Goal: Contribute content: Contribute content

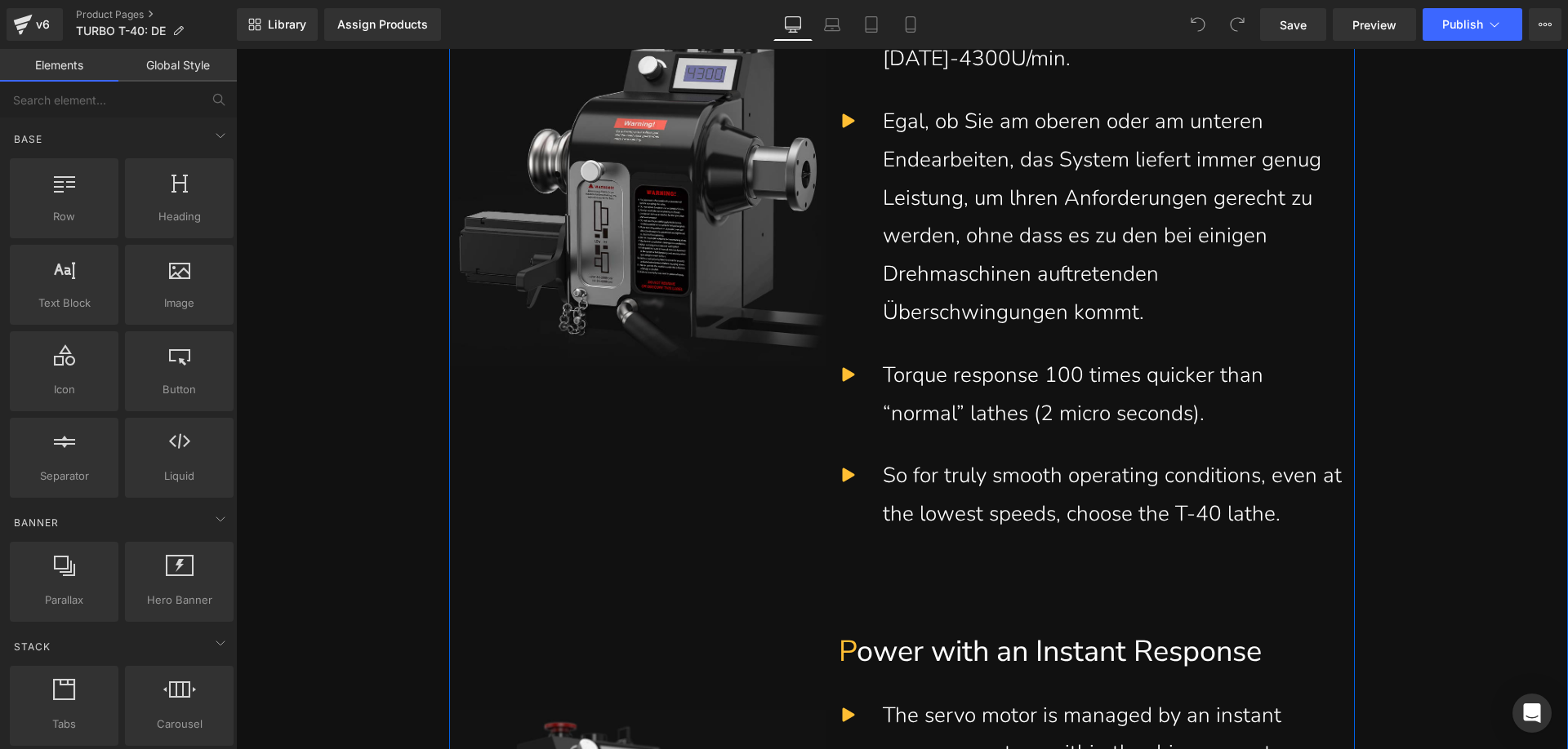
scroll to position [3183, 0]
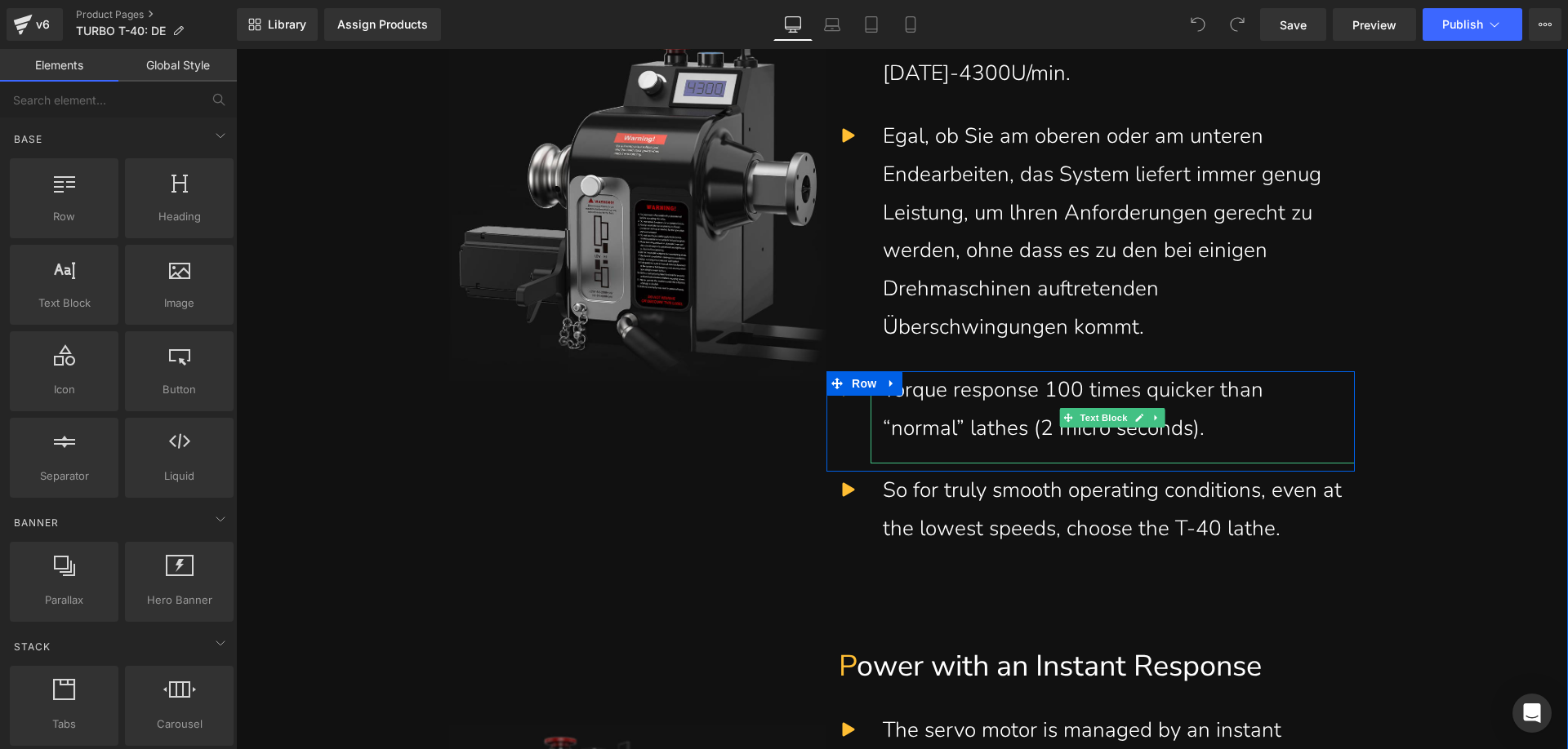
drag, startPoint x: 1222, startPoint y: 424, endPoint x: 1206, endPoint y: 430, distance: 17.1
click at [1222, 424] on div "Torque response 100 times quicker than “normal” lathes (2 micro seconds)." at bounding box center [1112, 409] width 460 height 76
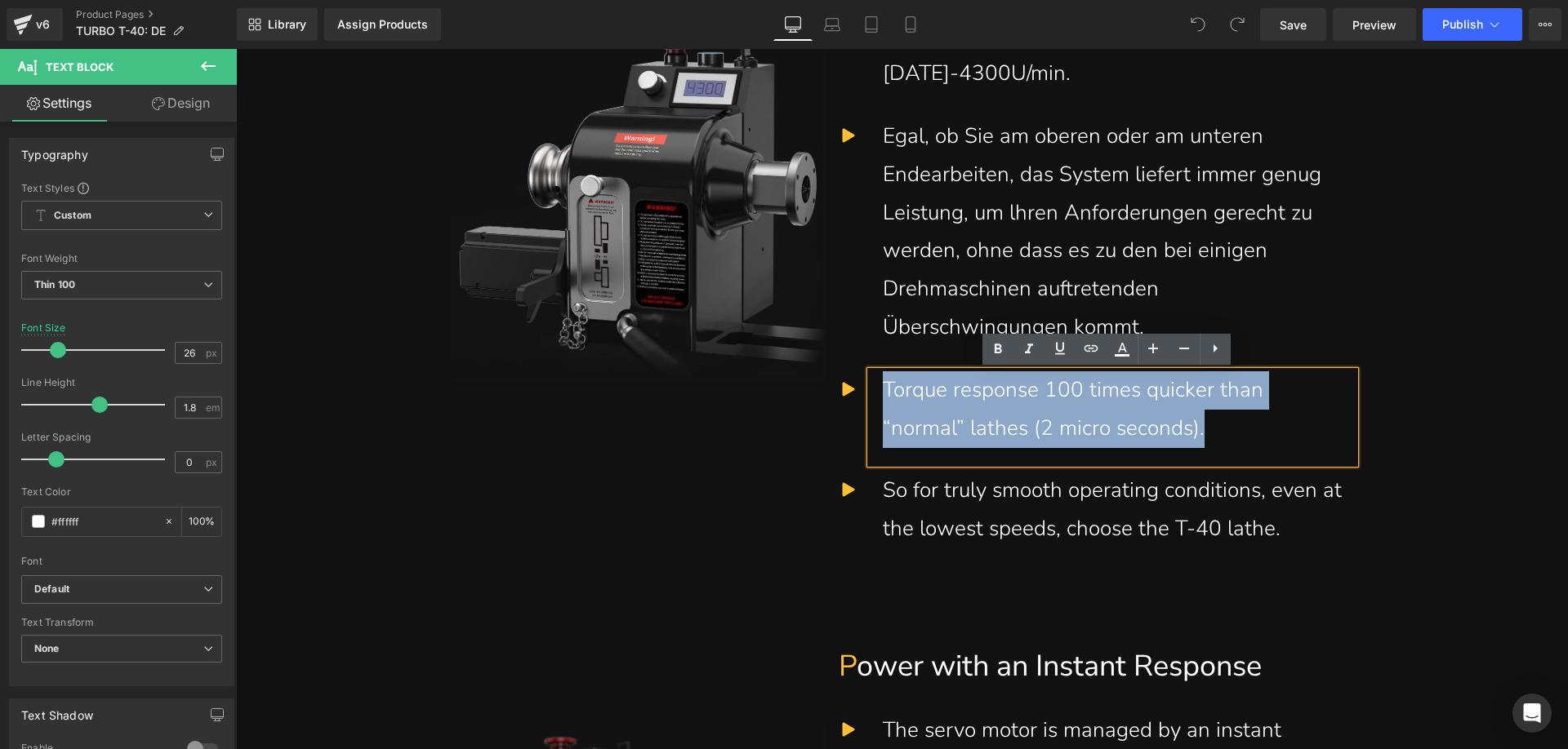
drag, startPoint x: 1152, startPoint y: 430, endPoint x: 868, endPoint y: 399, distance: 285.7
click at [870, 399] on div "Torque response 100 times quicker than “normal” lathes (2 micro seconds)." at bounding box center [1112, 418] width 484 height 93
paste div
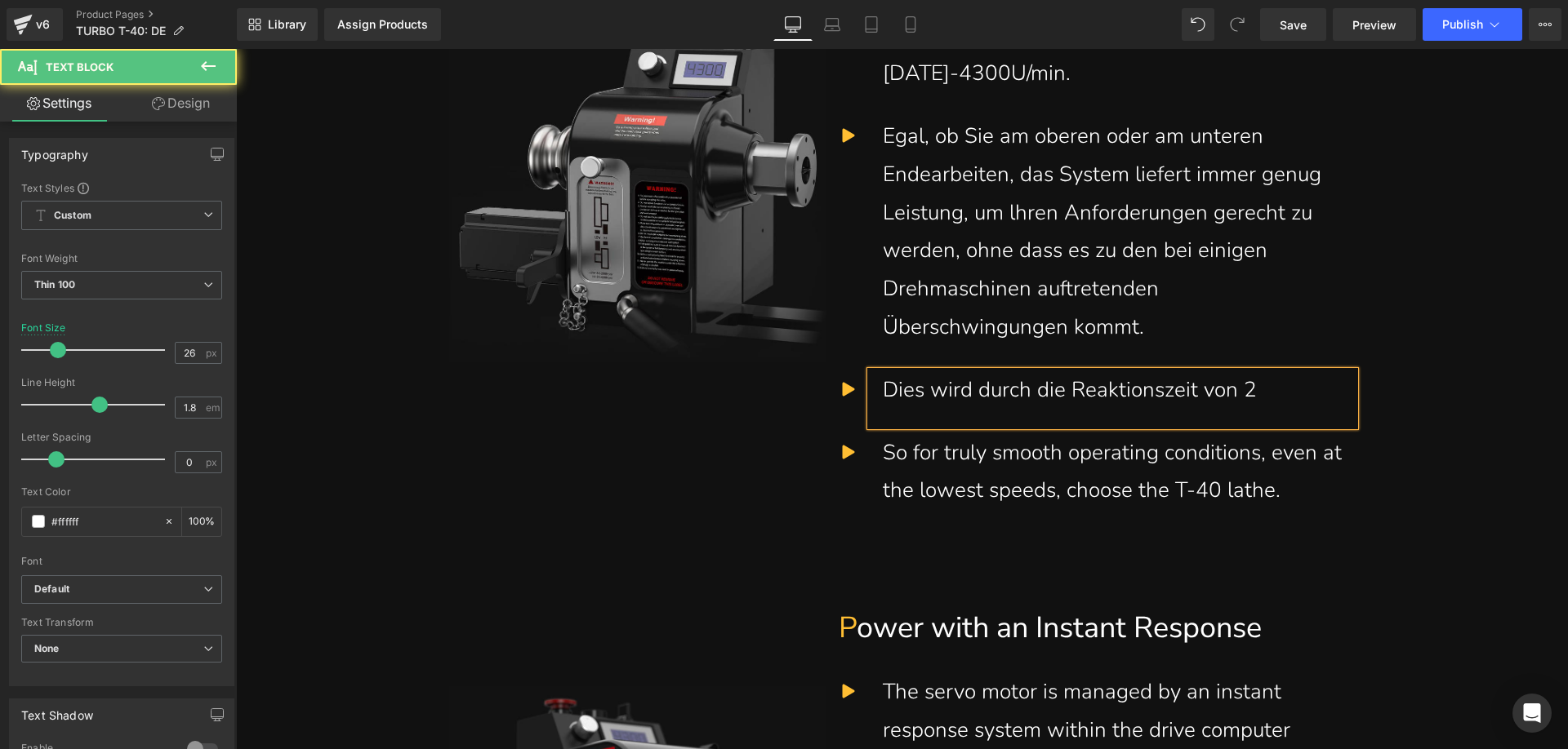
click at [1282, 391] on div "Dies wird durch die Reaktionszeit von 2" at bounding box center [1112, 390] width 460 height 39
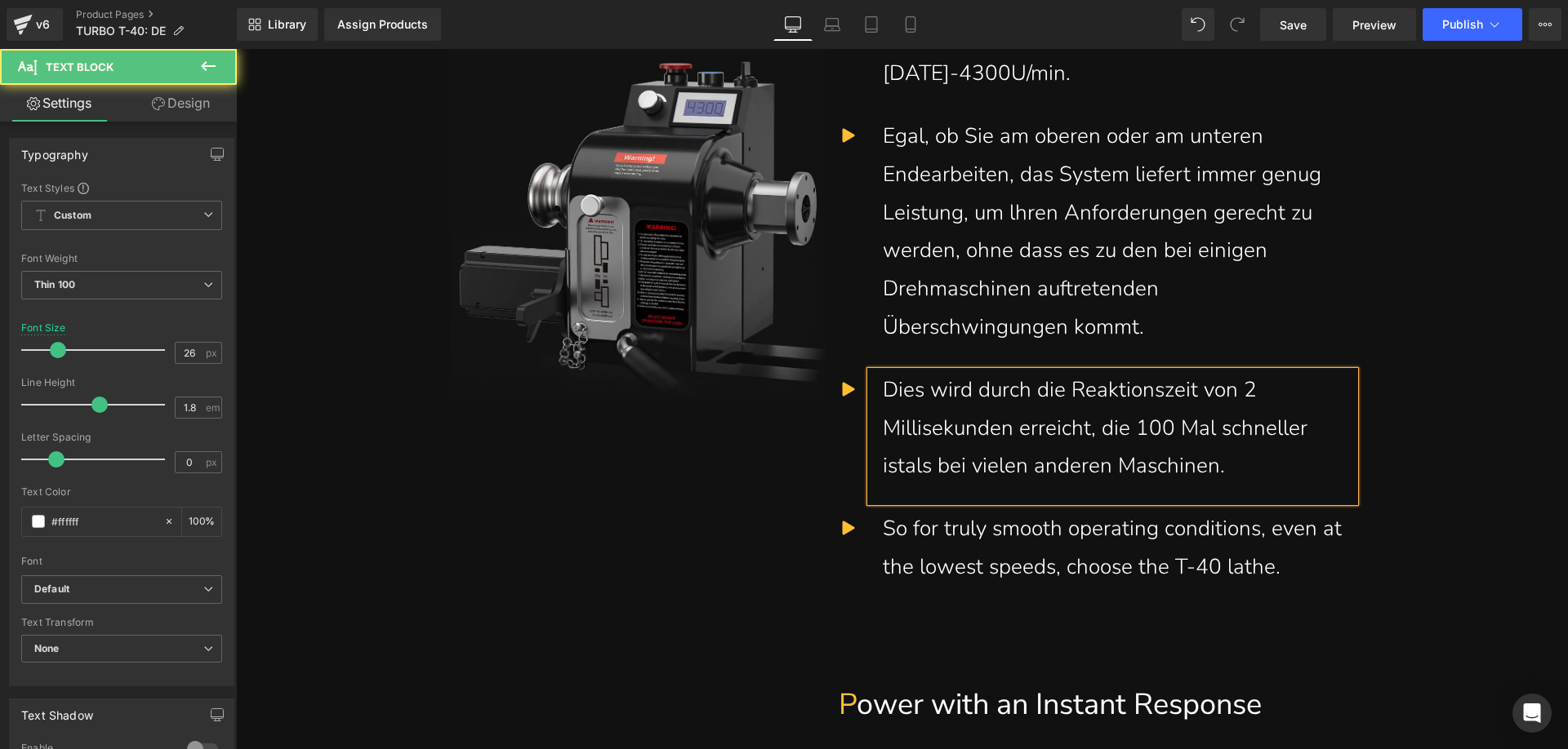
click at [898, 469] on div "Dies wird durch die Reaktionszeit von 2 Millisekunden erreicht, die 100 Mal sch…" at bounding box center [1112, 428] width 460 height 114
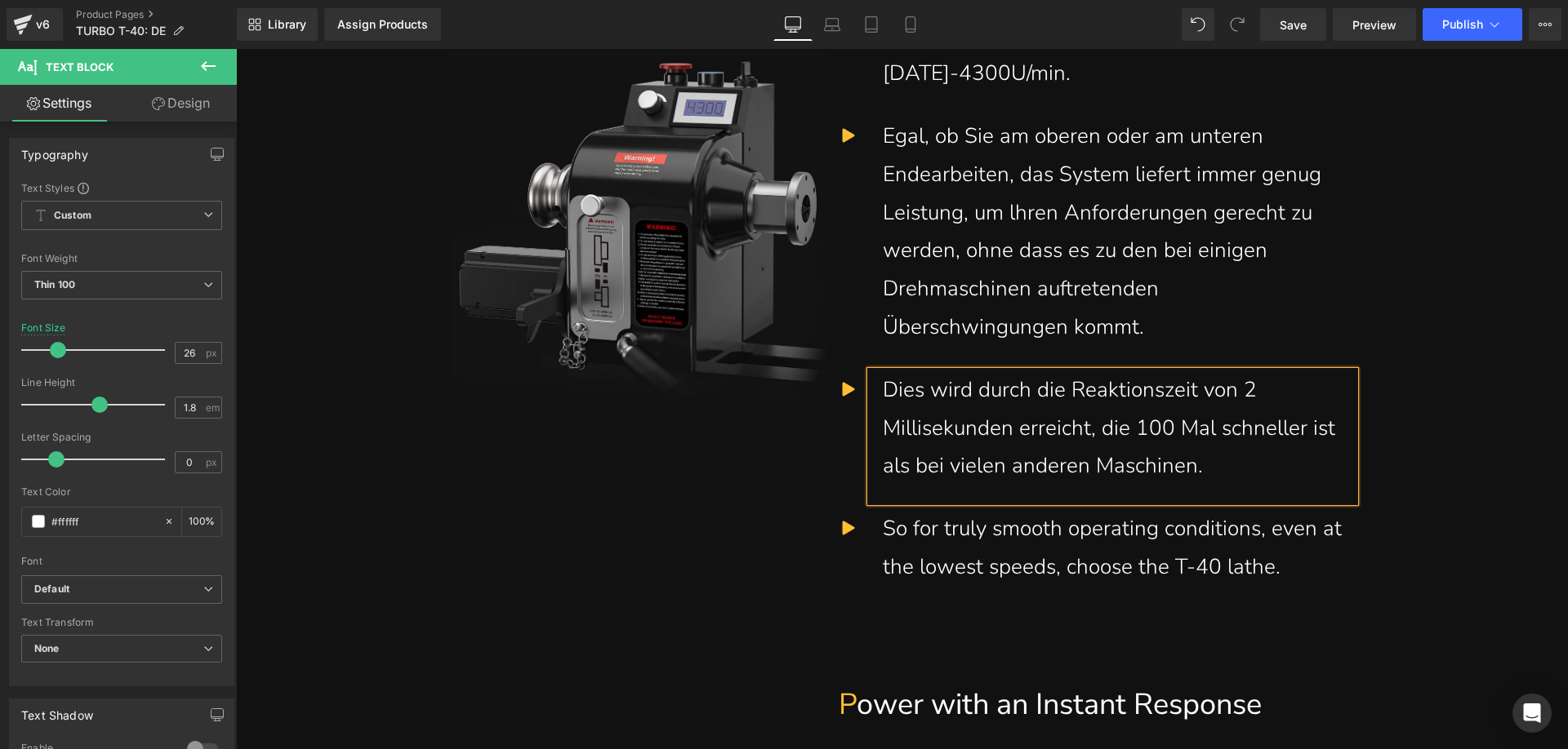
scroll to position [3265, 0]
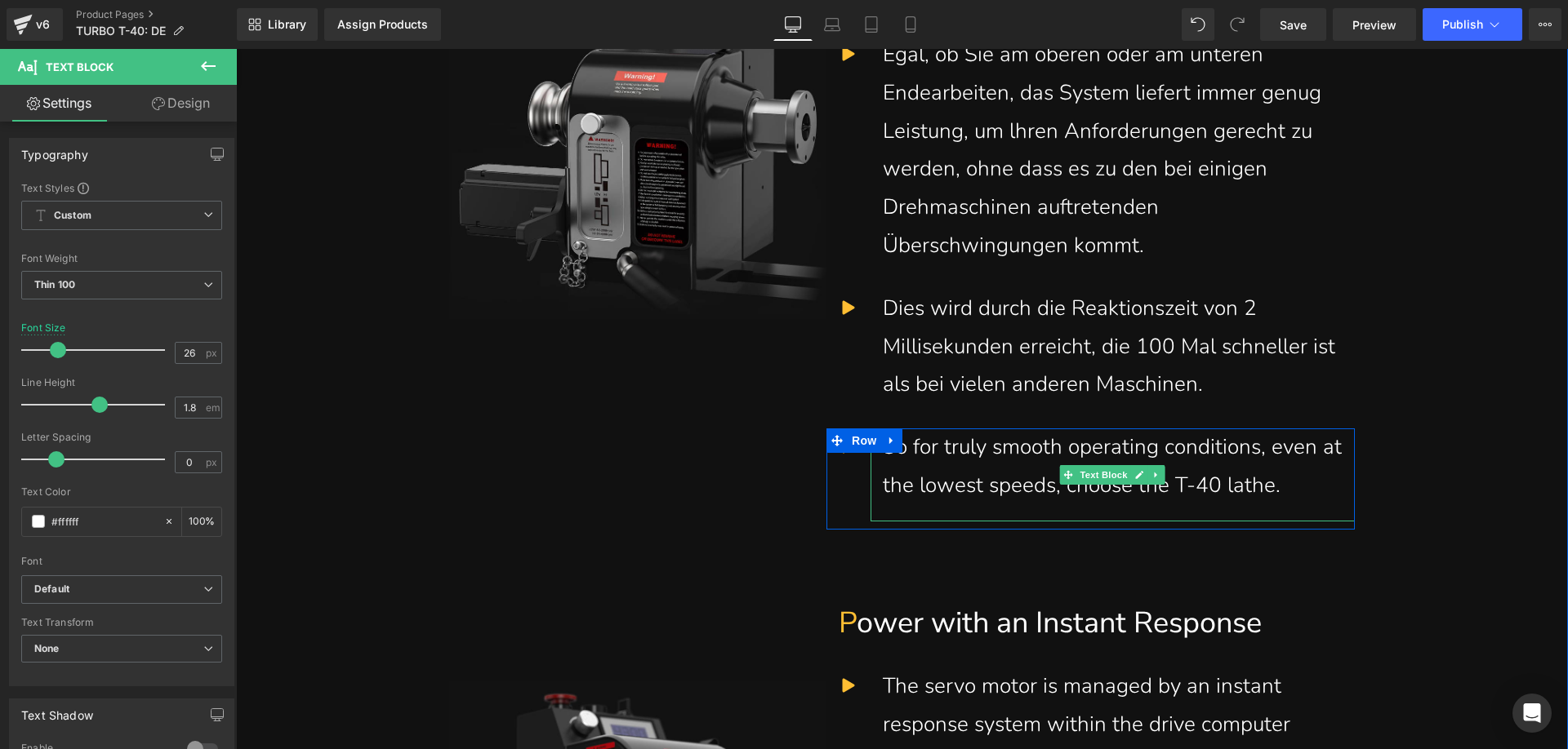
drag, startPoint x: 957, startPoint y: 474, endPoint x: 884, endPoint y: 471, distance: 73.1
click at [957, 474] on div "So for truly smooth operating conditions, even at the lowest speeds, choose the…" at bounding box center [1112, 466] width 460 height 76
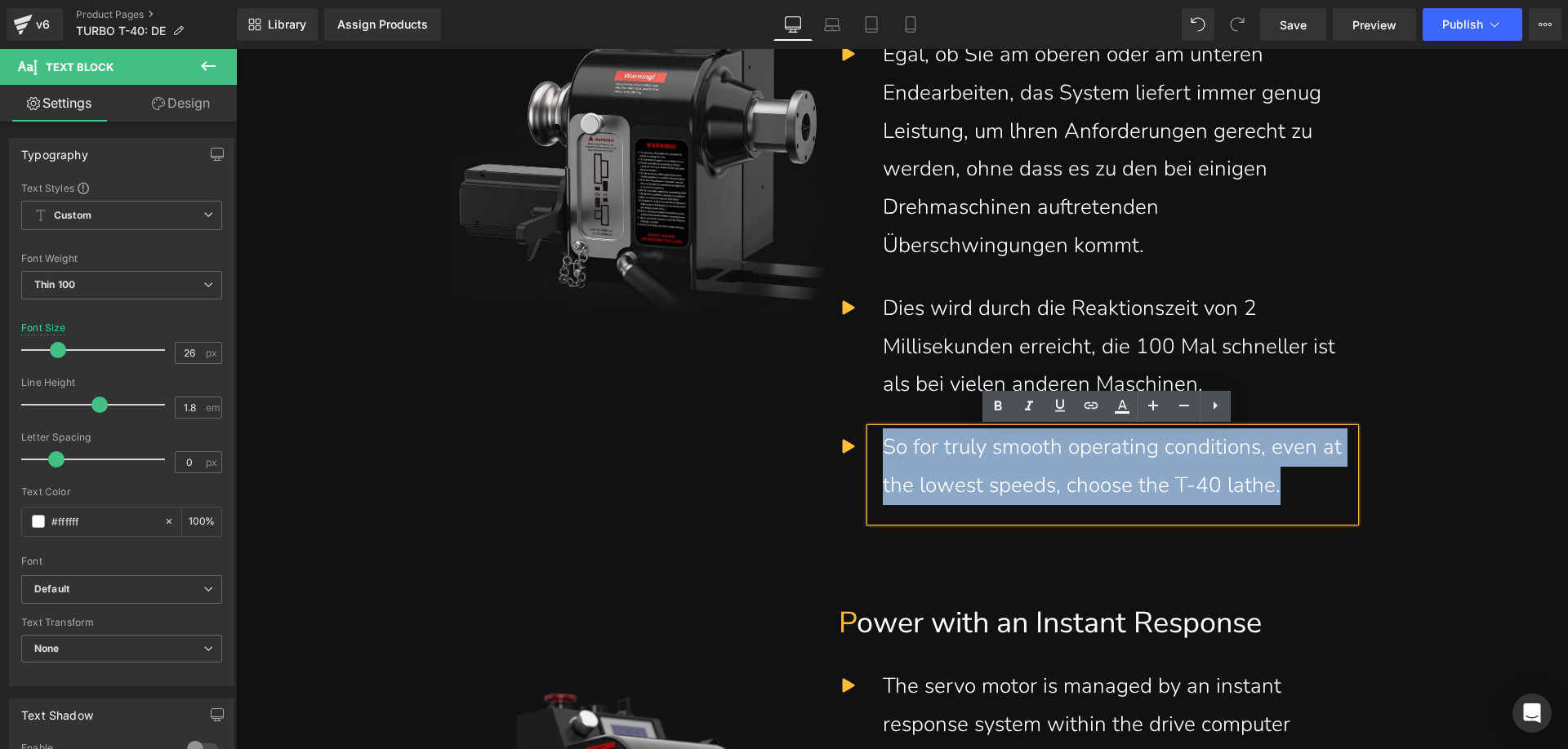
drag, startPoint x: 880, startPoint y: 450, endPoint x: 1309, endPoint y: 505, distance: 432.5
click at [1309, 505] on div "So for truly smooth operating conditions, even at the lowest speeds, choose the…" at bounding box center [1112, 474] width 484 height 93
paste div
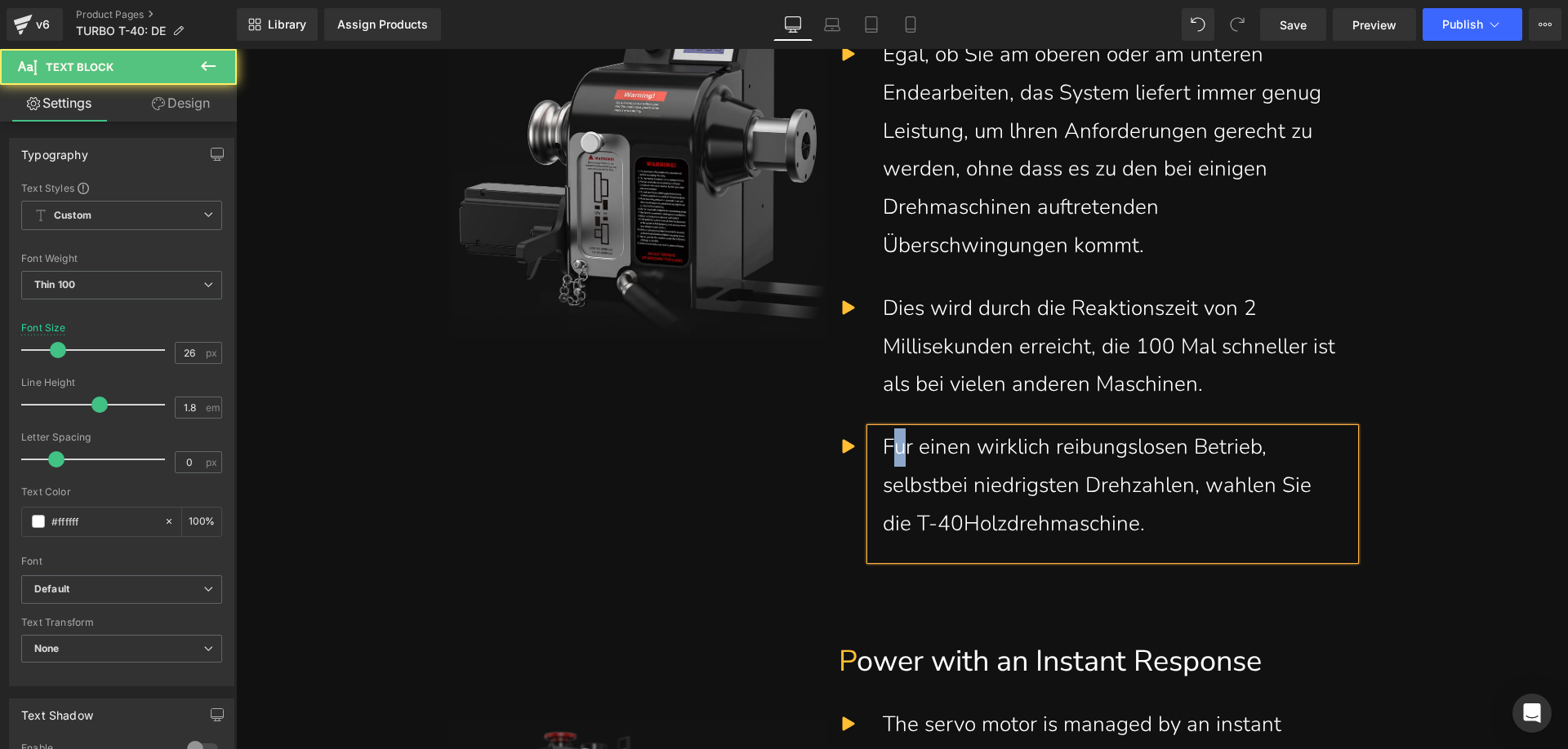
drag, startPoint x: 900, startPoint y: 449, endPoint x: 892, endPoint y: 445, distance: 8.9
click at [892, 445] on div "Fur einen wirklich reibungslosen Betrieb, selbstbei niedrigsten Drehzahlen, wah…" at bounding box center [1112, 485] width 460 height 114
click at [929, 488] on div "Für einen wirklich reibungslosen Betrieb, selbstbei niedrigsten Drehzahlen, wah…" at bounding box center [1112, 485] width 460 height 114
click at [903, 529] on div "Für einen wirklich reibungslosen Betrieb, selbst bei niedrigsten Drehzahlen, wa…" at bounding box center [1112, 485] width 460 height 114
click at [1165, 486] on div "Für einen wirklich reibungslosen Betrieb, selbst bei niedrigsten Drehzahlen, wa…" at bounding box center [1112, 485] width 460 height 114
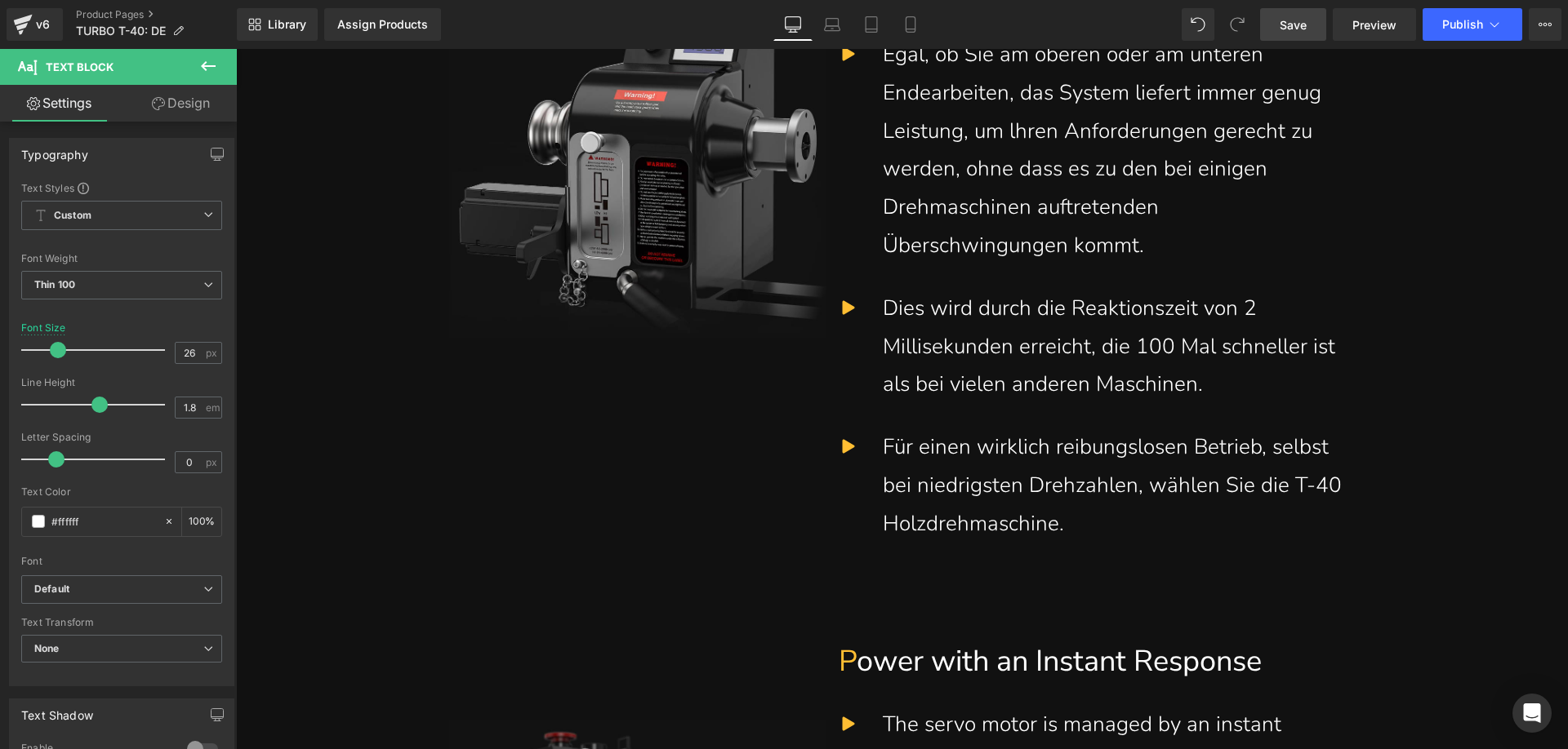
click at [1291, 17] on span "Save" at bounding box center [1293, 25] width 27 height 17
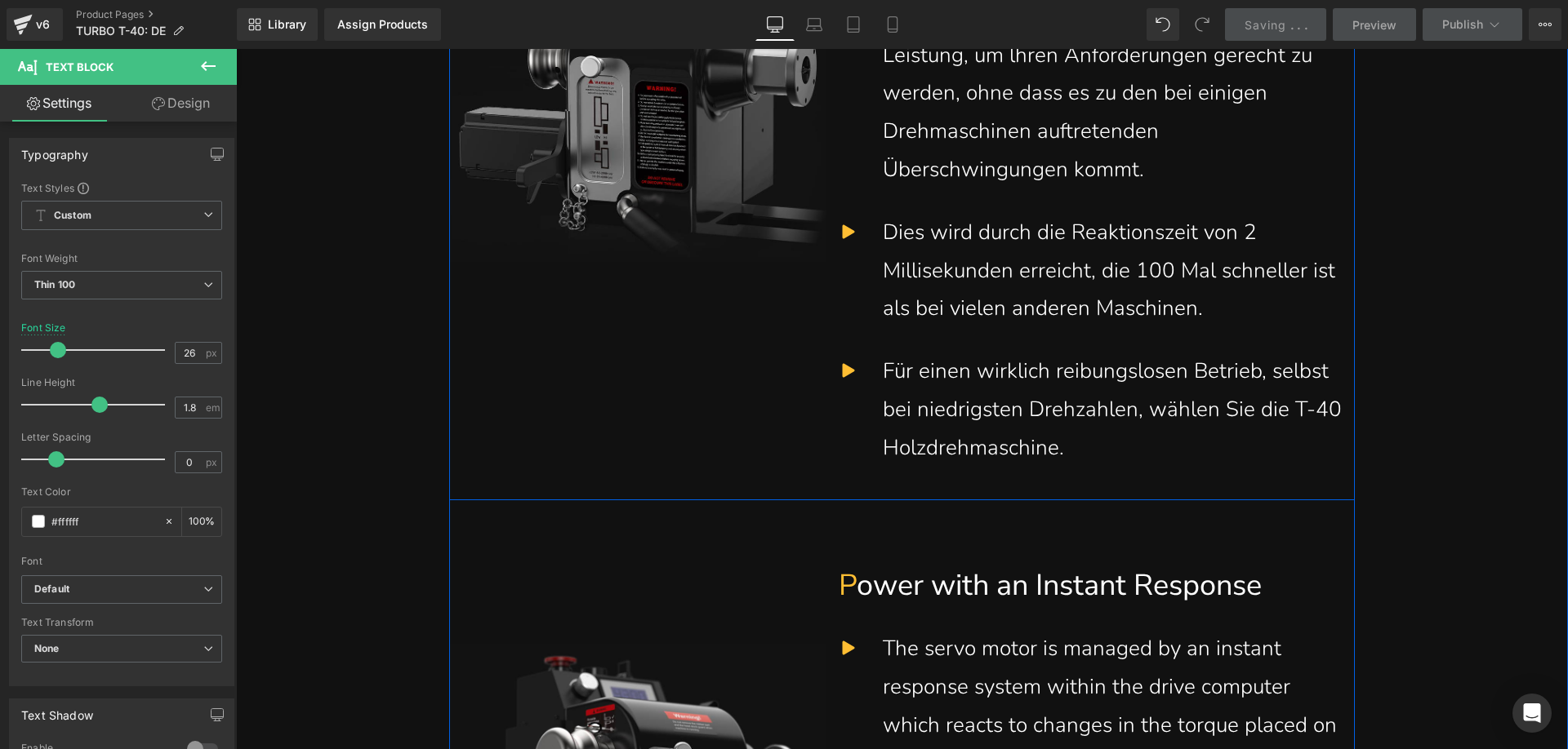
scroll to position [3591, 0]
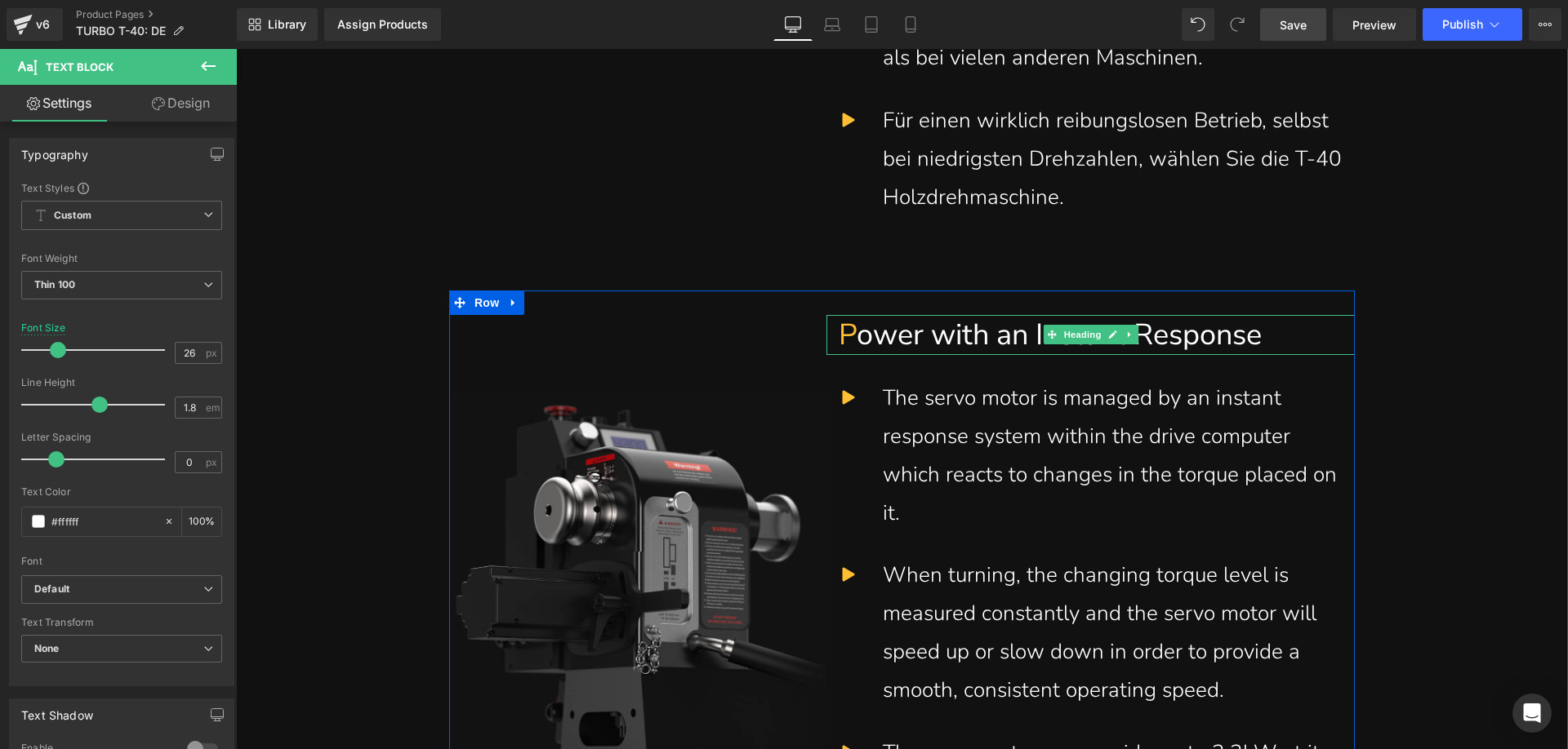
click at [909, 328] on h1 "P ower with an Instant Response" at bounding box center [1090, 335] width 504 height 41
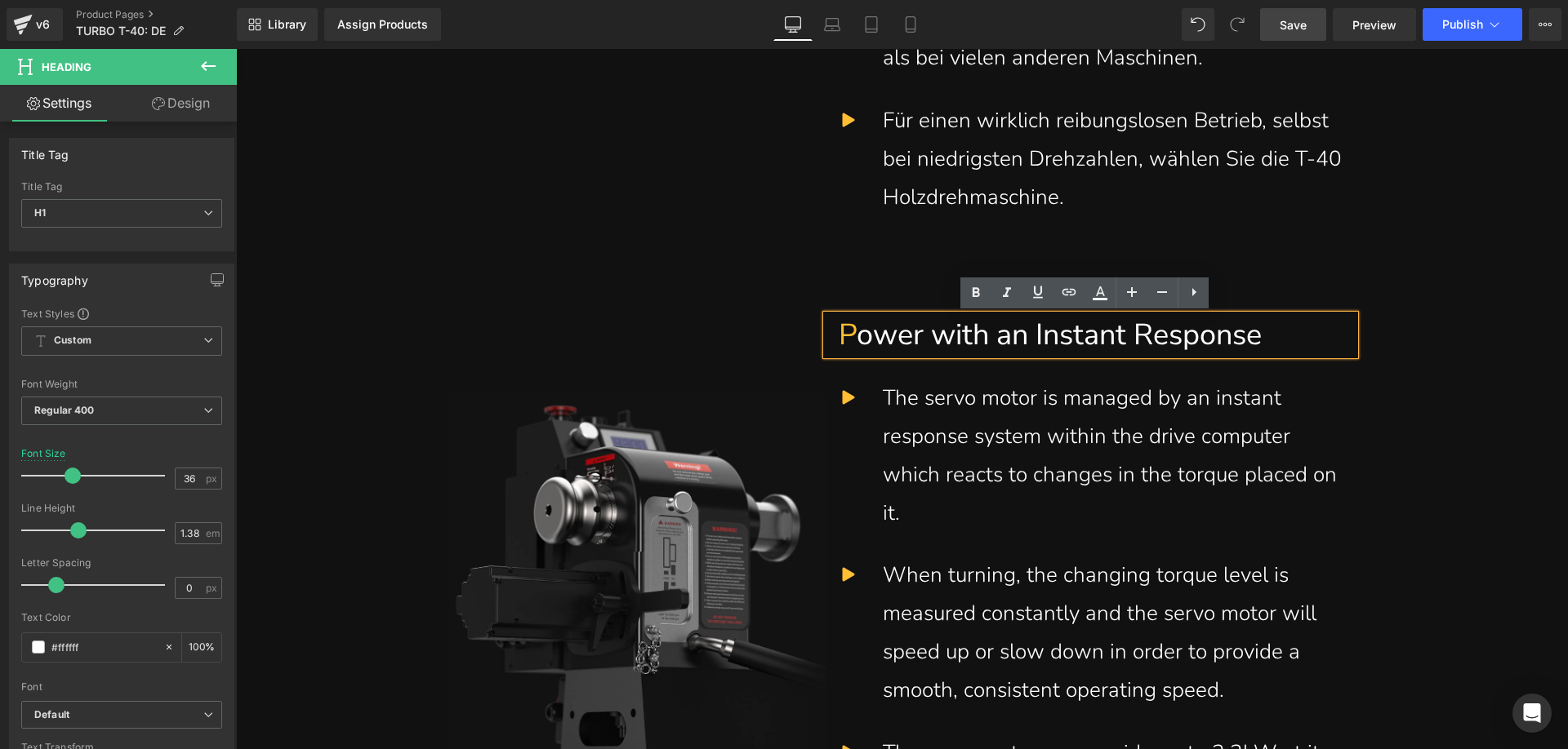
click at [850, 336] on h1 "P ower with an Instant Response" at bounding box center [1090, 335] width 504 height 41
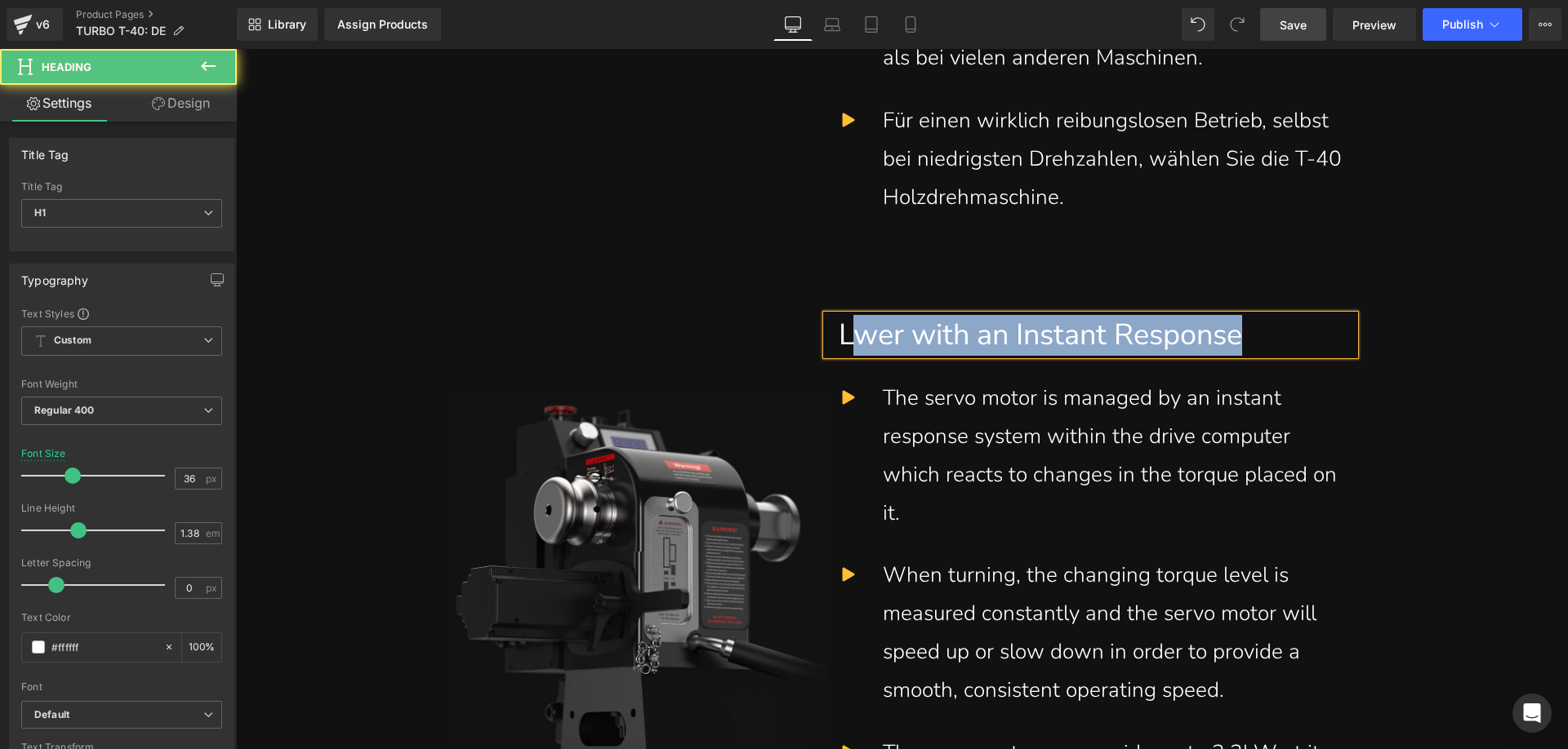
drag, startPoint x: 855, startPoint y: 332, endPoint x: 1266, endPoint y: 336, distance: 411.0
click at [1266, 336] on h1 "Lwer with an Instant Response" at bounding box center [1090, 335] width 504 height 41
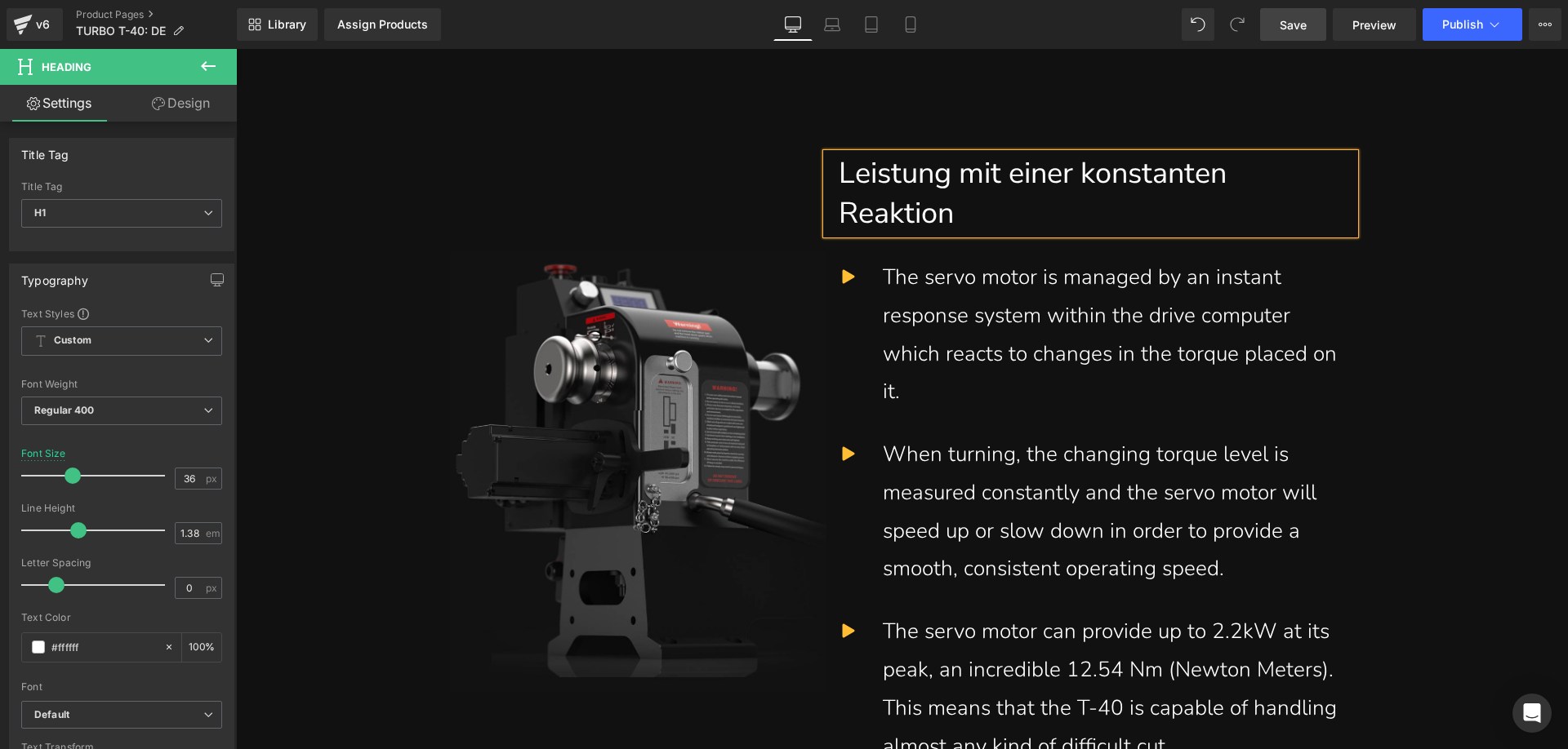
scroll to position [3754, 0]
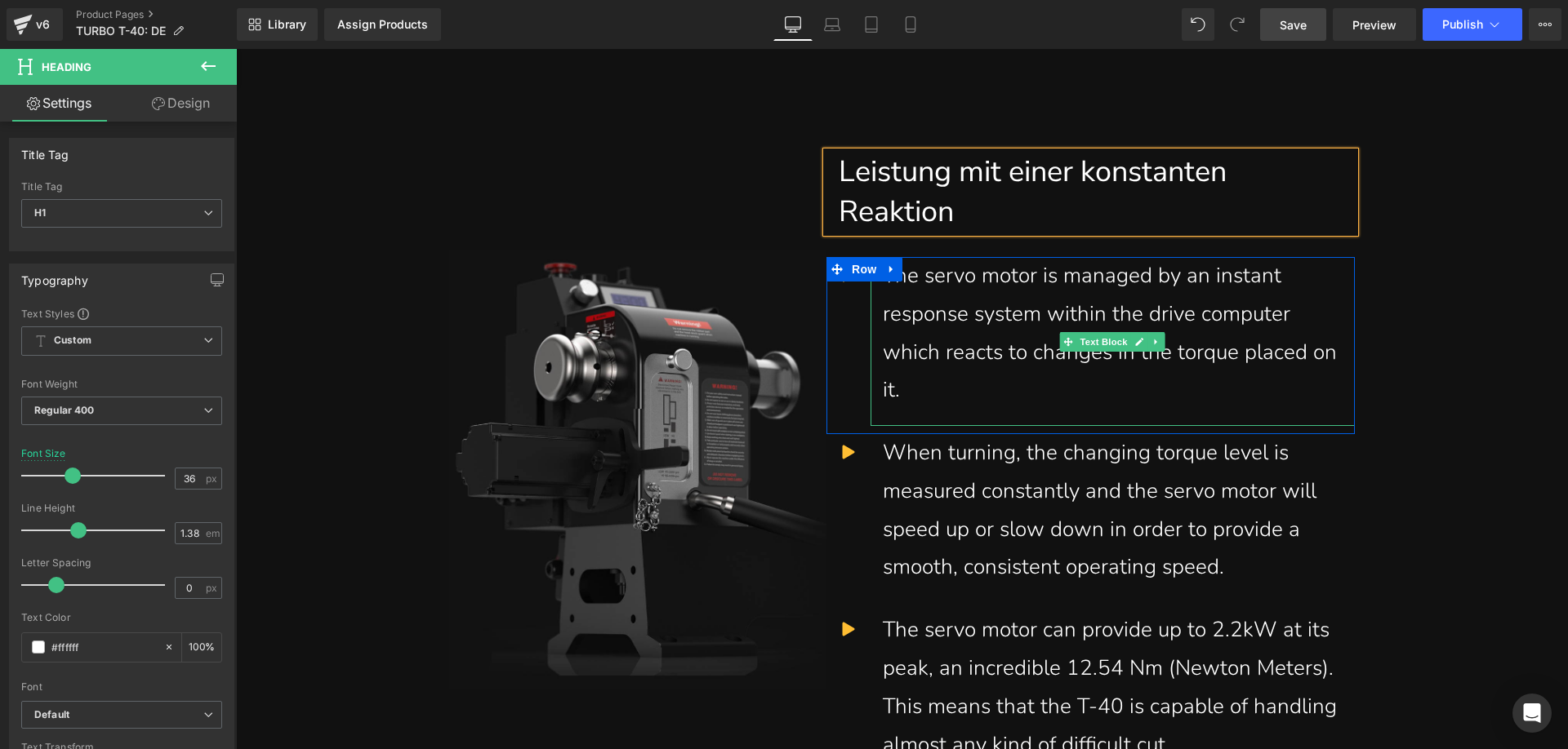
click at [935, 390] on div "The servo motor is managed by an instant response system within the drive compu…" at bounding box center [1112, 334] width 460 height 153
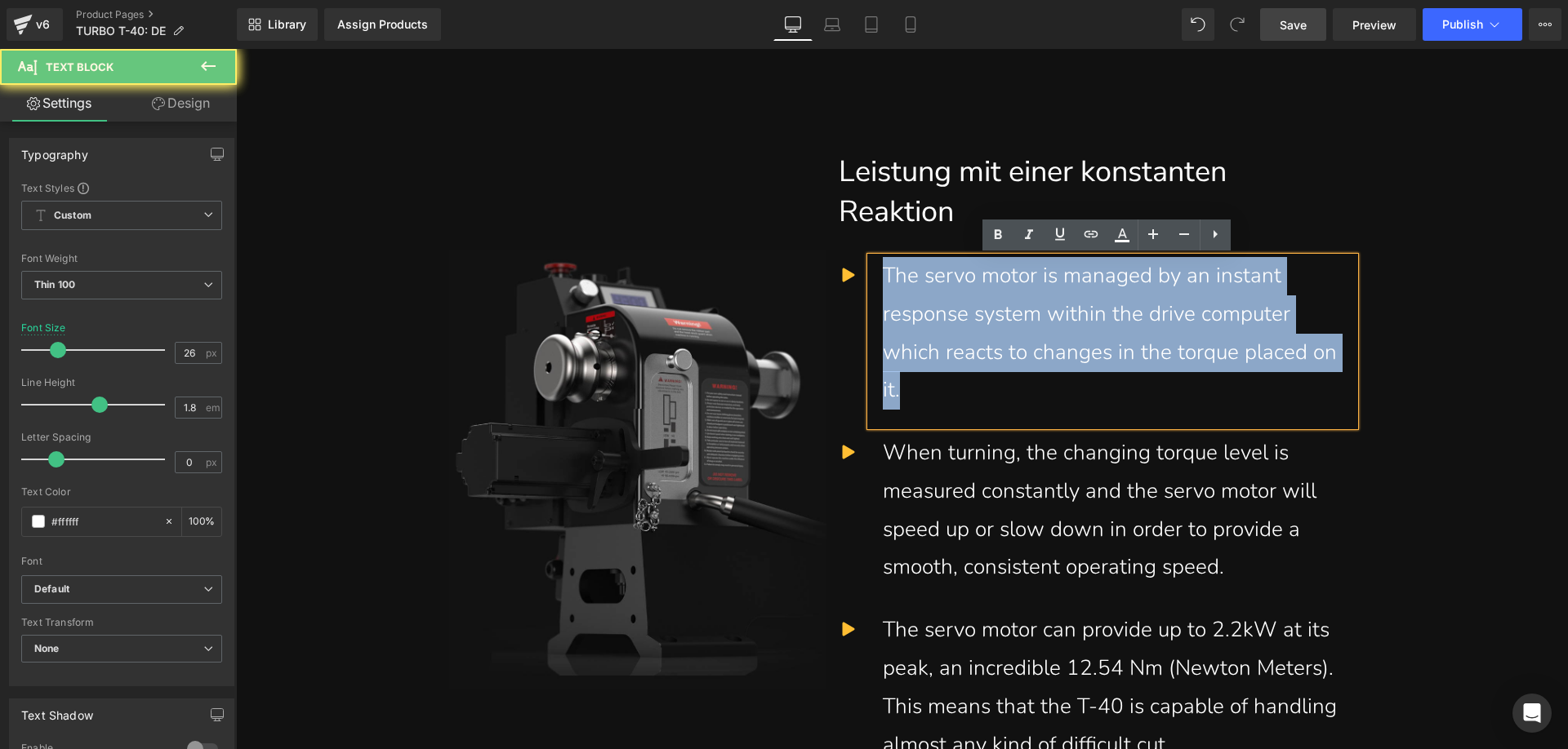
drag, startPoint x: 938, startPoint y: 391, endPoint x: 869, endPoint y: 281, distance: 129.8
click at [870, 281] on div "The servo motor is managed by an instant response system within the drive compu…" at bounding box center [1112, 341] width 484 height 169
paste div
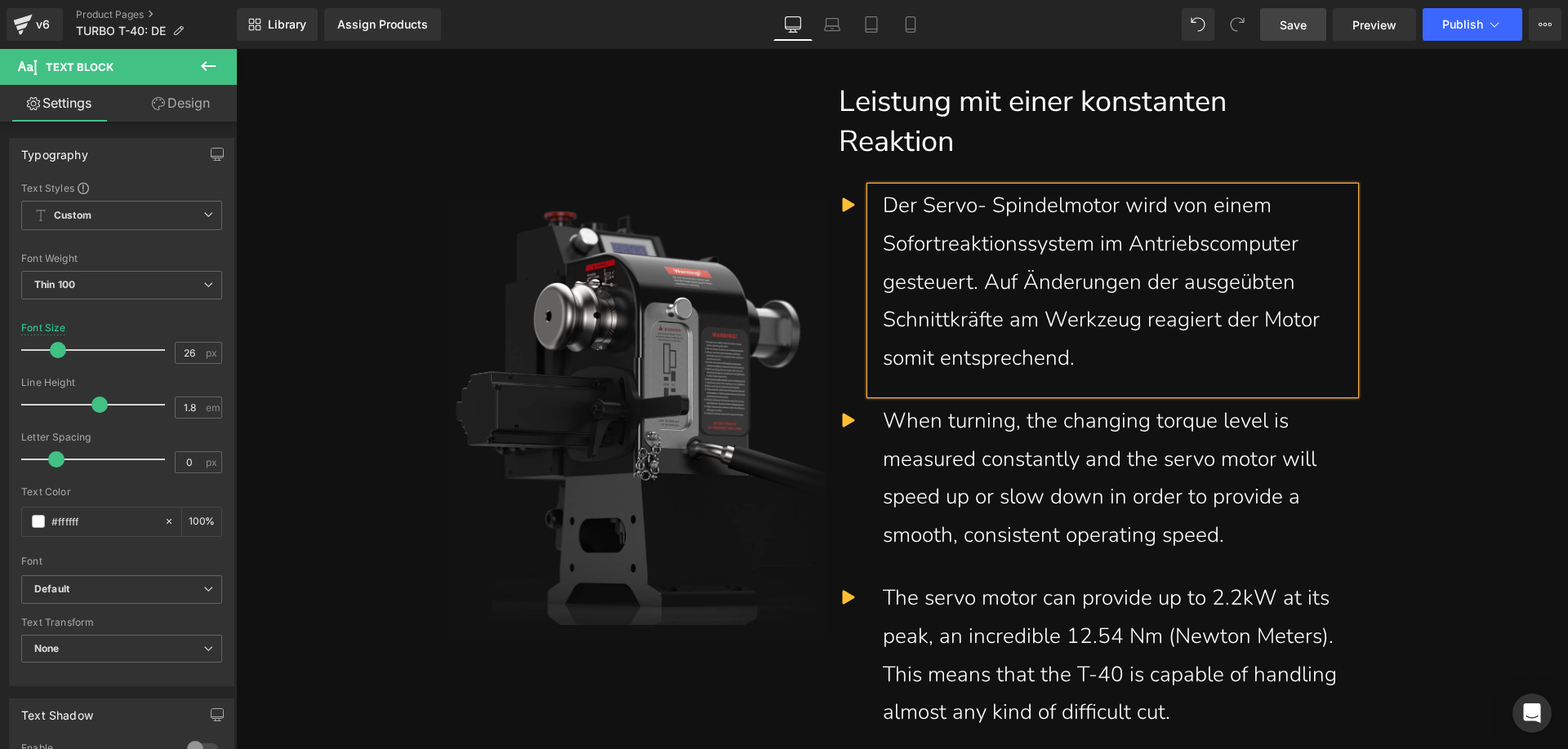
scroll to position [3918, 0]
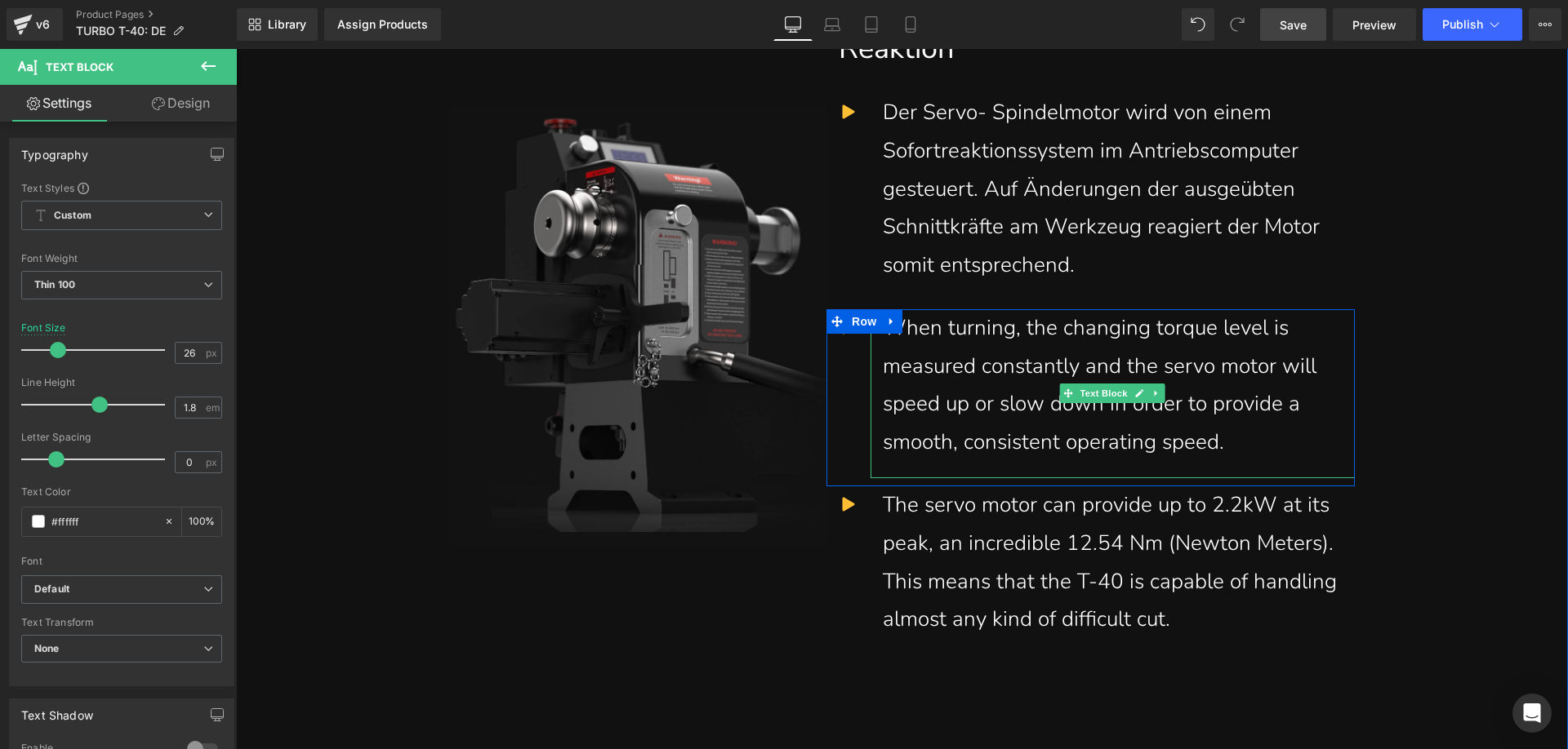
click at [998, 419] on div "When turning, the changing torque level is measured constantly and the servo mo…" at bounding box center [1112, 386] width 460 height 153
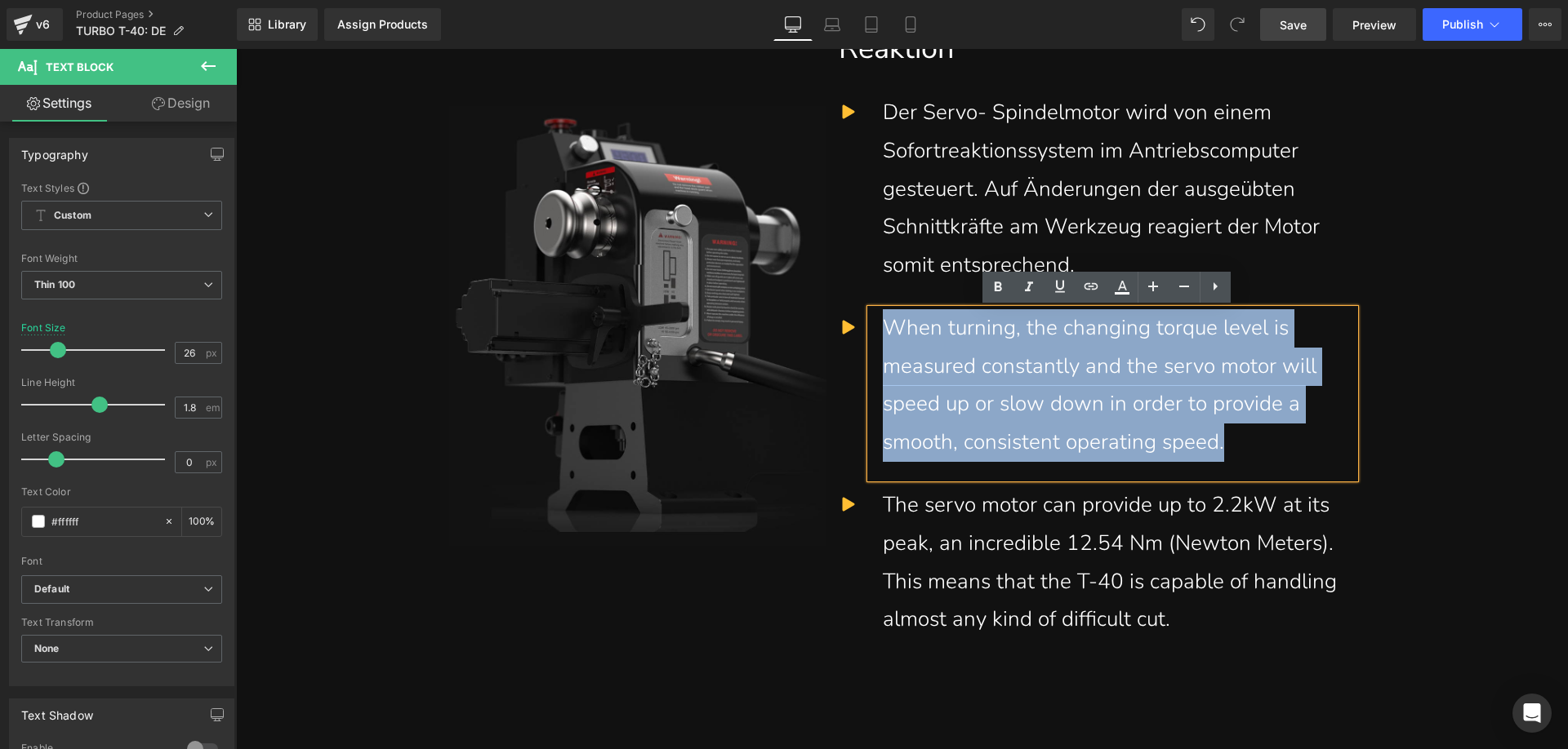
drag, startPoint x: 1079, startPoint y: 409, endPoint x: 881, endPoint y: 325, distance: 215.1
click at [882, 325] on div "When turning, the changing torque level is measured constantly and the servo mo…" at bounding box center [1112, 386] width 460 height 153
paste div
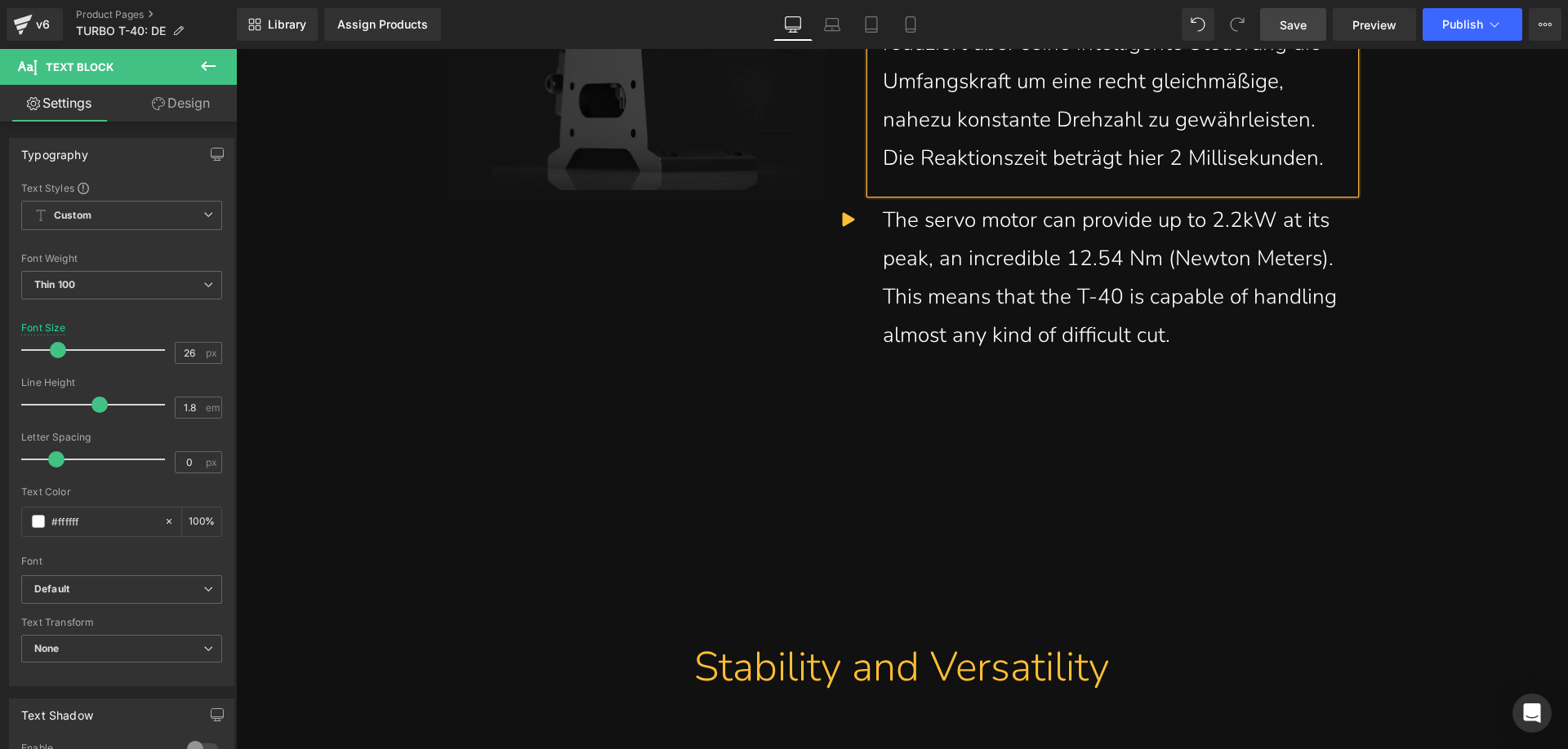
scroll to position [4326, 0]
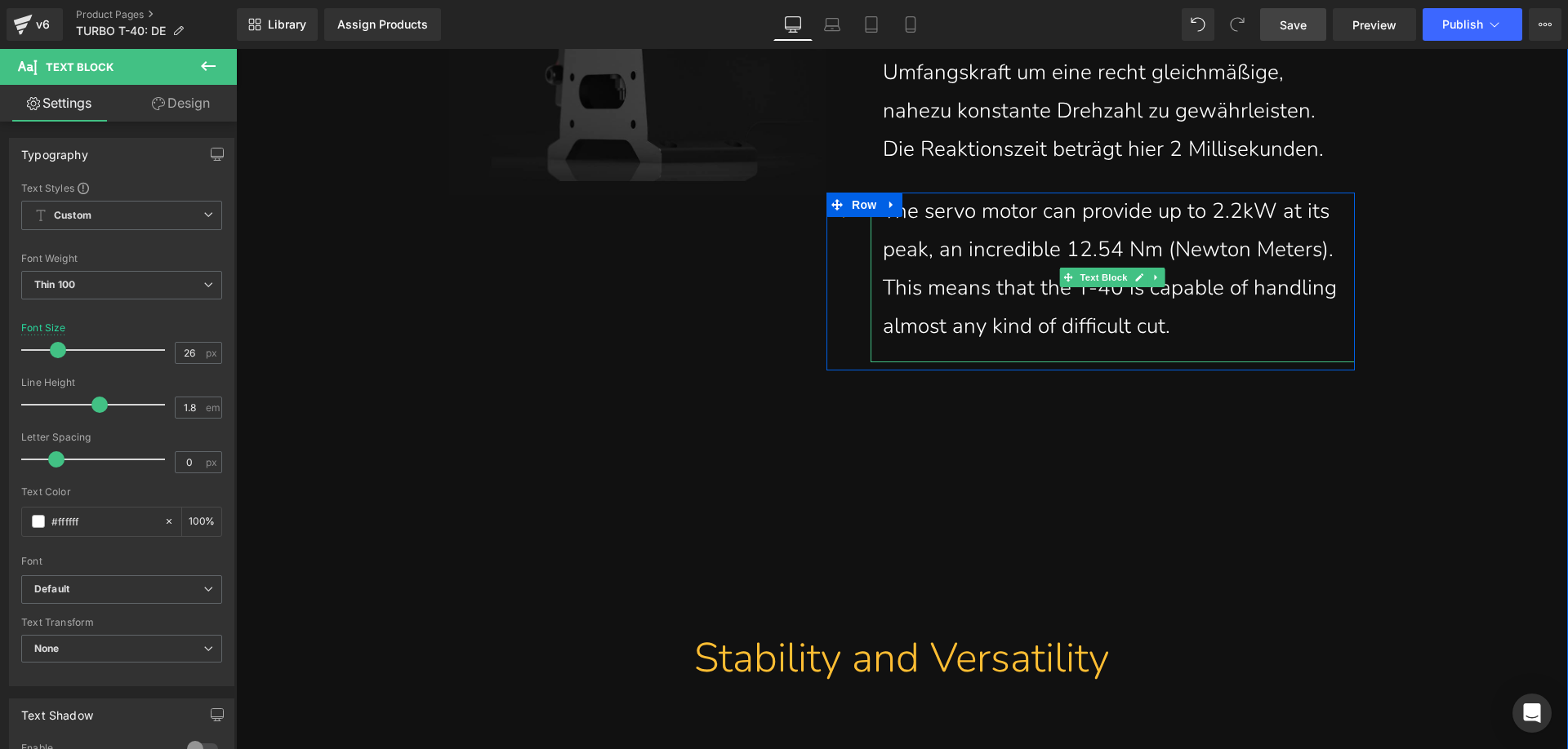
click at [999, 320] on div "The servo motor can provide up to 2.2kW at its peak, an incredible 12.54 Nm (Ne…" at bounding box center [1112, 269] width 460 height 153
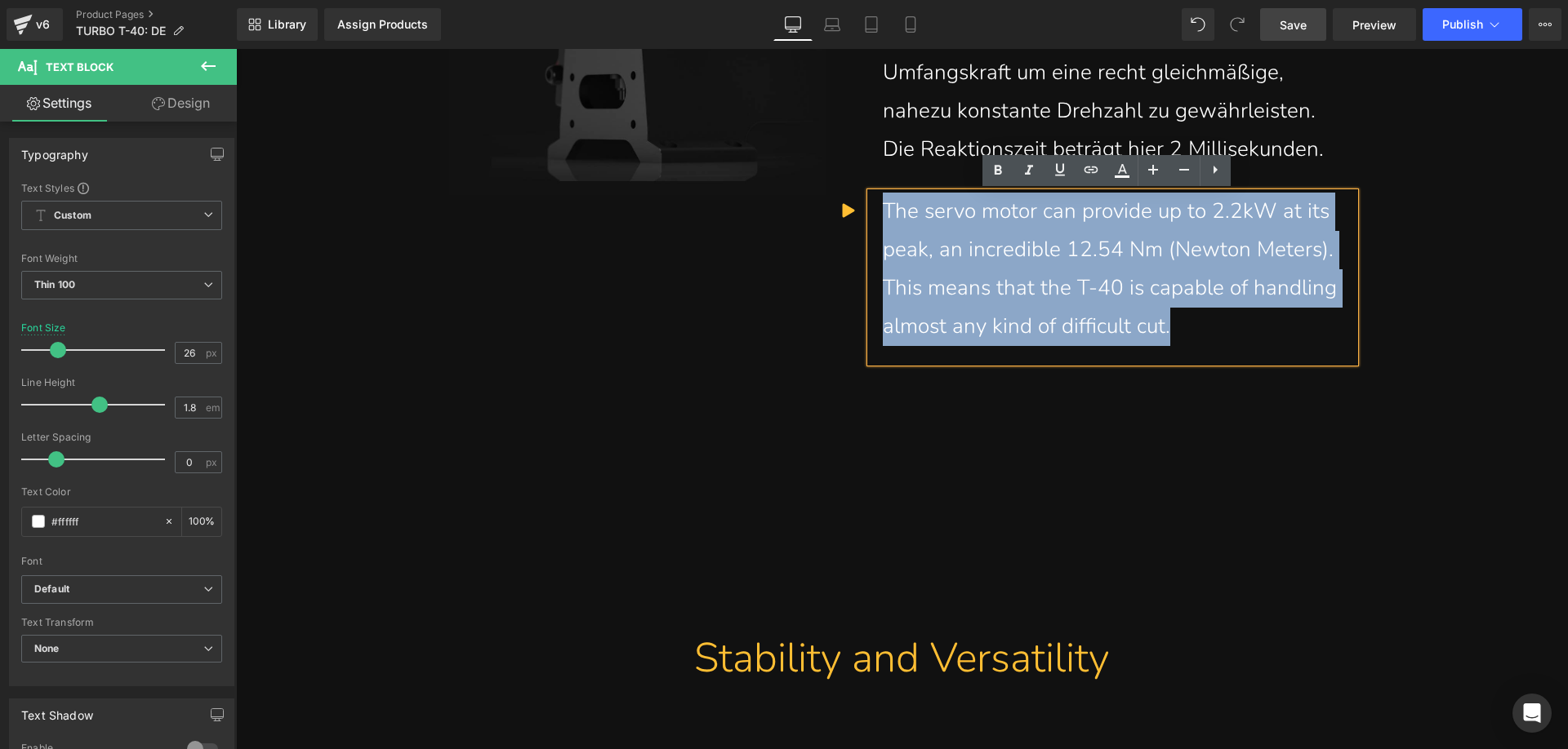
drag, startPoint x: 1181, startPoint y: 334, endPoint x: 881, endPoint y: 214, distance: 323.1
click at [882, 214] on div "The servo motor can provide up to 2.2kW at its peak, an incredible 12.54 Nm (Ne…" at bounding box center [1112, 269] width 460 height 153
paste div
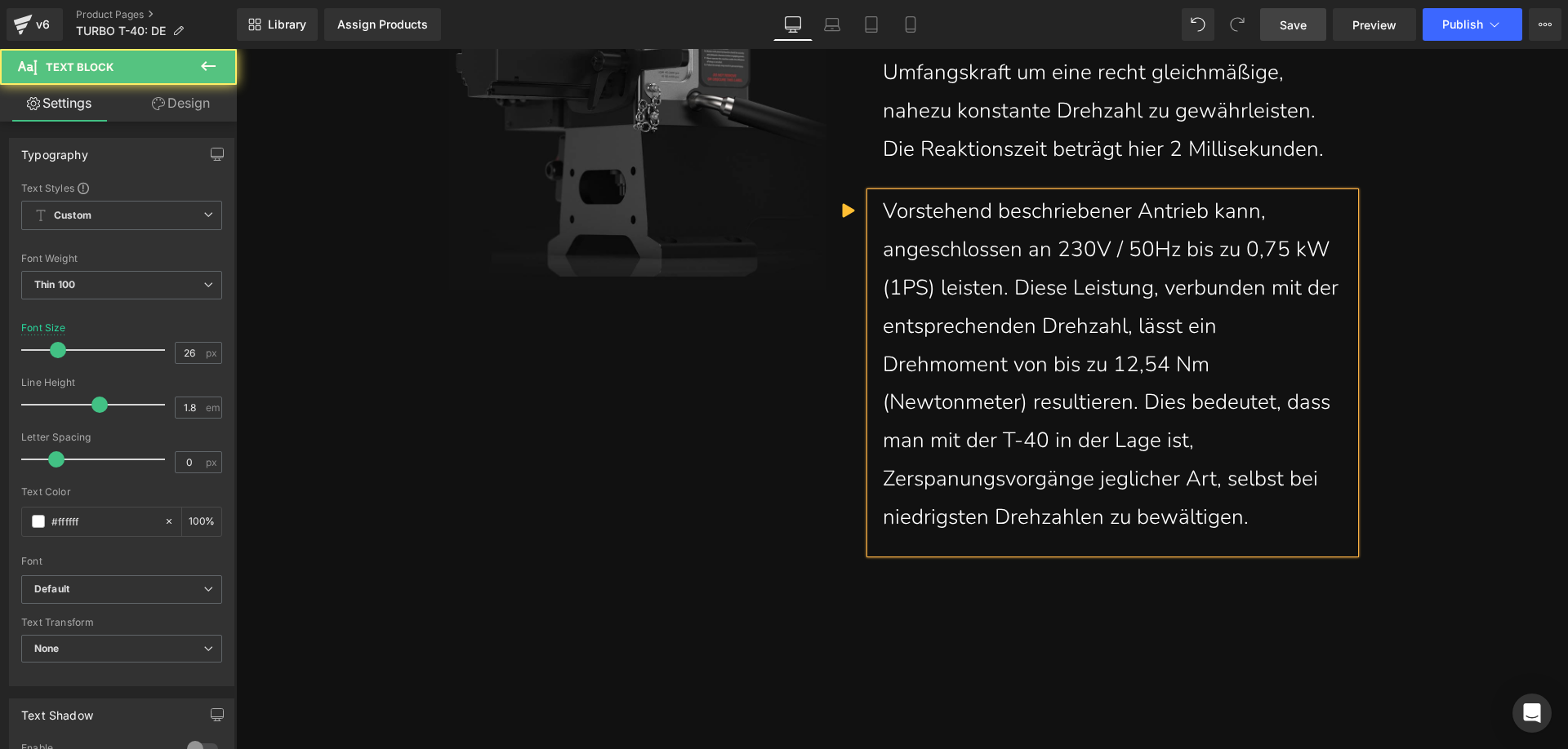
click at [882, 365] on div "entsprechenden Drehzahl, lässt ein Drehmoment von bis zu 12,54 Nm (Newtonmeter)…" at bounding box center [1112, 422] width 460 height 229
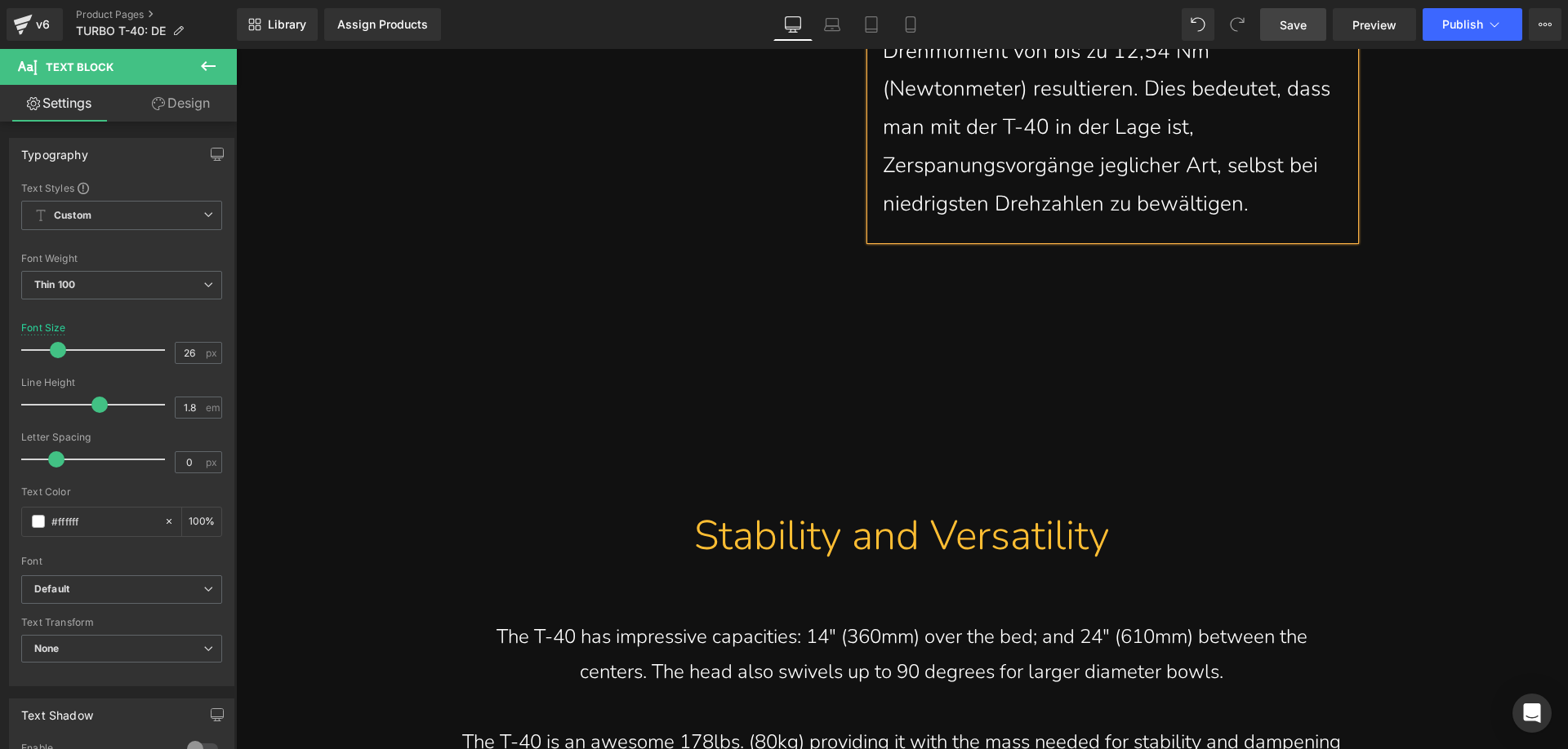
scroll to position [4653, 0]
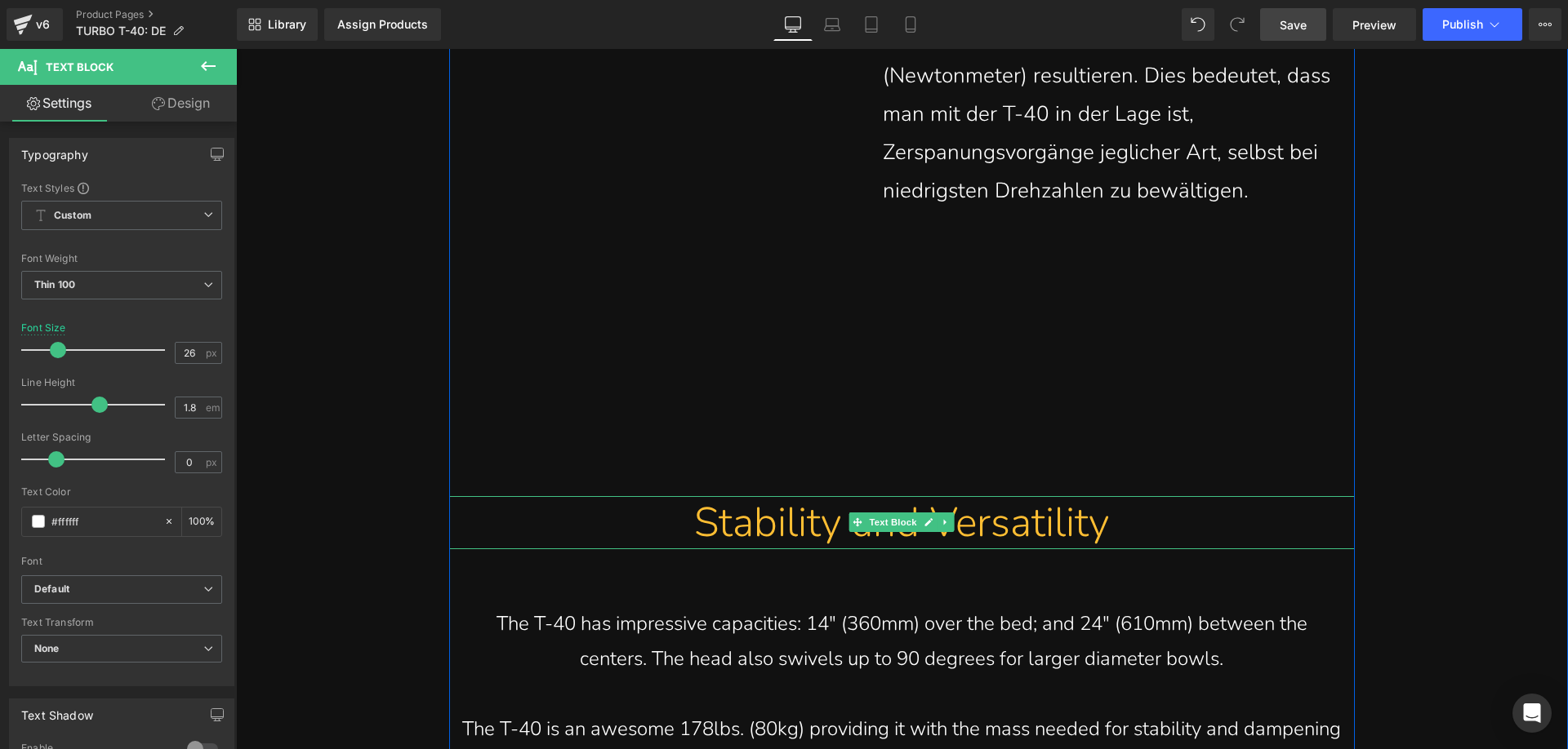
click at [736, 529] on div "Stability and Versatility" at bounding box center [902, 522] width 881 height 53
click at [697, 529] on div "Stability and Versatility" at bounding box center [902, 522] width 881 height 53
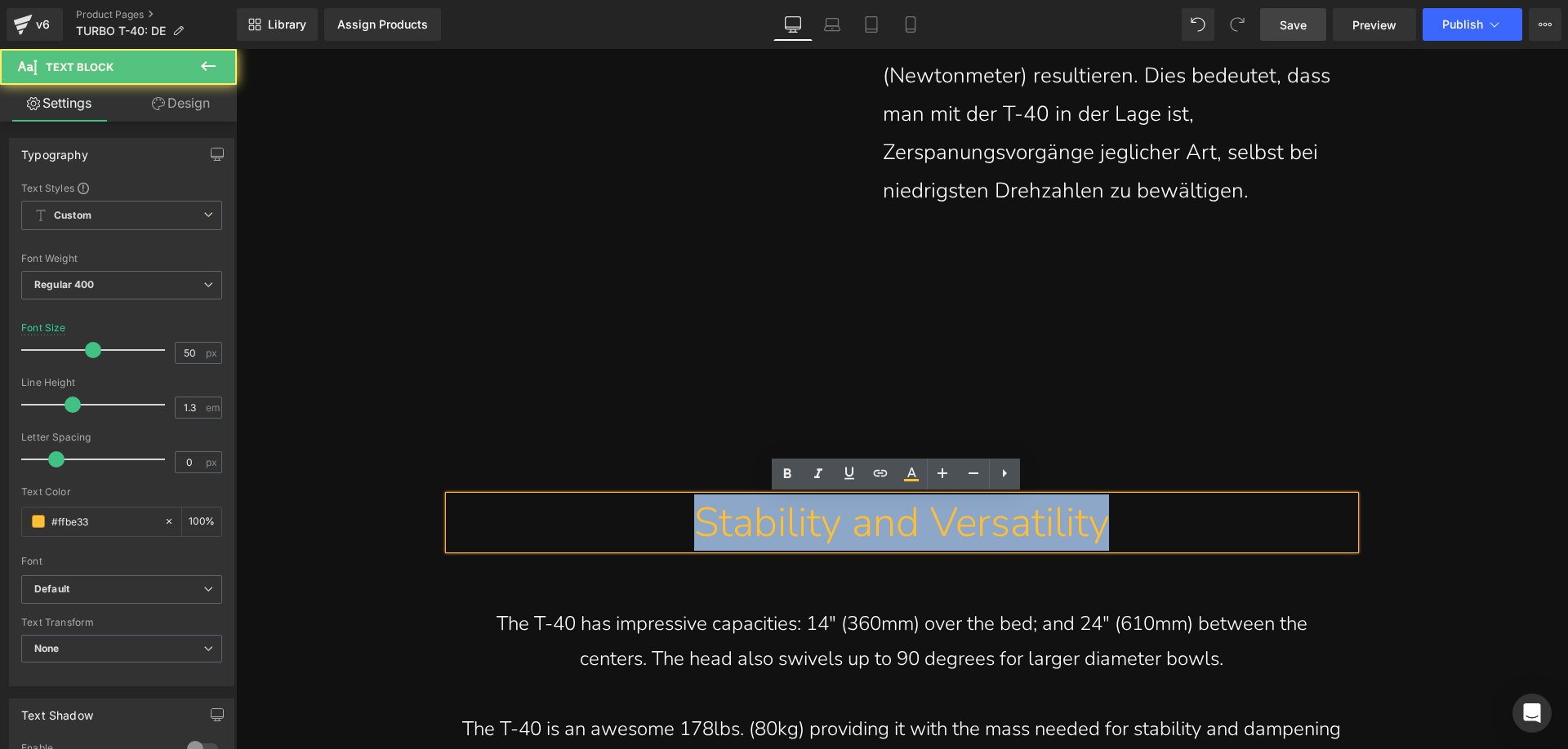
drag, startPoint x: 650, startPoint y: 517, endPoint x: 1218, endPoint y: 517, distance: 568.0
click at [1218, 517] on div "Stability and Versatility" at bounding box center [902, 522] width 881 height 53
paste div
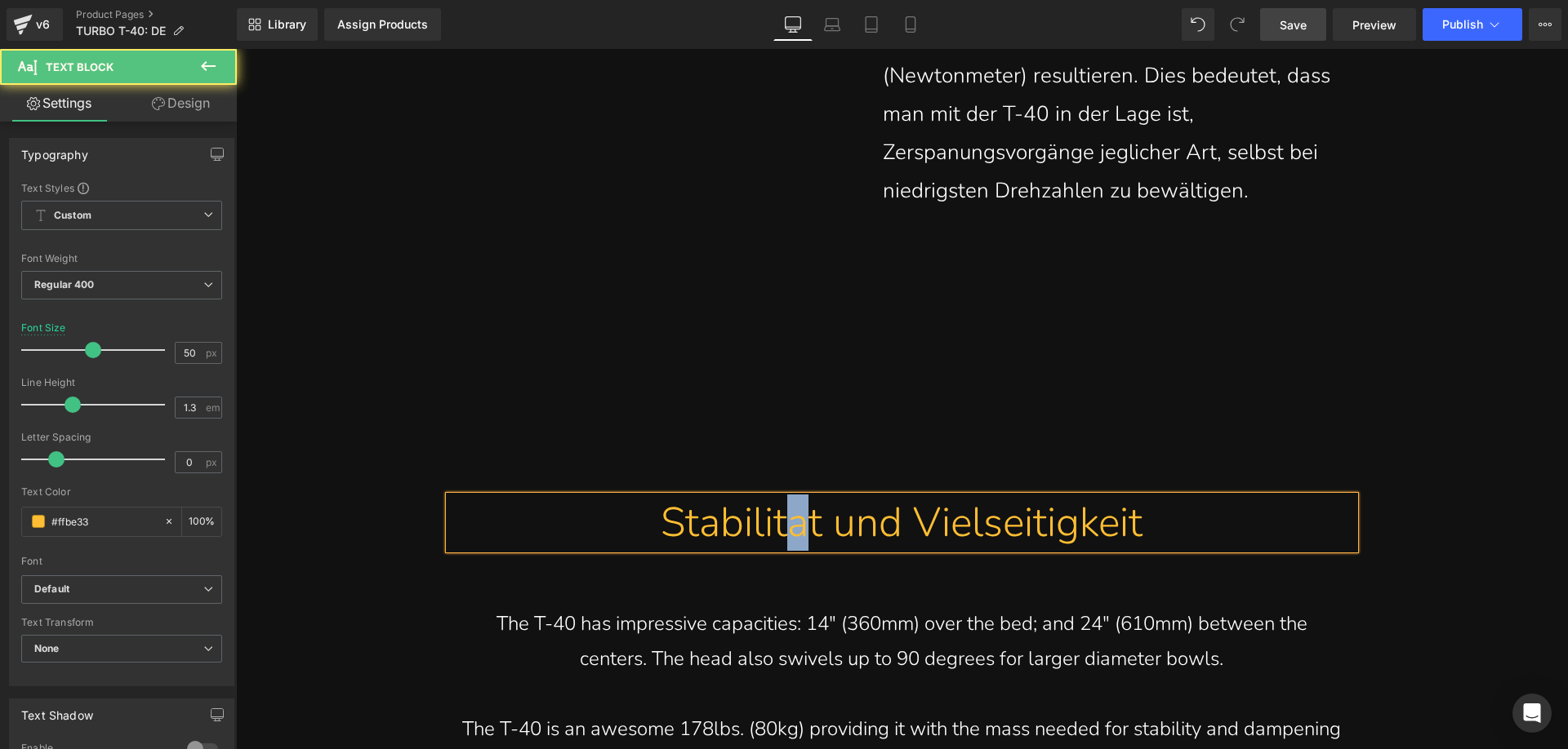
drag, startPoint x: 781, startPoint y: 535, endPoint x: 788, endPoint y: 529, distance: 9.2
click at [788, 529] on div "Stabilitat und Vielseitigkeit" at bounding box center [902, 522] width 881 height 53
click at [1147, 523] on div "Stabilität und Vielseitigkeit" at bounding box center [902, 522] width 881 height 53
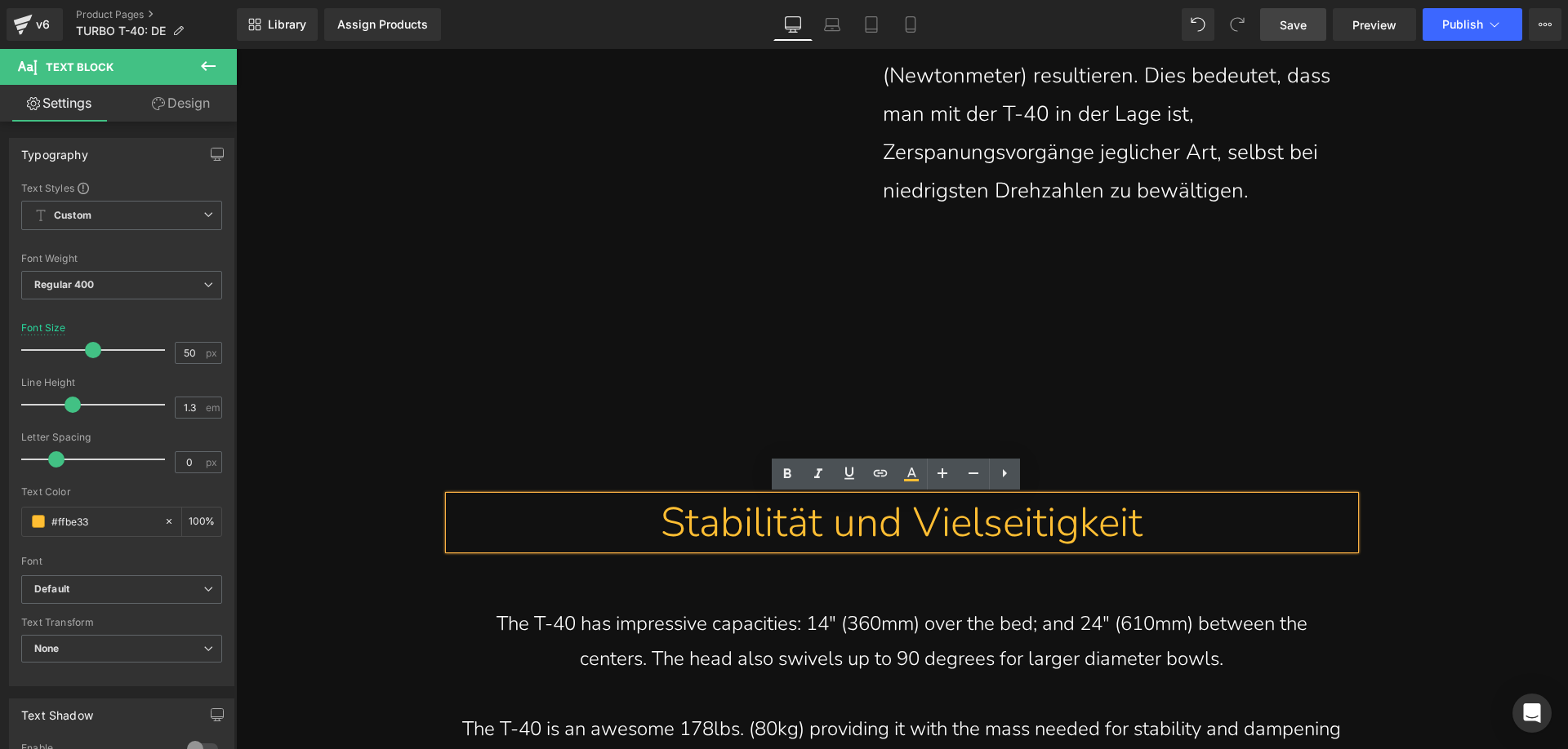
click at [1292, 26] on span "Save" at bounding box center [1293, 25] width 27 height 17
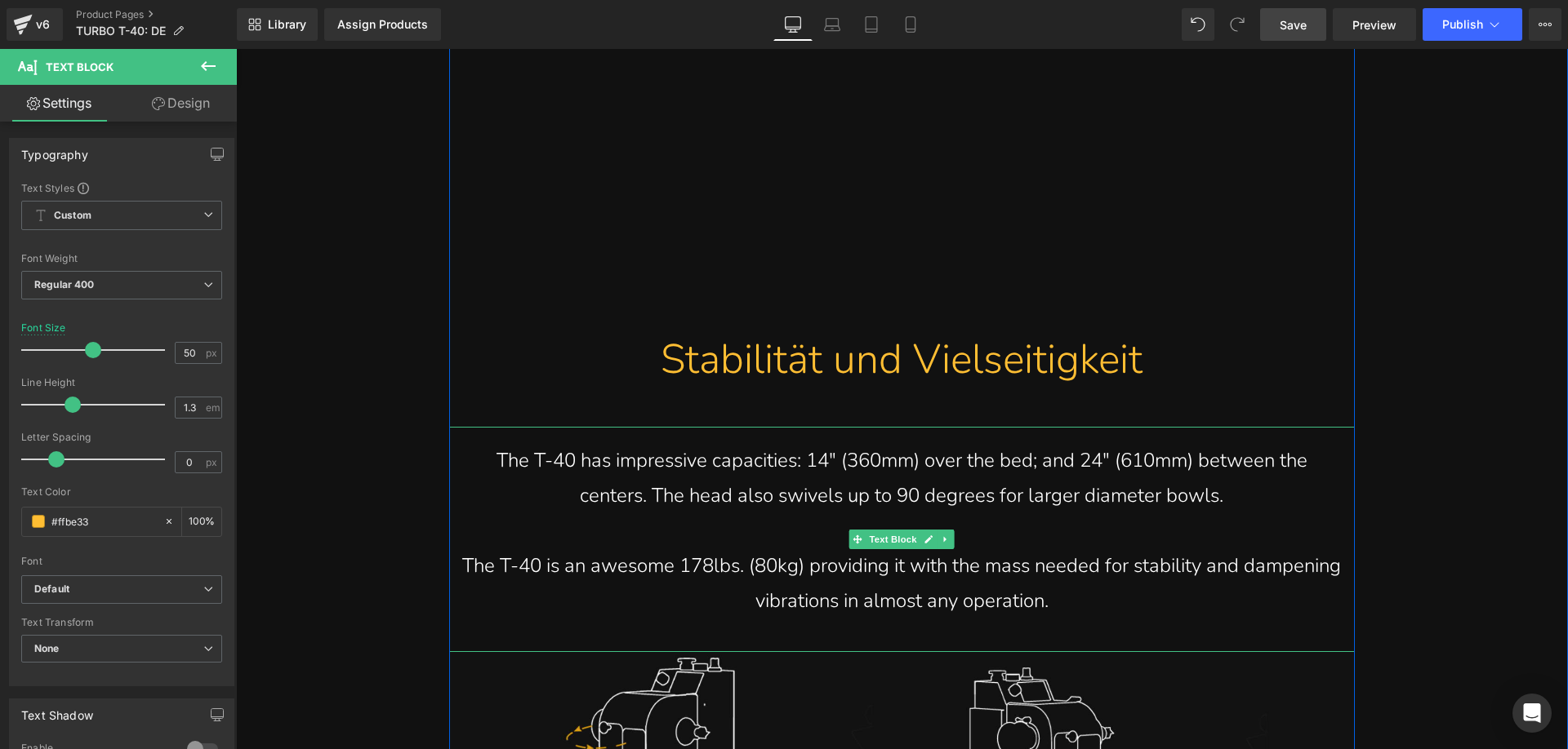
scroll to position [4979, 0]
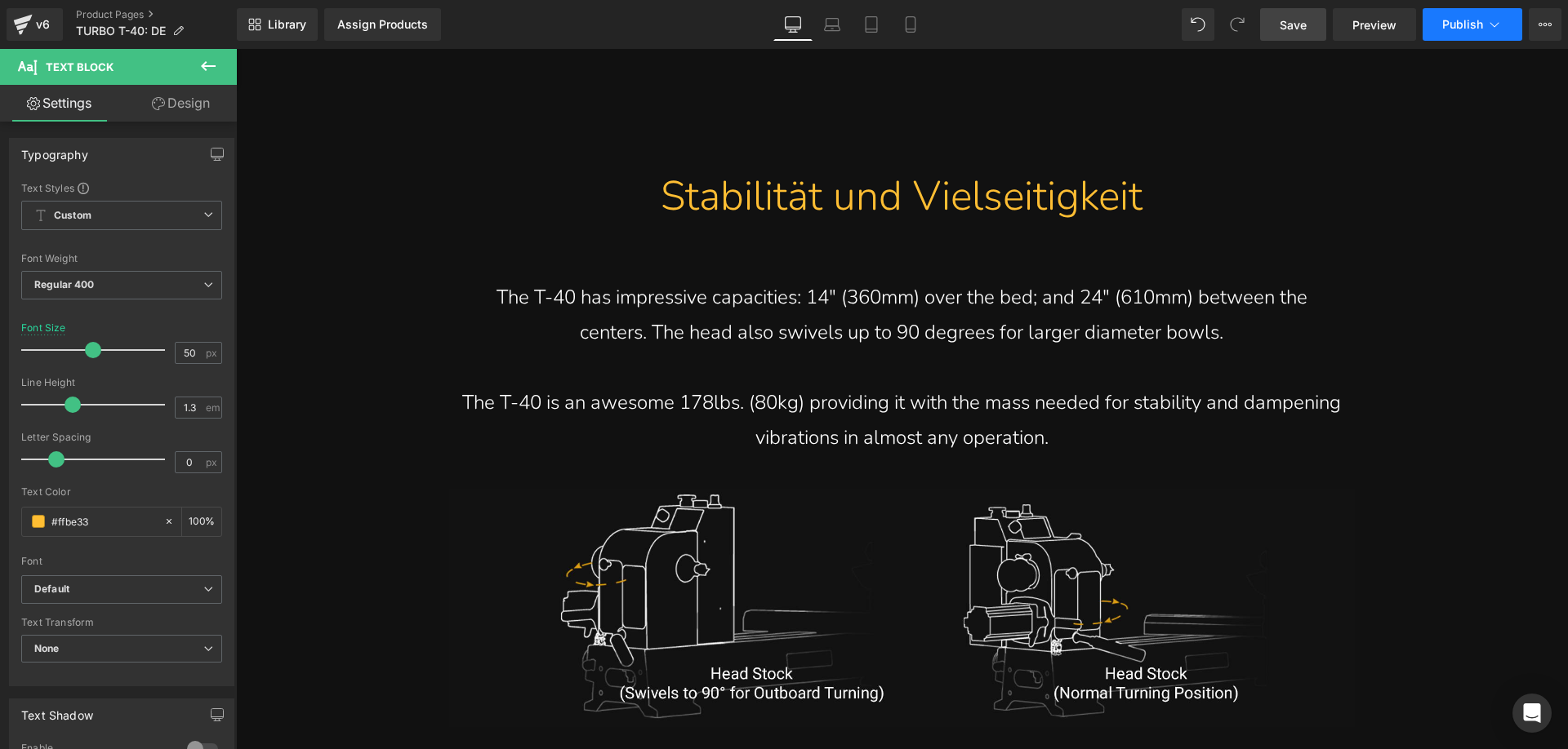
click at [1460, 19] on span "Publish" at bounding box center [1462, 24] width 41 height 13
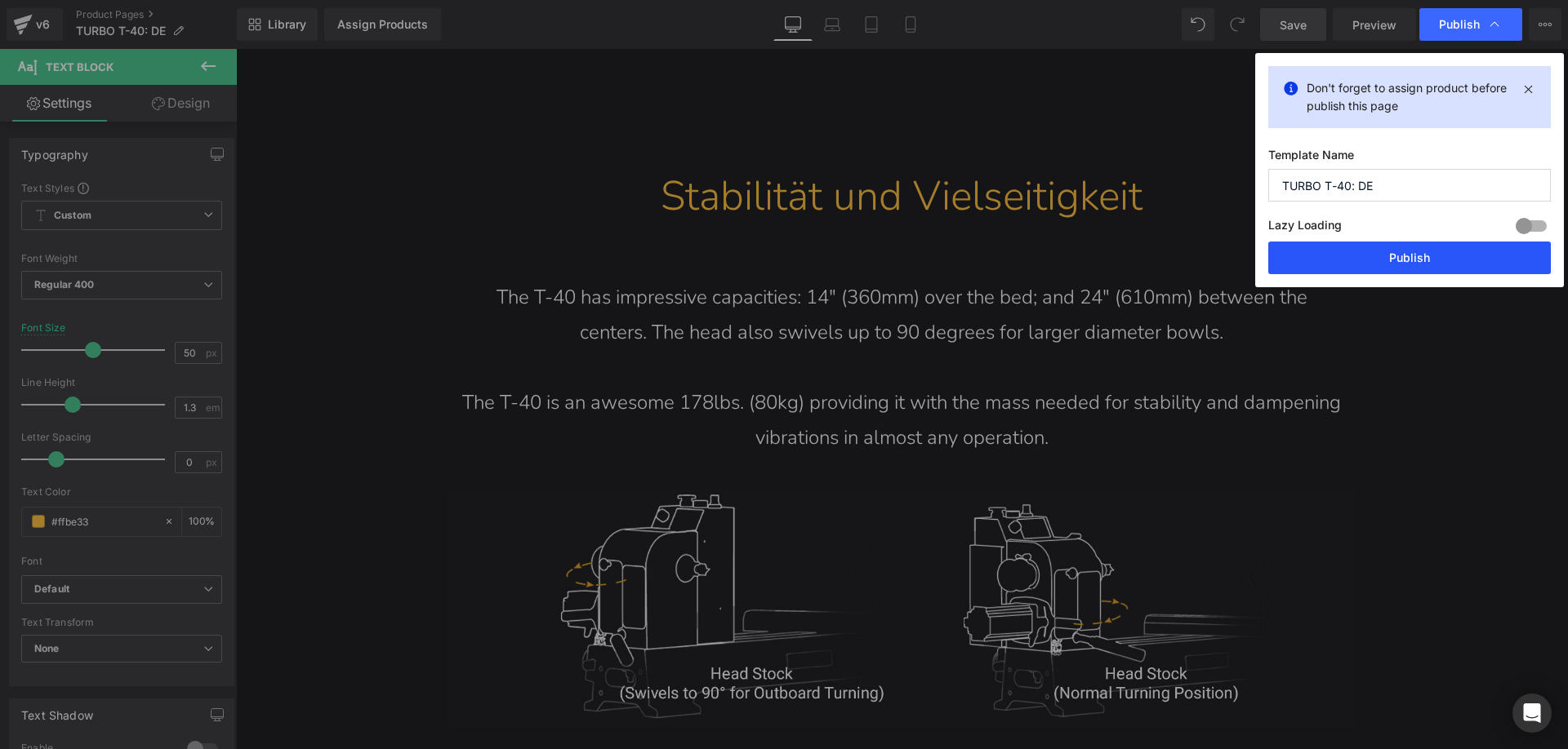
click at [1351, 271] on button "Publish" at bounding box center [1408, 258] width 282 height 33
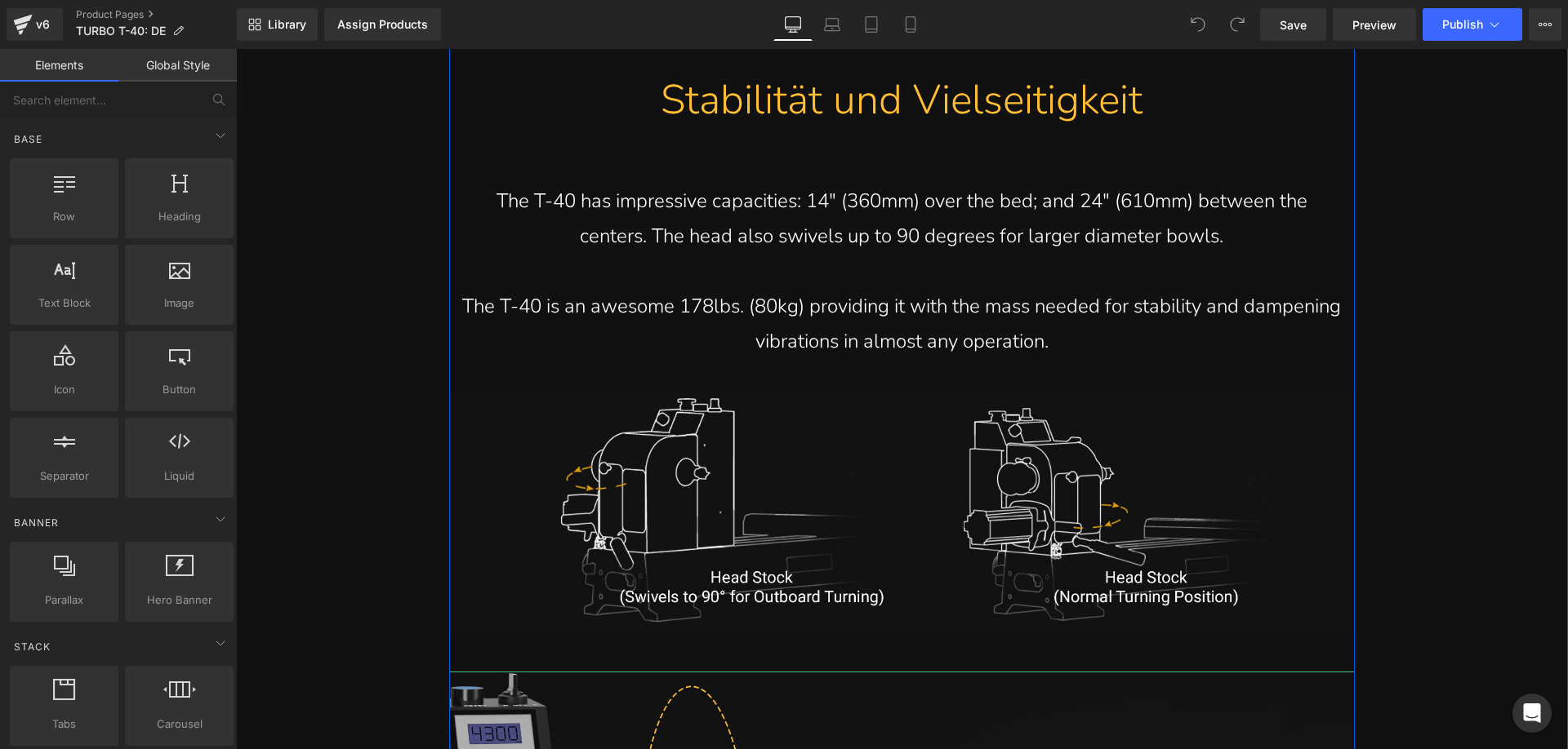
scroll to position [5061, 0]
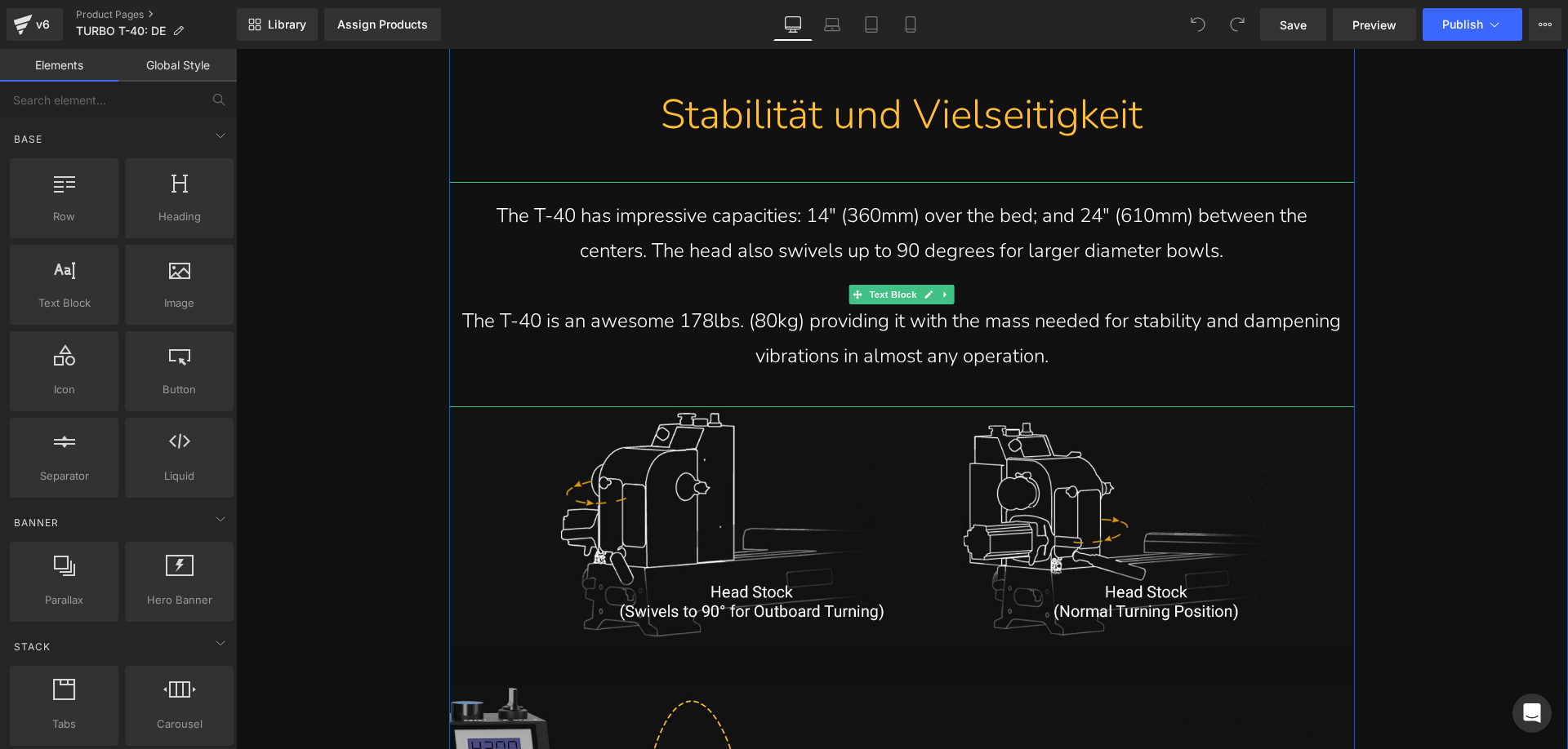
click at [1239, 257] on p "The T-40 has impressive capacities: 14" (360mm) over the bed; and 24" (610mm) b…" at bounding box center [902, 233] width 881 height 70
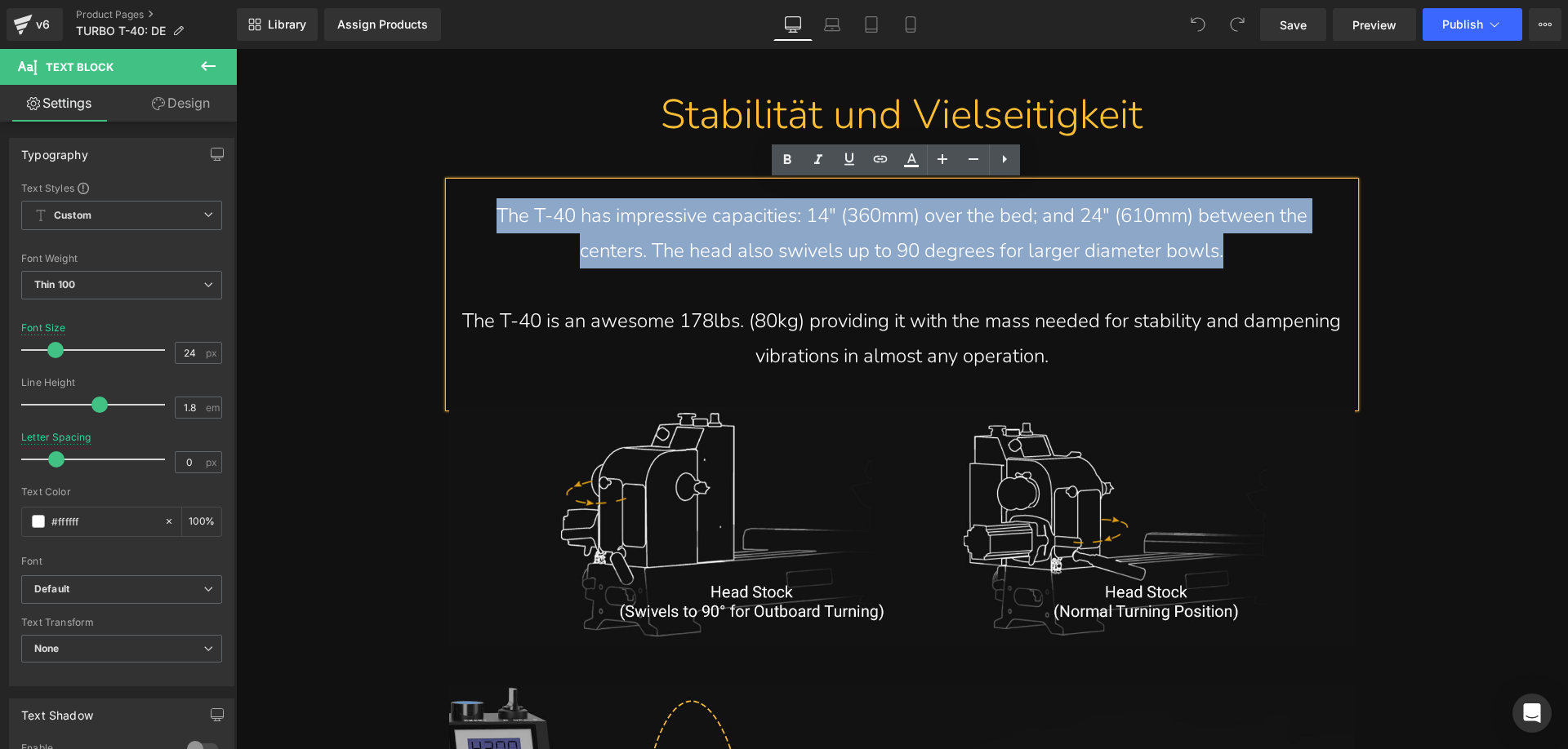
drag, startPoint x: 1103, startPoint y: 240, endPoint x: 455, endPoint y: 222, distance: 648.2
click at [462, 222] on p "The T-40 has impressive capacities: 14" (360mm) over the bed; and 24" (610mm) b…" at bounding box center [902, 233] width 881 height 70
paste div
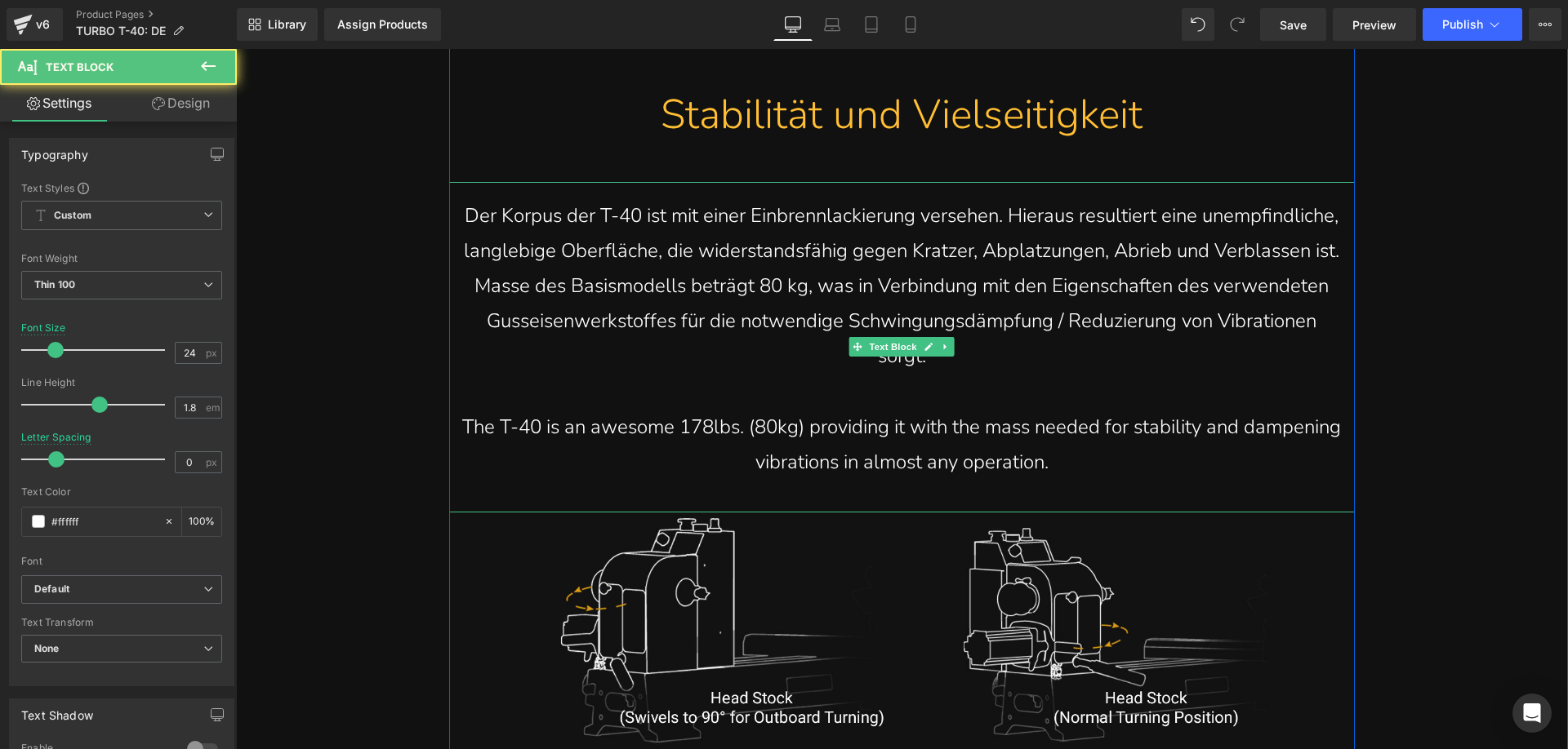
click at [631, 431] on p "The T-40 is an awesome 178lbs. (80kg) providing it with the mass needed for sta…" at bounding box center [902, 445] width 881 height 70
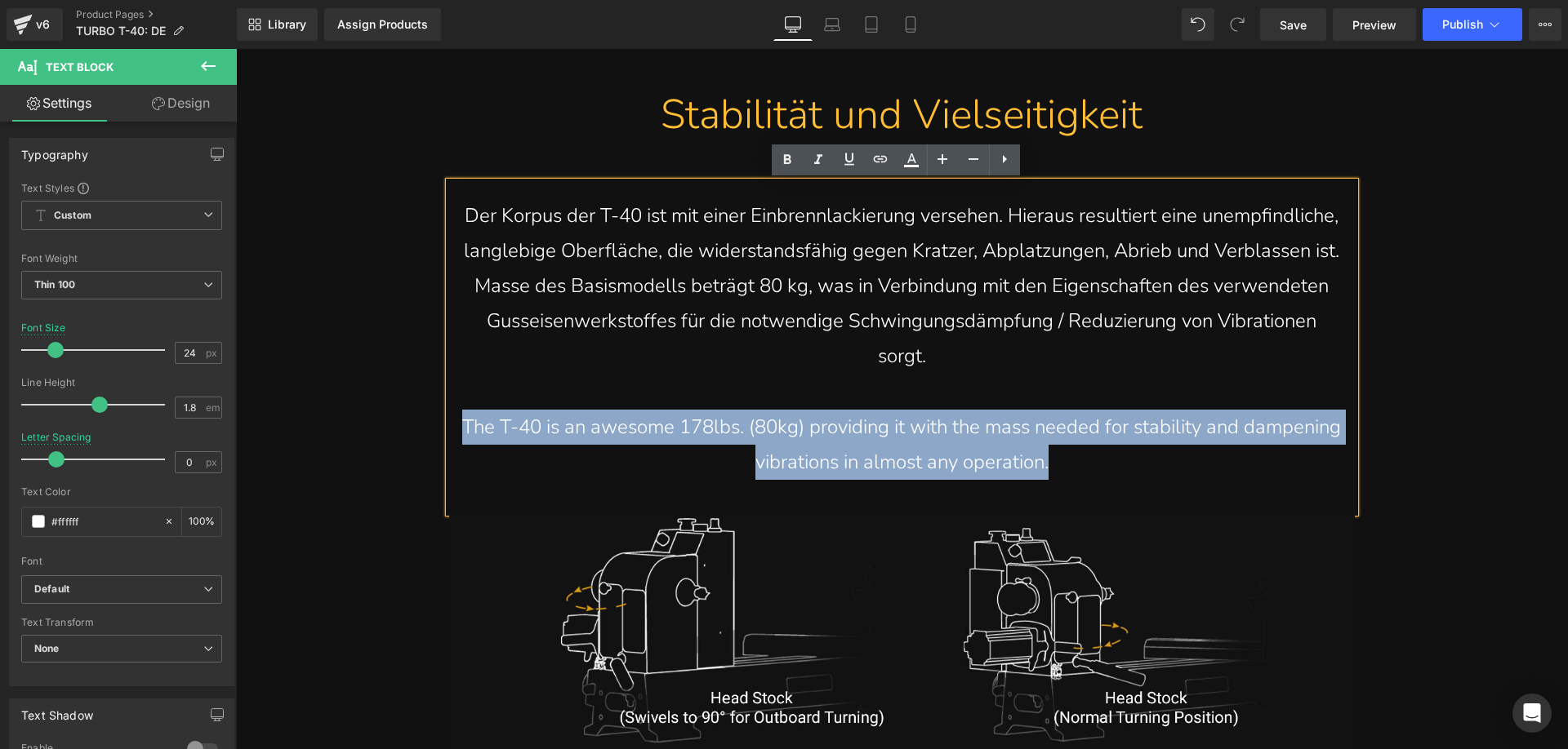
drag, startPoint x: 505, startPoint y: 421, endPoint x: 1127, endPoint y: 456, distance: 623.0
click at [1127, 456] on p "The T-40 is an awesome 178lbs. (80kg) providing it with the mass needed for sta…" at bounding box center [902, 445] width 881 height 70
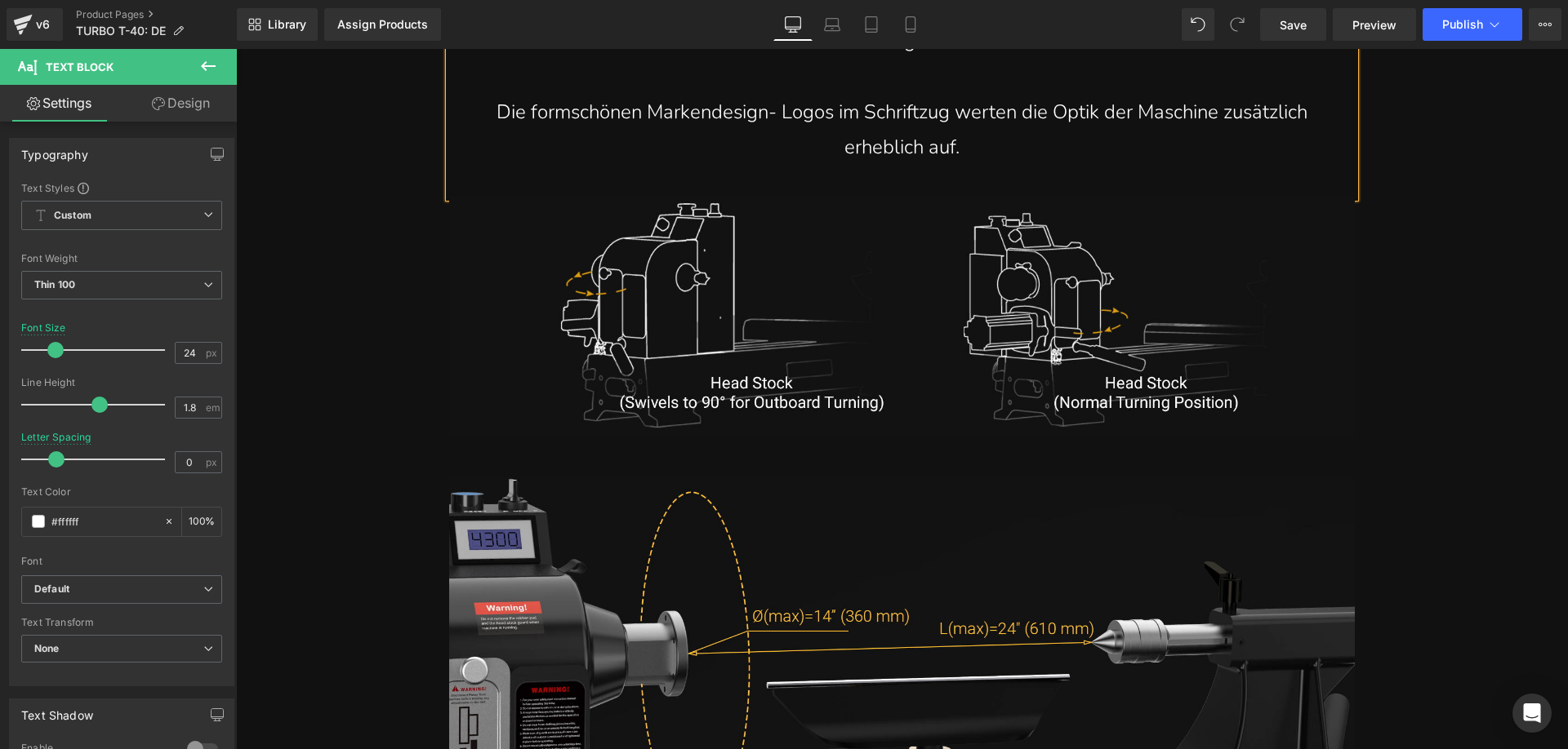
scroll to position [5387, 0]
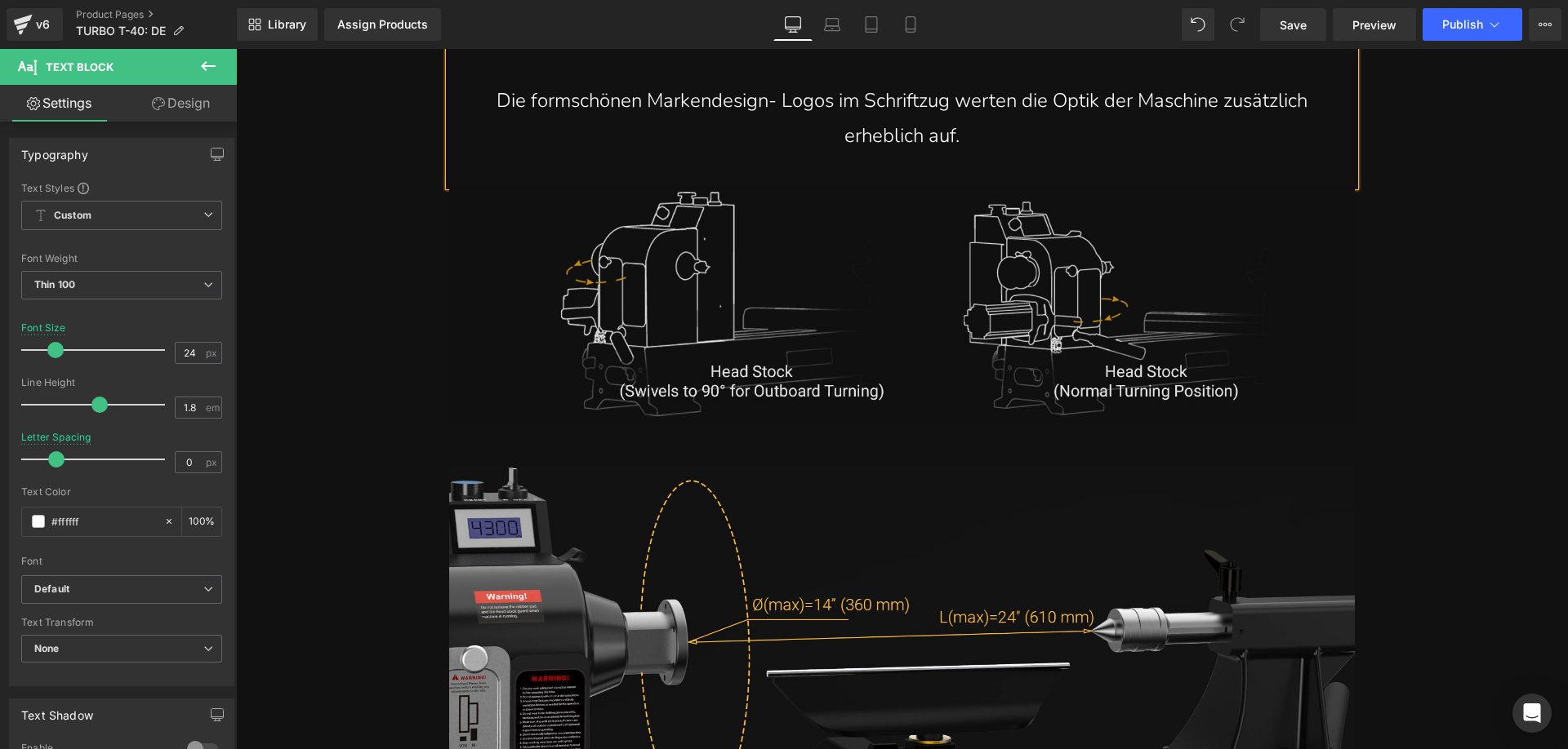
click at [725, 322] on img at bounding box center [901, 305] width 905 height 239
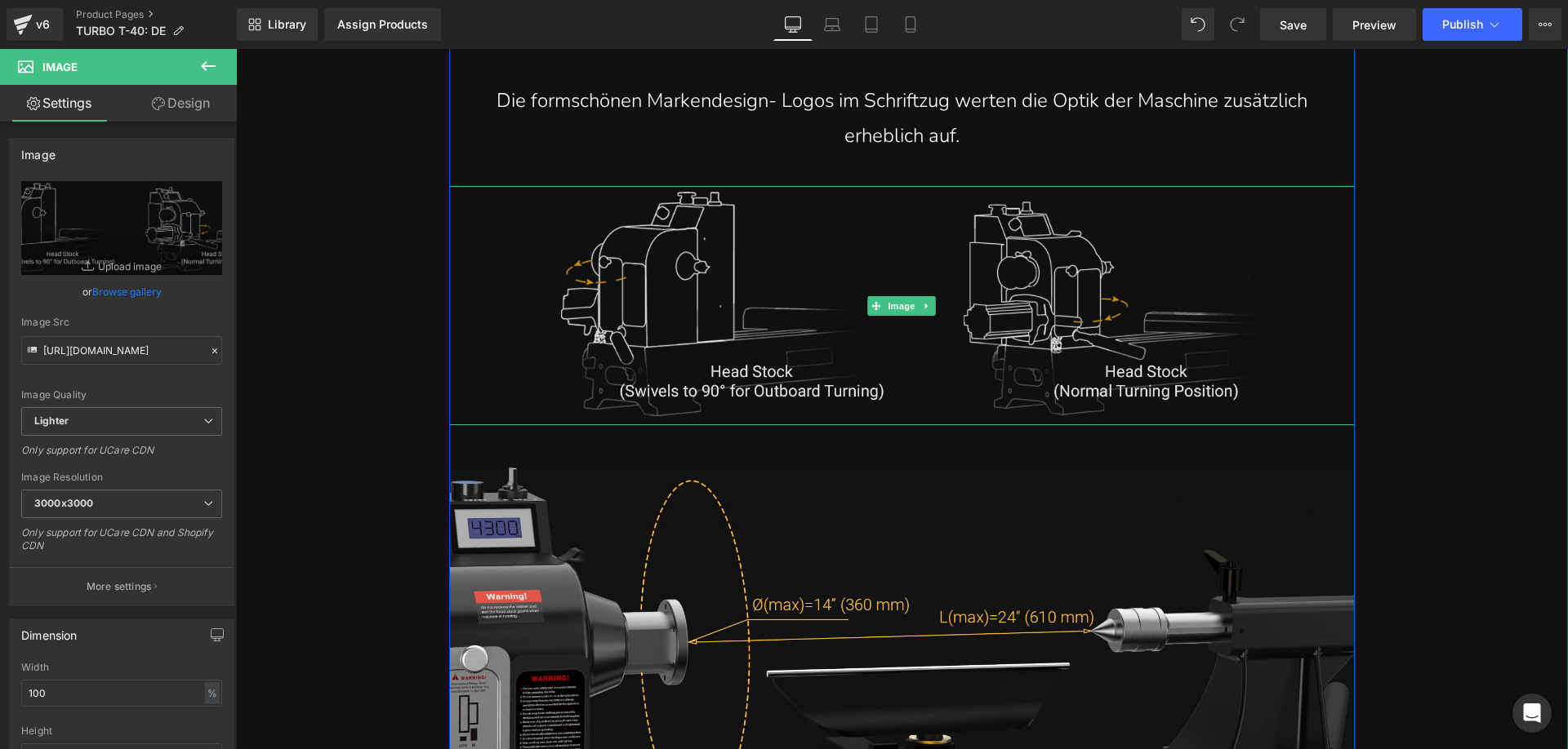
drag, startPoint x: 676, startPoint y: 290, endPoint x: 663, endPoint y: 291, distance: 13.0
click at [676, 290] on img at bounding box center [901, 305] width 905 height 239
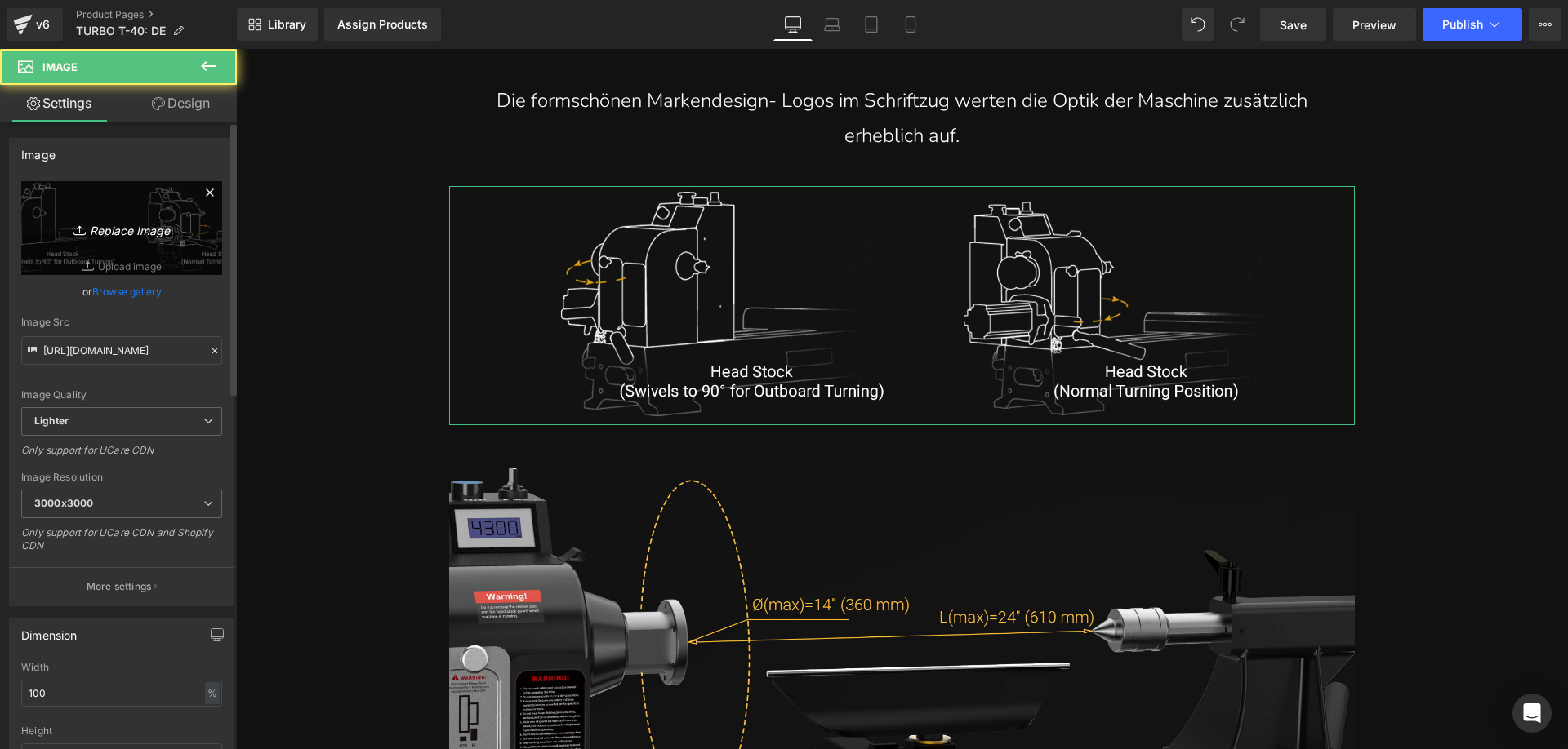
click at [109, 231] on icon "Replace Image" at bounding box center [122, 228] width 130 height 21
type input "C:\fakepath\T-40-1.webp"
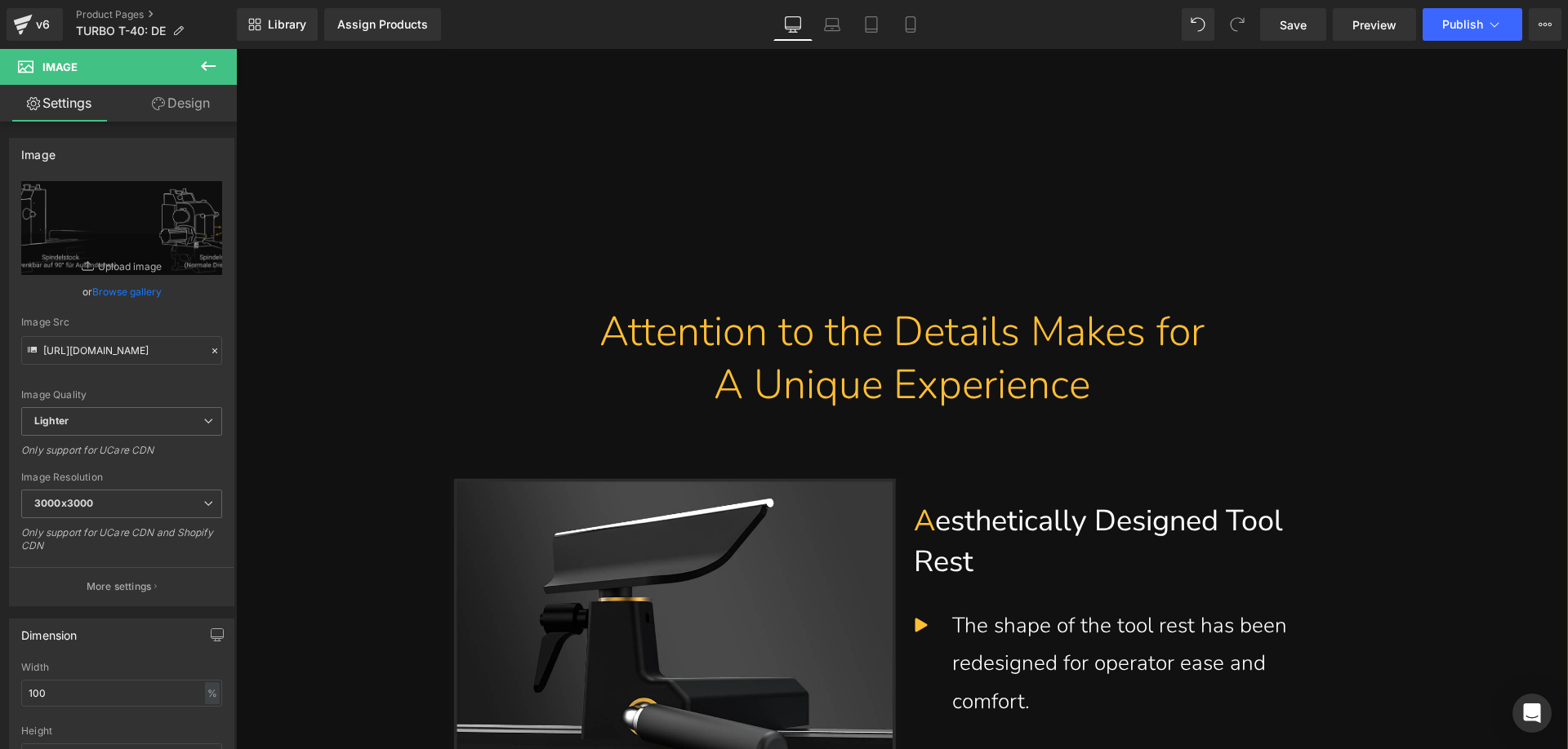
scroll to position [6204, 0]
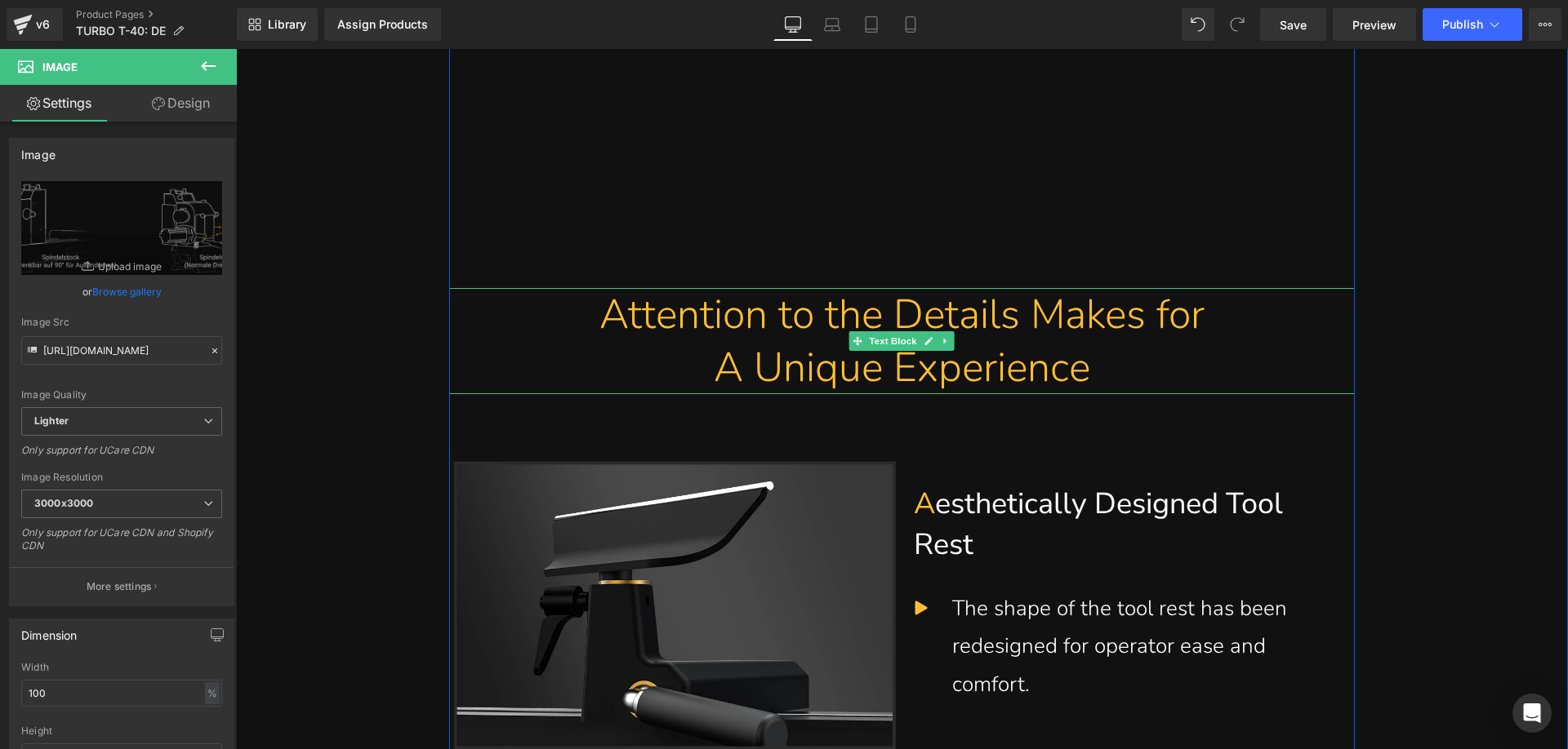
drag, startPoint x: 615, startPoint y: 330, endPoint x: 607, endPoint y: 331, distance: 8.1
click at [615, 330] on div "Attention to the Details Makes for" at bounding box center [902, 315] width 881 height 53
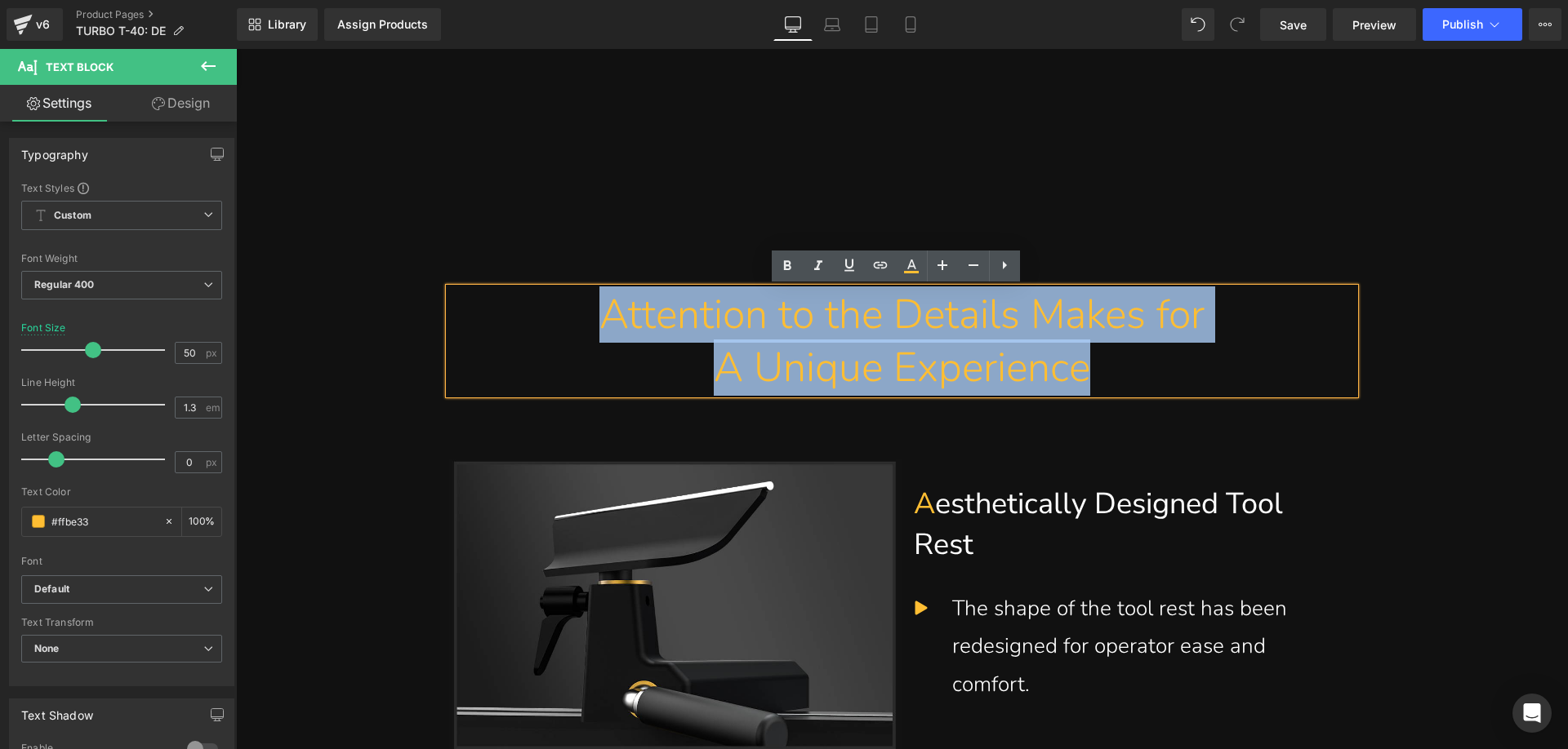
drag, startPoint x: 556, startPoint y: 311, endPoint x: 1215, endPoint y: 353, distance: 660.3
click at [1215, 353] on div "Attention to the Details Makes for A Unique Experience" at bounding box center [901, 341] width 905 height 106
paste div
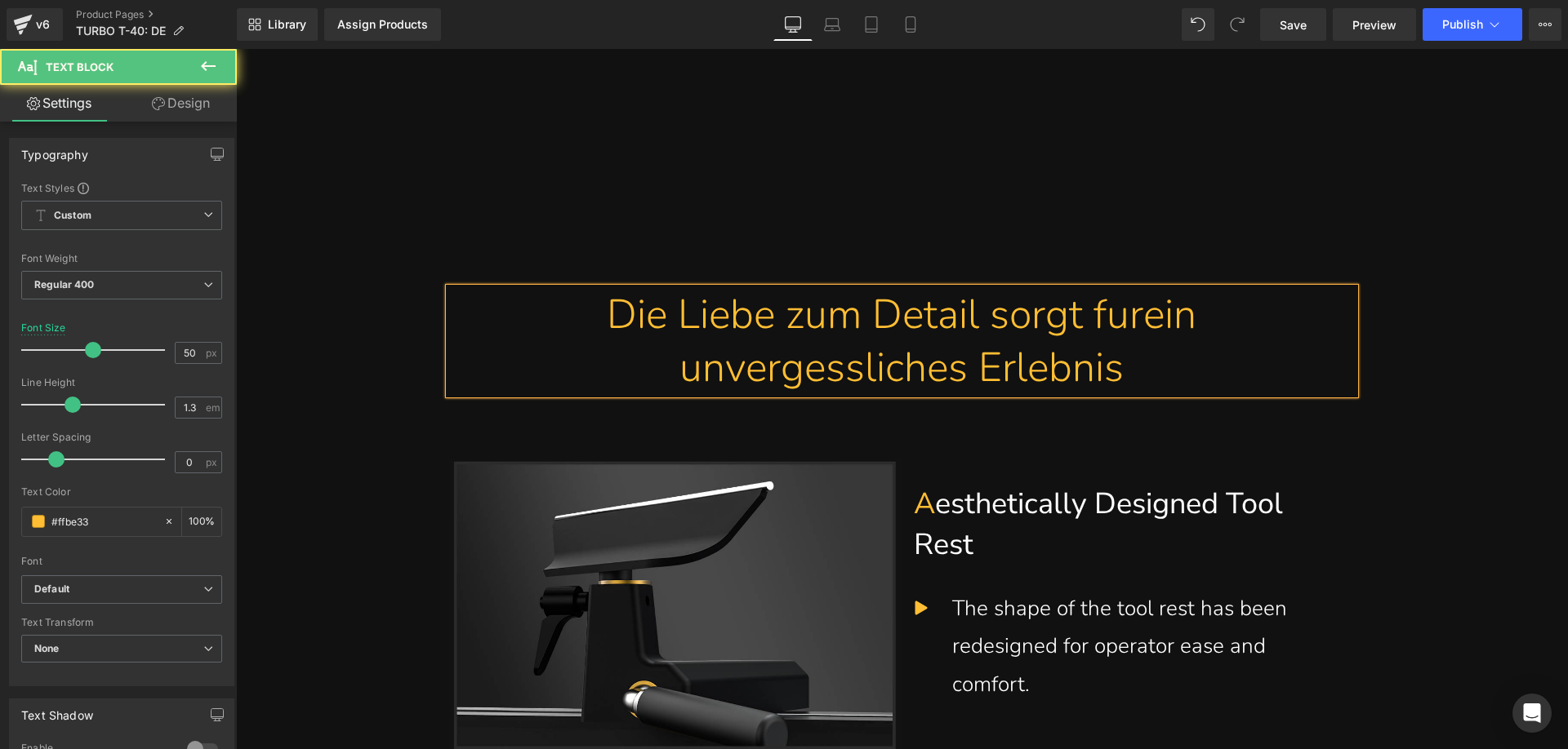
click at [1030, 329] on div "Die Liebe zum Detail sorgt furein unvergessliches Erlebnis" at bounding box center [902, 341] width 881 height 106
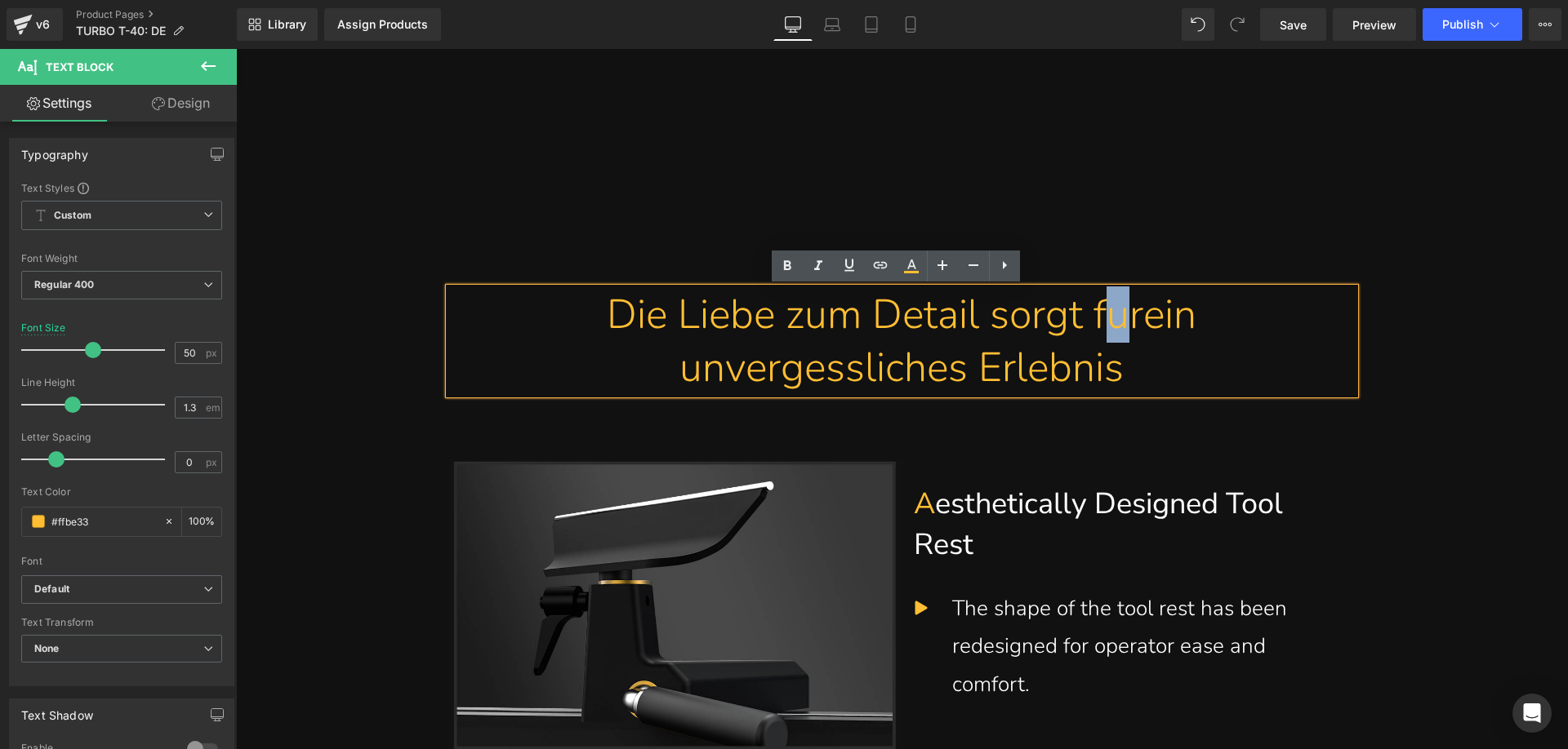
drag, startPoint x: 1141, startPoint y: 329, endPoint x: 1123, endPoint y: 317, distance: 21.6
click at [1123, 317] on div "Die Liebe zum Detail sorgt furein unvergessliches Erlebnis" at bounding box center [902, 341] width 881 height 106
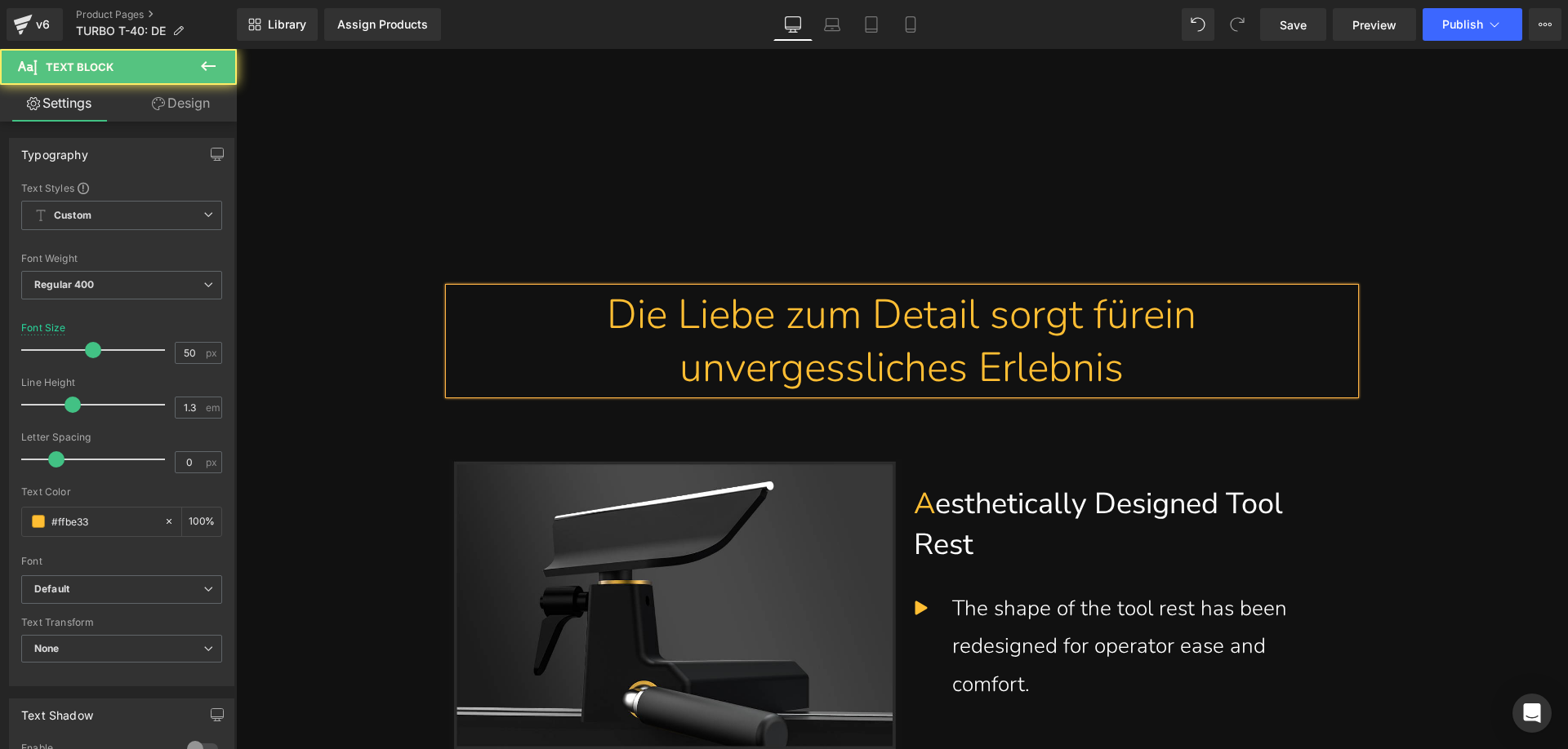
click at [1160, 330] on div "Die Liebe zum Detail sorgt fürein unvergessliches Erlebnis" at bounding box center [902, 341] width 881 height 106
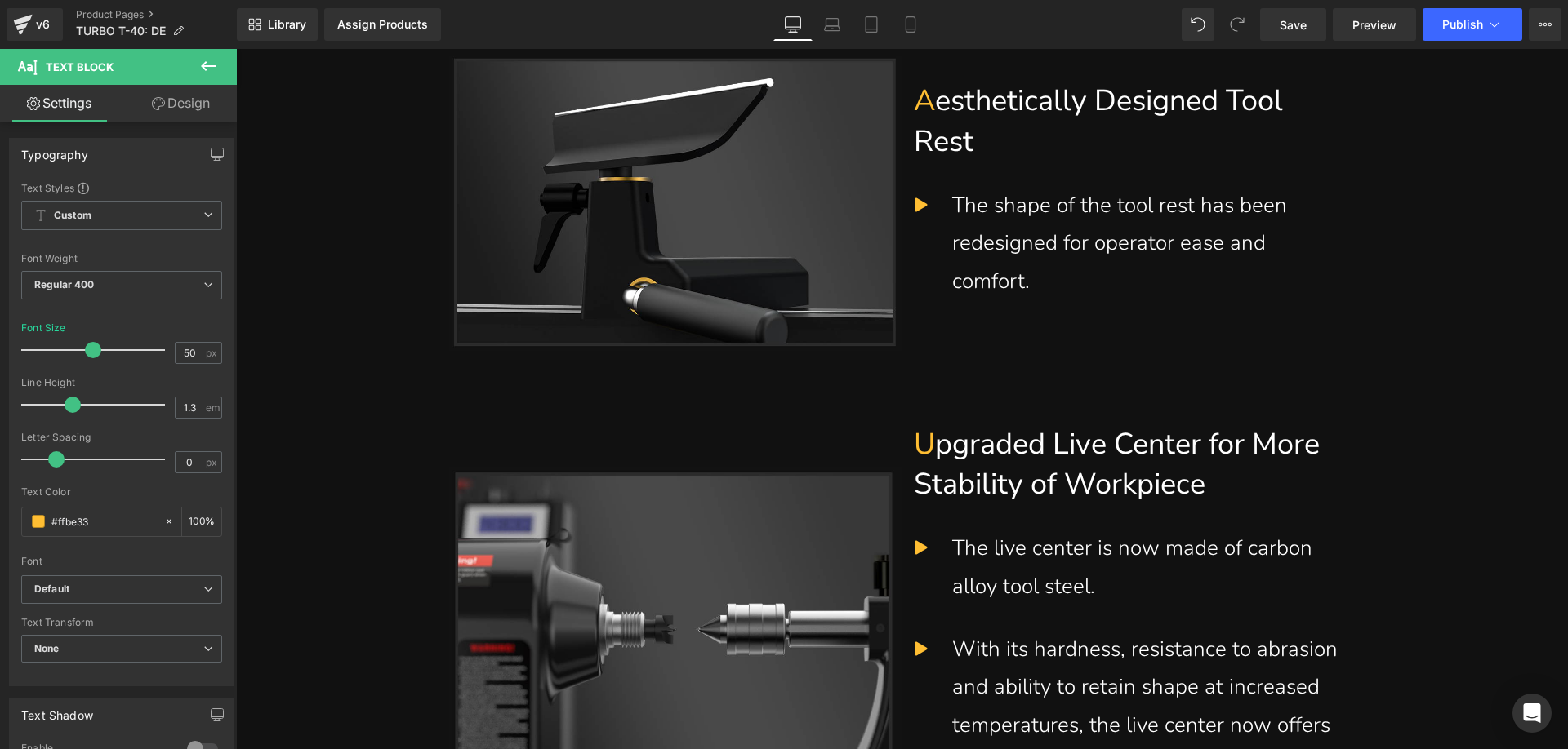
scroll to position [6611, 0]
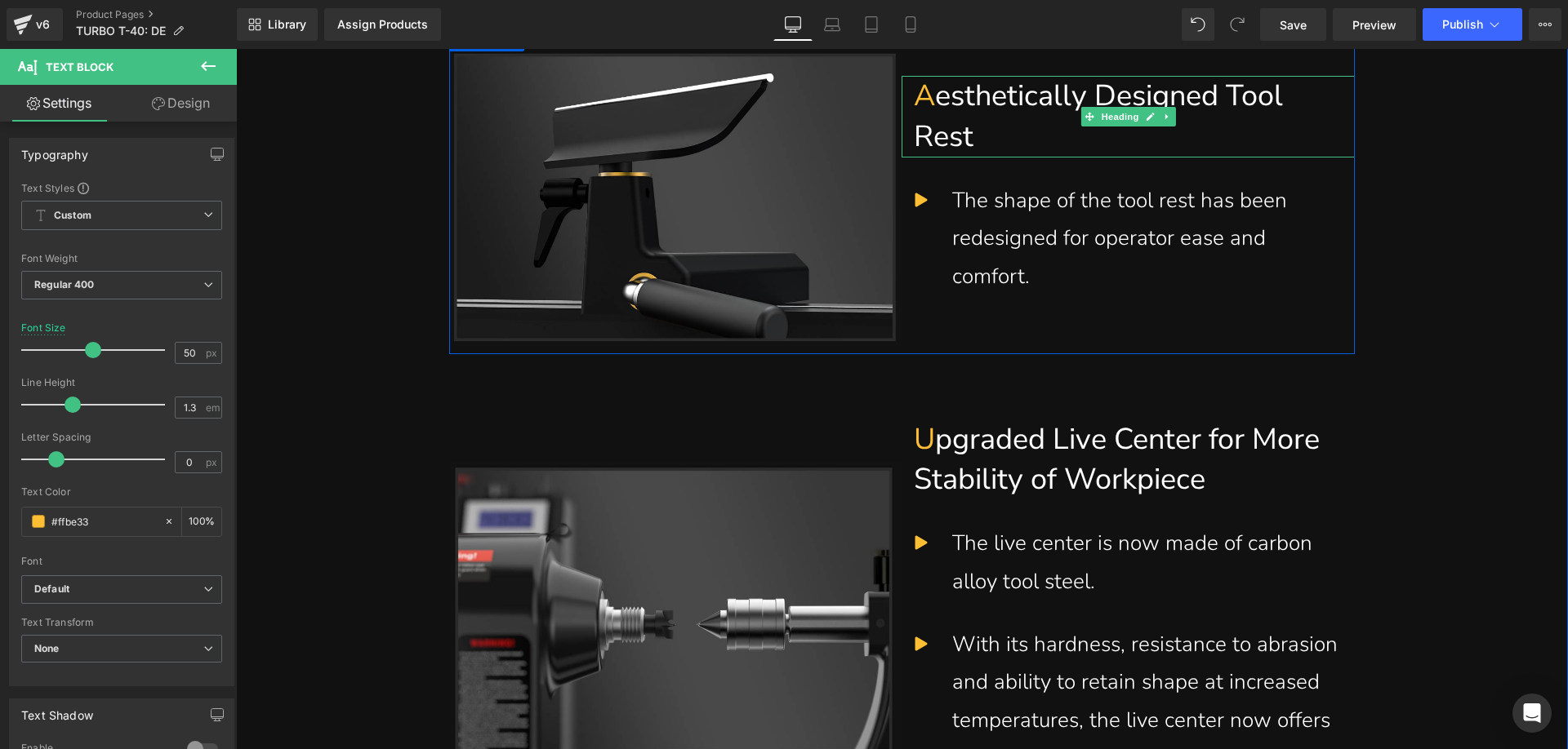
click at [990, 133] on h1 "A esthetically Designed Tool Rest" at bounding box center [1128, 116] width 428 height 81
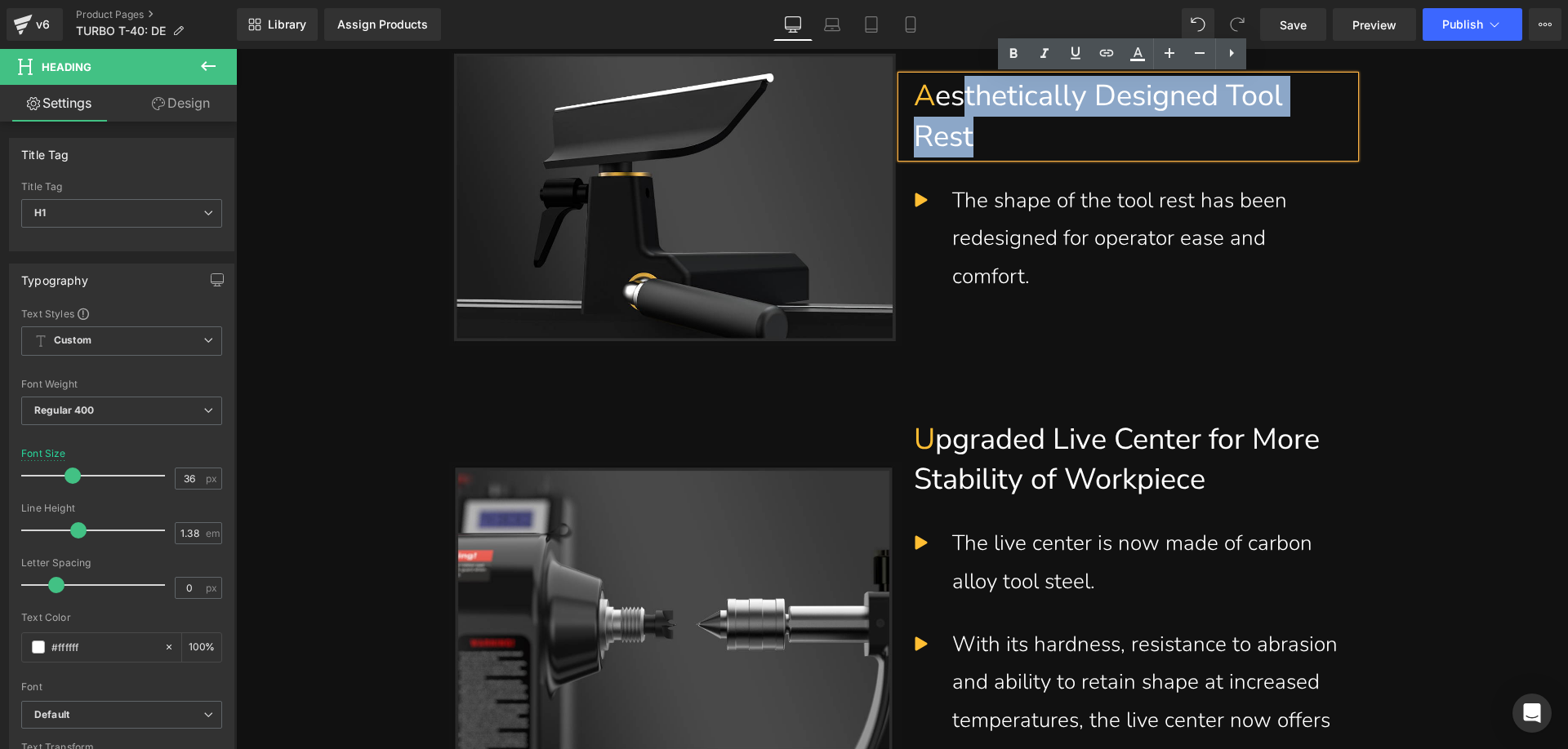
drag, startPoint x: 986, startPoint y: 139, endPoint x: 956, endPoint y: 103, distance: 46.9
click at [956, 103] on h1 "A esthetically Designed Tool Rest" at bounding box center [1128, 116] width 428 height 81
paste div
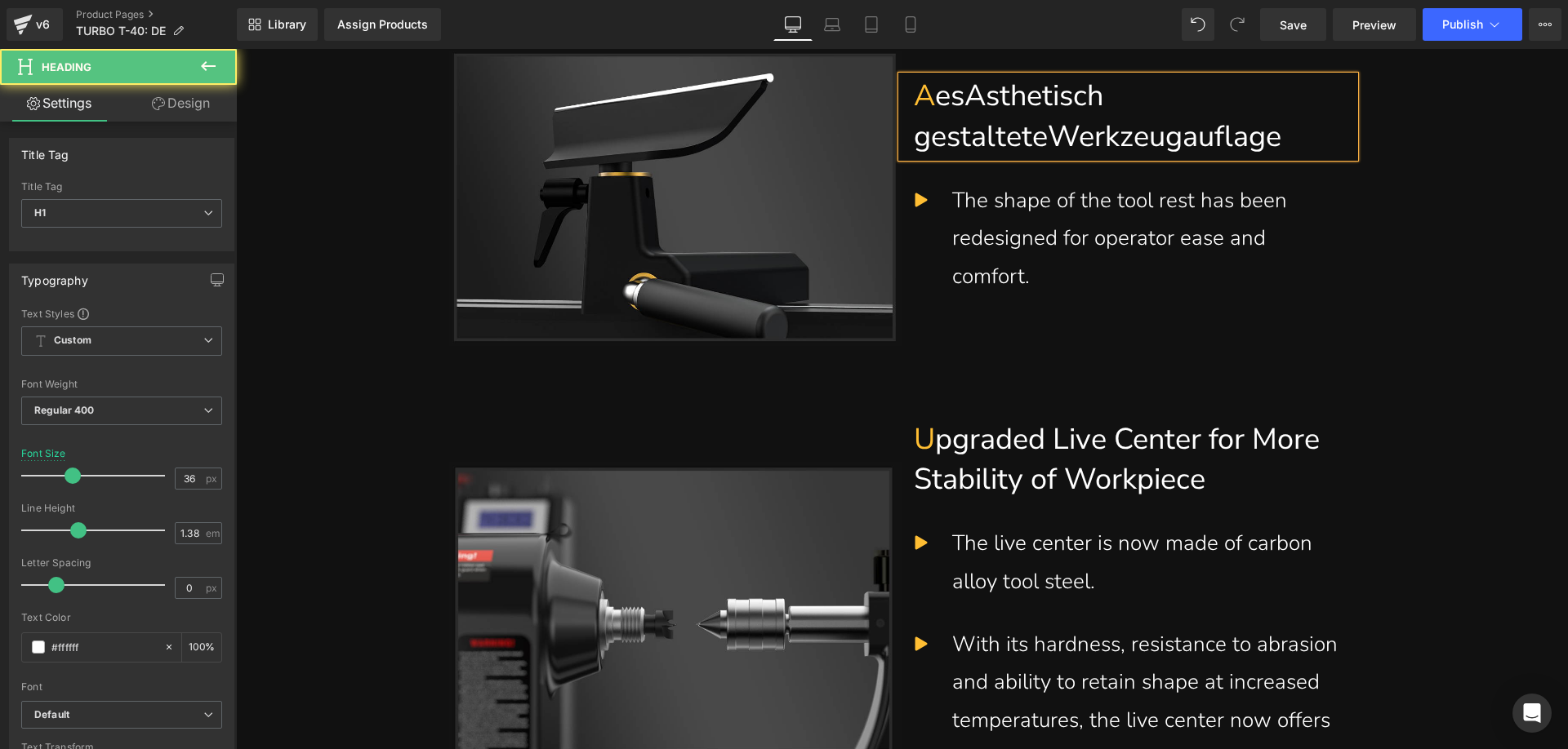
click at [959, 101] on h1 "A esAsthetisch gestalteteWerkzeugauflage" at bounding box center [1128, 116] width 428 height 81
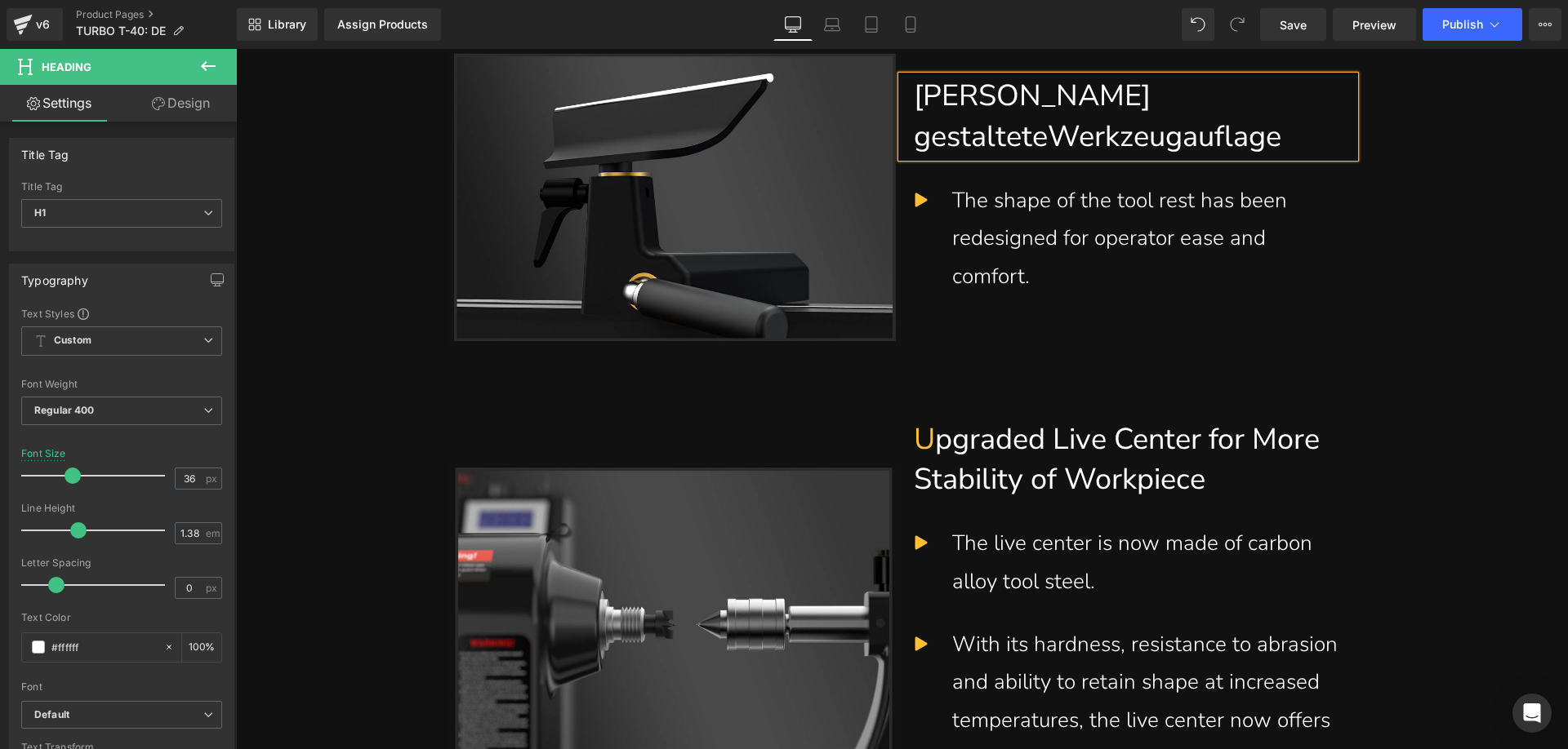
click at [932, 100] on h1 "[PERSON_NAME] gestalteteWerkzeugauflage" at bounding box center [1128, 116] width 428 height 81
click at [914, 140] on h1 "Ästhetisch gestalteteWerkzeugauflage" at bounding box center [1128, 116] width 428 height 81
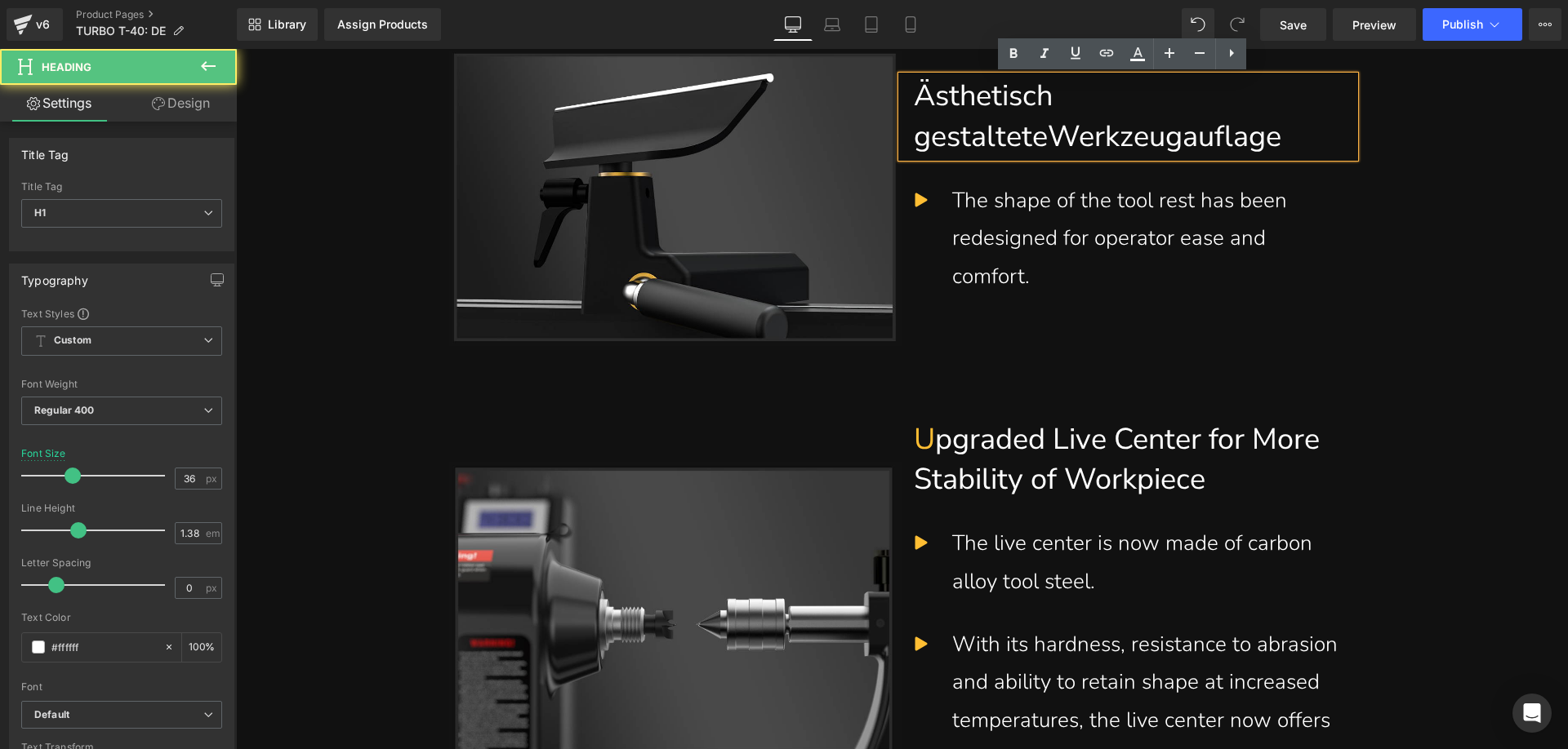
click at [1050, 141] on h1 "Ästhetisch gestalteteWerkzeugauflage" at bounding box center [1128, 116] width 428 height 81
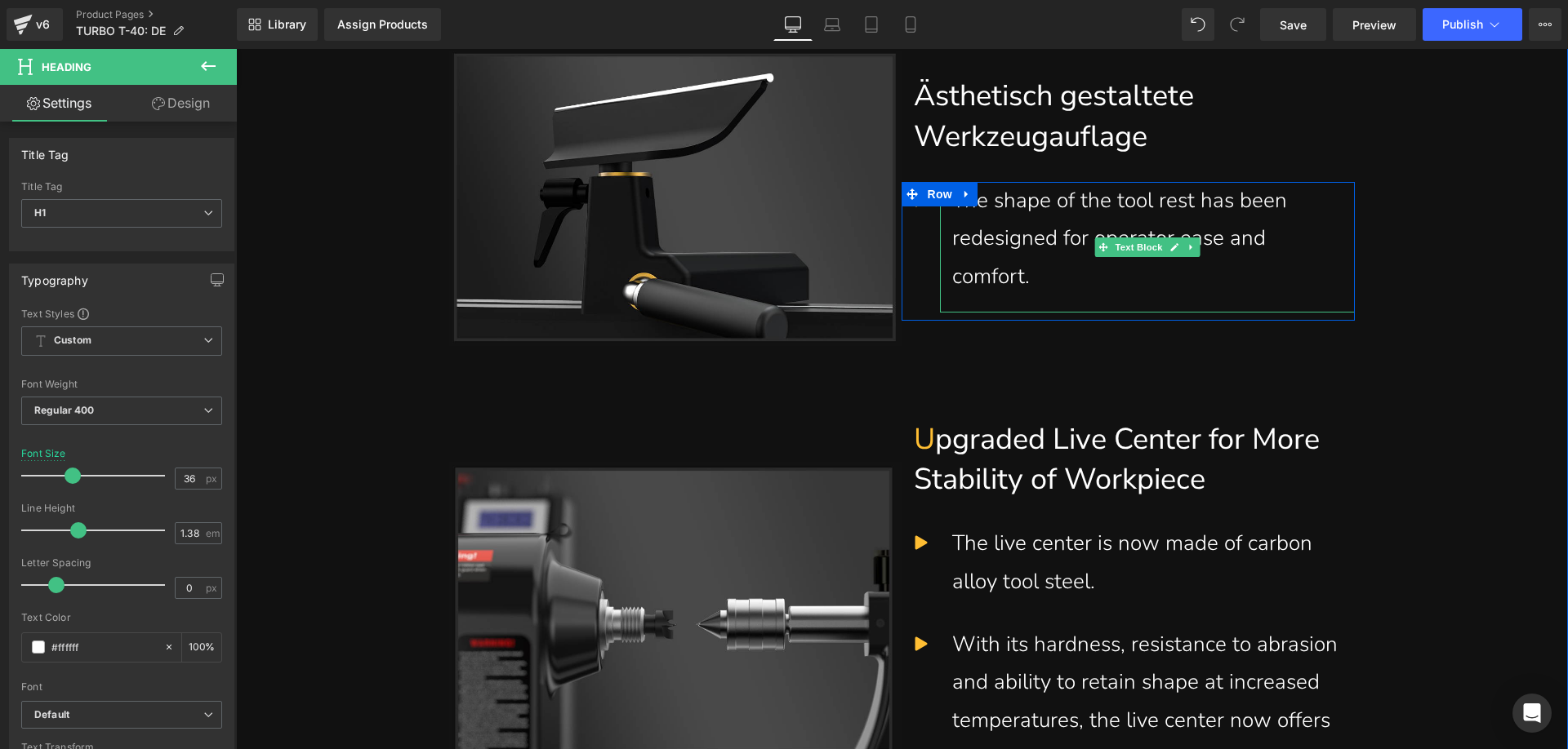
drag, startPoint x: 1051, startPoint y: 260, endPoint x: 1056, endPoint y: 277, distance: 17.7
click at [1051, 260] on div "The shape of the tool rest has been redesigned for operator ease and comfort." at bounding box center [1147, 239] width 390 height 114
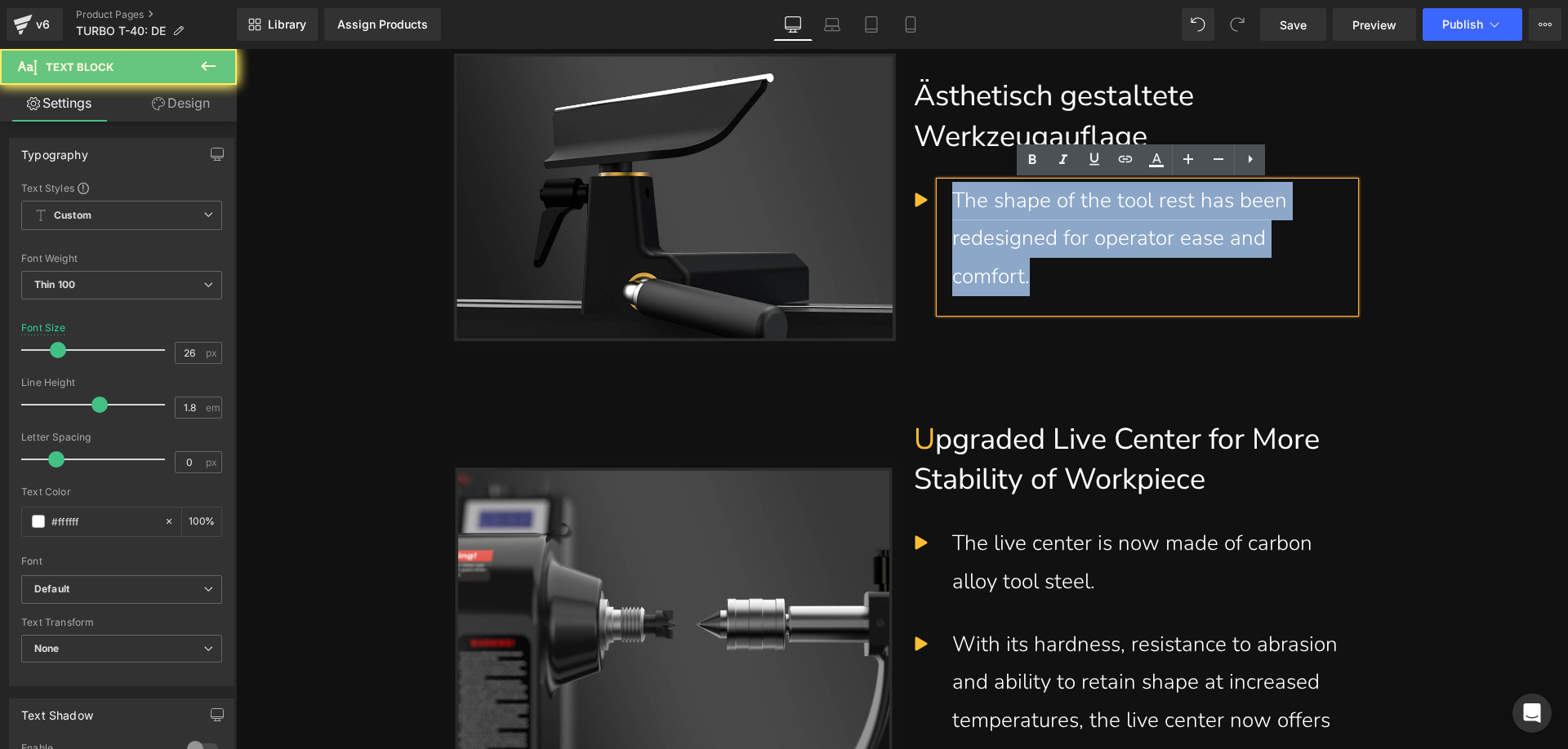
drag, startPoint x: 978, startPoint y: 232, endPoint x: 942, endPoint y: 206, distance: 44.4
click at [942, 206] on div "The shape of the tool rest has been redesigned for operator ease and comfort." at bounding box center [1147, 247] width 415 height 130
paste div
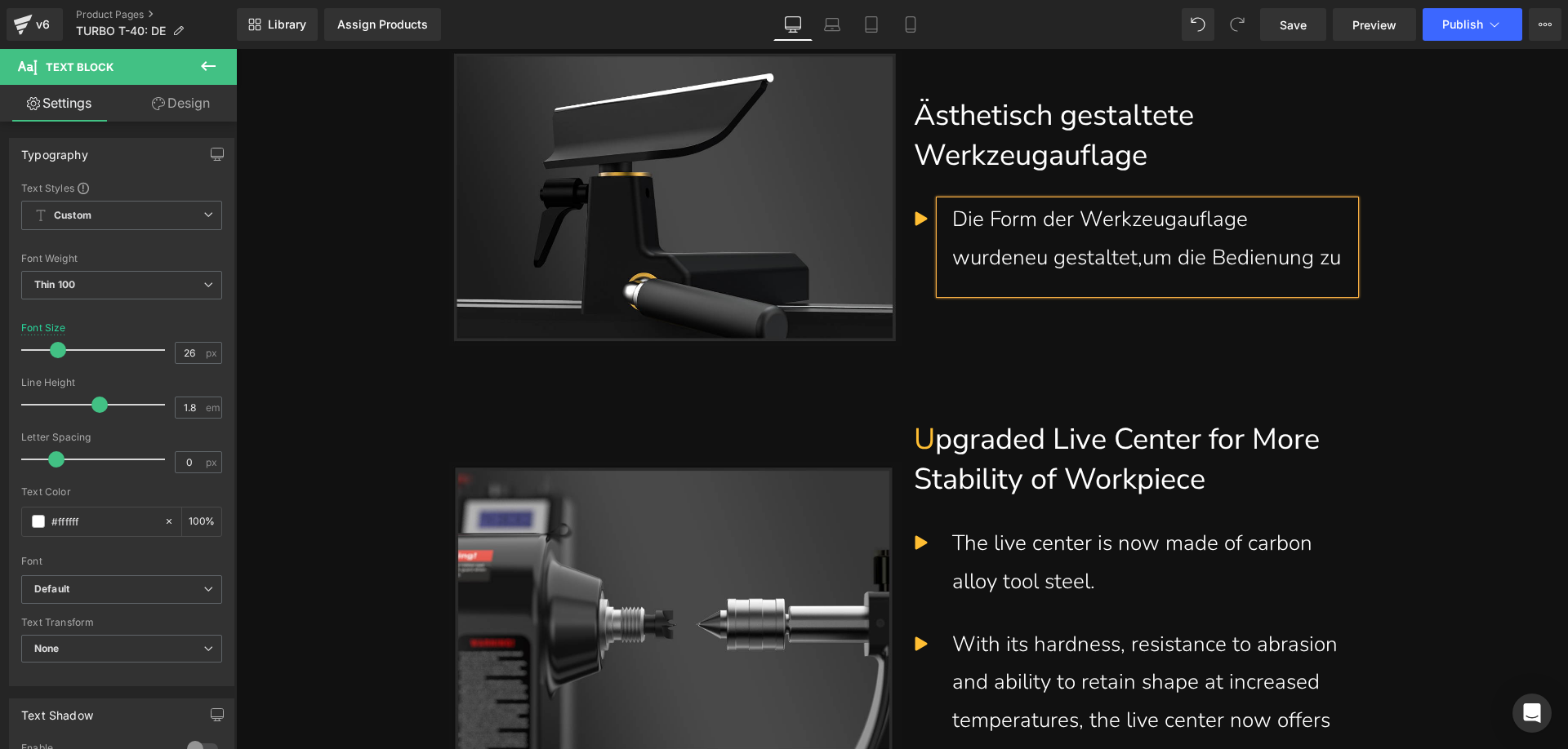
click at [1032, 277] on div "Die Form der Werkzeugauflage wurdeneu gestaltet,um die Bedienung zu" at bounding box center [1147, 239] width 390 height 76
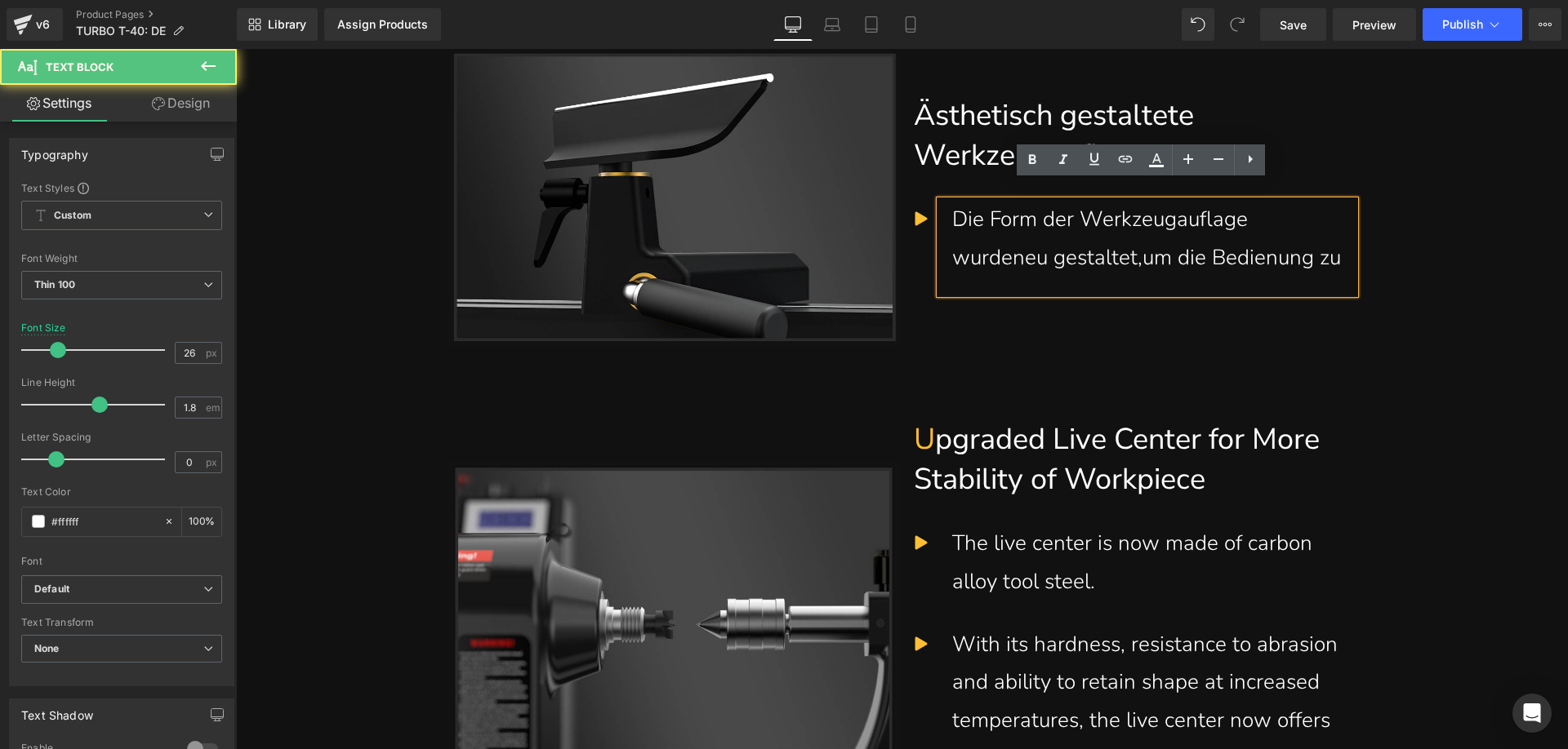
scroll to position [6592, 0]
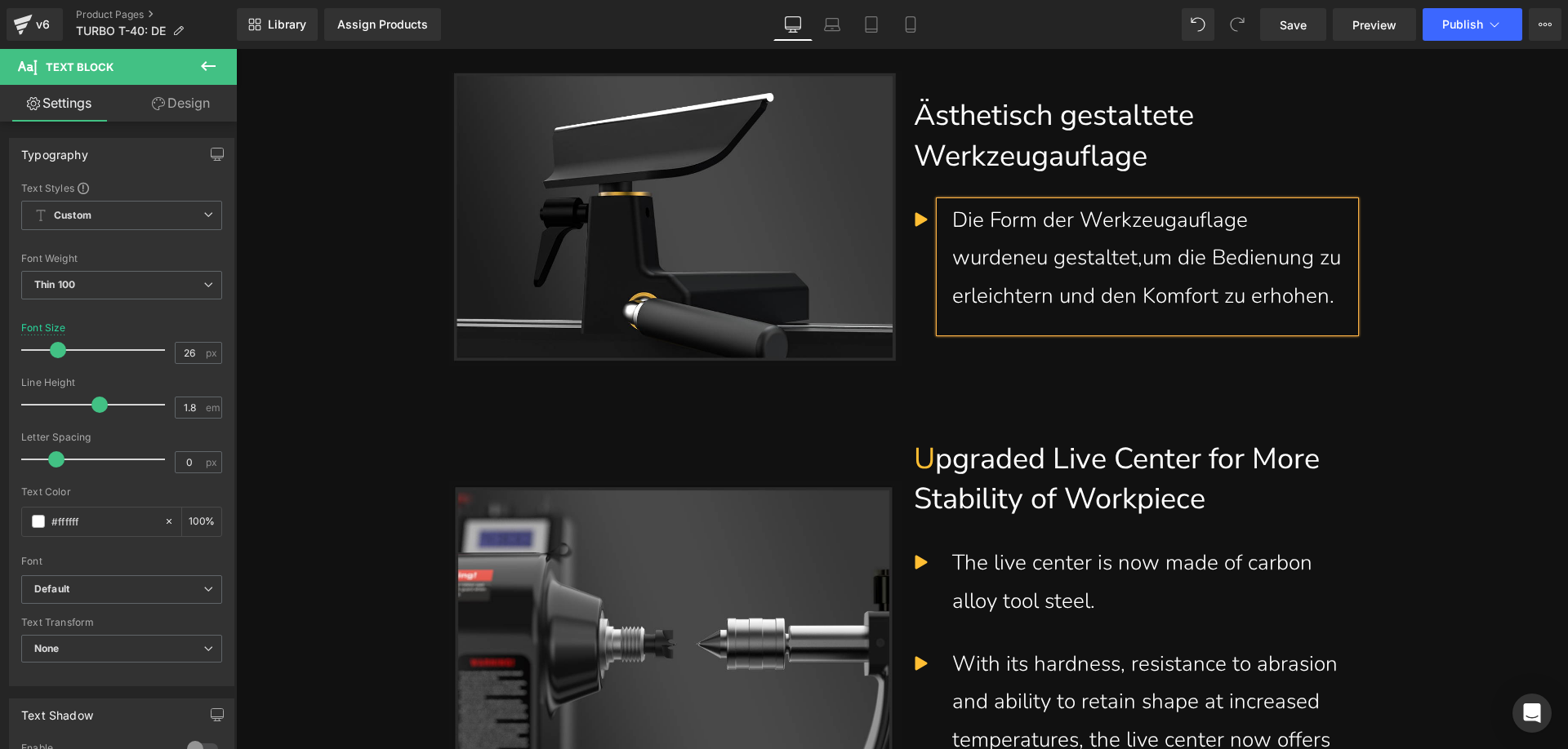
click at [1006, 242] on div "Die Form der Werkzeugauflage wurdeneu gestaltet,um die Bedienung zu erleichtern…" at bounding box center [1147, 258] width 390 height 114
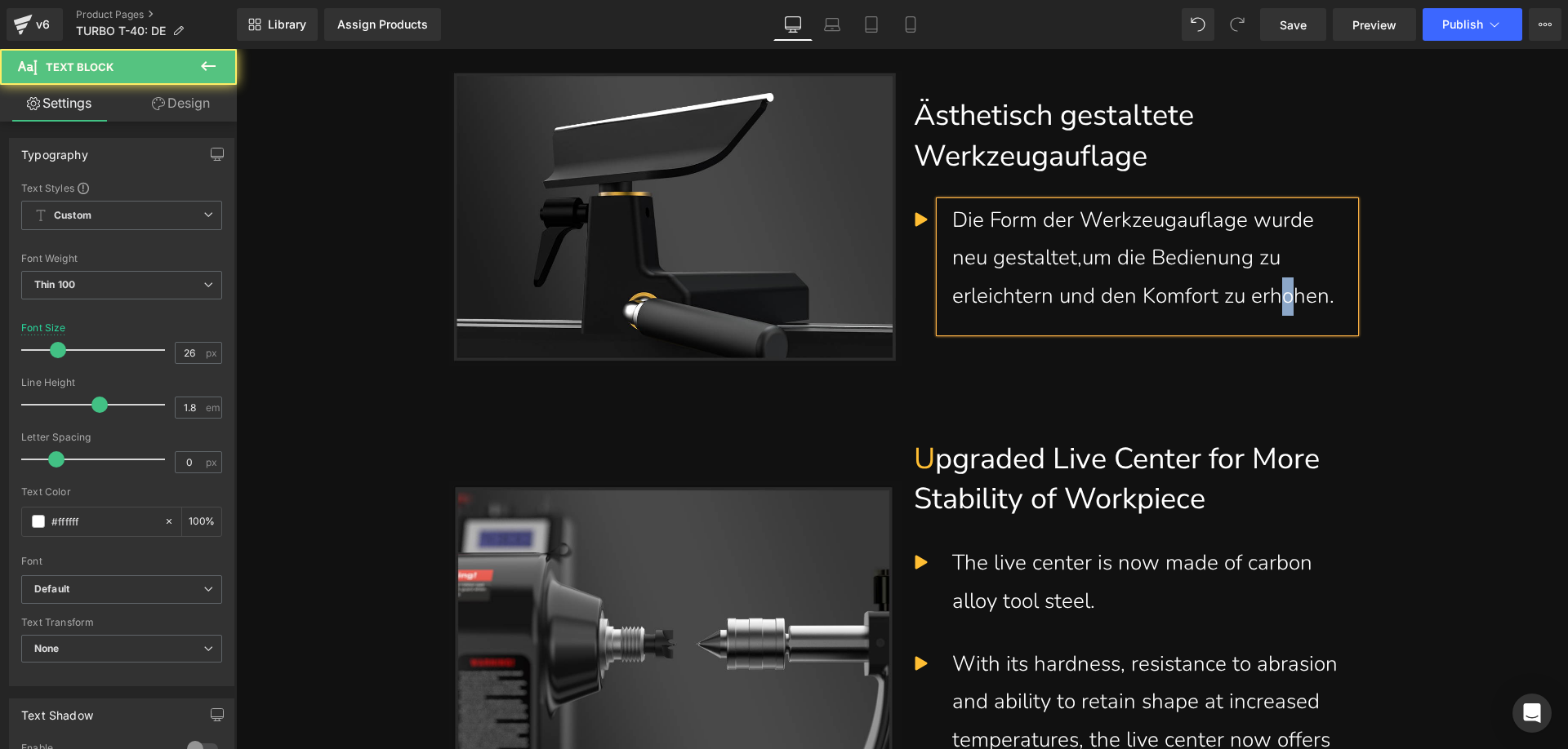
drag, startPoint x: 989, startPoint y: 321, endPoint x: 982, endPoint y: 313, distance: 10.6
click at [982, 313] on div "Die Form der Werkzeugauflage wurde neu gestaltet,um die Bedienung zu erleichter…" at bounding box center [1147, 258] width 390 height 114
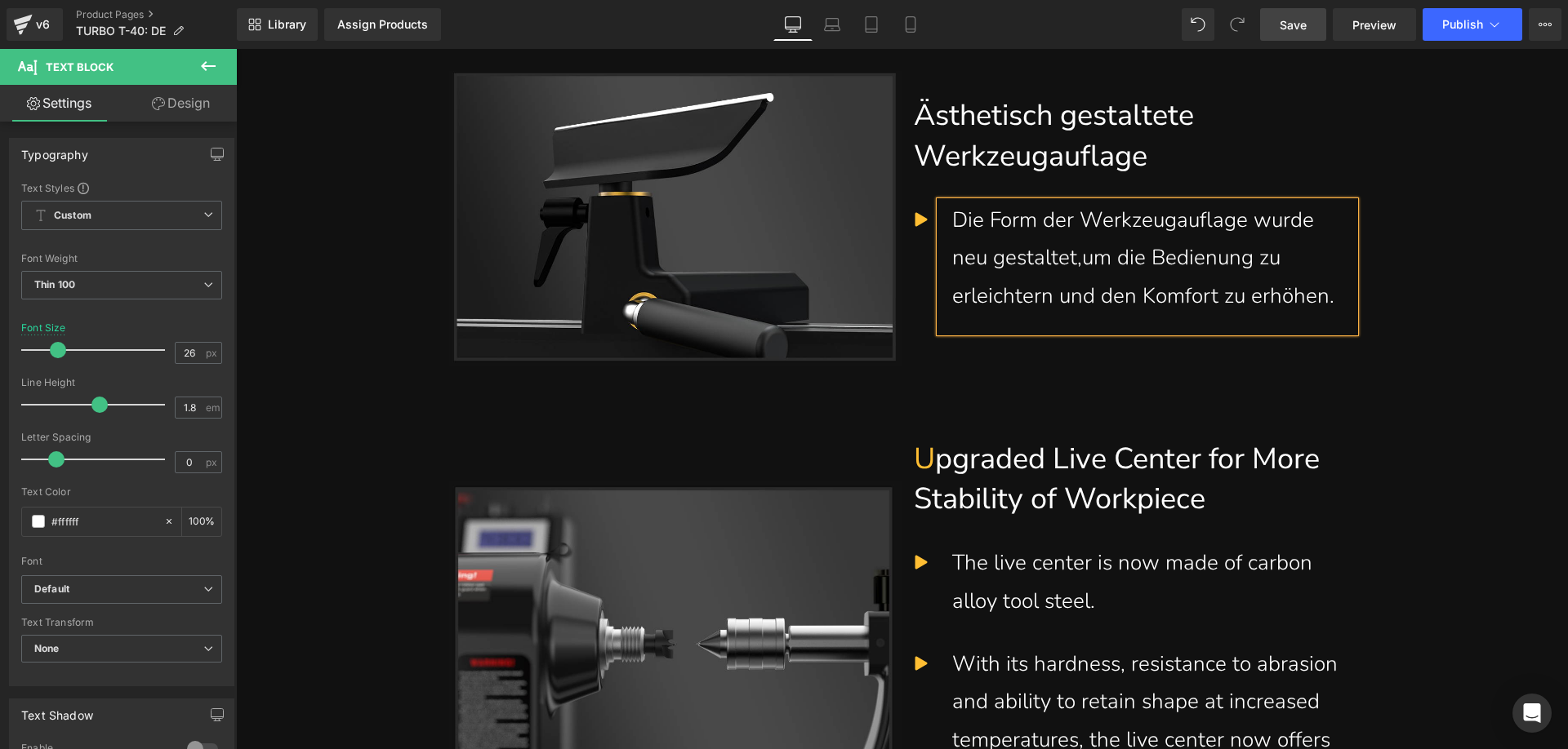
click at [1304, 18] on span "Save" at bounding box center [1293, 25] width 27 height 17
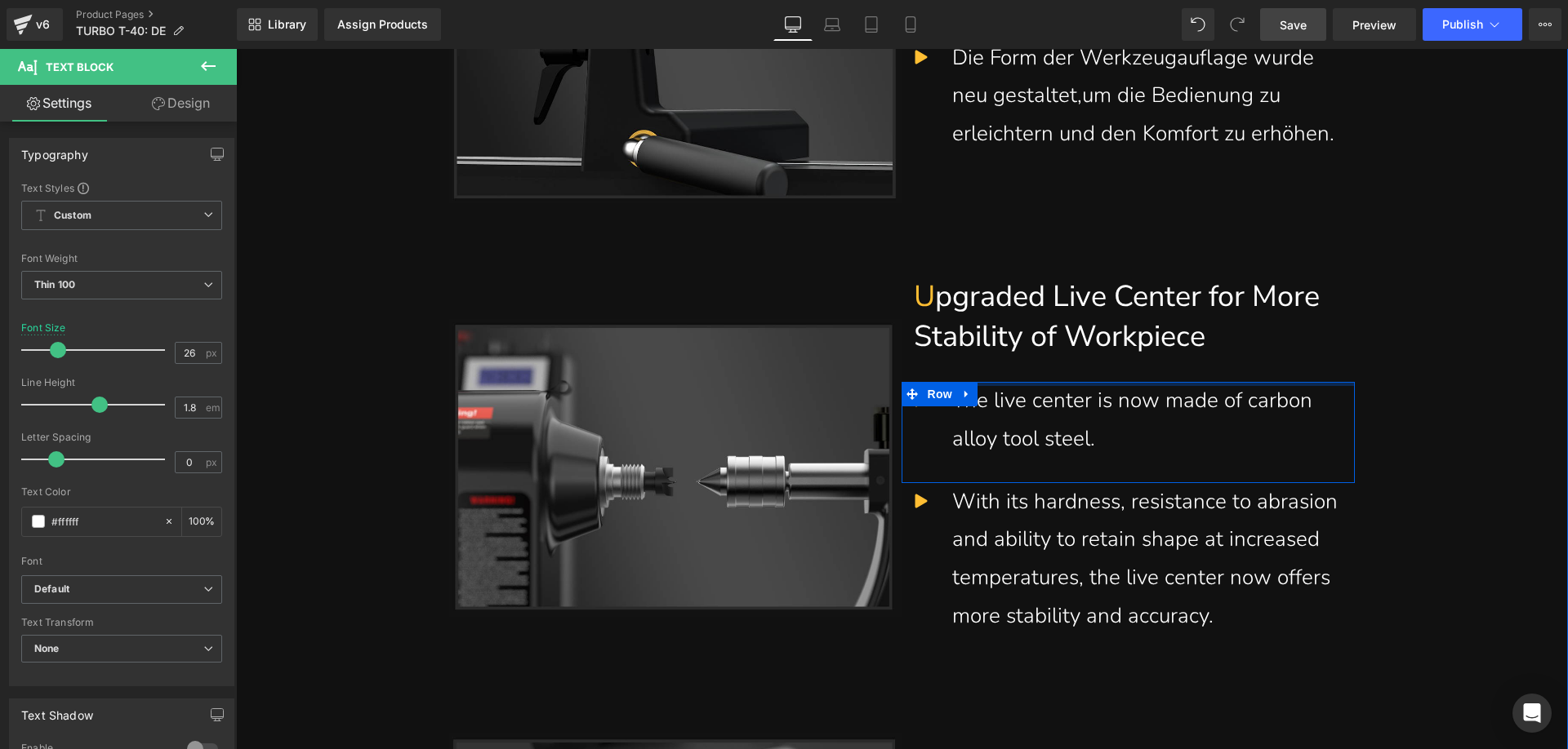
scroll to position [6837, 0]
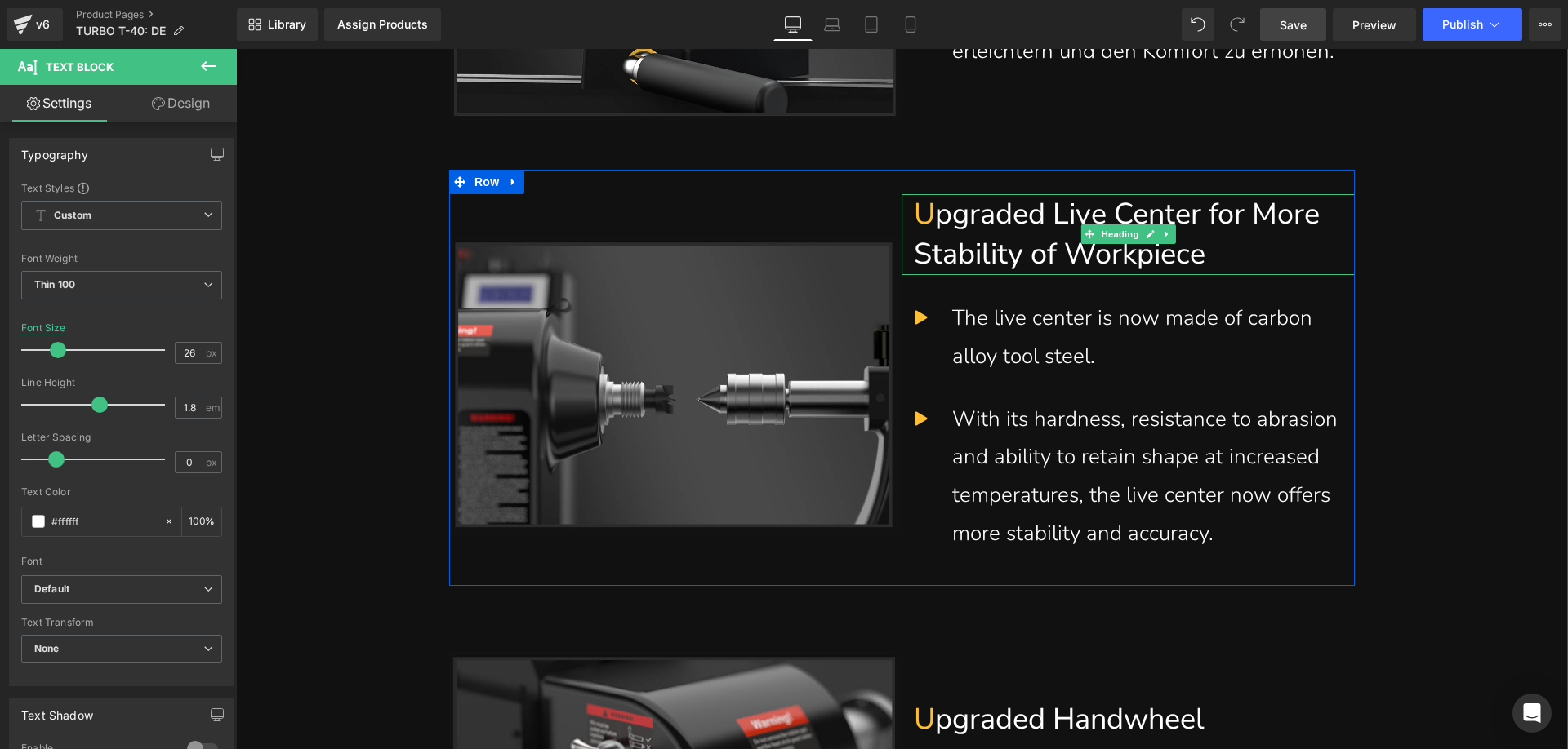
drag, startPoint x: 1064, startPoint y: 246, endPoint x: 1144, endPoint y: 260, distance: 81.2
click at [1064, 246] on h1 "U pgraded Live Center for More Stability of Workpiece" at bounding box center [1128, 234] width 428 height 81
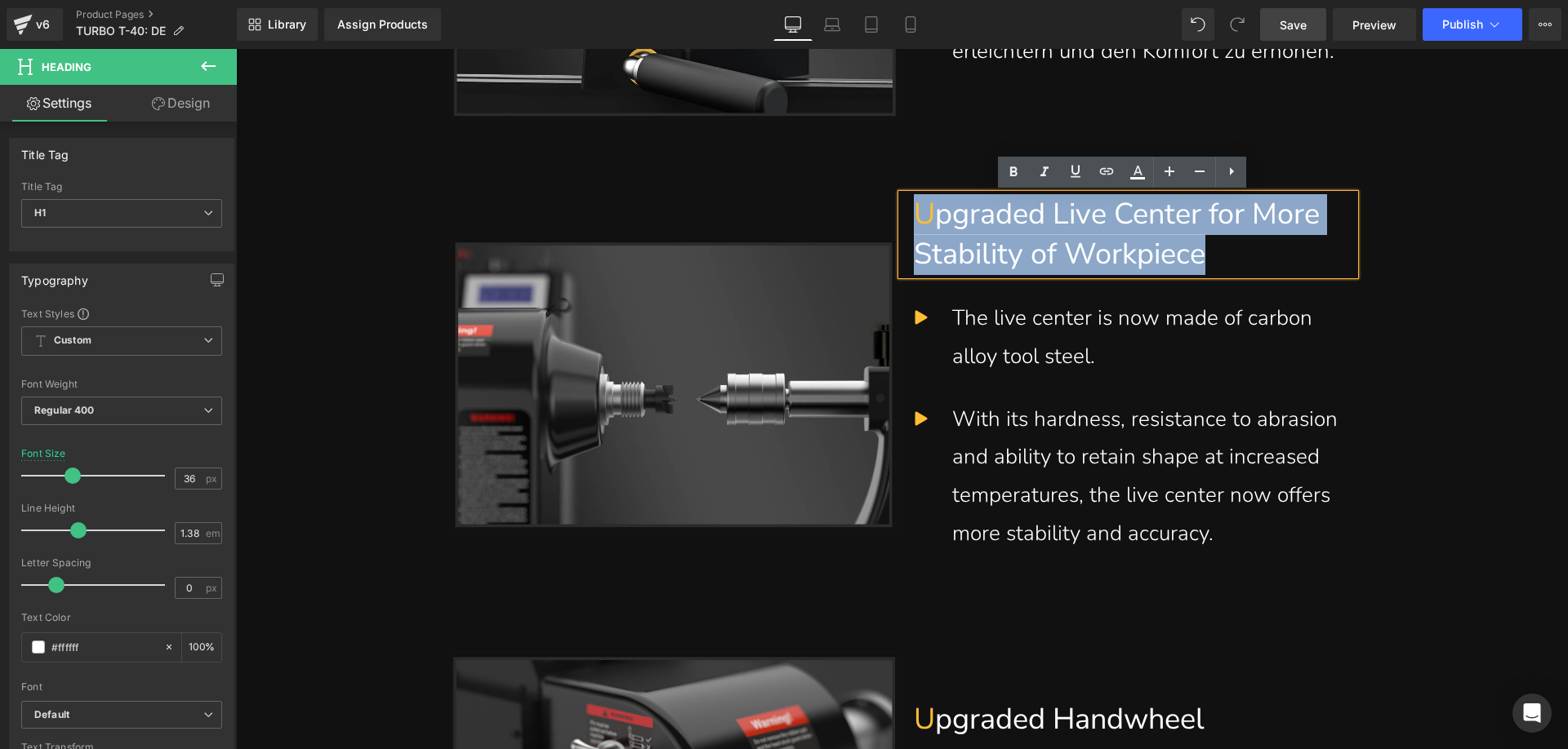
drag, startPoint x: 1313, startPoint y: 258, endPoint x: 918, endPoint y: 219, distance: 396.9
click at [918, 219] on h1 "U pgraded Live Center for More Stability of Workpiece" at bounding box center [1128, 234] width 428 height 81
paste div
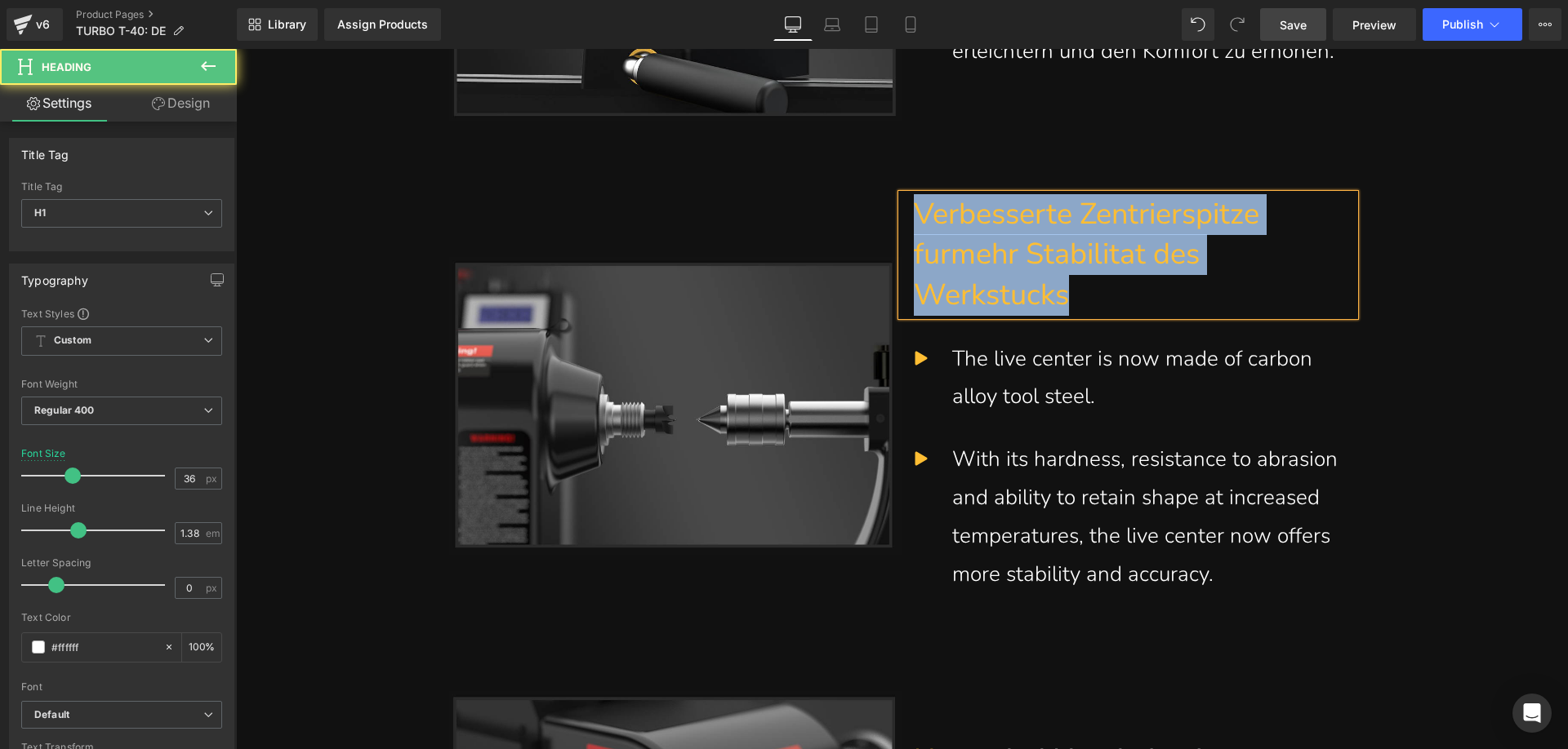
drag, startPoint x: 1087, startPoint y: 295, endPoint x: 903, endPoint y: 216, distance: 200.2
click at [903, 216] on div "Verbesserte Zentrierspitze furmehr Stabilitat des Werkstucks" at bounding box center [1128, 255] width 453 height 122
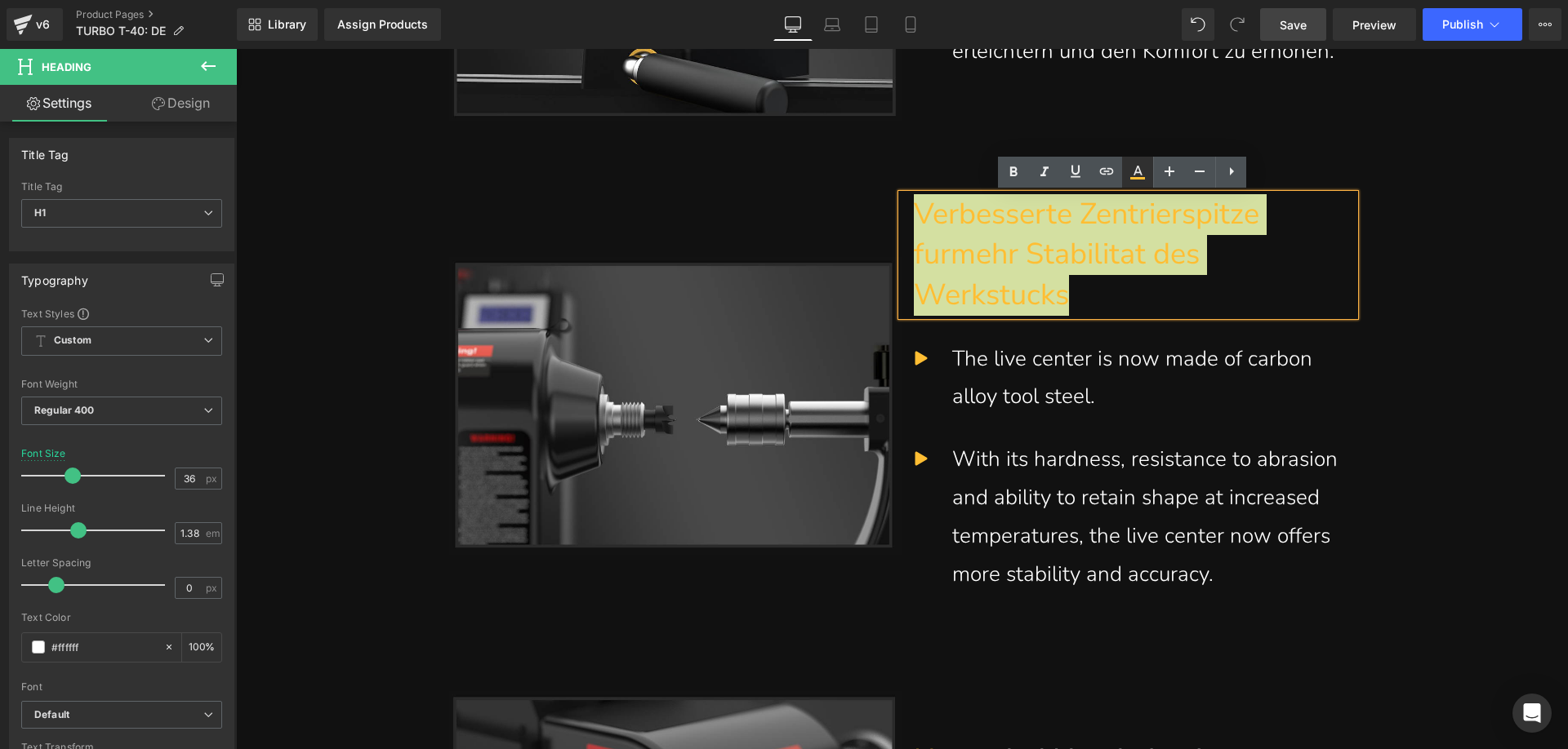
click at [1138, 176] on icon at bounding box center [1137, 172] width 20 height 20
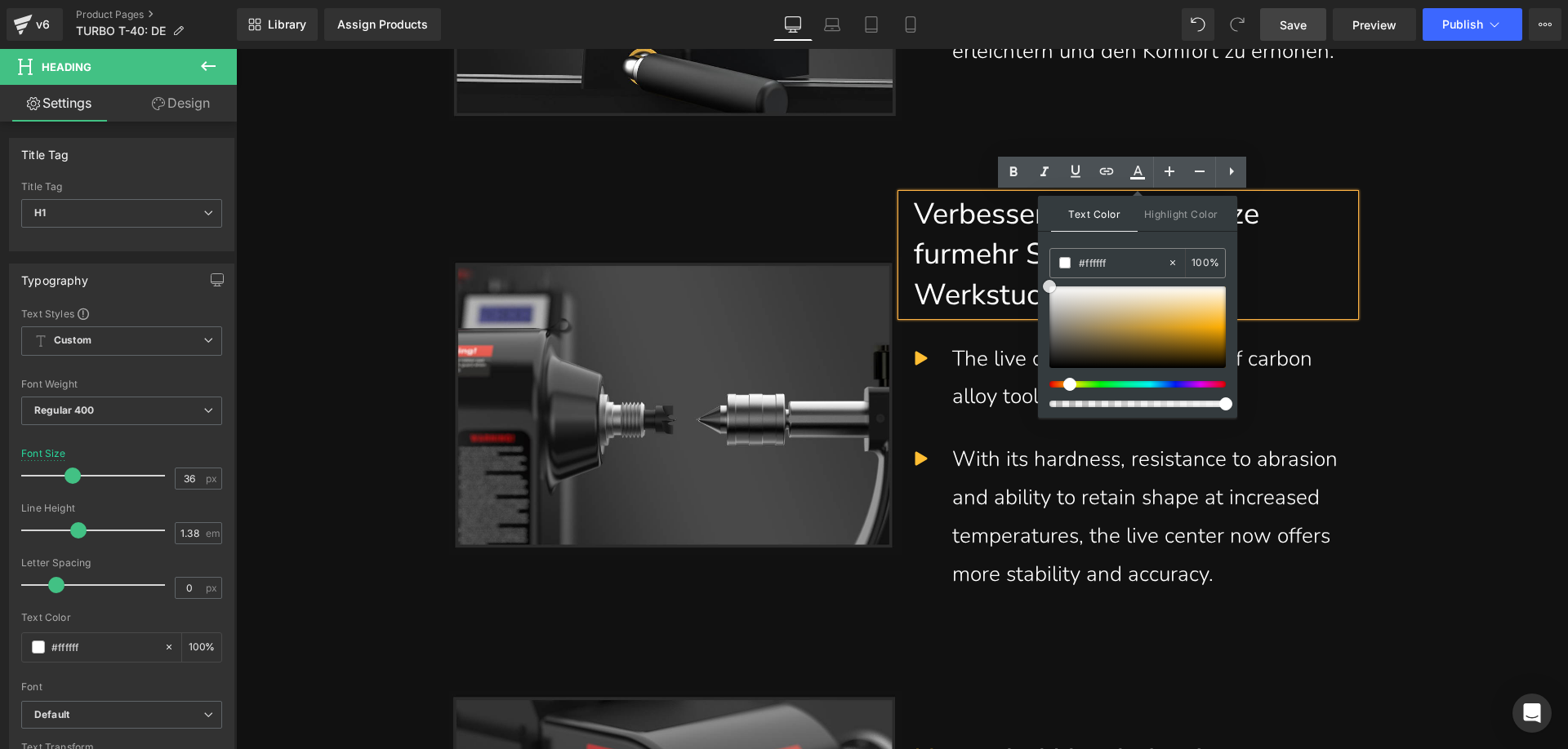
drag, startPoint x: 1462, startPoint y: 369, endPoint x: 1000, endPoint y: 280, distance: 470.5
click at [1272, 260] on h1 "Verbesserte Zentrierspitze furmehr Stabilitat des Werkstucks" at bounding box center [1128, 255] width 428 height 122
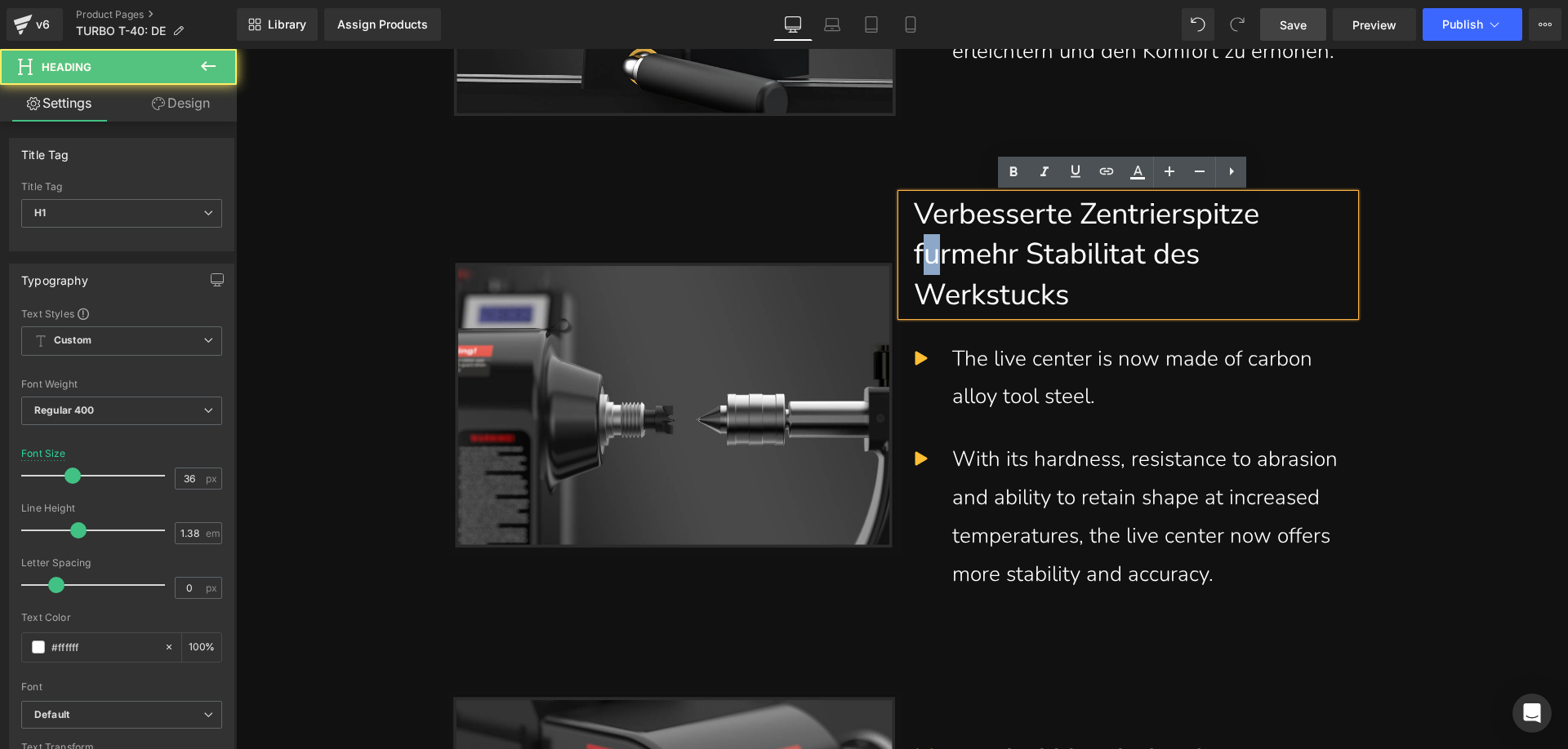
drag, startPoint x: 938, startPoint y: 261, endPoint x: 923, endPoint y: 254, distance: 16.6
click at [923, 254] on h1 "Verbesserte Zentrierspitze furmehr Stabilitat des Werkstucks" at bounding box center [1128, 255] width 428 height 122
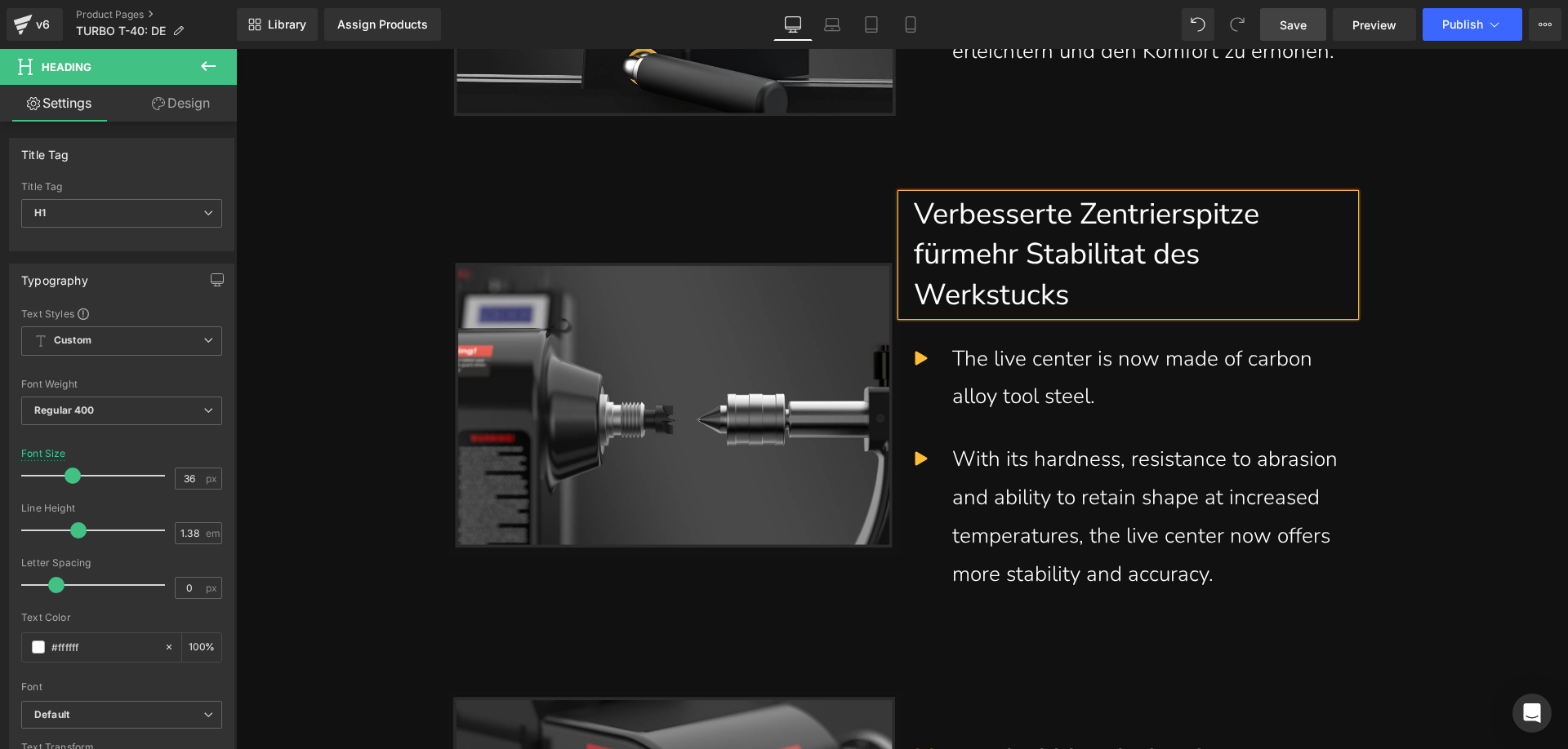
click at [952, 257] on h1 "Verbesserte Zentrierspitze fürmehr Stabilitat des Werkstucks" at bounding box center [1128, 255] width 428 height 122
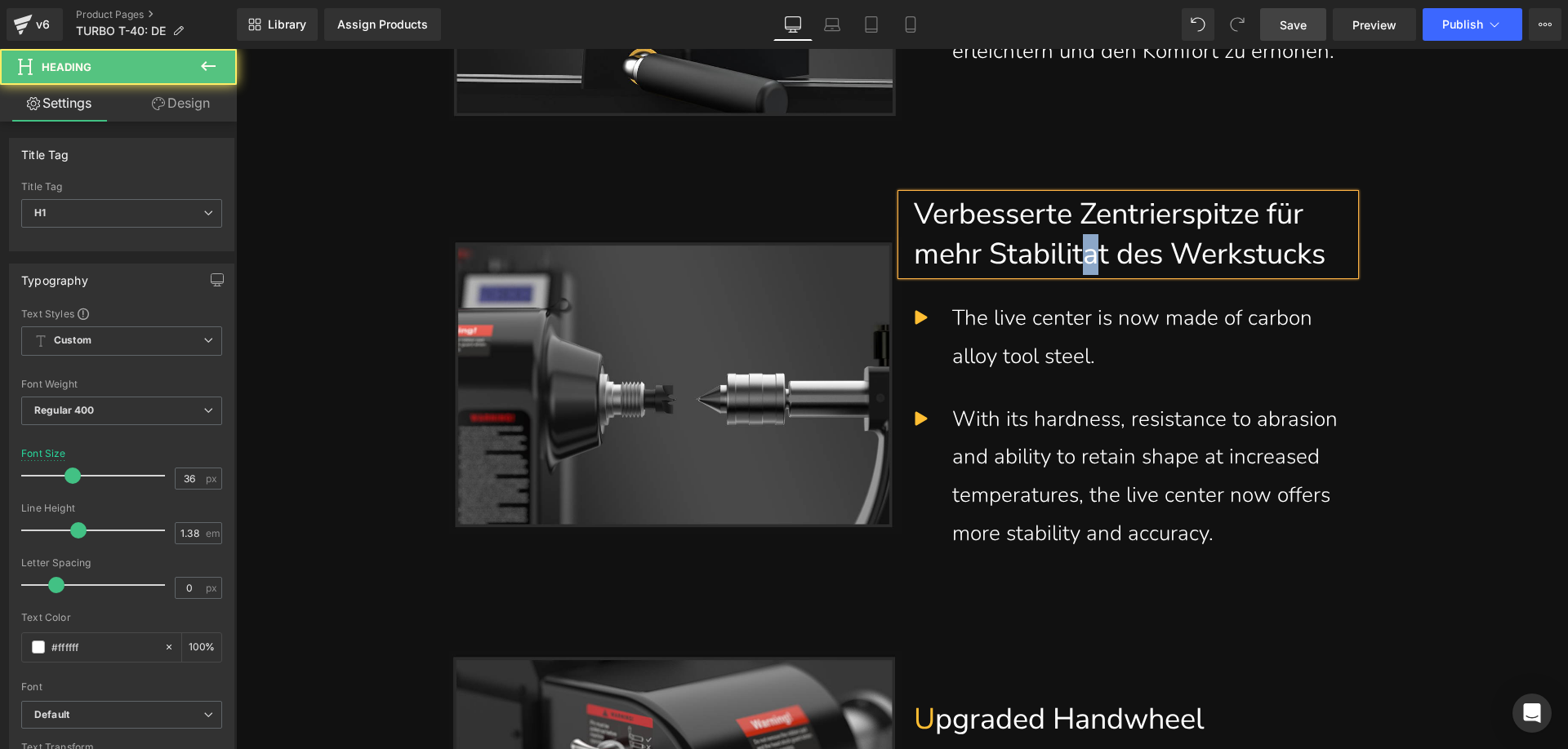
click at [1093, 260] on h1 "Verbesserte Zentrierspitze für mehr Stabilitat des Werkstucks" at bounding box center [1128, 234] width 428 height 81
click at [1008, 275] on h1 "Verbesserte Zentrierspitze für mehr Stabilität des Werkstucks" at bounding box center [1128, 234] width 428 height 81
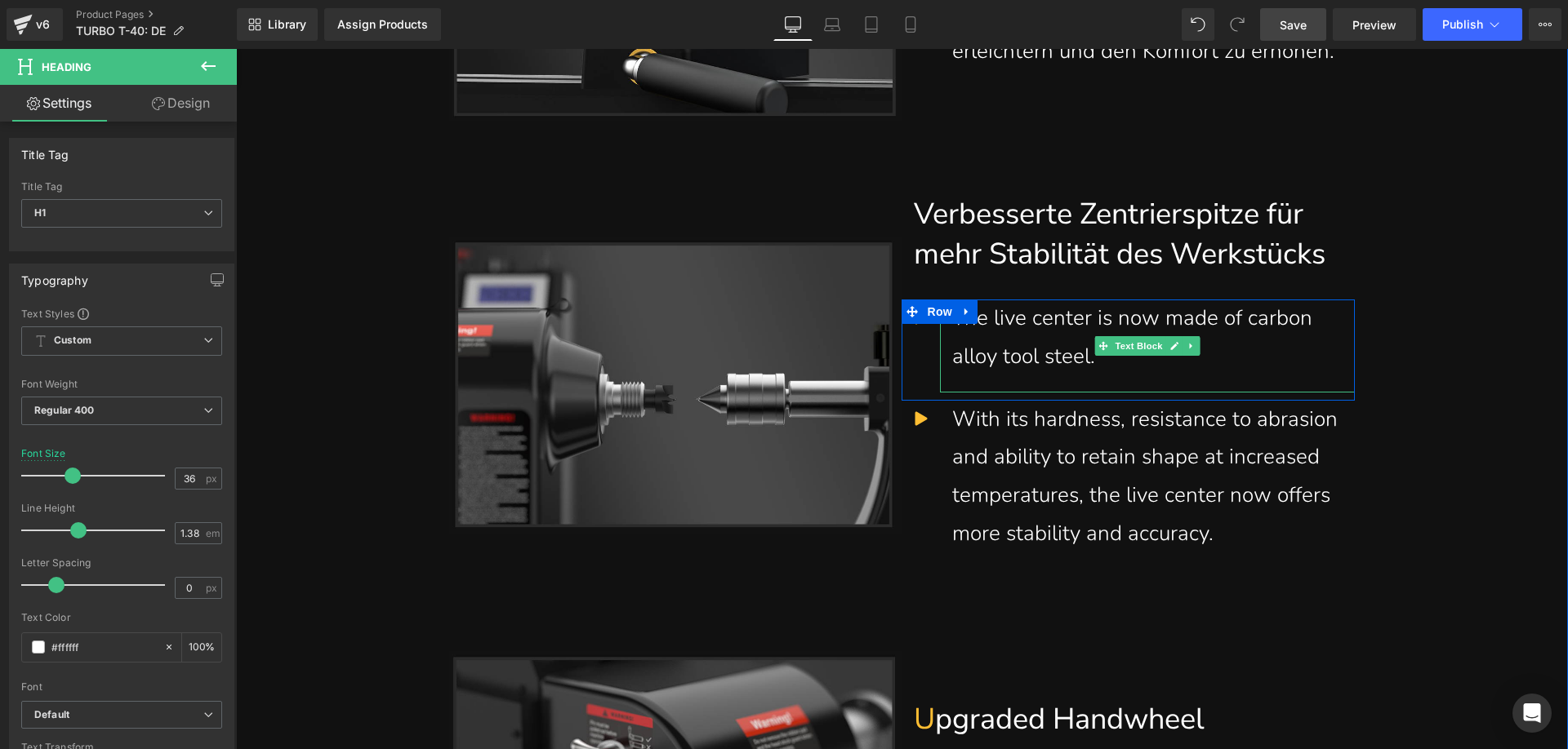
drag, startPoint x: 1101, startPoint y: 384, endPoint x: 1123, endPoint y: 401, distance: 27.8
click at [1101, 351] on icon at bounding box center [1103, 346] width 9 height 9
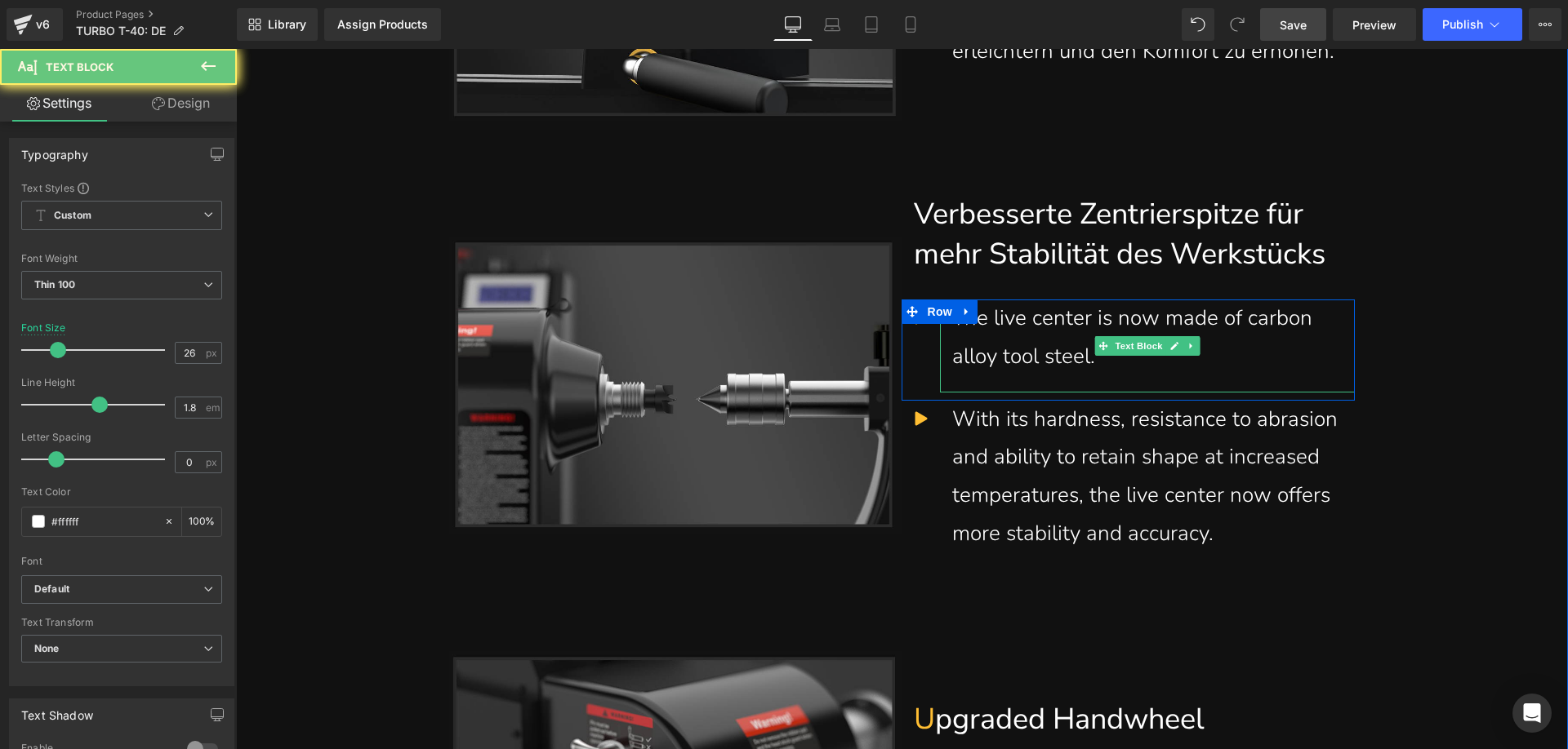
click at [1088, 377] on div "The live center is now made of carbon alloy tool steel." at bounding box center [1147, 337] width 390 height 76
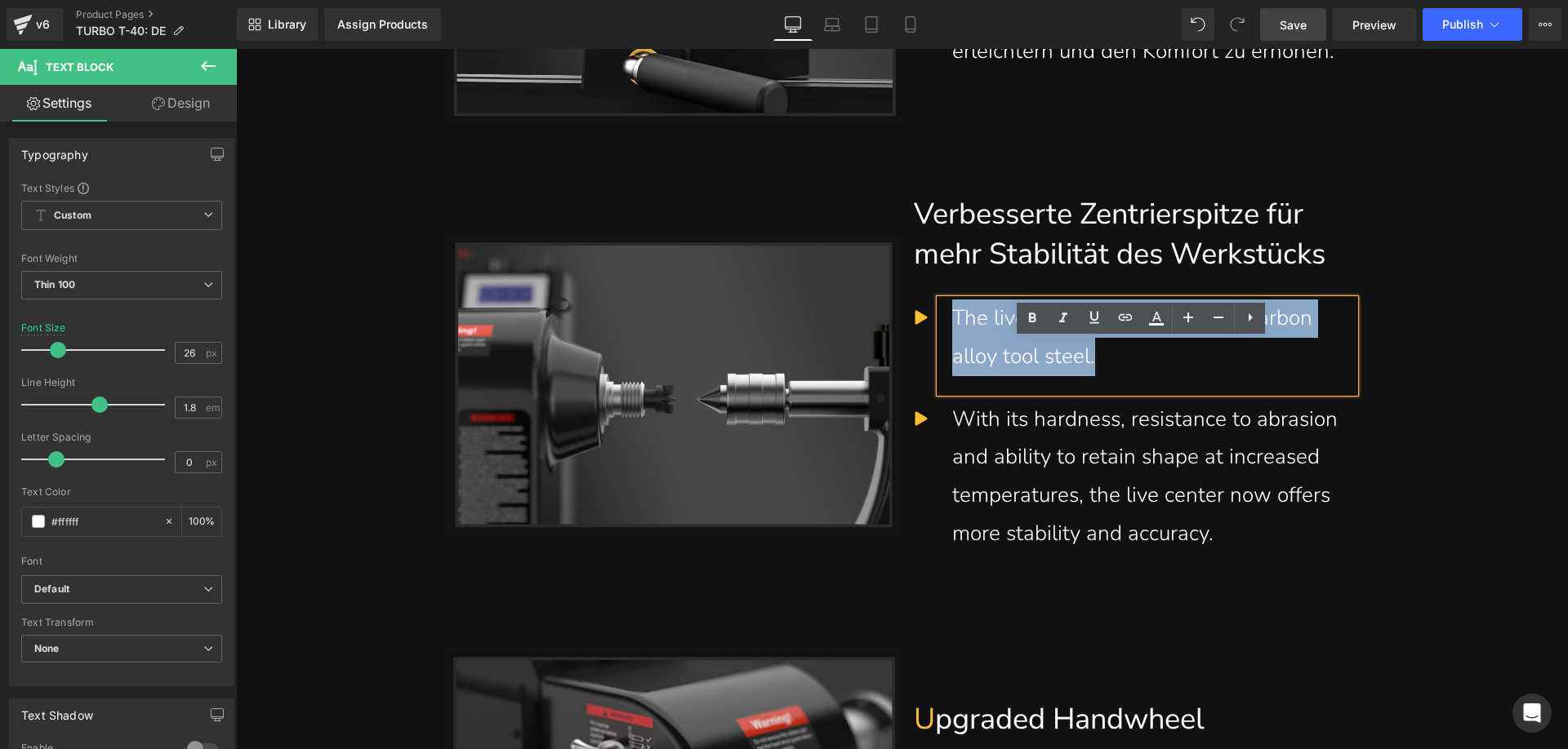
drag, startPoint x: 1089, startPoint y: 395, endPoint x: 942, endPoint y: 366, distance: 149.8
click at [942, 366] on div "The live center is now made of carbon alloy tool steel." at bounding box center [1147, 346] width 415 height 93
paste div
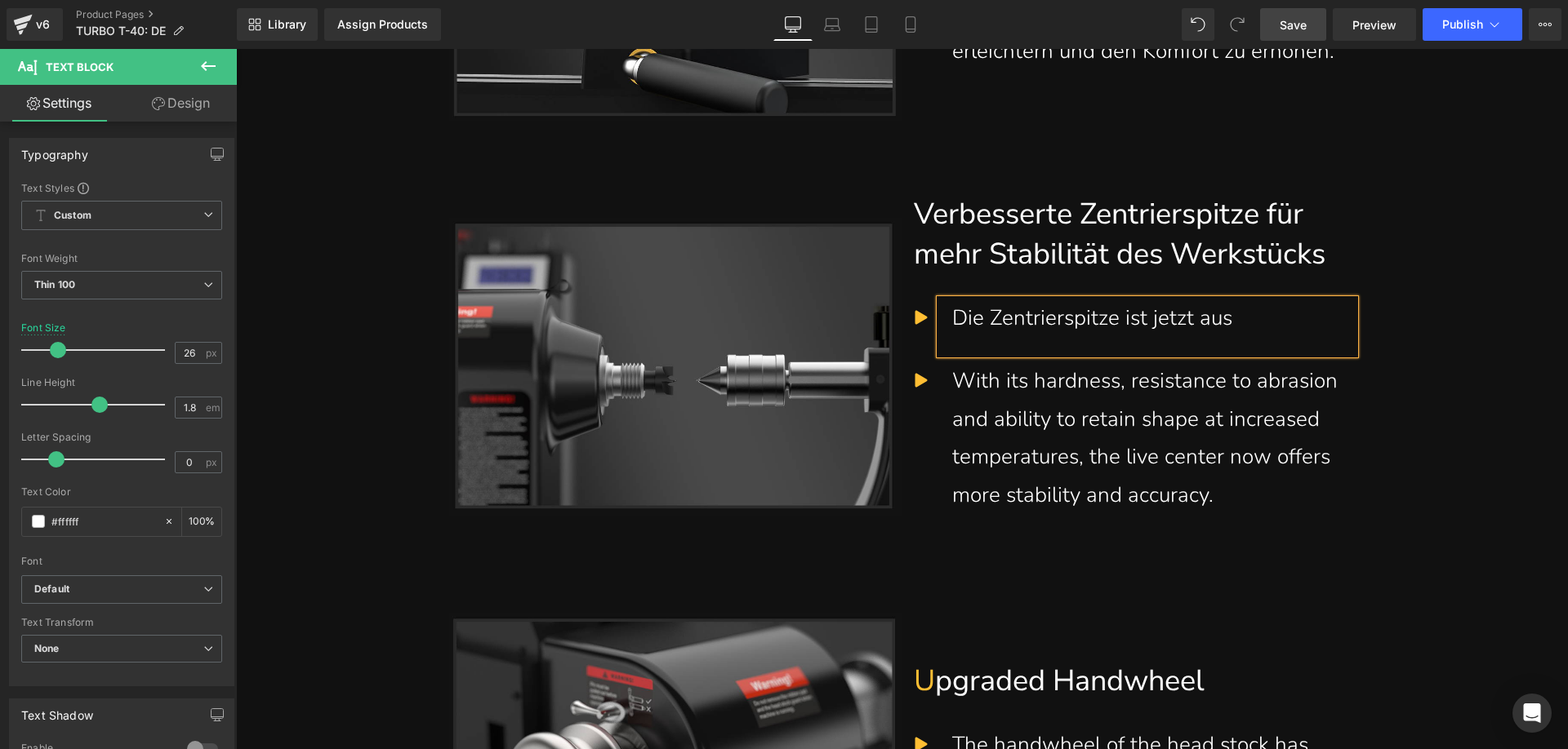
click at [1262, 338] on div "Die Zentrierspitze ist jetzt aus" at bounding box center [1147, 318] width 390 height 39
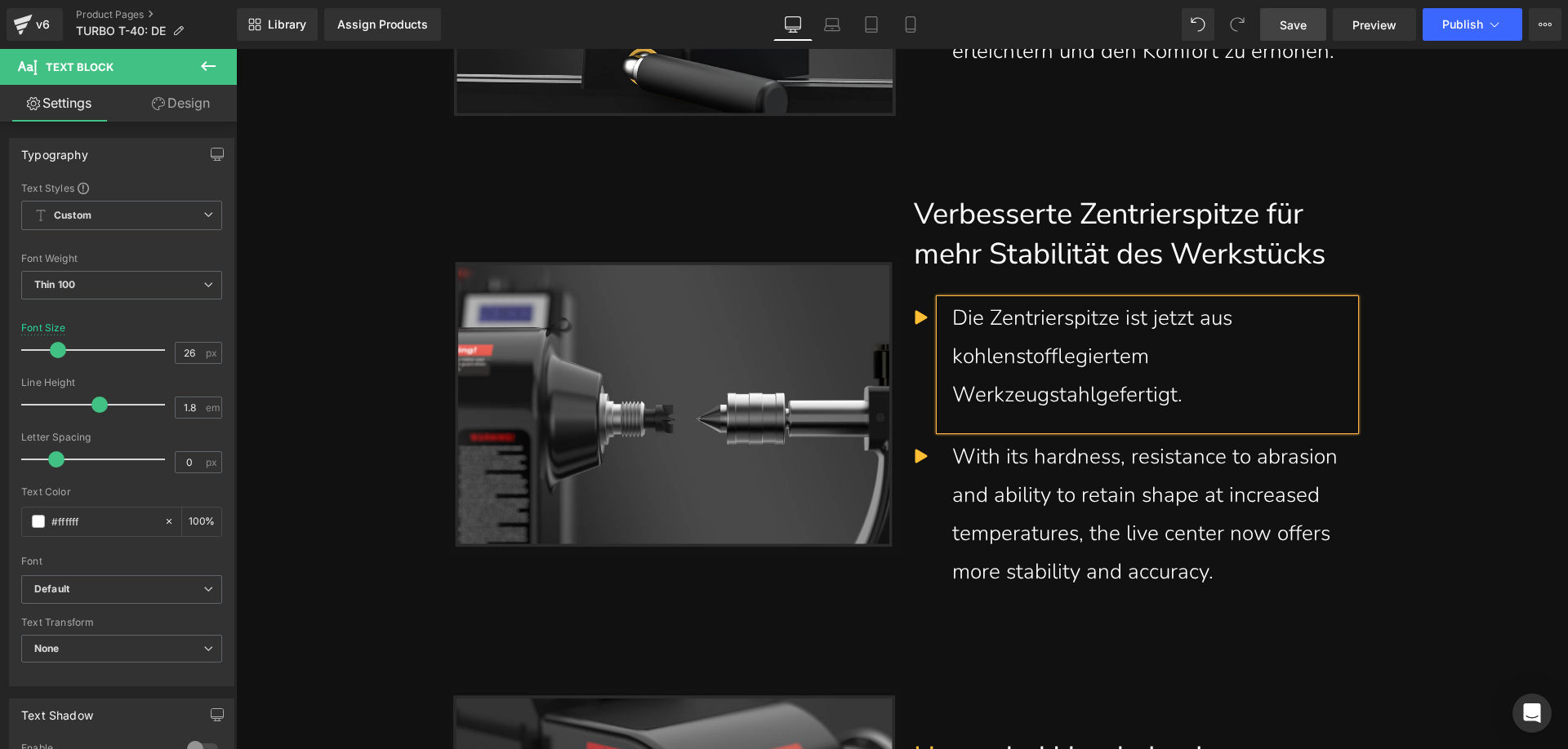
click at [1089, 414] on div "Die Zentrierspitze ist jetzt aus kohlenstofflegiertem Werkzeugstahlgefertigt." at bounding box center [1147, 356] width 390 height 114
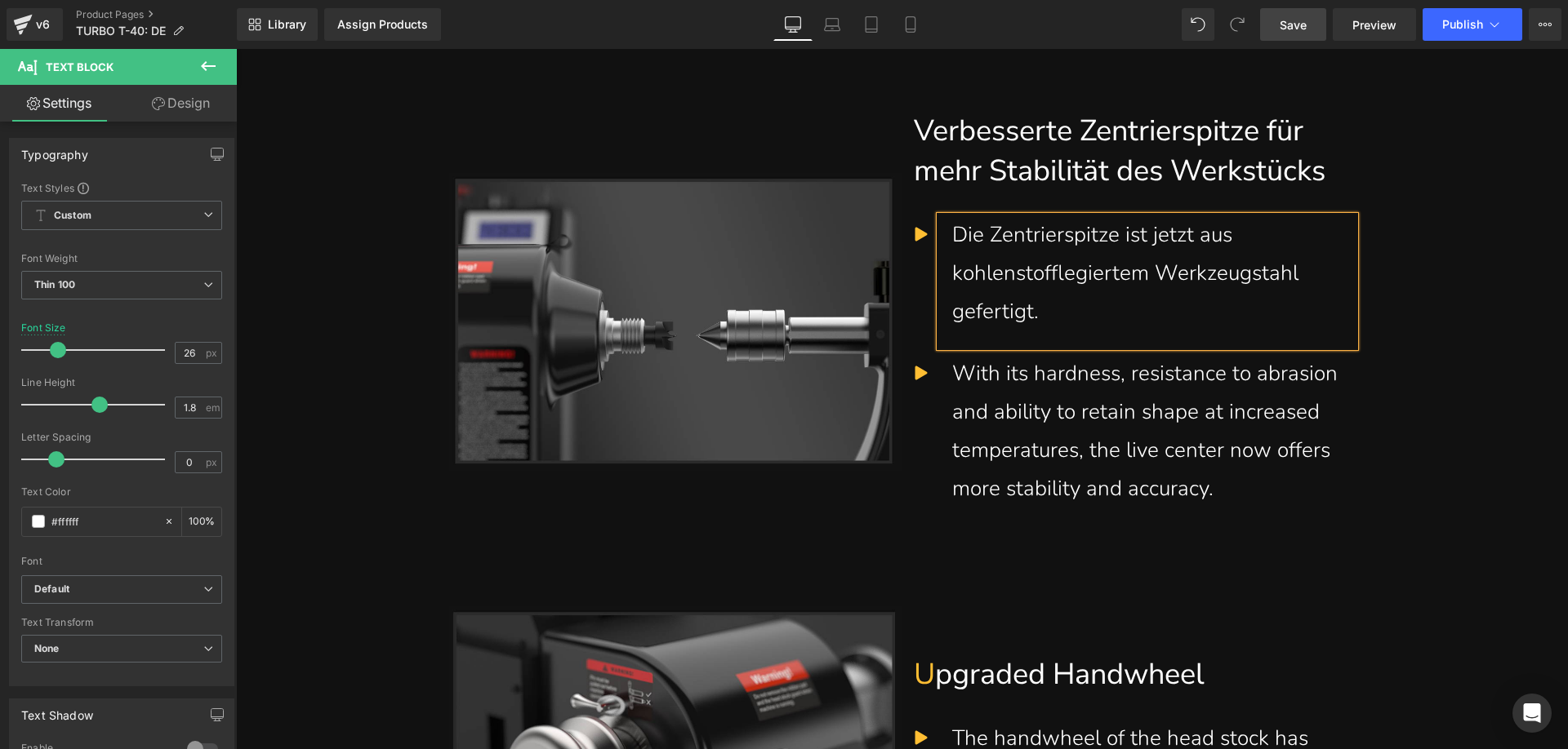
scroll to position [7000, 0]
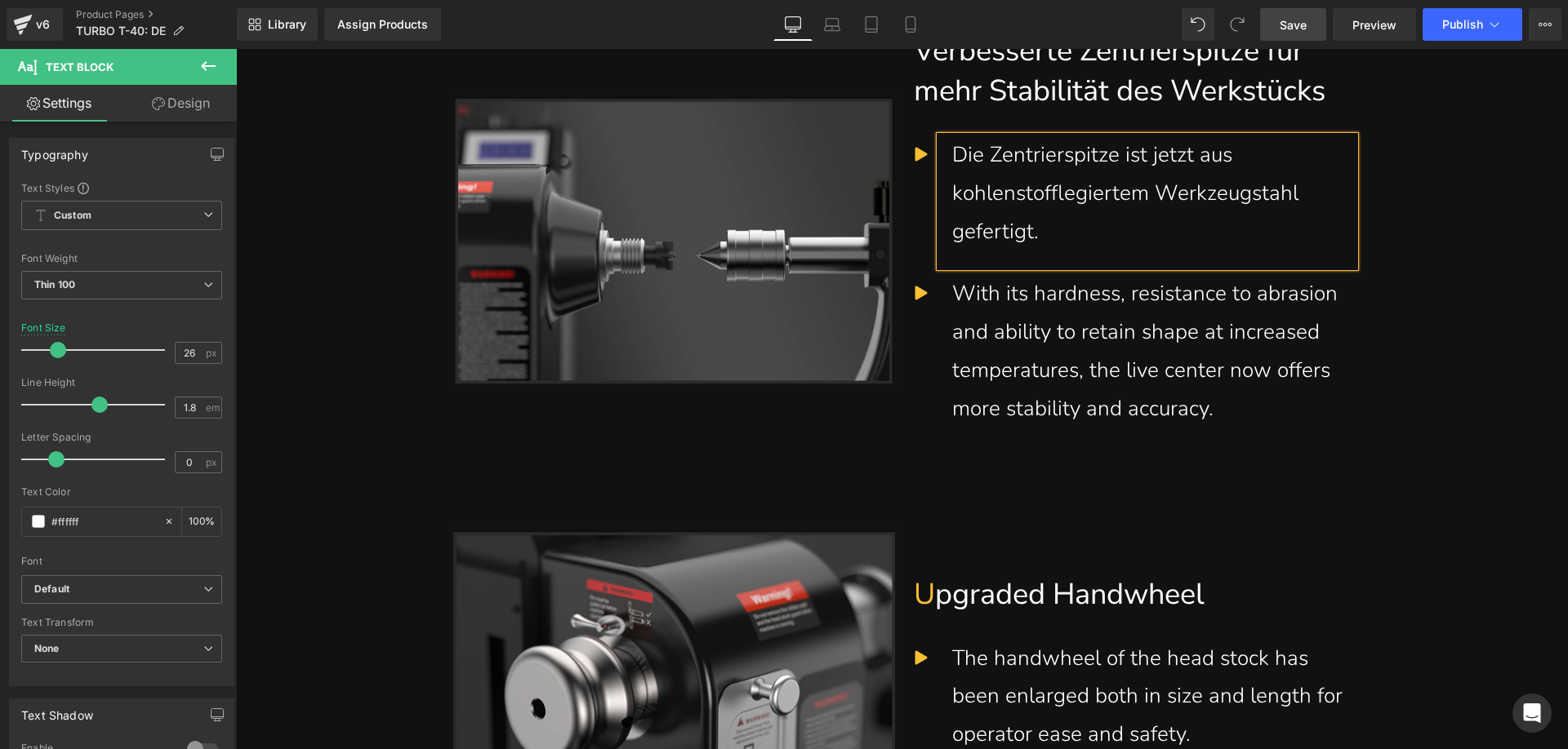
click at [1290, 33] on span "Save" at bounding box center [1293, 25] width 27 height 17
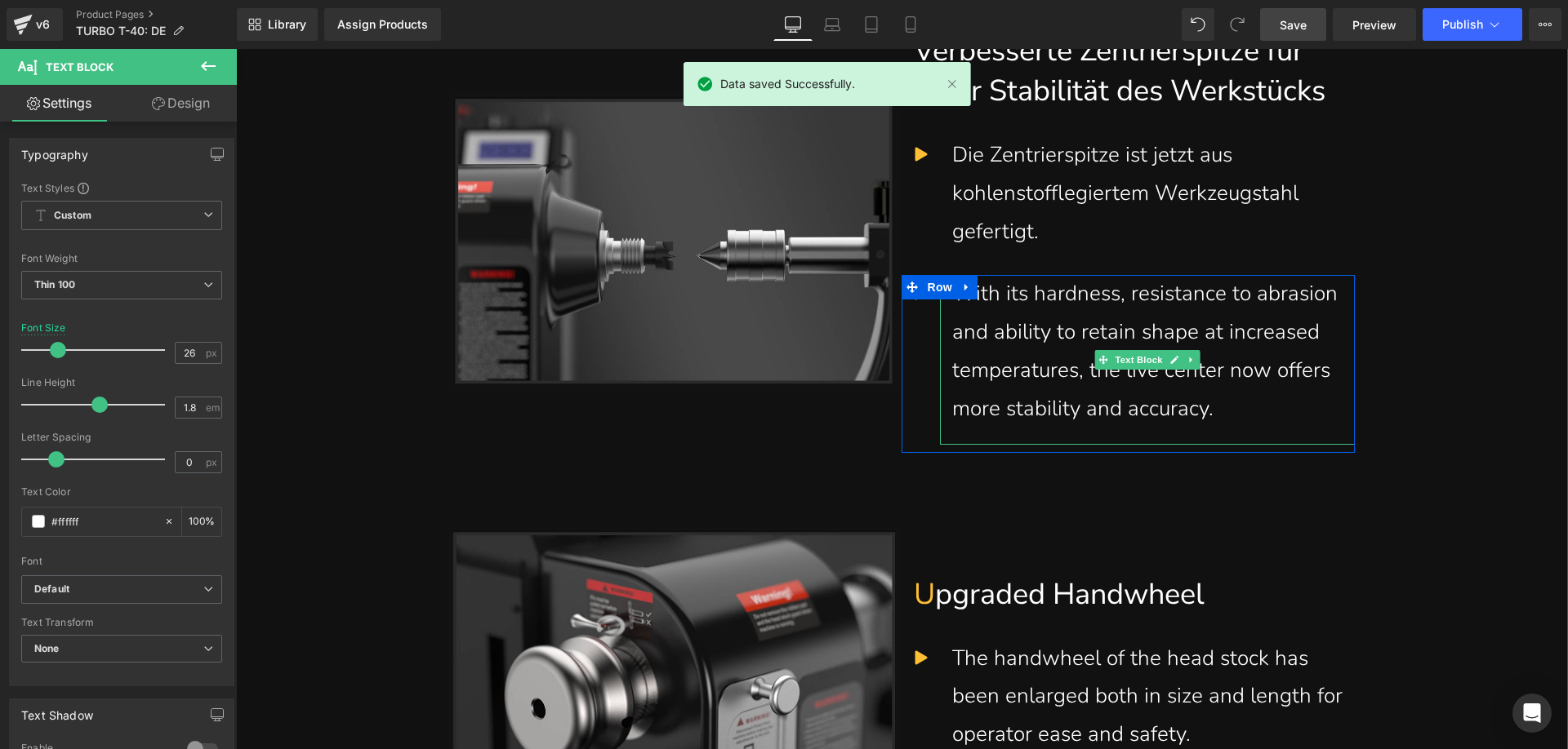
drag, startPoint x: 1086, startPoint y: 410, endPoint x: 1094, endPoint y: 415, distance: 9.4
click at [1086, 410] on div "With its hardness, resistance to abrasion and ability to retain shape at increa…" at bounding box center [1147, 352] width 390 height 153
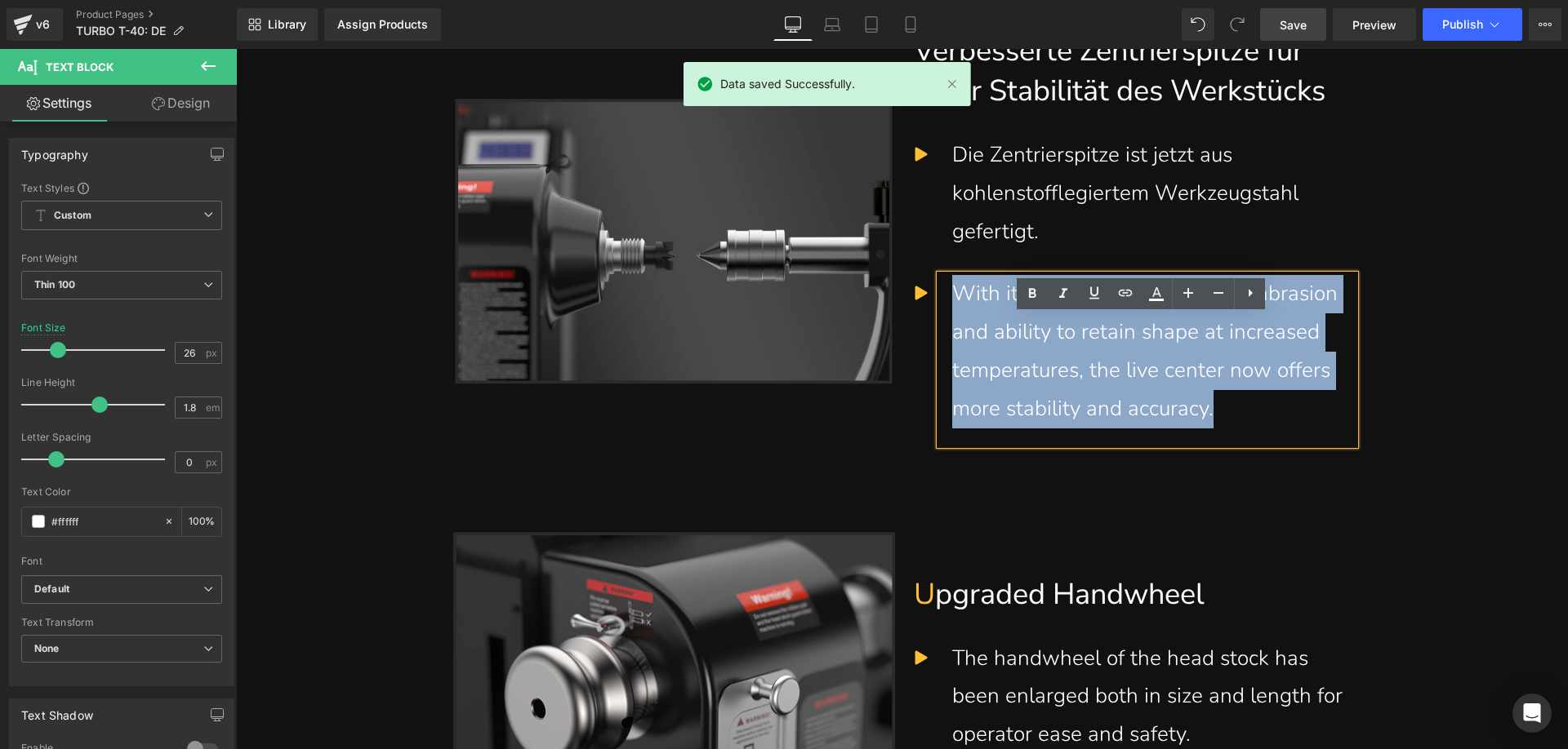
drag, startPoint x: 1231, startPoint y: 444, endPoint x: 947, endPoint y: 345, distance: 300.8
click at [952, 345] on div "With its hardness, resistance to abrasion and ability to retain shape at increa…" at bounding box center [1147, 352] width 390 height 153
paste div
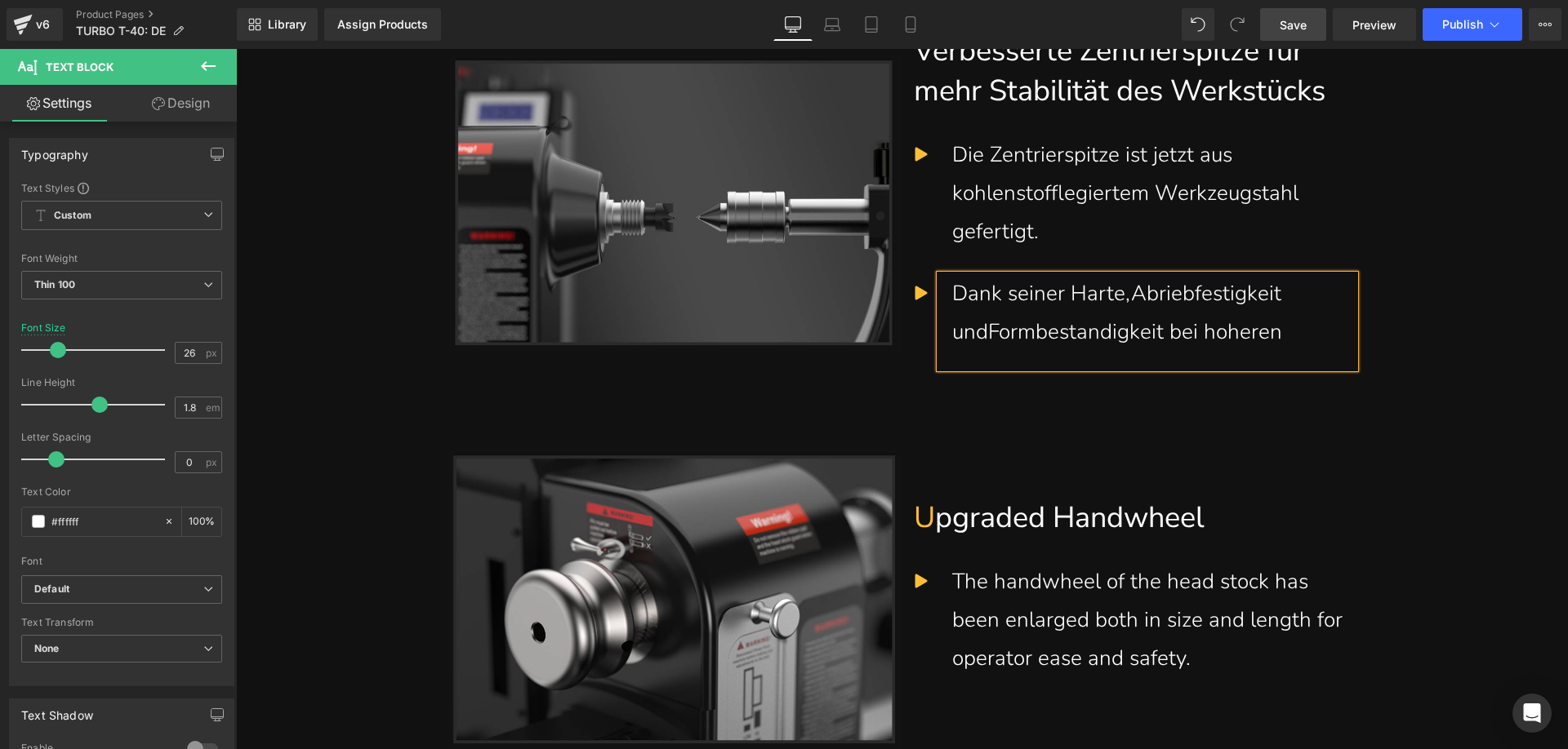
click at [1314, 352] on div "Dank seiner Harte,Abriebfestigkeit undFormbestandigkeit bei hoheren" at bounding box center [1147, 313] width 390 height 76
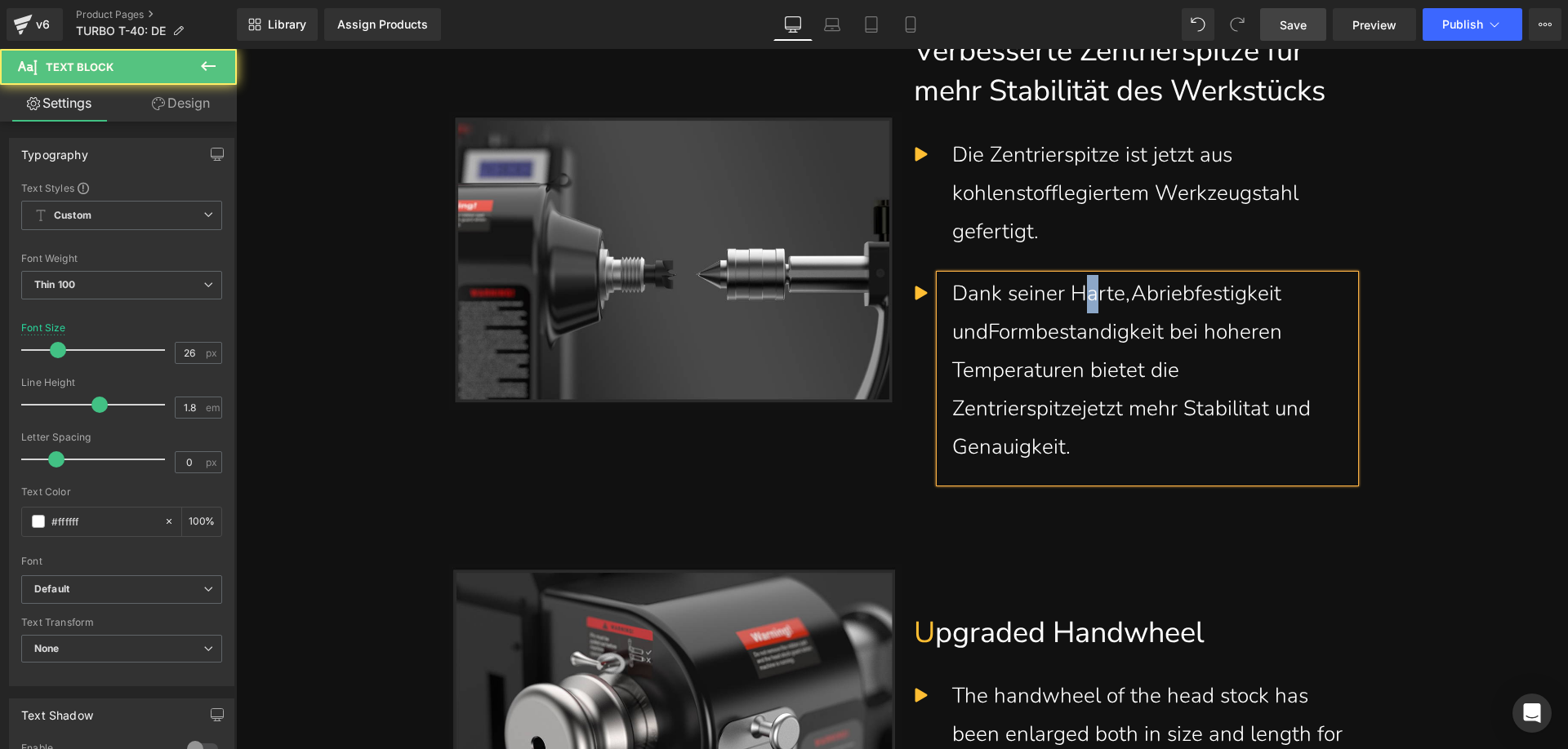
drag, startPoint x: 1093, startPoint y: 335, endPoint x: 1083, endPoint y: 329, distance: 11.7
click at [1083, 329] on div "Dank seiner Harte,Abriebfestigkeit undFormbestandigkeit bei hoheren Temperature…" at bounding box center [1147, 371] width 390 height 191
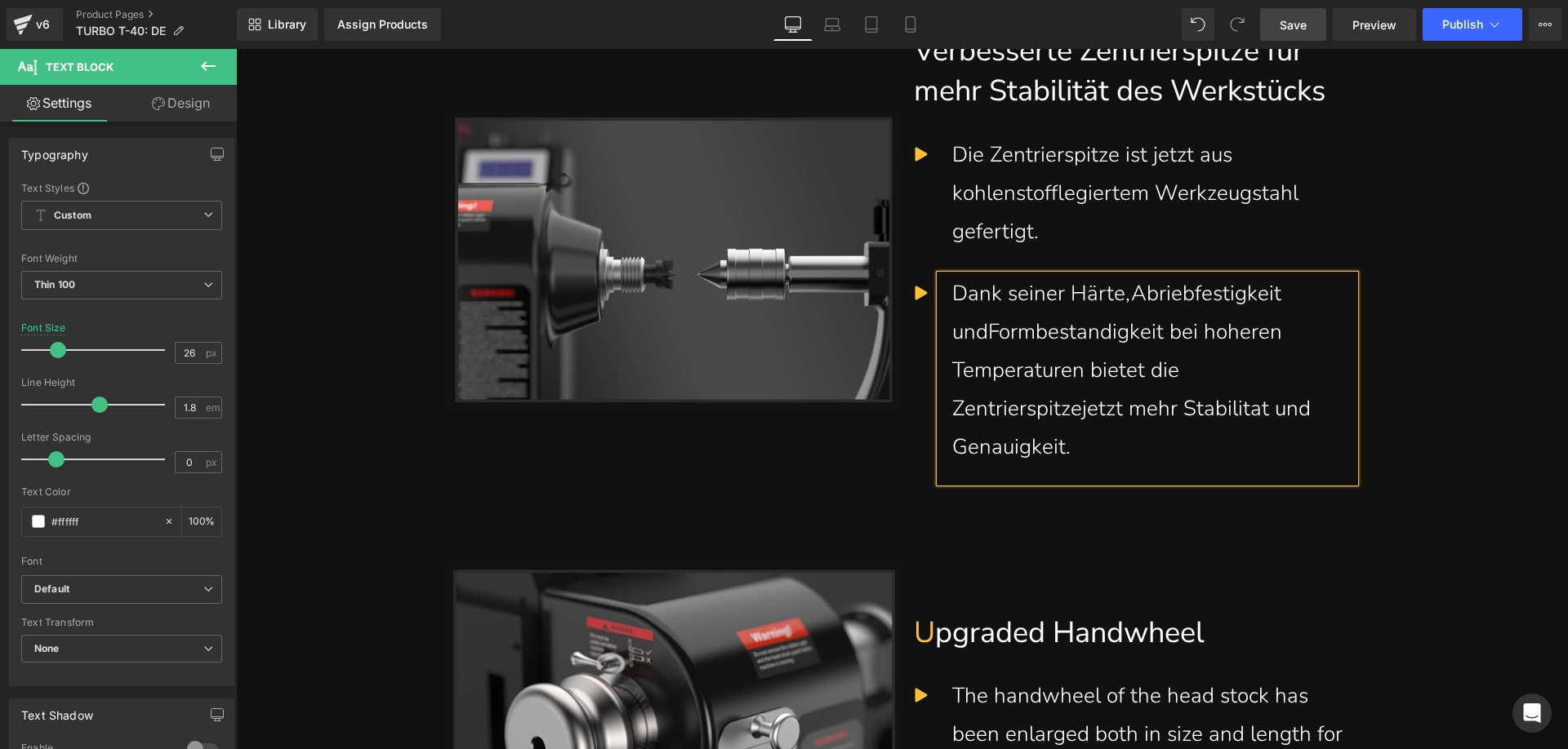
click at [984, 378] on div "Dank seiner Härte,Abriebfestigkeit undFormbestandigkeit bei hoheren Temperature…" at bounding box center [1147, 371] width 390 height 191
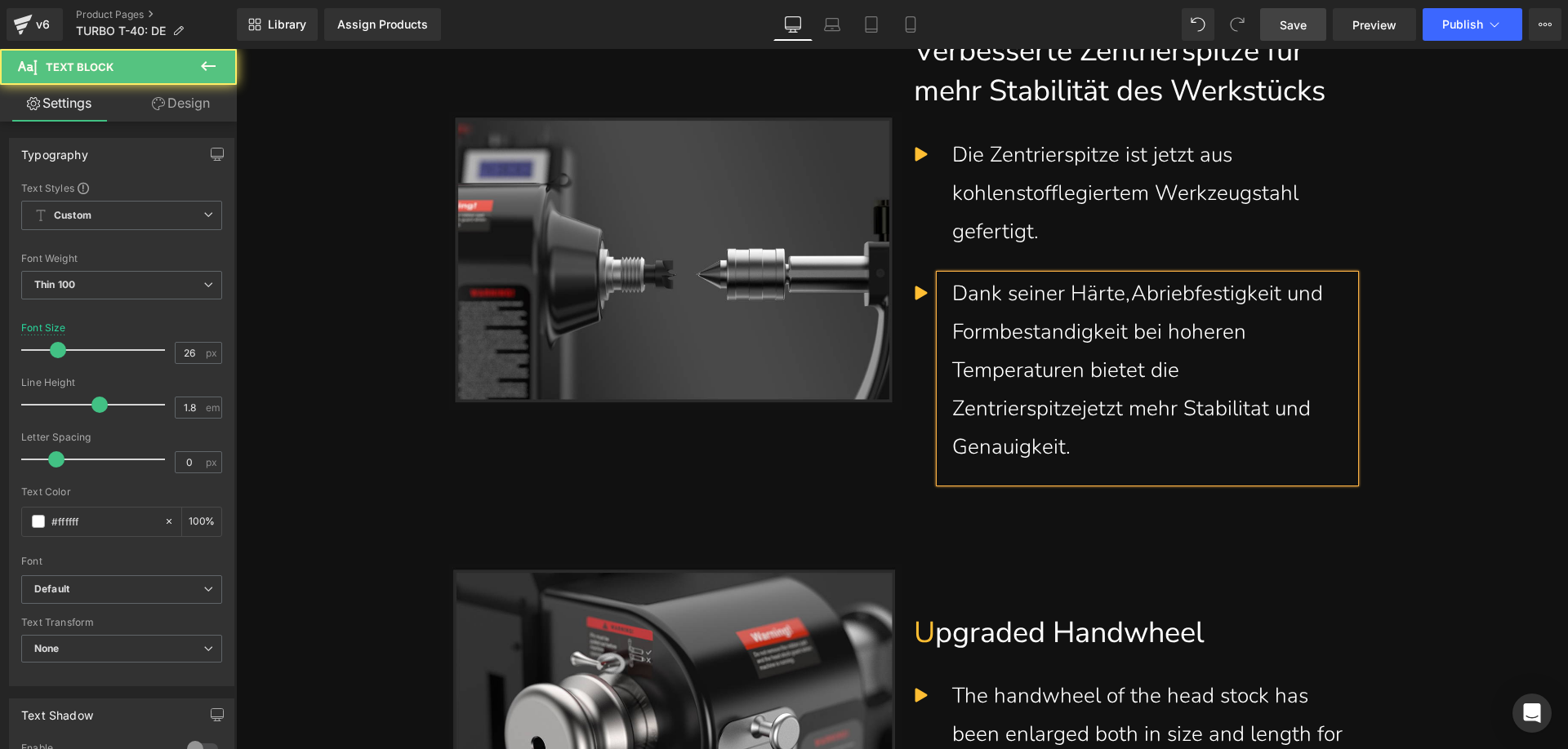
click at [1060, 382] on div "Dank seiner Härte,Abriebfestigkeit und Formbestandigkeit bei hoheren Temperatur…" at bounding box center [1147, 371] width 390 height 191
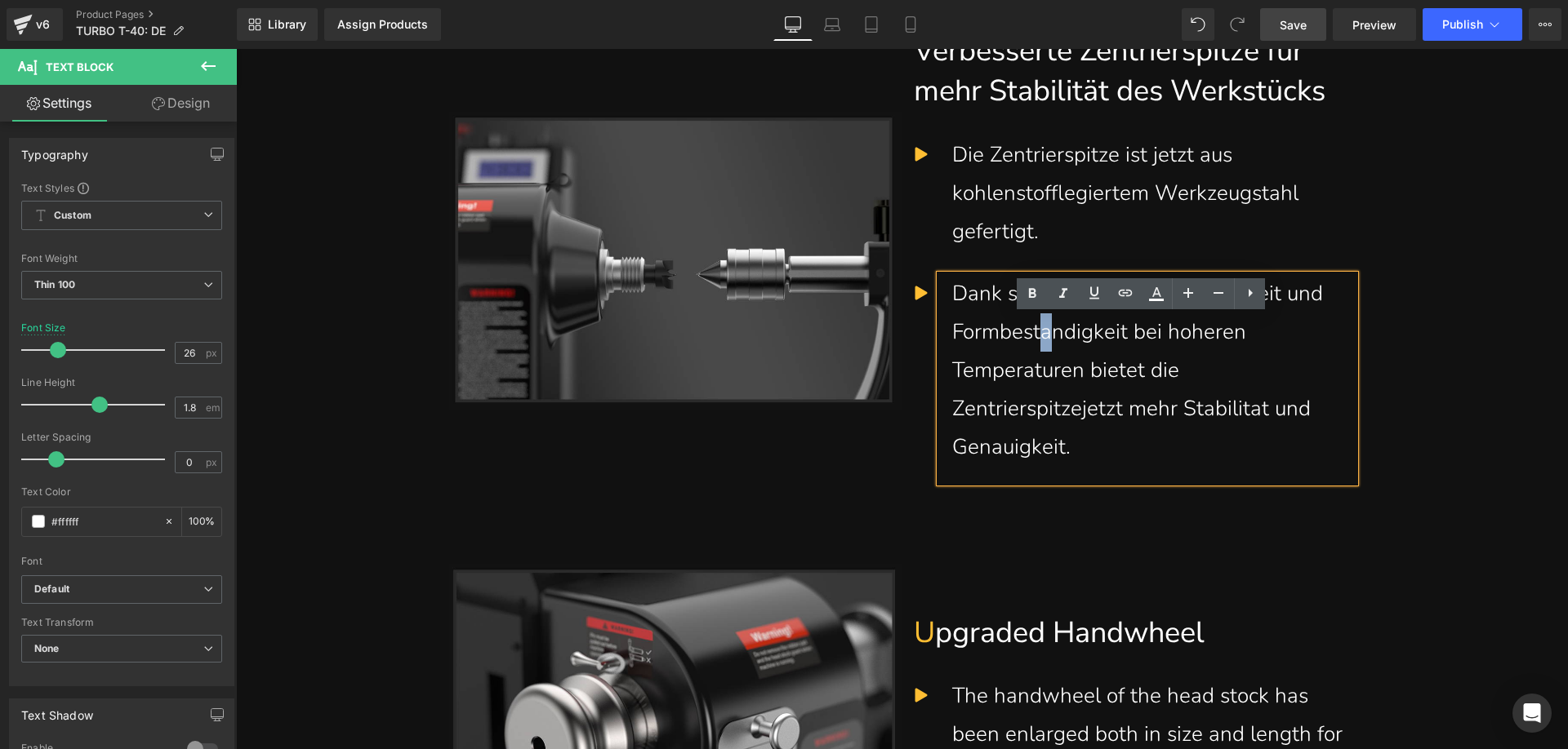
drag, startPoint x: 1051, startPoint y: 378, endPoint x: 1035, endPoint y: 370, distance: 17.9
click at [1035, 370] on div "Dank seiner Härte,Abriebfestigkeit und Formbestandigkeit bei hoheren Temperatur…" at bounding box center [1147, 371] width 390 height 191
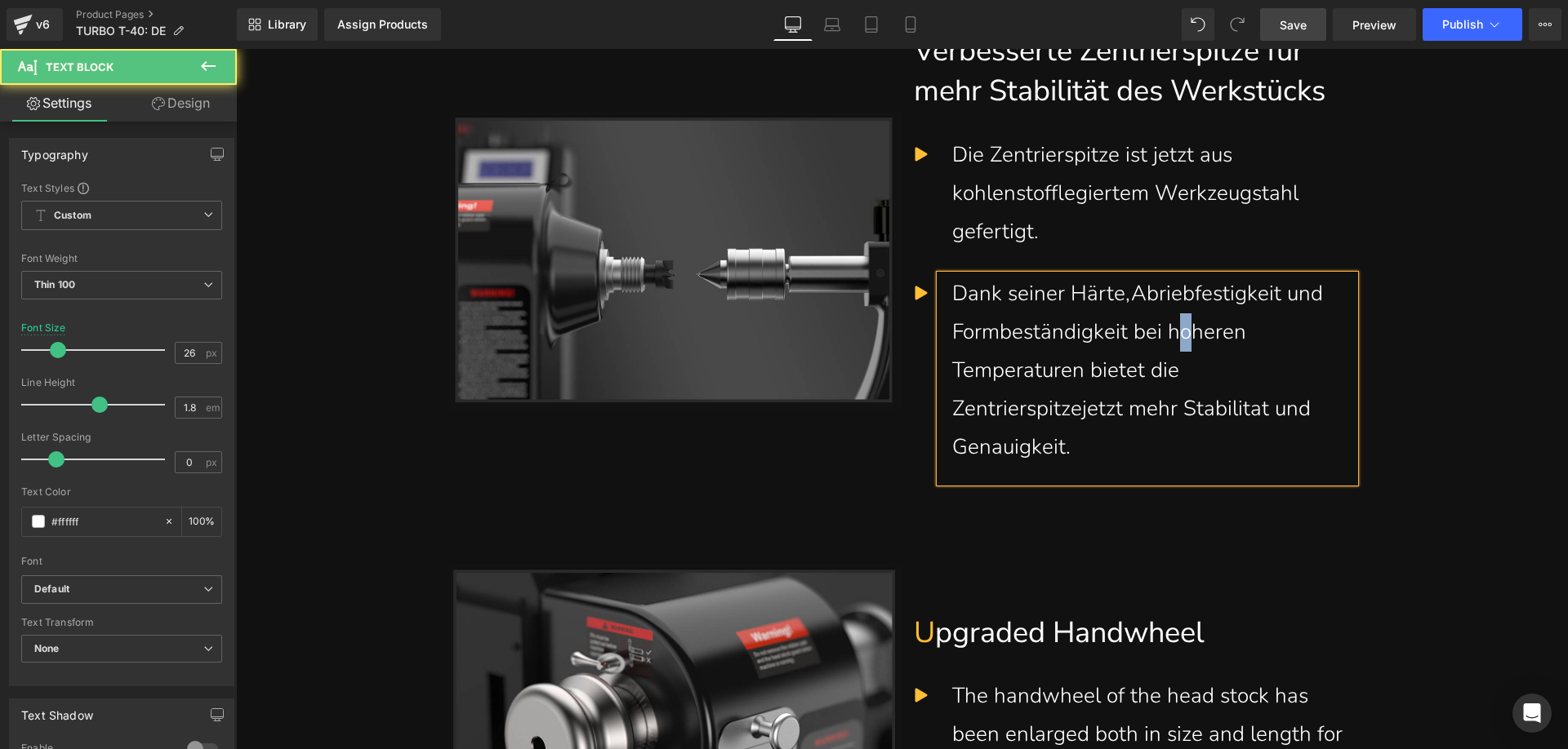
drag, startPoint x: 1188, startPoint y: 379, endPoint x: 1179, endPoint y: 373, distance: 10.8
click at [1179, 373] on div "Dank seiner Härte,Abriebfestigkeit und Formbeständigkeit bei hoheren Temperatur…" at bounding box center [1147, 371] width 390 height 191
drag, startPoint x: 1251, startPoint y: 455, endPoint x: 1244, endPoint y: 448, distance: 9.9
click at [1244, 448] on div "Dank seiner Härte,Abriebfestigkeit und Formbeständigkeit bei höheren Temperatur…" at bounding box center [1147, 371] width 390 height 191
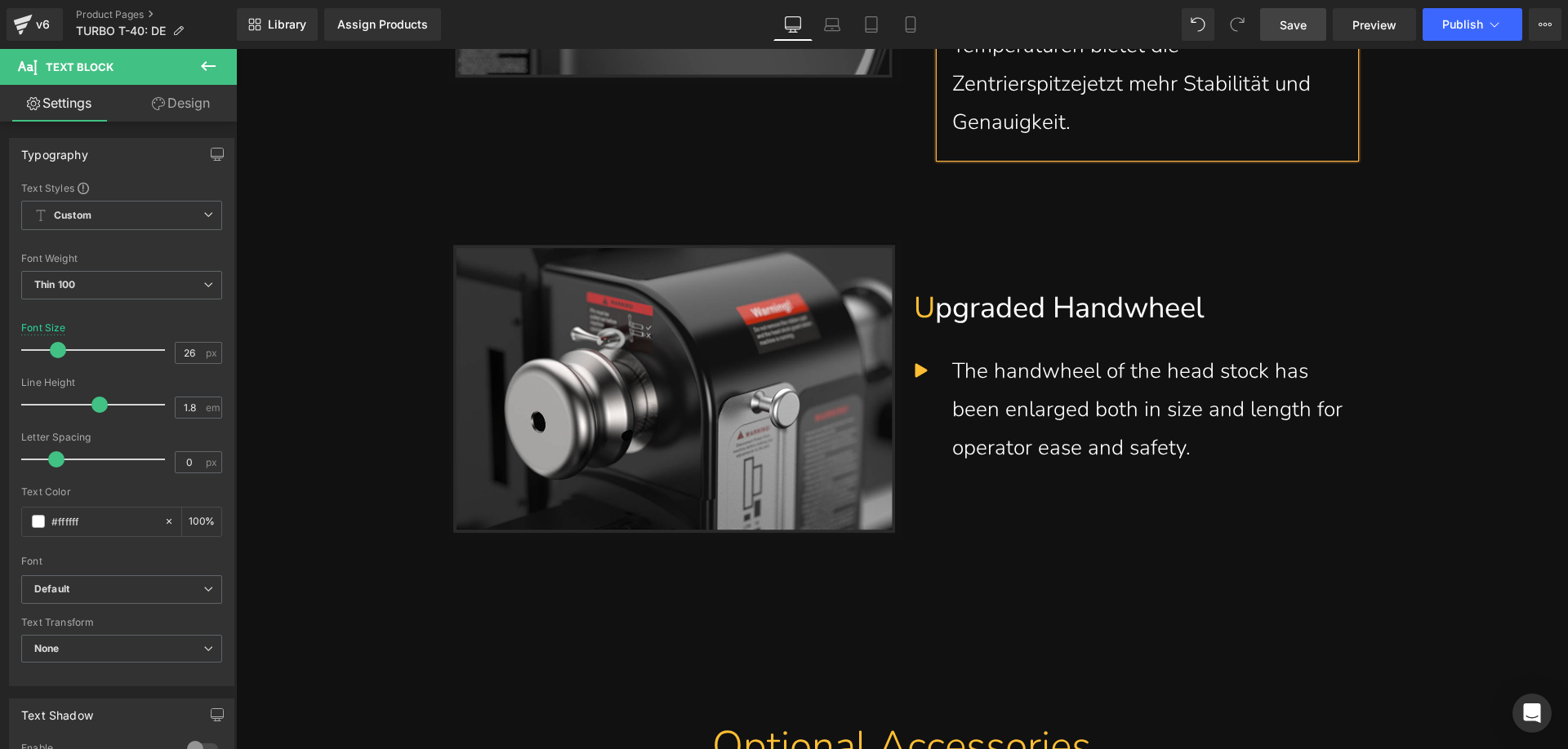
scroll to position [7327, 0]
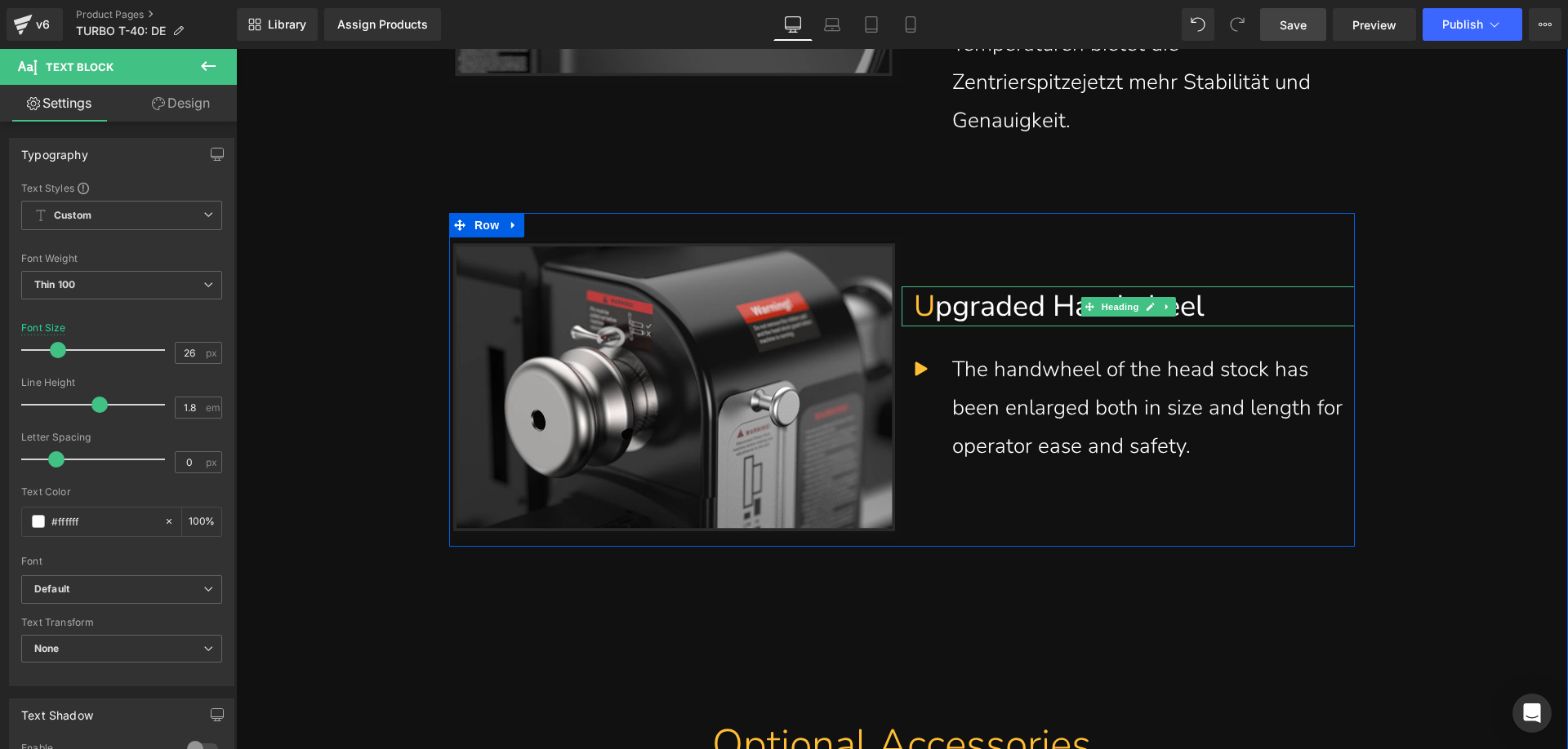
drag, startPoint x: 967, startPoint y: 353, endPoint x: 959, endPoint y: 351, distance: 8.2
click at [967, 328] on h1 "U pgraded Handwheel" at bounding box center [1128, 307] width 428 height 41
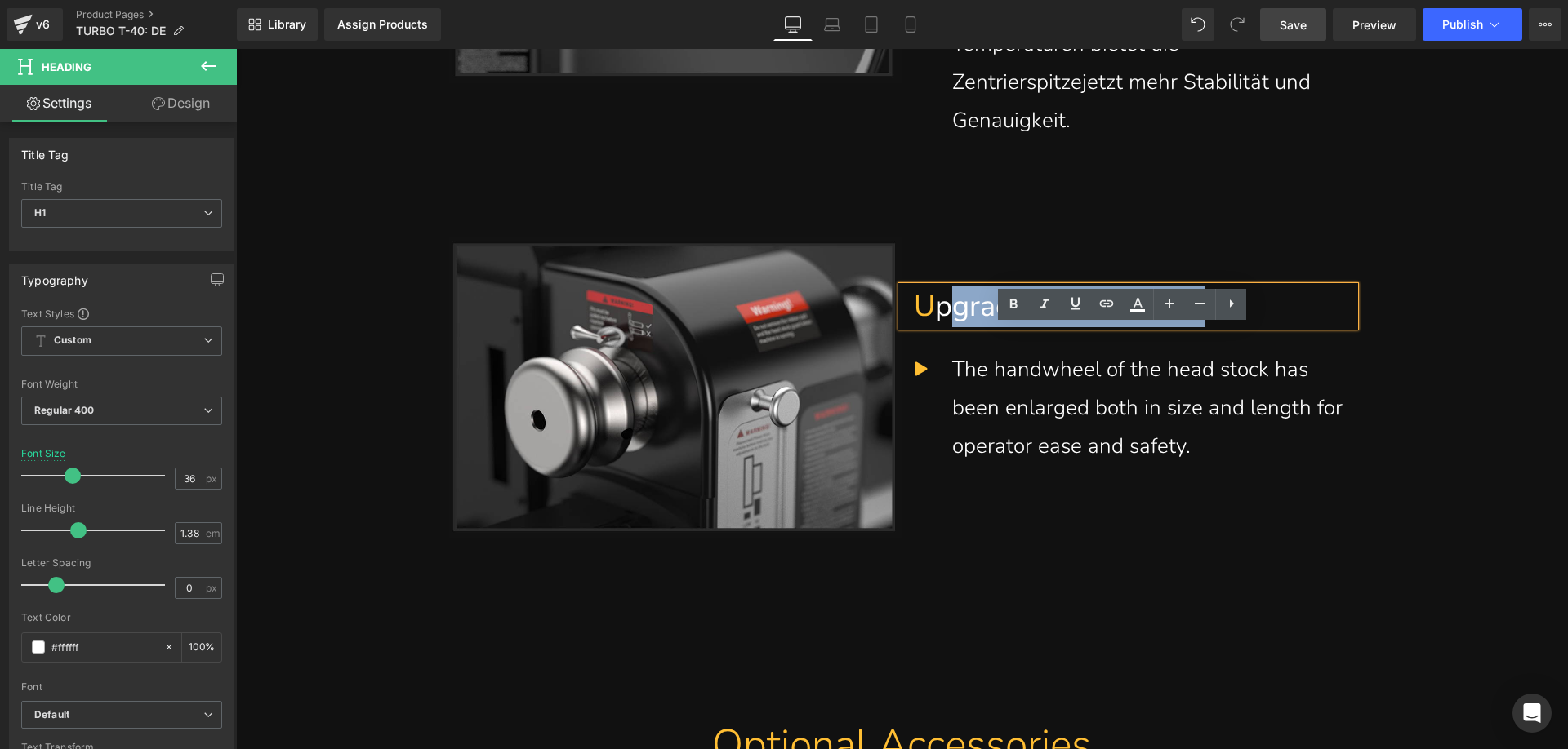
drag, startPoint x: 961, startPoint y: 346, endPoint x: 1232, endPoint y: 347, distance: 271.0
click at [1232, 328] on h1 "U pgraded Handwheel" at bounding box center [1128, 307] width 428 height 41
paste div
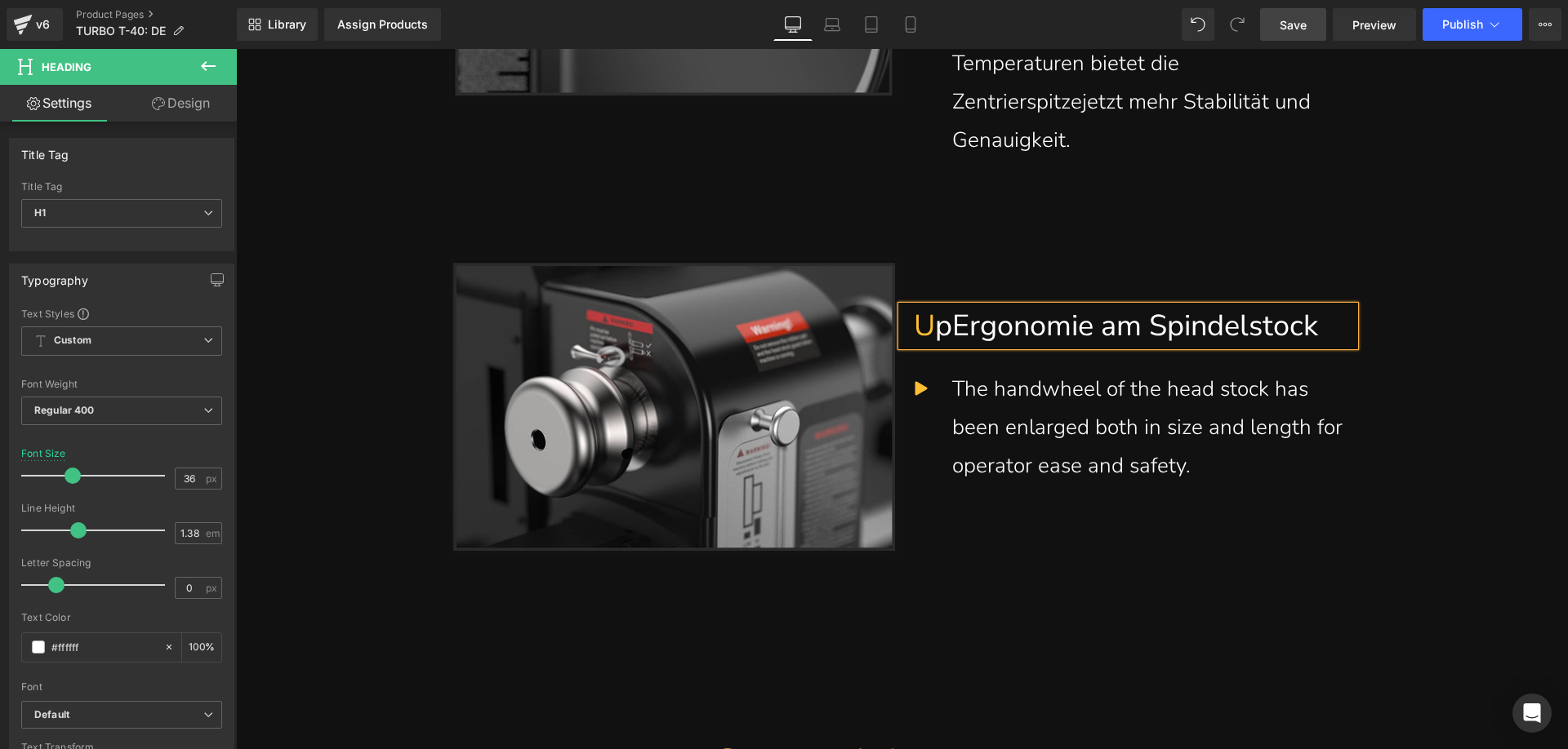
click at [949, 347] on h1 "U pErgonomie am Spindelstock" at bounding box center [1128, 327] width 428 height 41
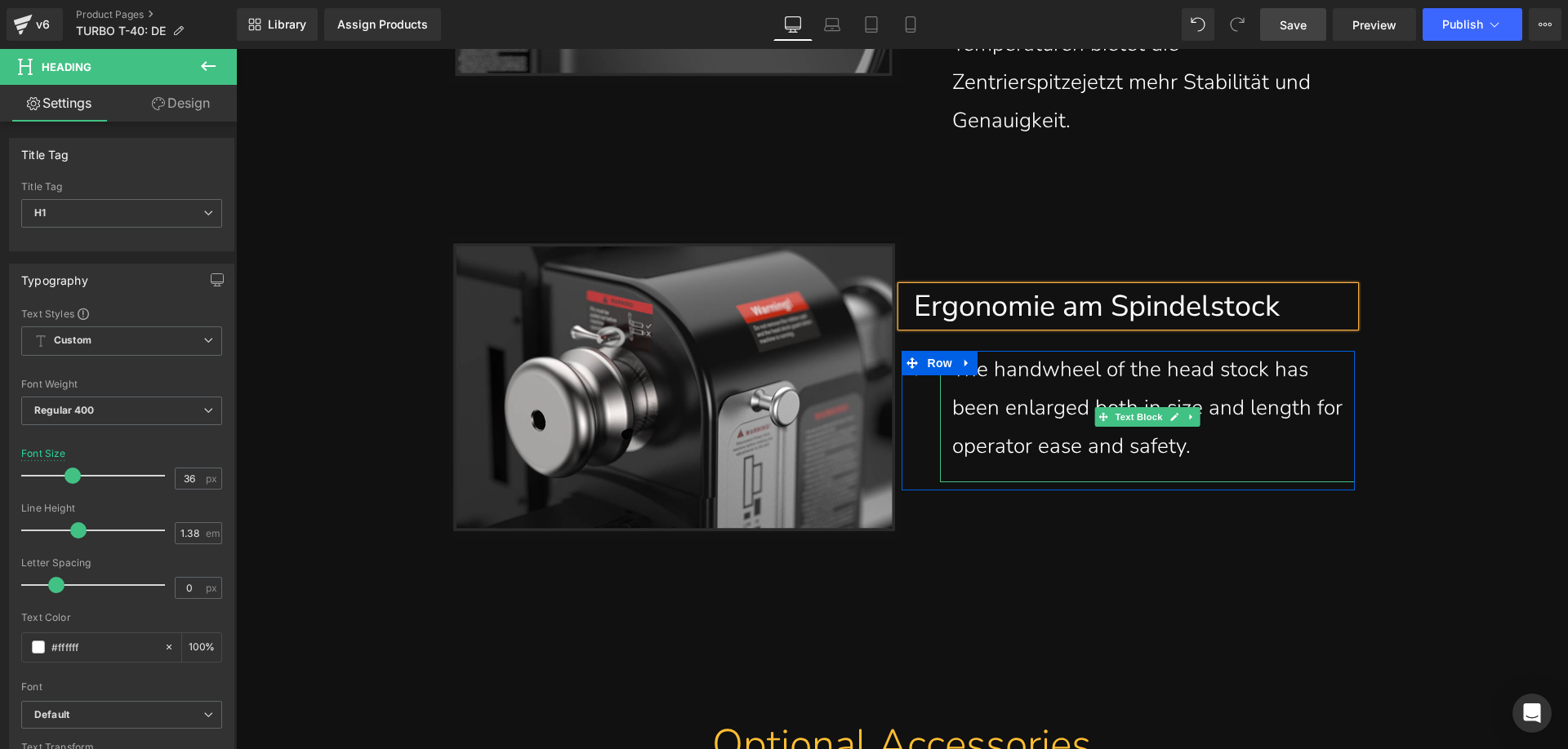
drag, startPoint x: 1234, startPoint y: 480, endPoint x: 1239, endPoint y: 495, distance: 15.8
click at [1234, 465] on div "The handwheel of the head stock has been enlarged both in size and length for o…" at bounding box center [1147, 408] width 390 height 114
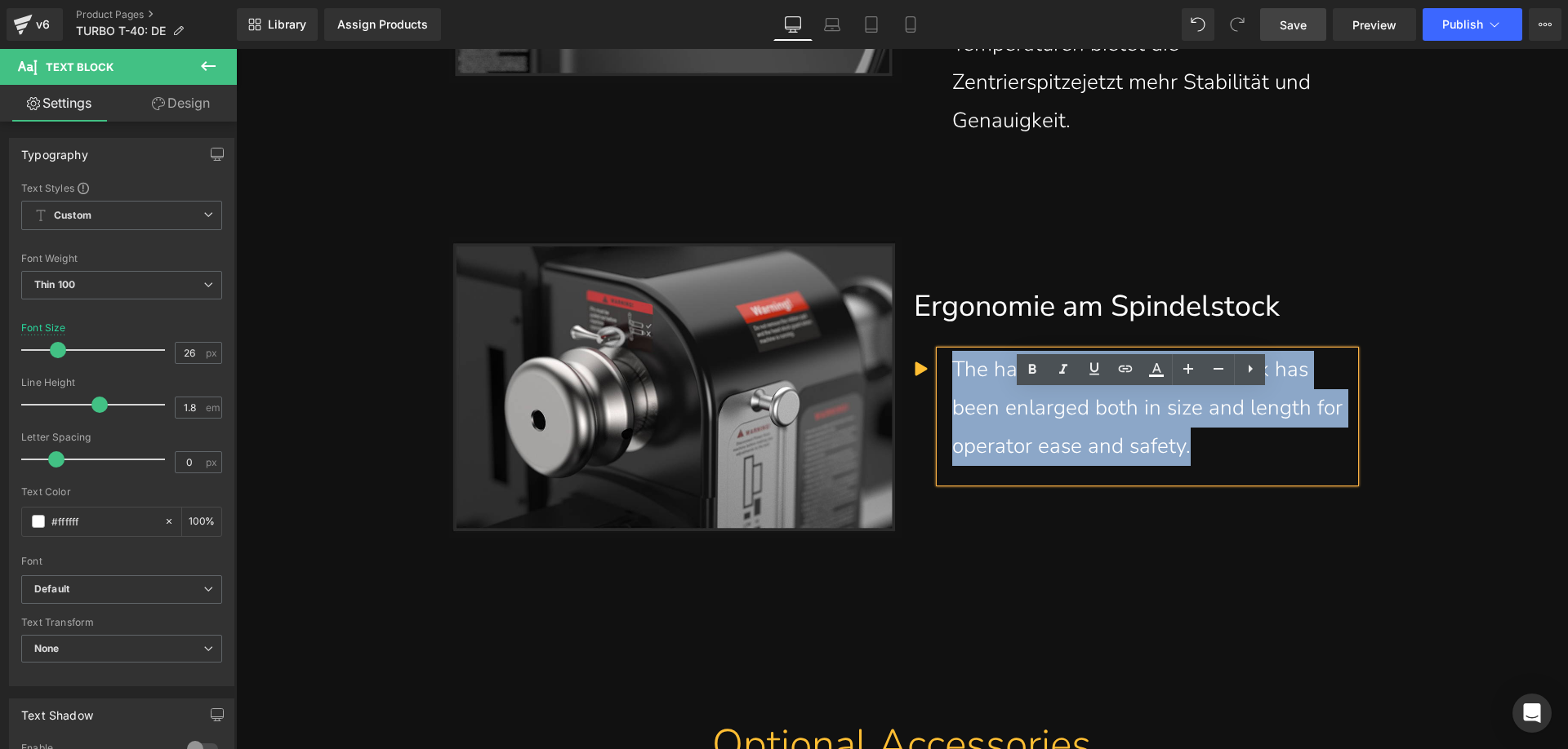
drag, startPoint x: 1237, startPoint y: 488, endPoint x: 947, endPoint y: 407, distance: 301.1
click at [952, 407] on div "The handwheel of the head stock has been enlarged both in size and length for o…" at bounding box center [1147, 408] width 390 height 114
paste div
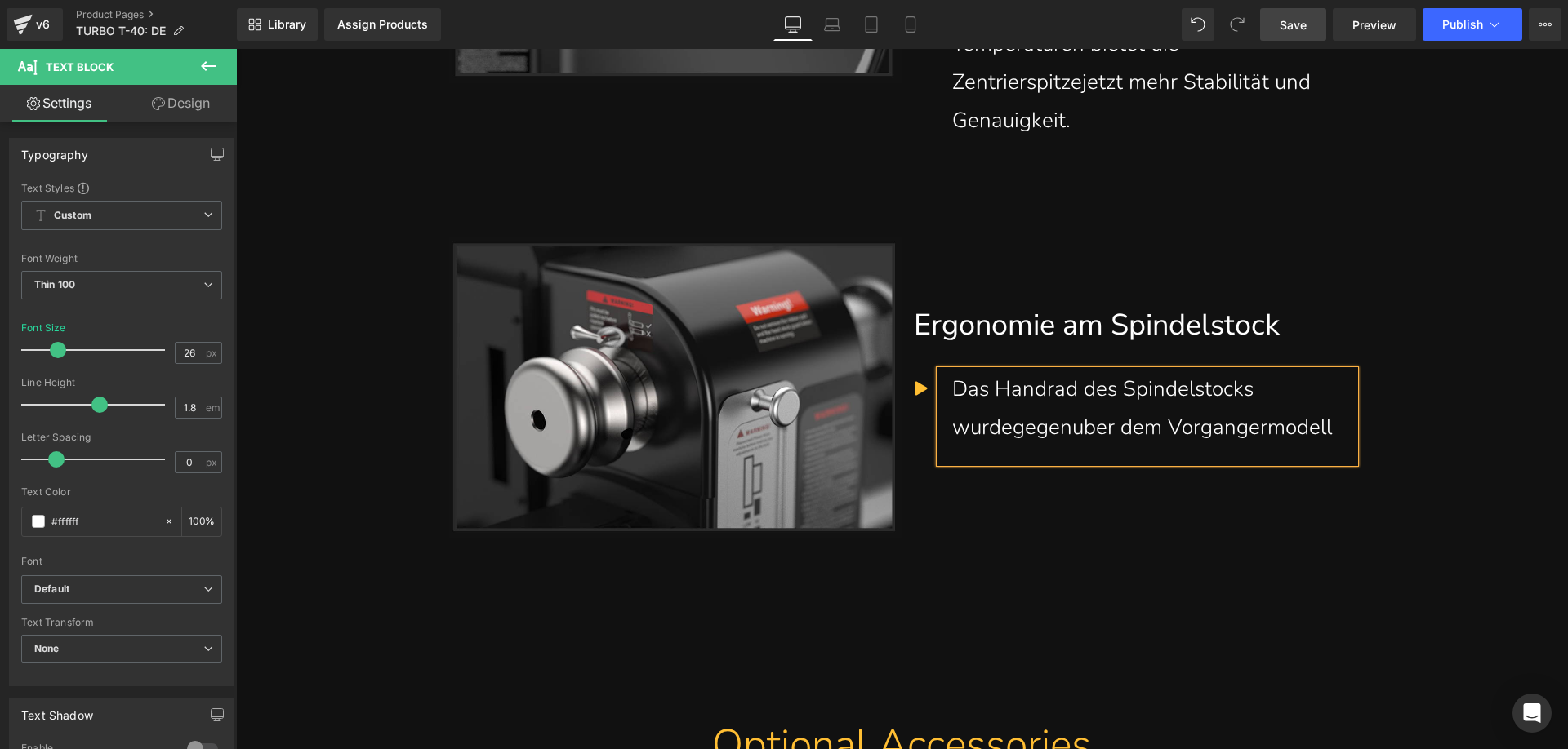
click at [1175, 447] on div "Das Handrad des Spindelstocks wurdegegenuber dem Vorgangermodell" at bounding box center [1147, 408] width 390 height 76
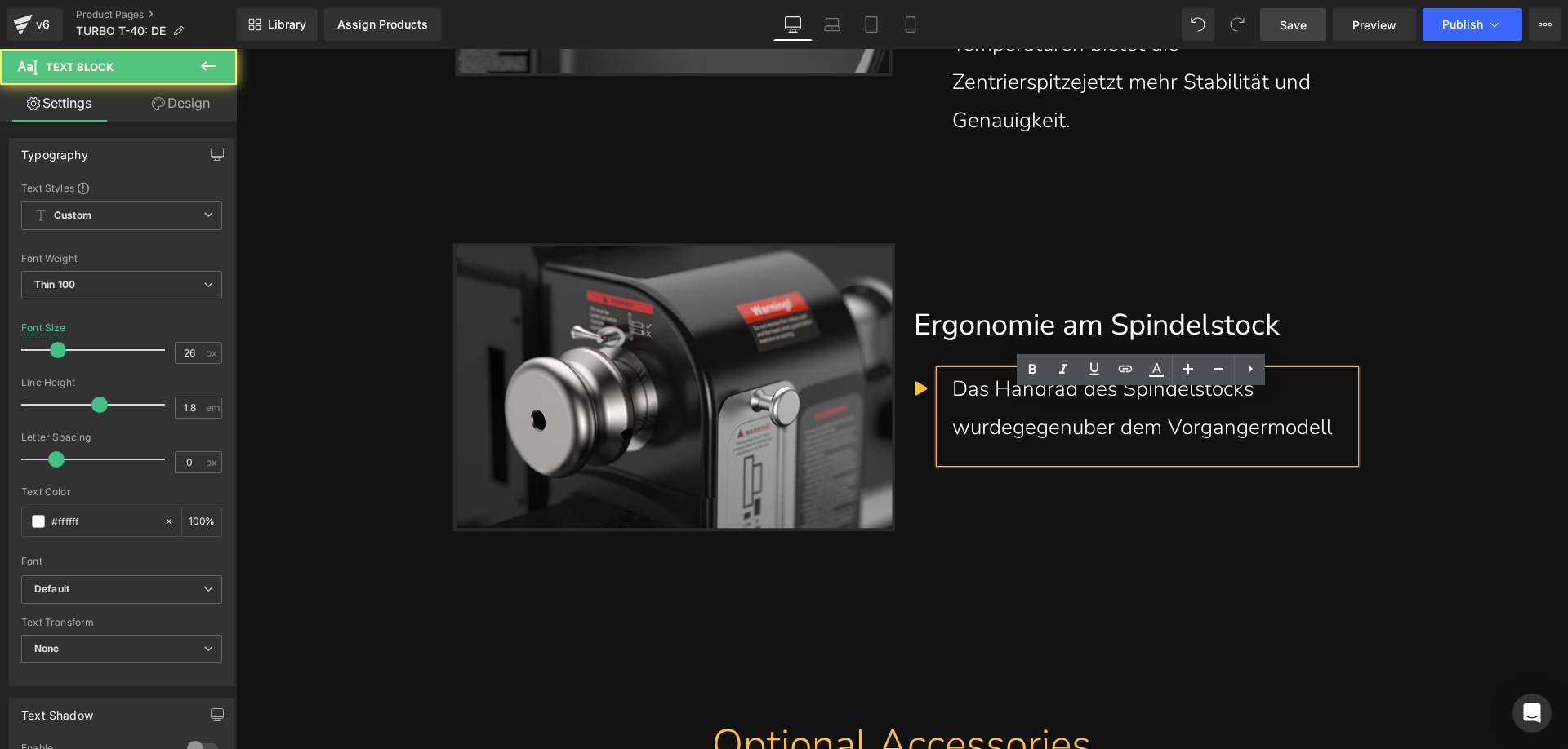
scroll to position [7288, 0]
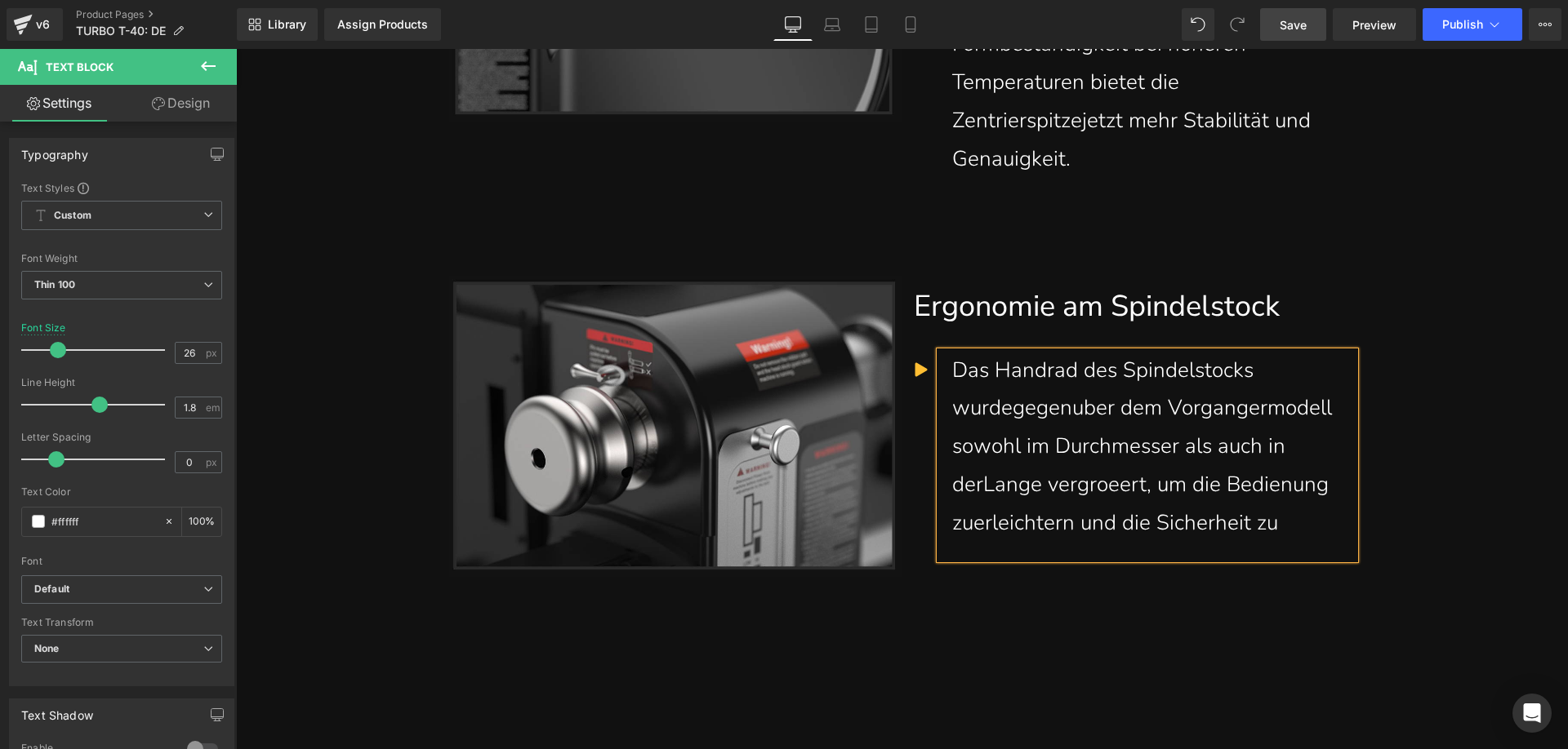
click at [1298, 543] on div "Das Handrad des Spindelstocks wurdegegenuber dem Vorgangermodell sowohl im Durc…" at bounding box center [1147, 447] width 390 height 191
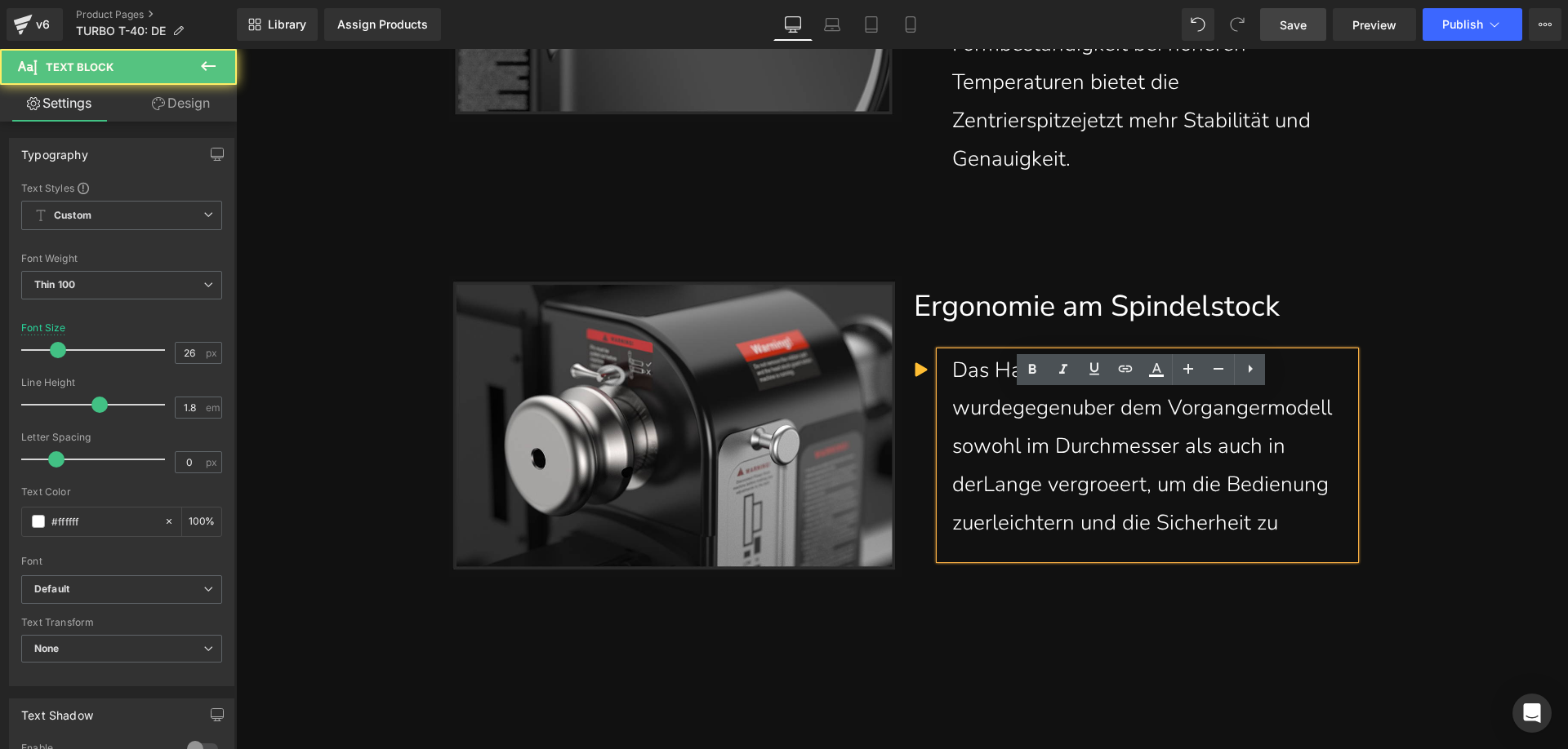
scroll to position [7278, 0]
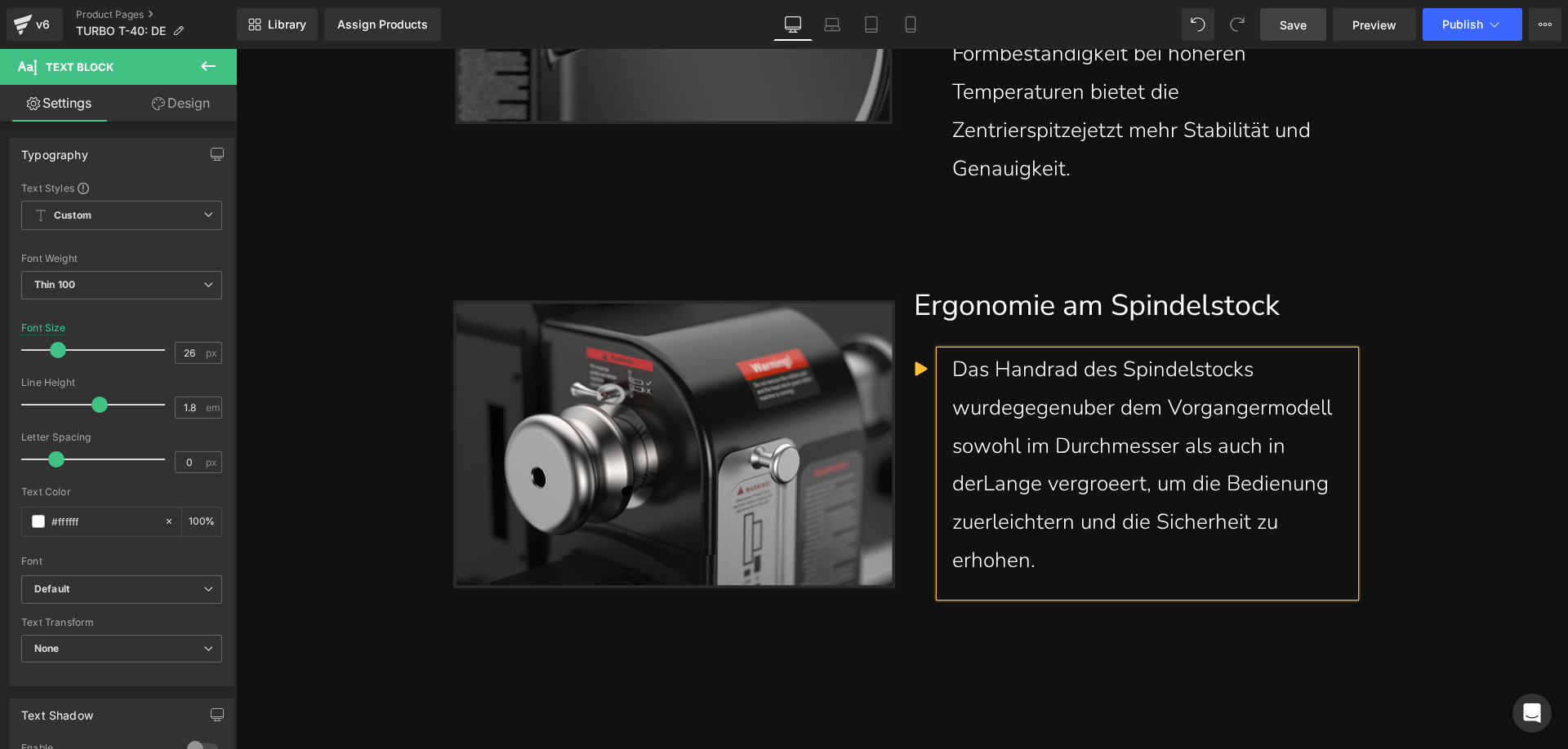
click at [1006, 453] on div "Das Handrad des Spindelstocks wurdegegenuber dem Vorgangermodell sowohl im Durc…" at bounding box center [1147, 465] width 390 height 229
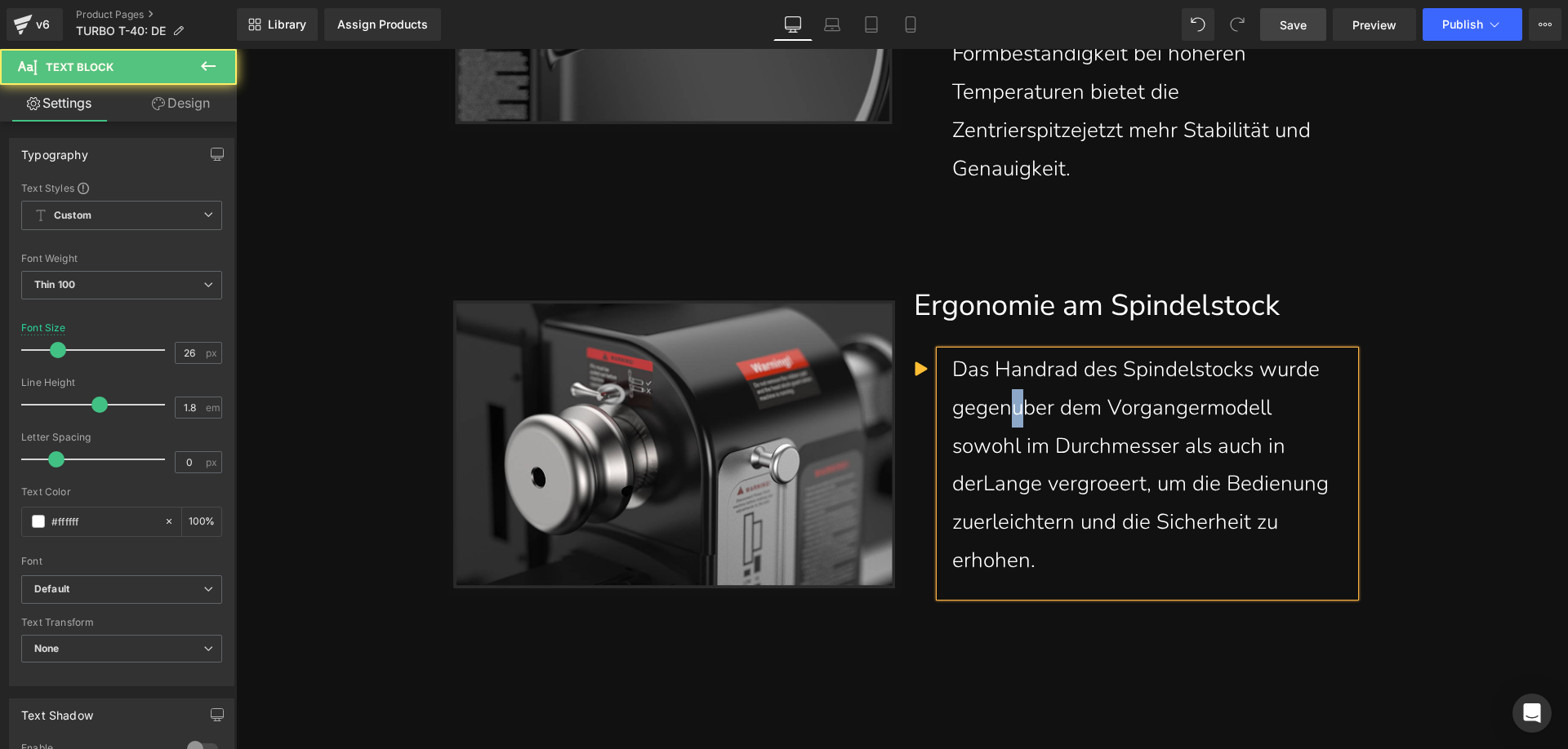
drag, startPoint x: 1020, startPoint y: 454, endPoint x: 1011, endPoint y: 450, distance: 9.8
click at [1011, 450] on div "Das Handrad des Spindelstocks wurde gegenuber dem Vorgangermodell sowohl im Dur…" at bounding box center [1147, 465] width 390 height 229
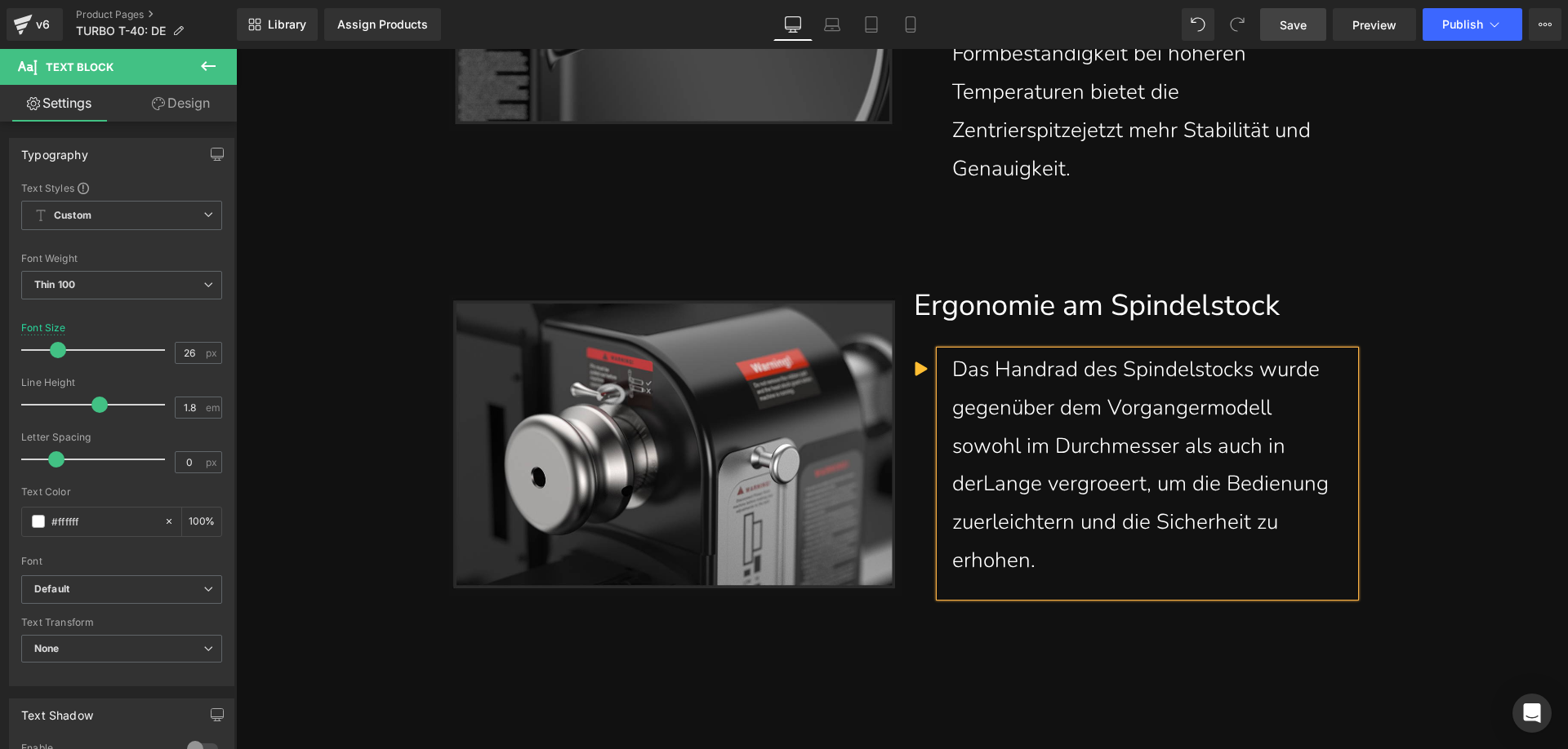
click at [978, 527] on div "Das Handrad des Spindelstocks wurde gegenüber dem Vorgangermodell sowohl im Dur…" at bounding box center [1147, 465] width 390 height 229
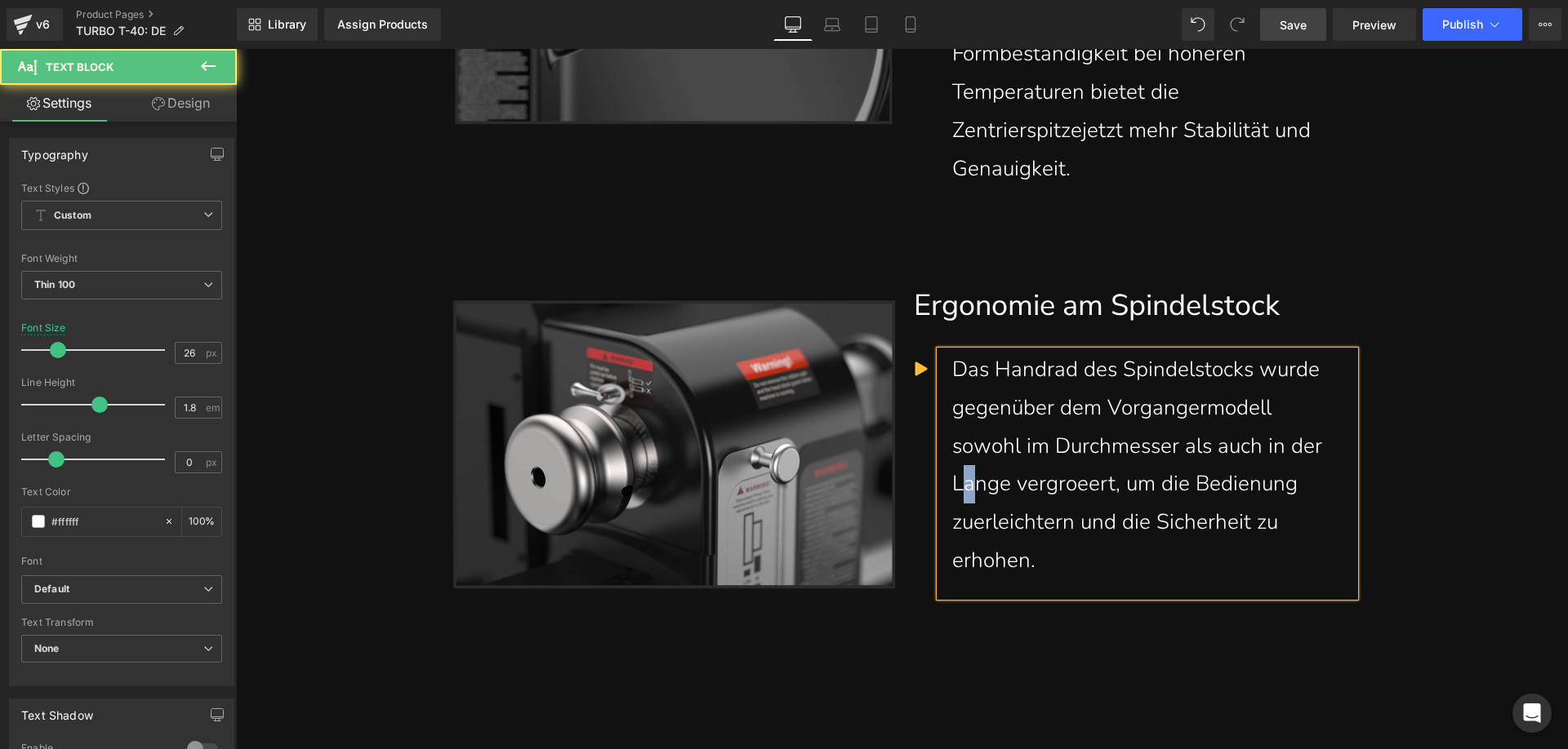
click at [960, 528] on div "Das Handrad des Spindelstocks wurde gegenüber dem Vorgangermodell sowohl im Dur…" at bounding box center [1147, 465] width 390 height 229
drag, startPoint x: 1056, startPoint y: 524, endPoint x: 1081, endPoint y: 527, distance: 25.2
click at [1081, 527] on div "Das Handrad des Spindelstocks wurde gegenüber dem Vorgangermodell sowohl im Dur…" at bounding box center [1147, 465] width 390 height 229
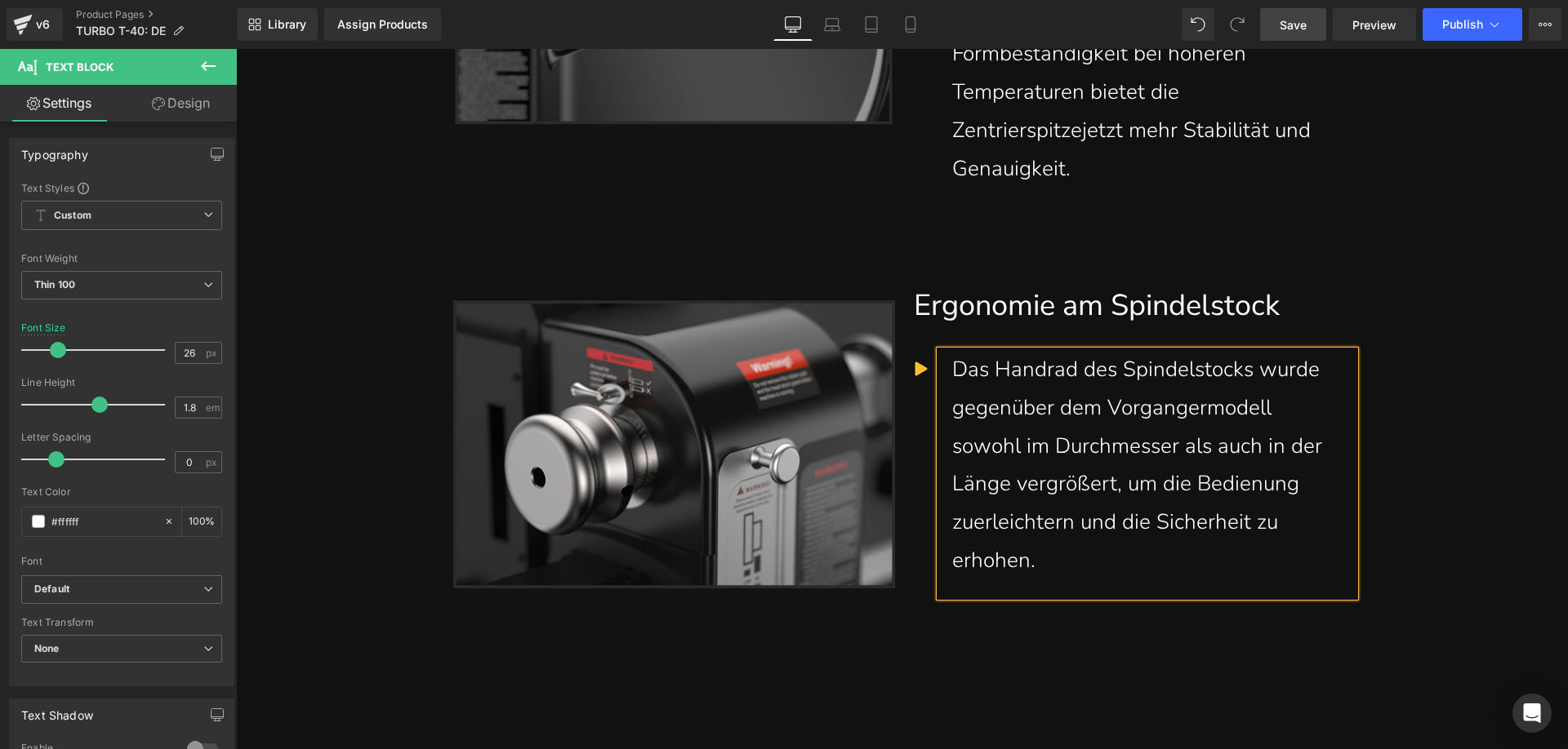
click at [971, 568] on div "Das Handrad des Spindelstocks wurde gegenüber dem Vorgangermodell sowohl im Dur…" at bounding box center [1147, 465] width 390 height 229
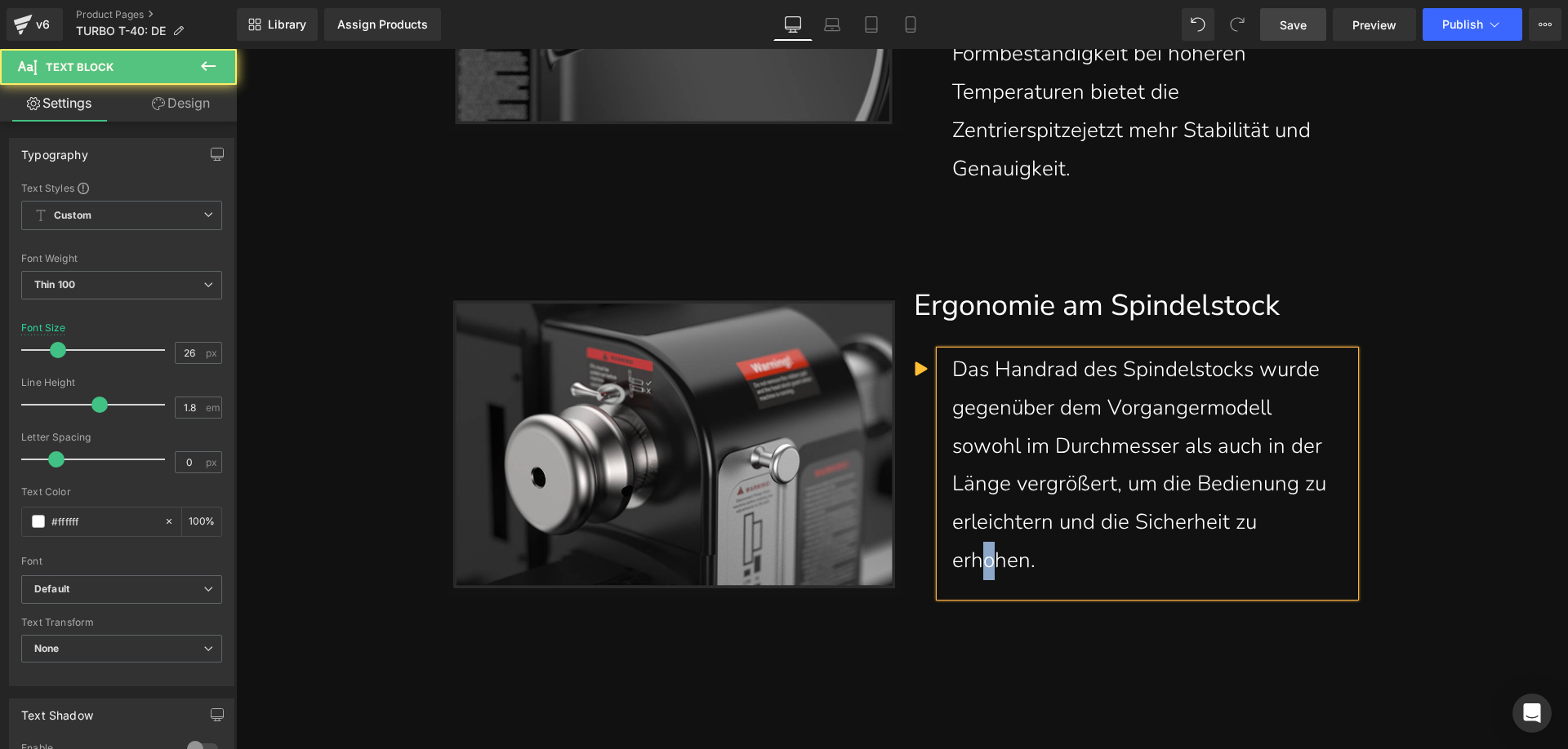
drag, startPoint x: 985, startPoint y: 603, endPoint x: 978, endPoint y: 598, distance: 8.6
click at [978, 580] on div "Das Handrad des Spindelstocks wurde gegenüber dem Vorgangermodell sowohl im Dur…" at bounding box center [1147, 465] width 390 height 229
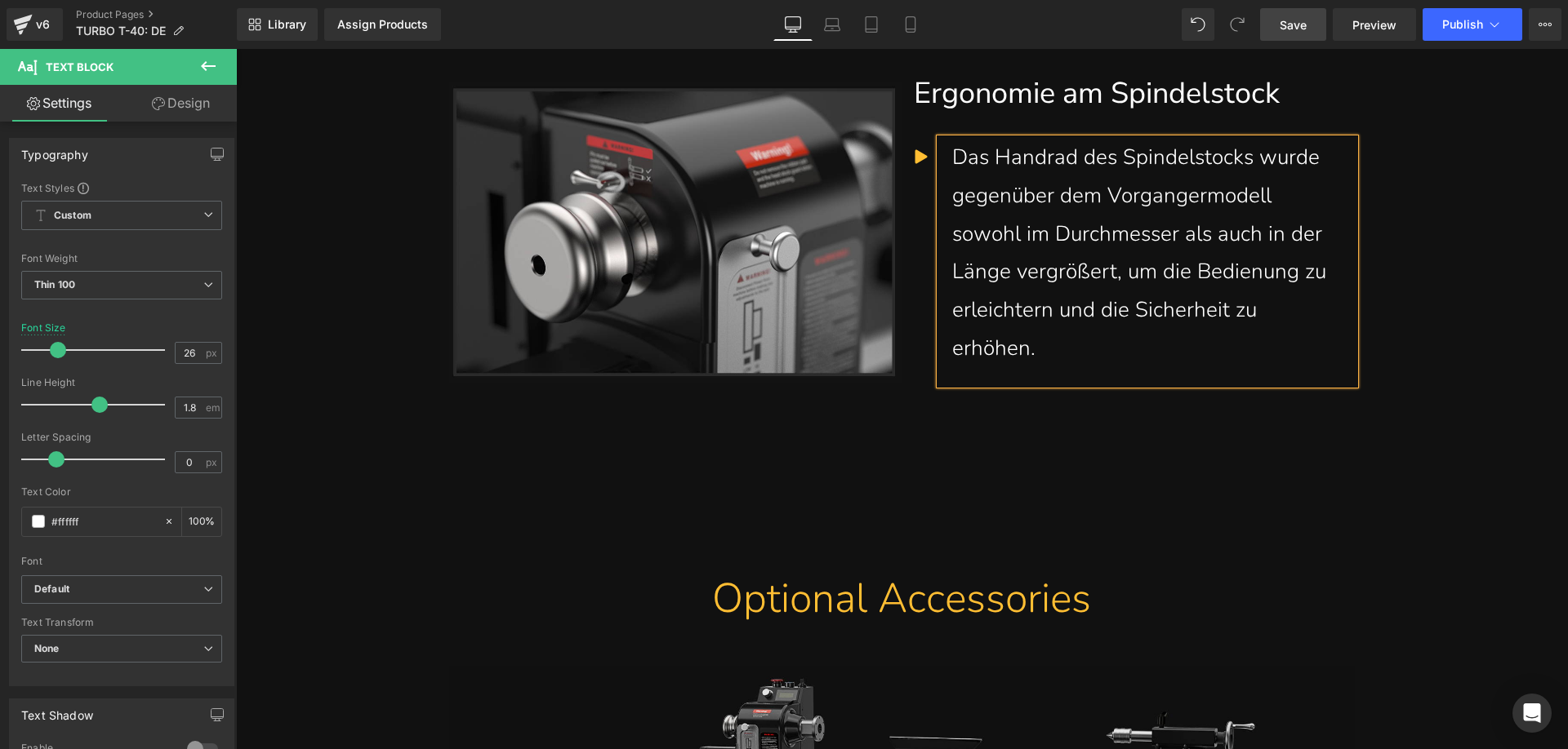
scroll to position [7768, 0]
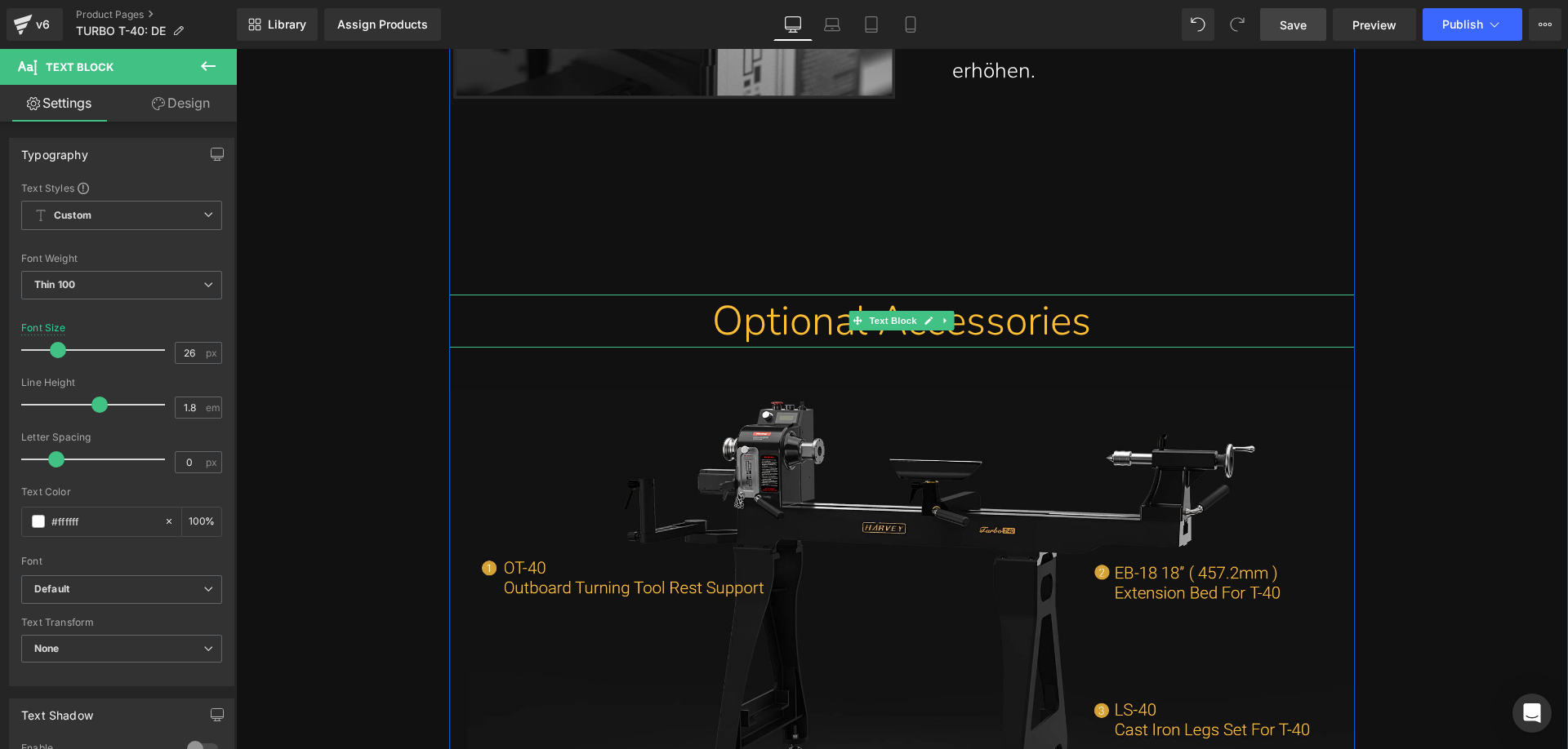
drag, startPoint x: 740, startPoint y: 359, endPoint x: 690, endPoint y: 359, distance: 50.0
click at [739, 347] on div "Optional Accessories" at bounding box center [902, 321] width 881 height 53
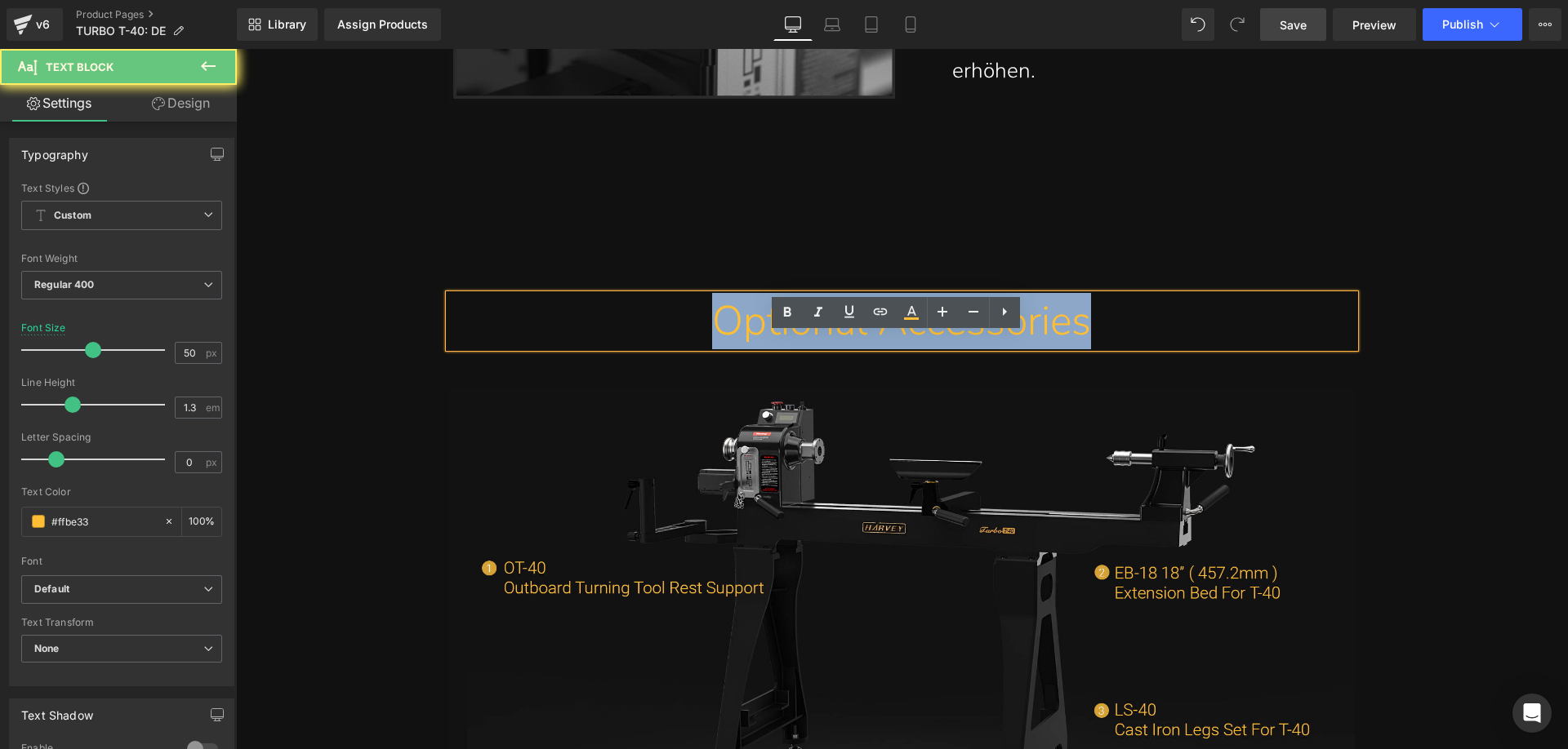
drag, startPoint x: 669, startPoint y: 356, endPoint x: 1147, endPoint y: 355, distance: 478.0
click at [1147, 347] on div "Optional Accessories" at bounding box center [902, 321] width 881 height 53
paste div
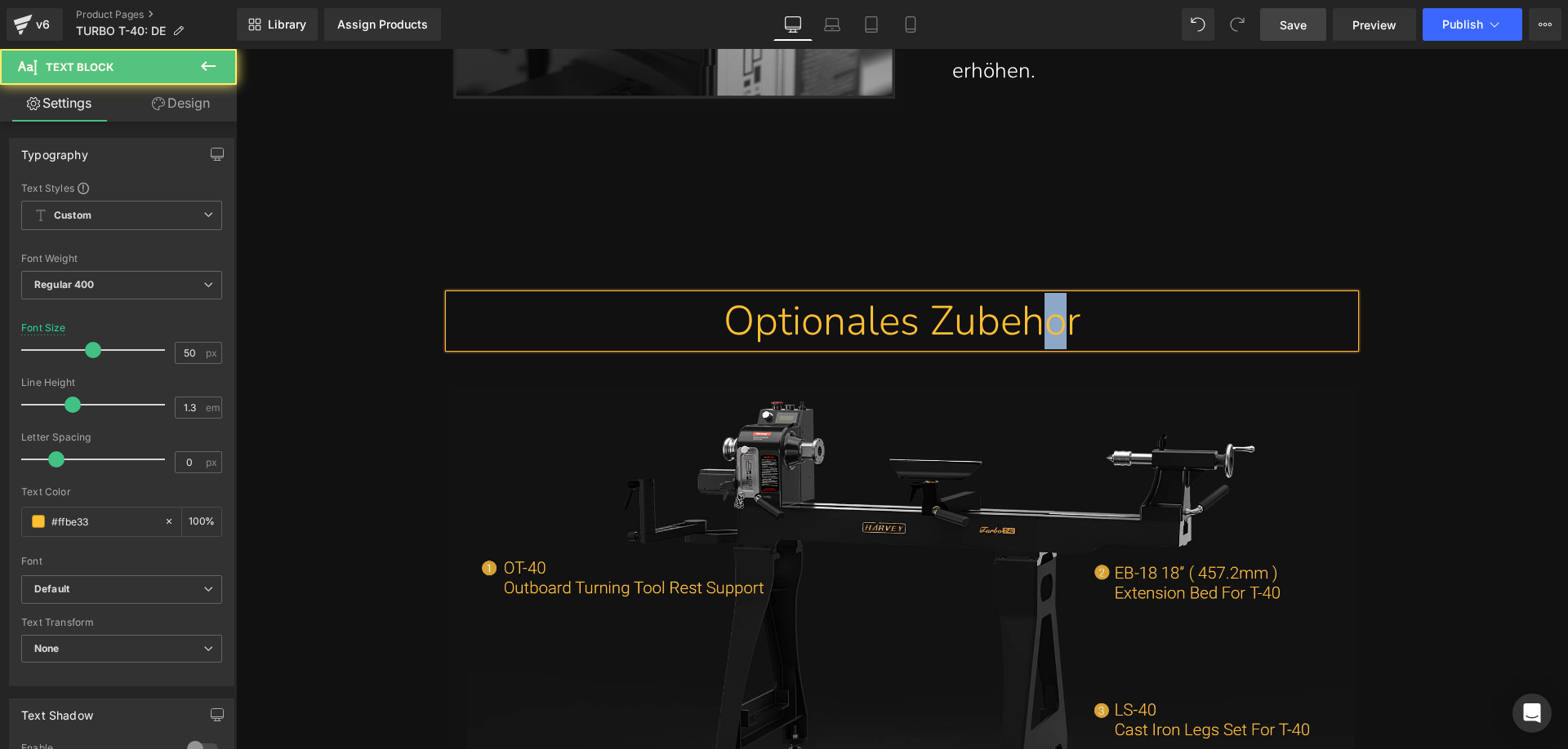
drag, startPoint x: 1066, startPoint y: 365, endPoint x: 1054, endPoint y: 365, distance: 12.0
click at [1054, 347] on div "Optionales Zubehor" at bounding box center [902, 321] width 881 height 53
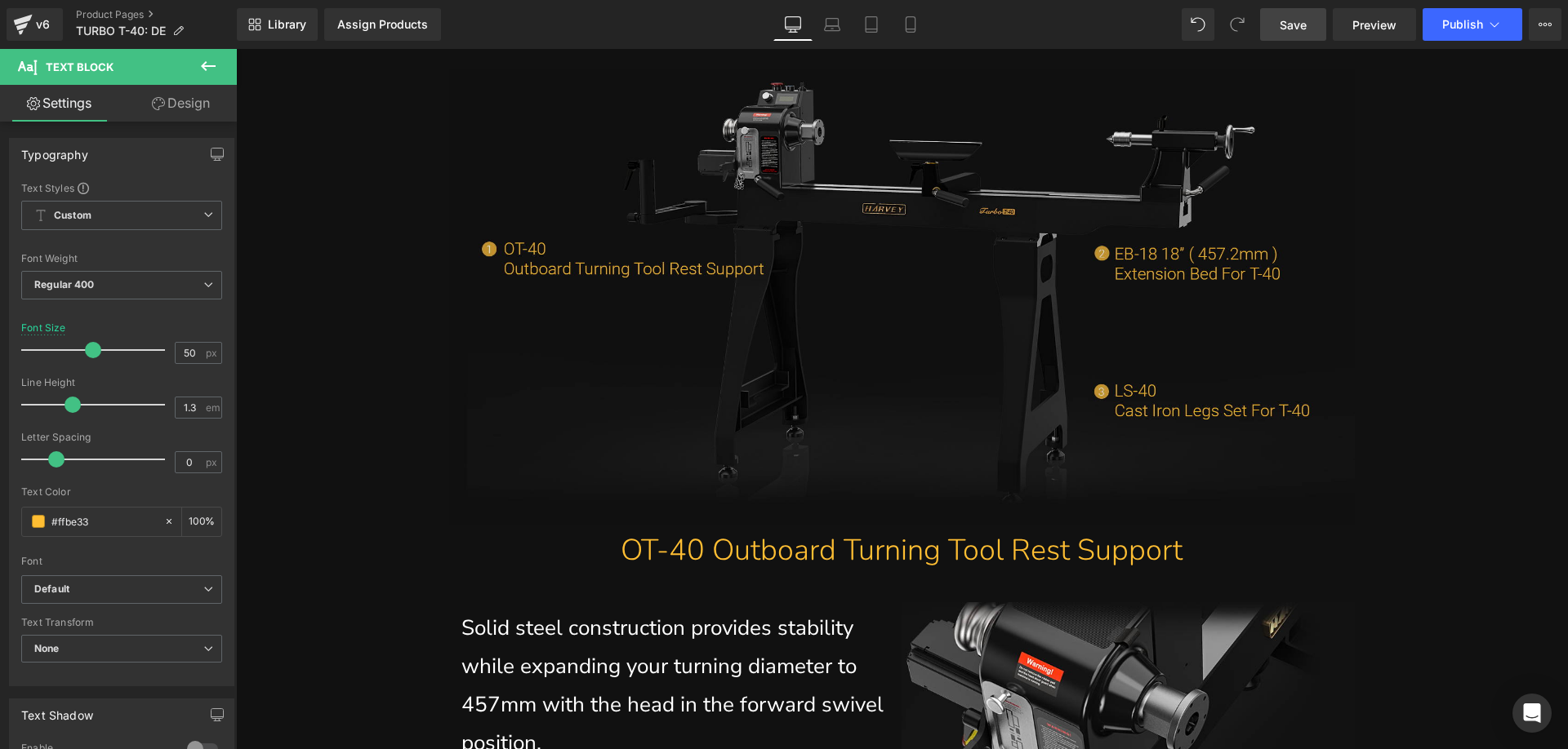
scroll to position [8095, 0]
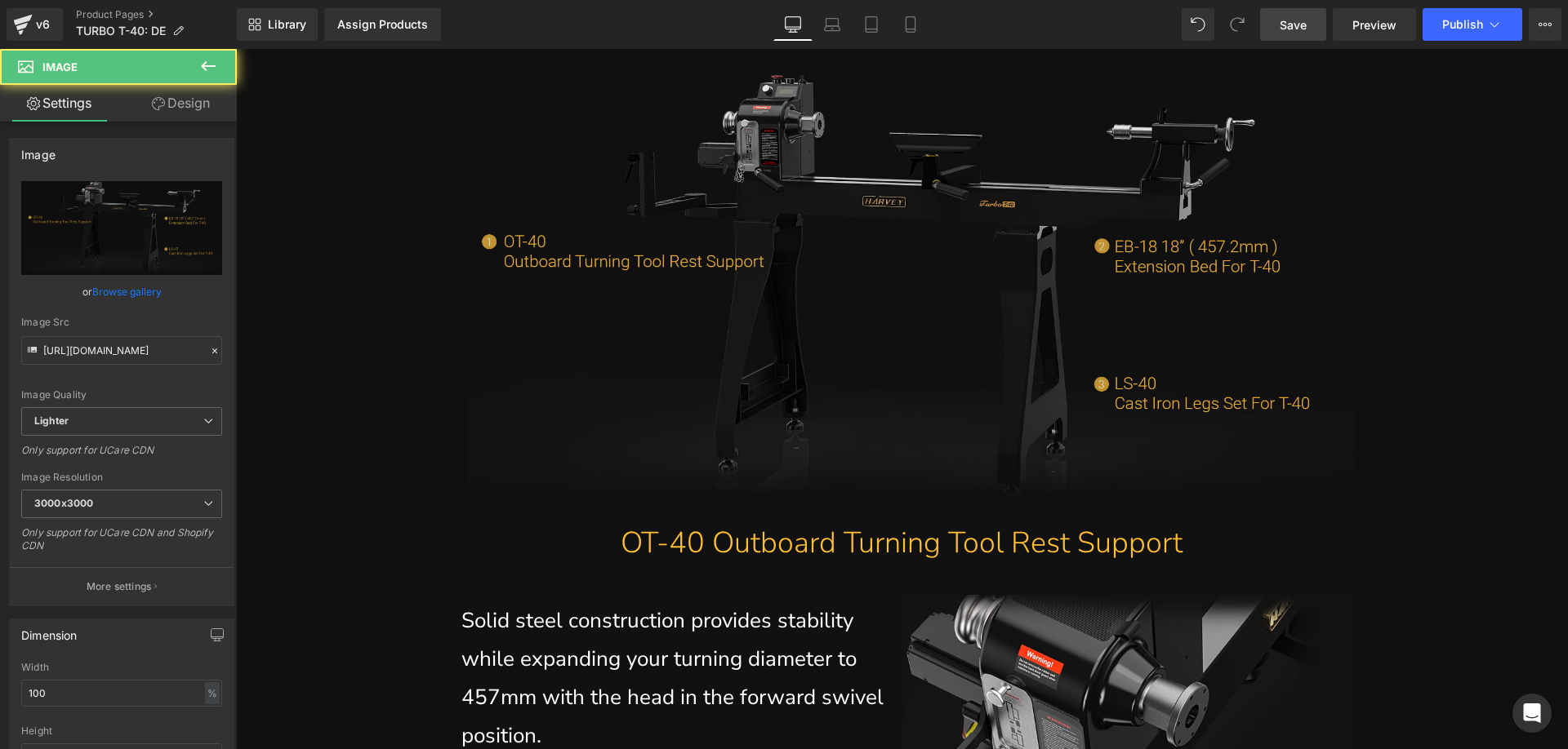
click at [778, 328] on img at bounding box center [901, 289] width 905 height 456
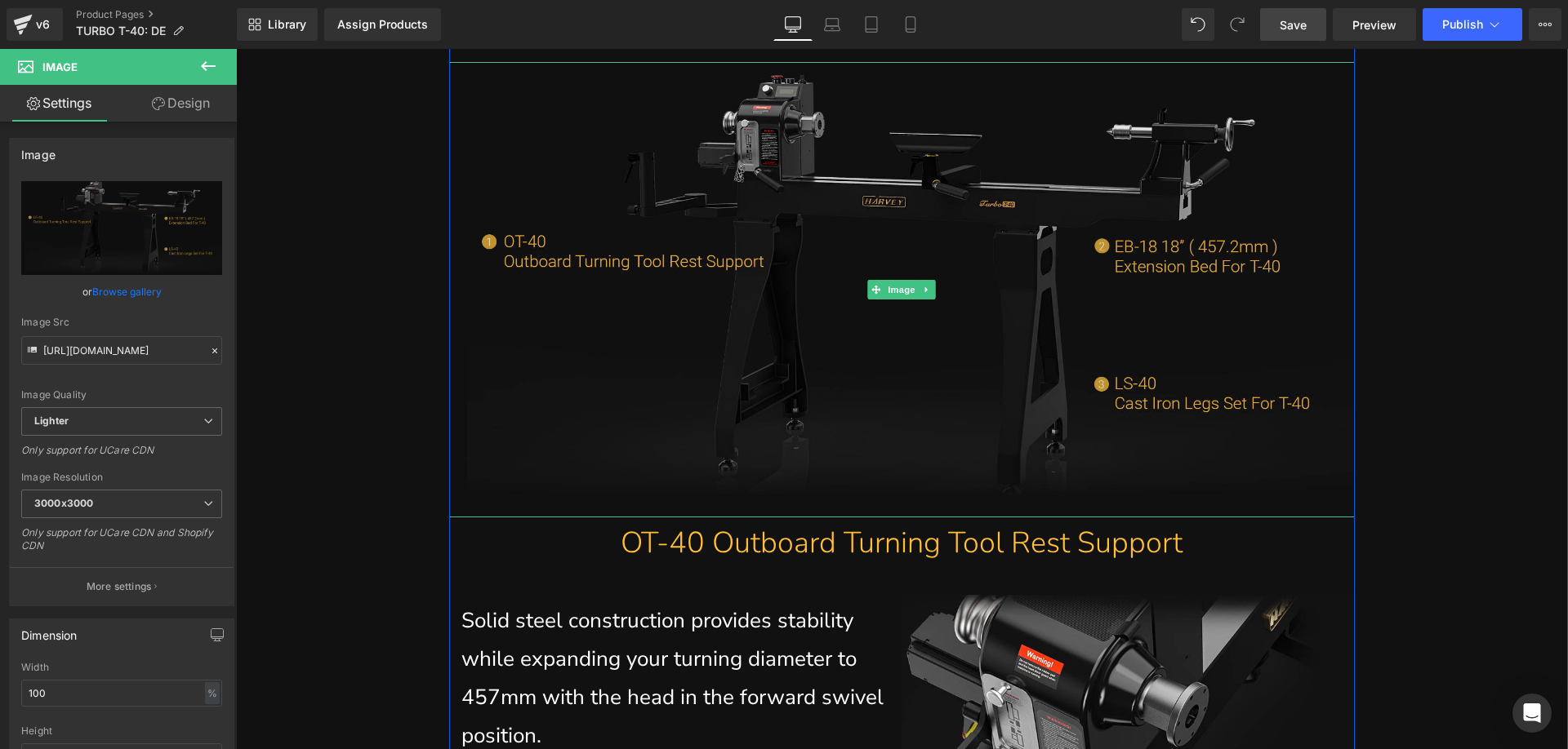
click at [687, 359] on img at bounding box center [901, 289] width 905 height 456
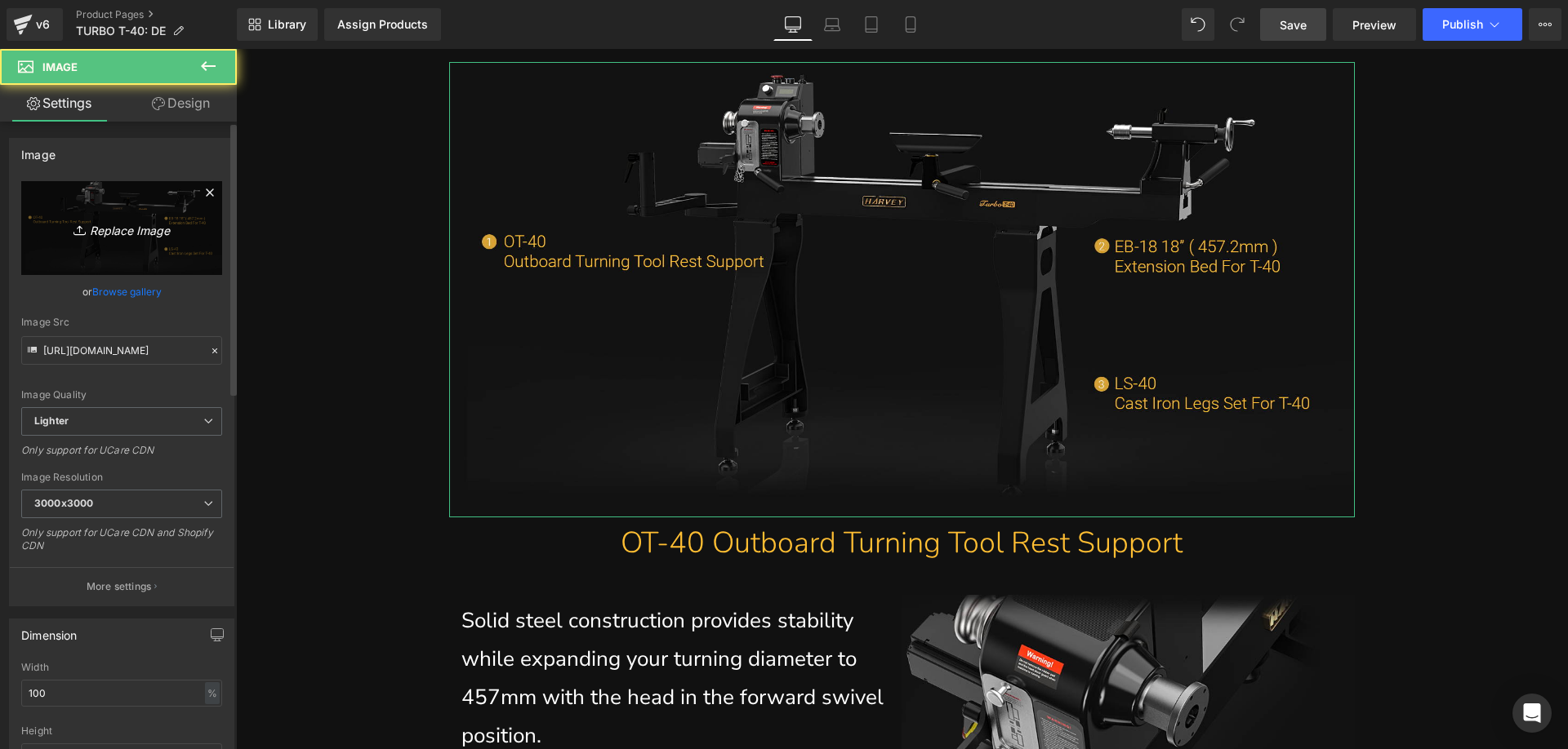
click at [124, 210] on link "Replace Image" at bounding box center [122, 227] width 201 height 94
type input "C:\fakepath\T40-2_8e2cab66-2920-4821-95e5-3da7877397b6.webp"
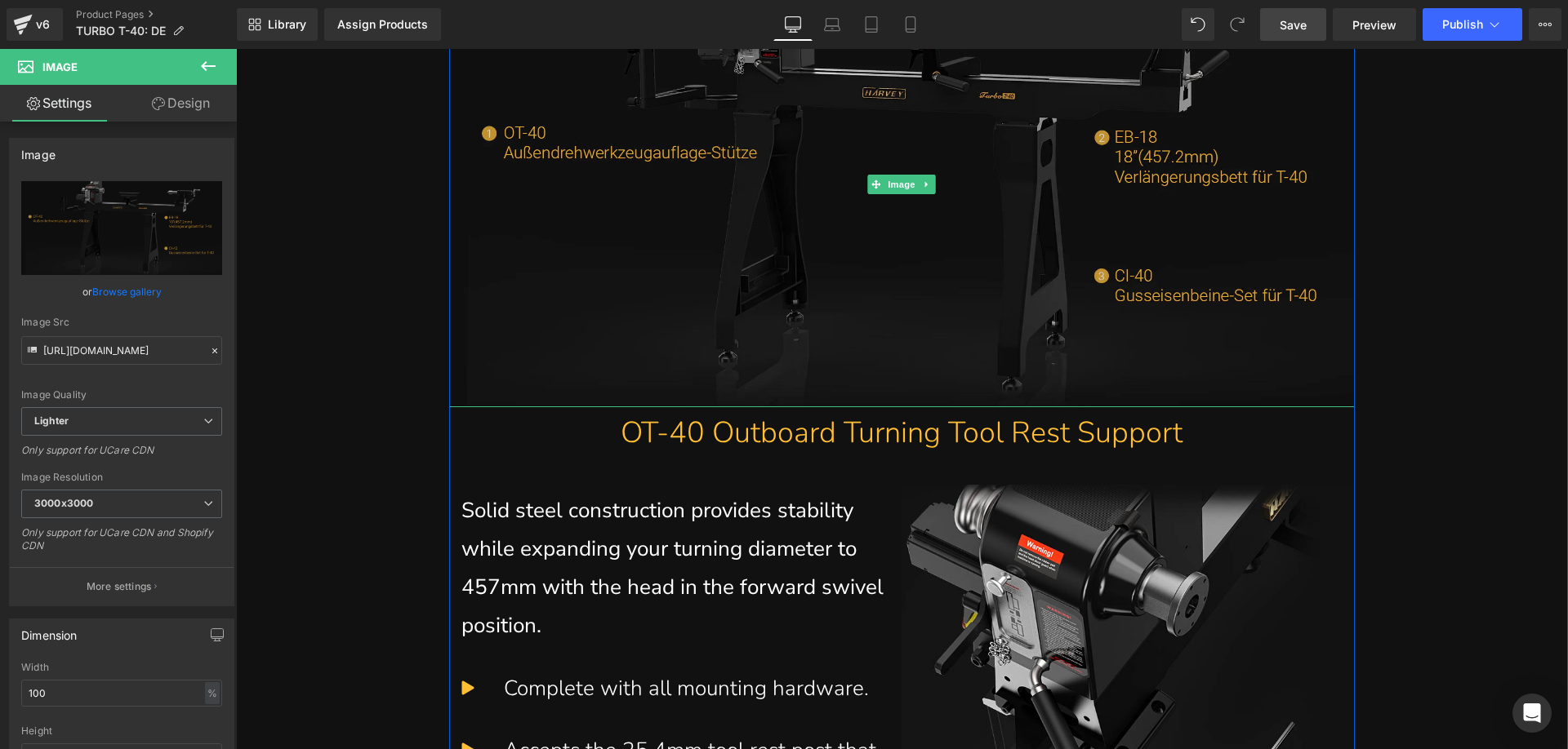
scroll to position [8339, 0]
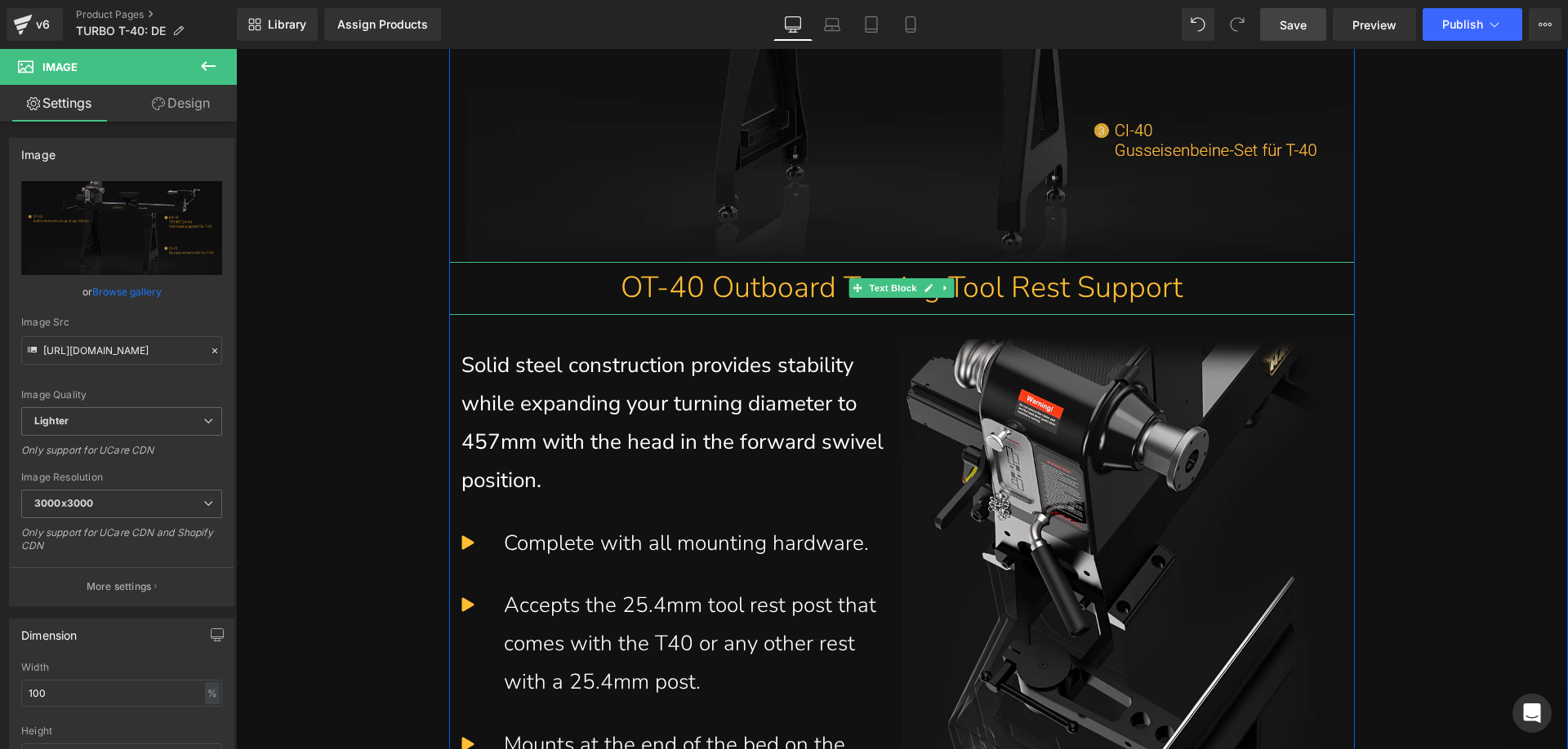
click at [723, 315] on p "OT-40 Outboard Turning Tool Rest Support" at bounding box center [901, 288] width 905 height 53
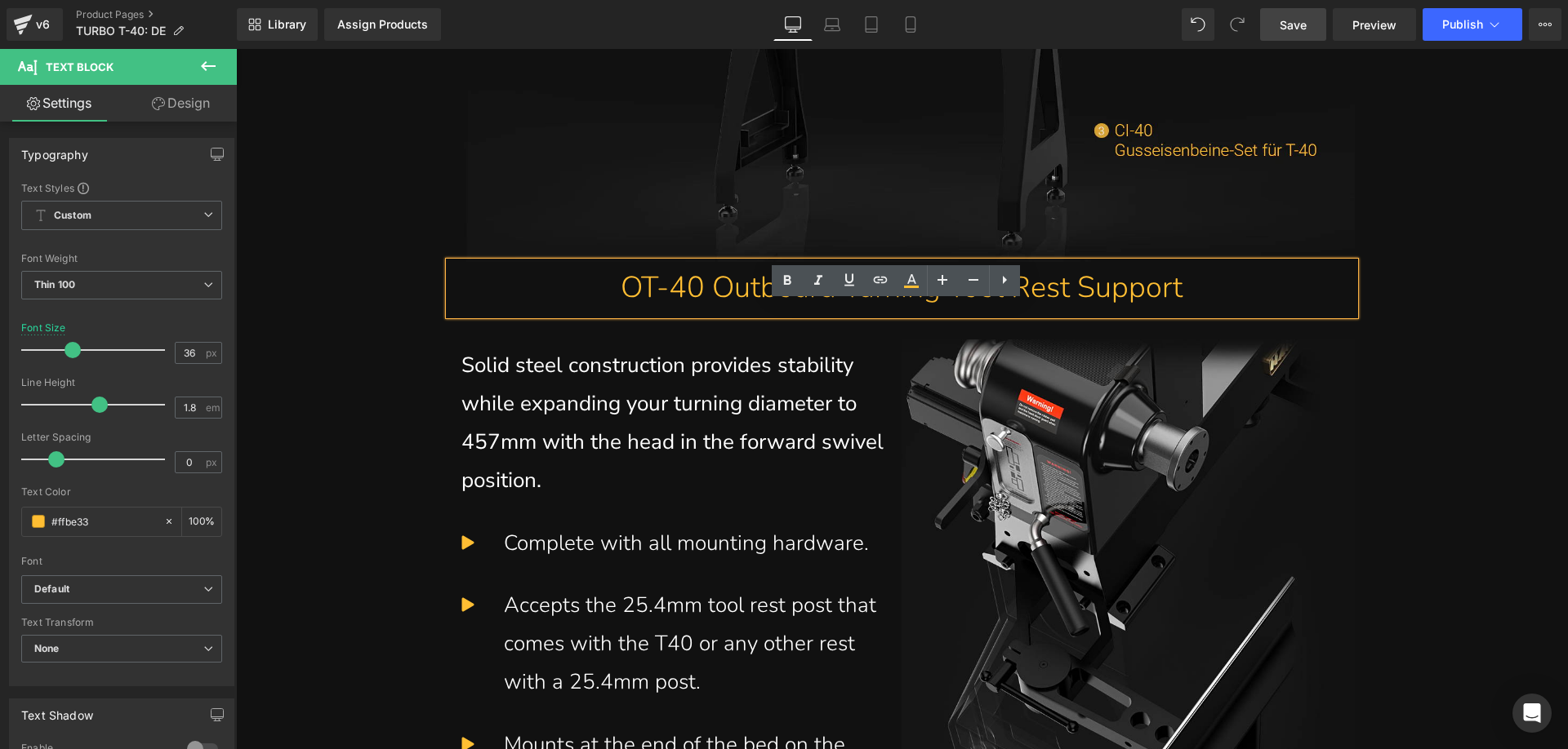
drag, startPoint x: 707, startPoint y: 329, endPoint x: 1287, endPoint y: 333, distance: 580.0
click at [1287, 315] on p "OT-40 Outboard Turning Tool Rest Support" at bounding box center [901, 288] width 905 height 53
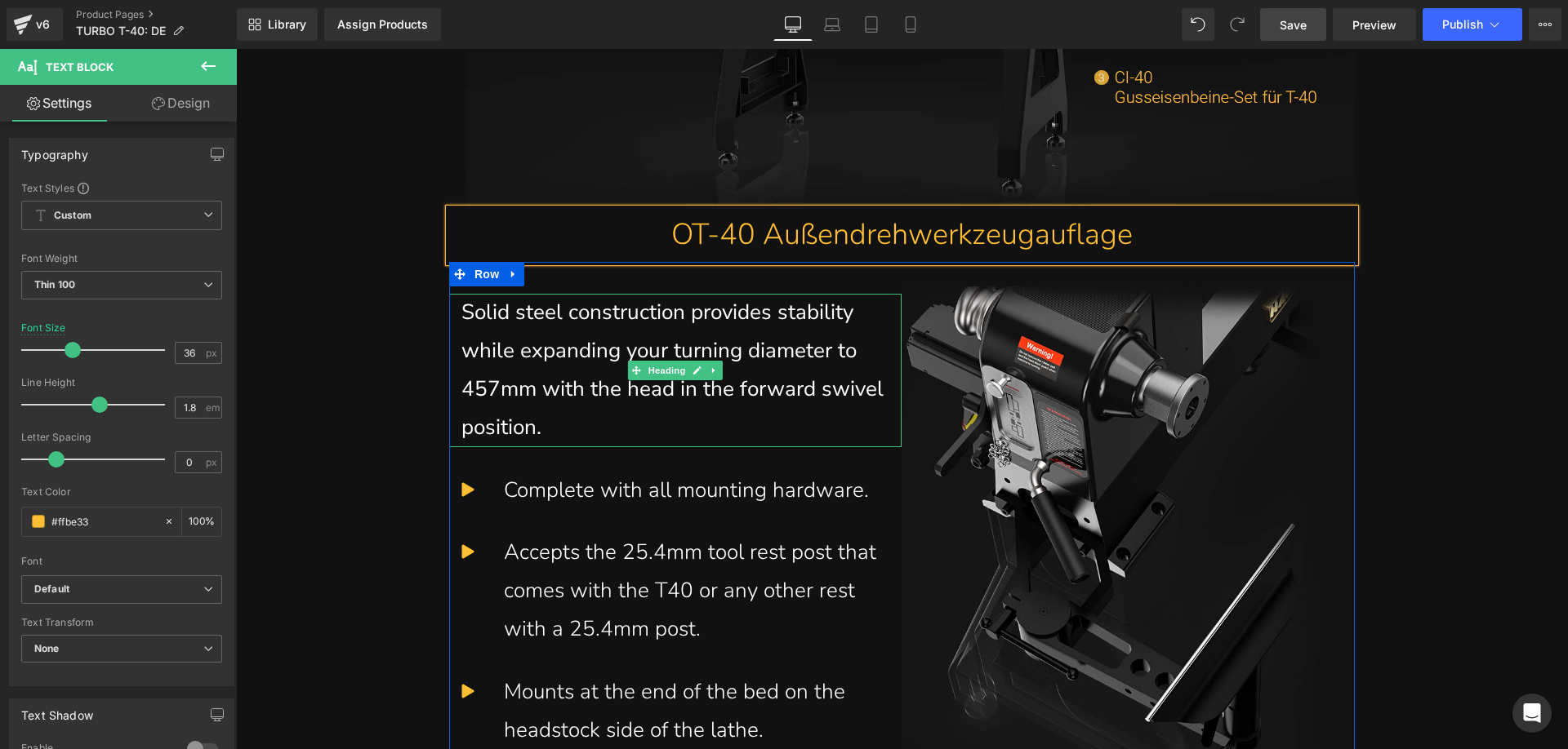
scroll to position [8421, 0]
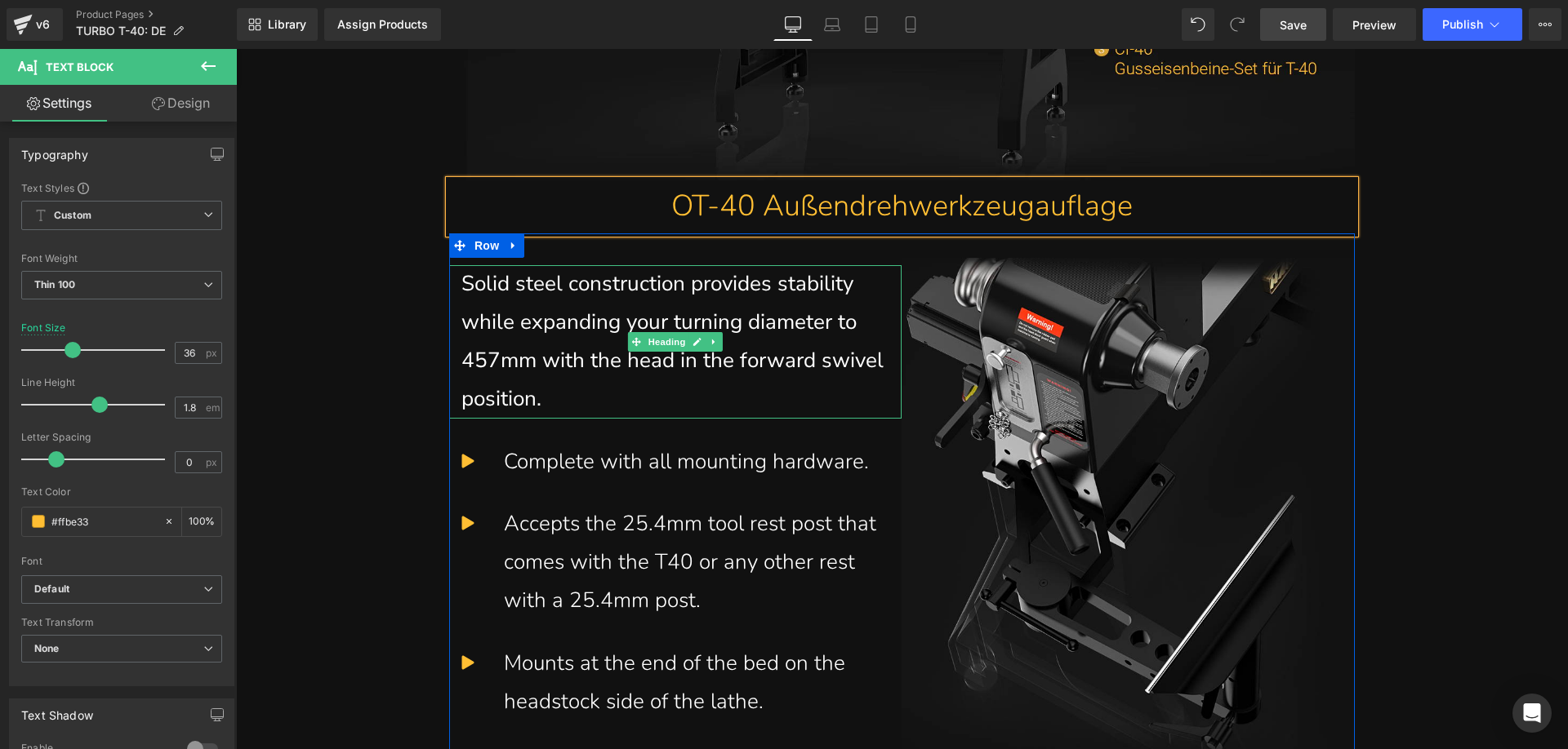
click at [516, 418] on h1 "Solid steel construction provides stability while expanding your turning diamet…" at bounding box center [675, 341] width 428 height 153
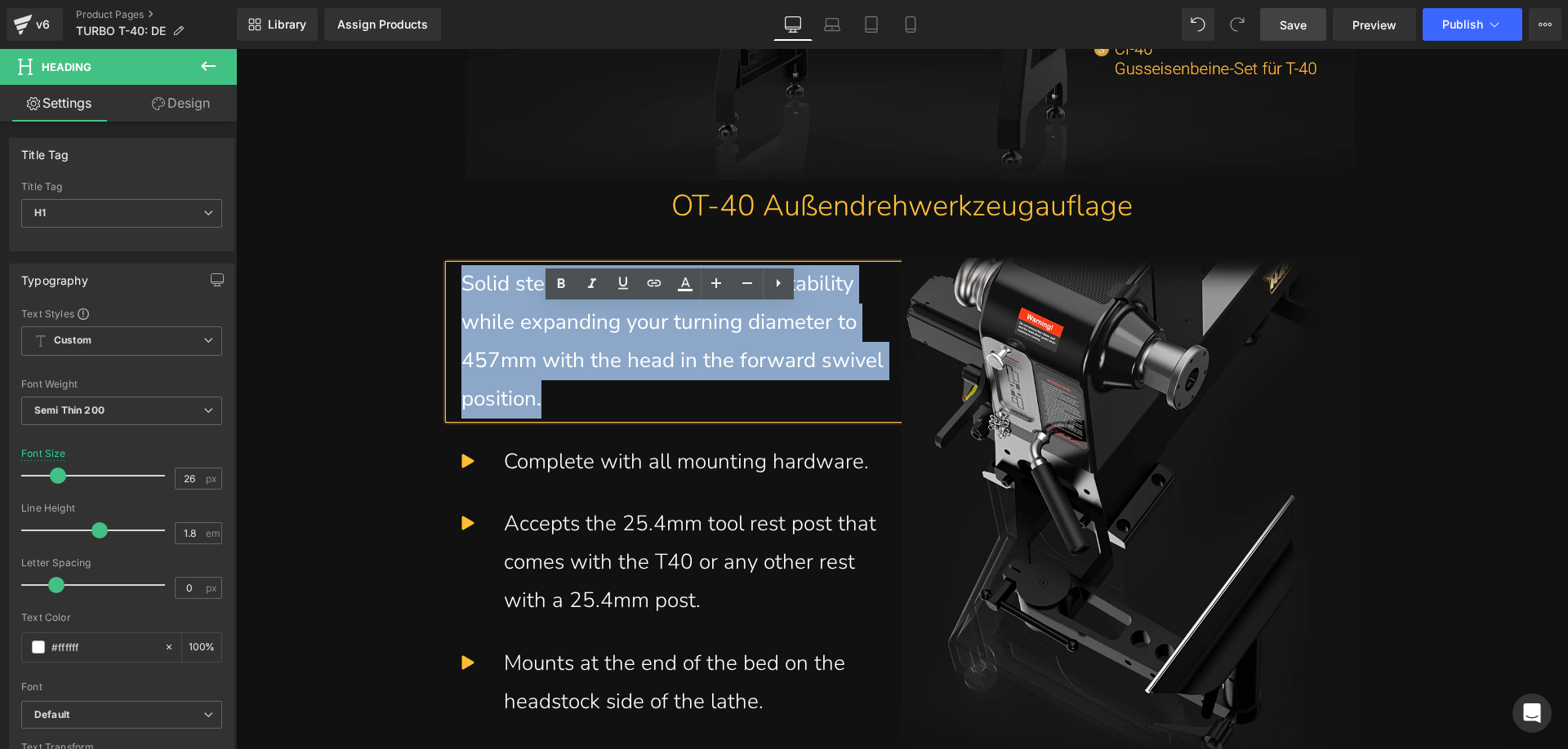
drag, startPoint x: 499, startPoint y: 396, endPoint x: 459, endPoint y: 326, distance: 80.6
click at [462, 326] on h1 "Solid steel construction provides stability while expanding your turning diamet…" at bounding box center [675, 341] width 428 height 153
paste div
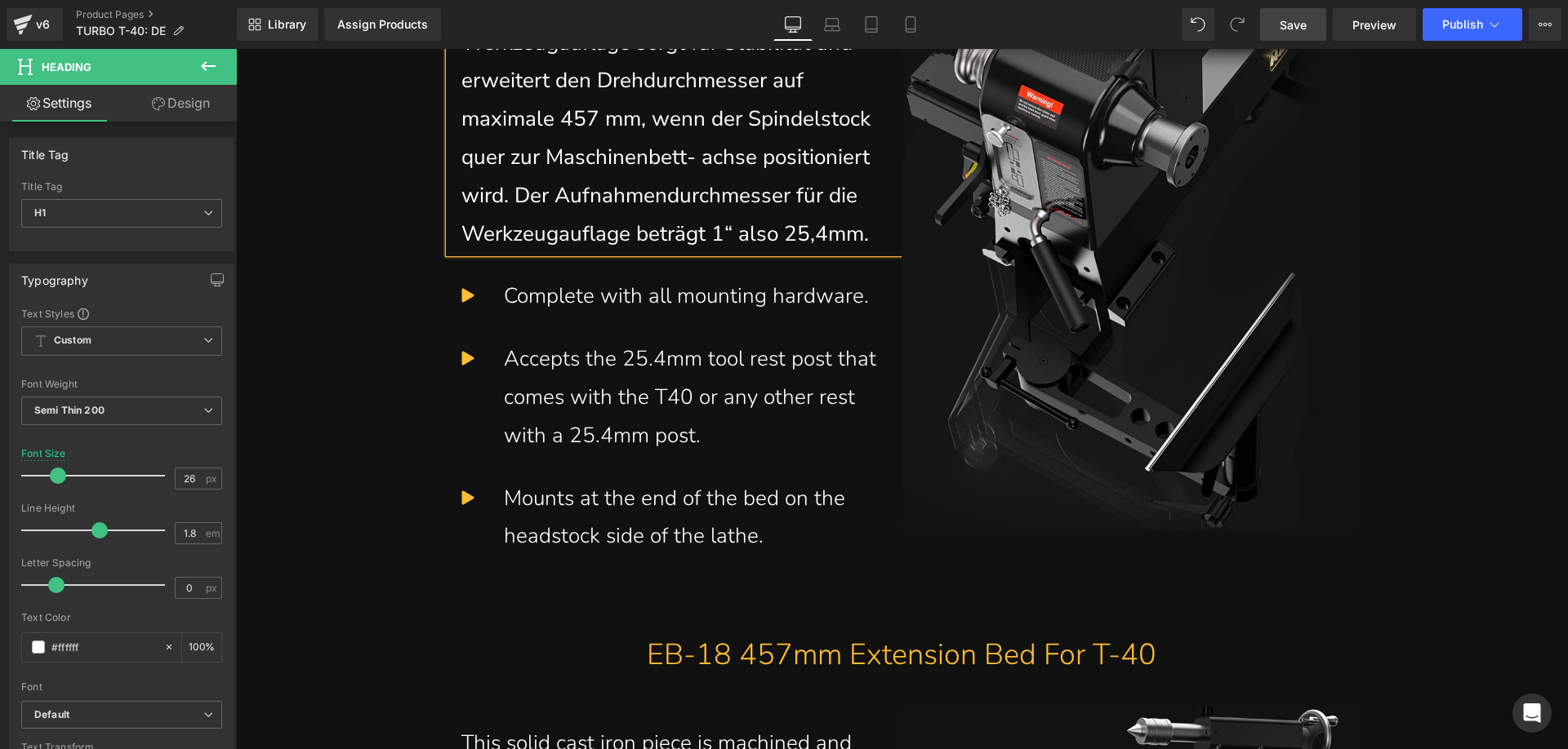
scroll to position [8739, 0]
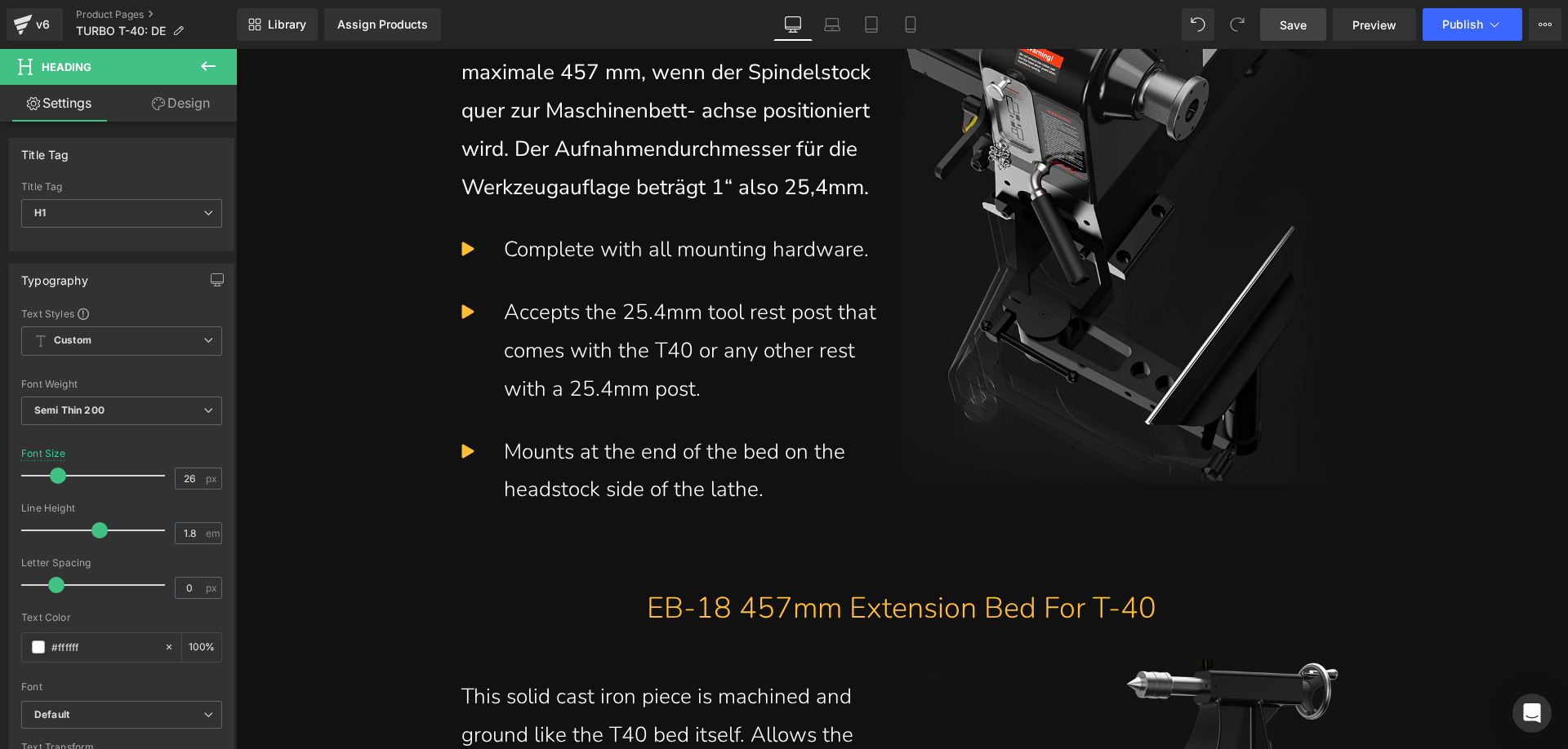
click at [1285, 20] on span "Save" at bounding box center [1293, 25] width 27 height 17
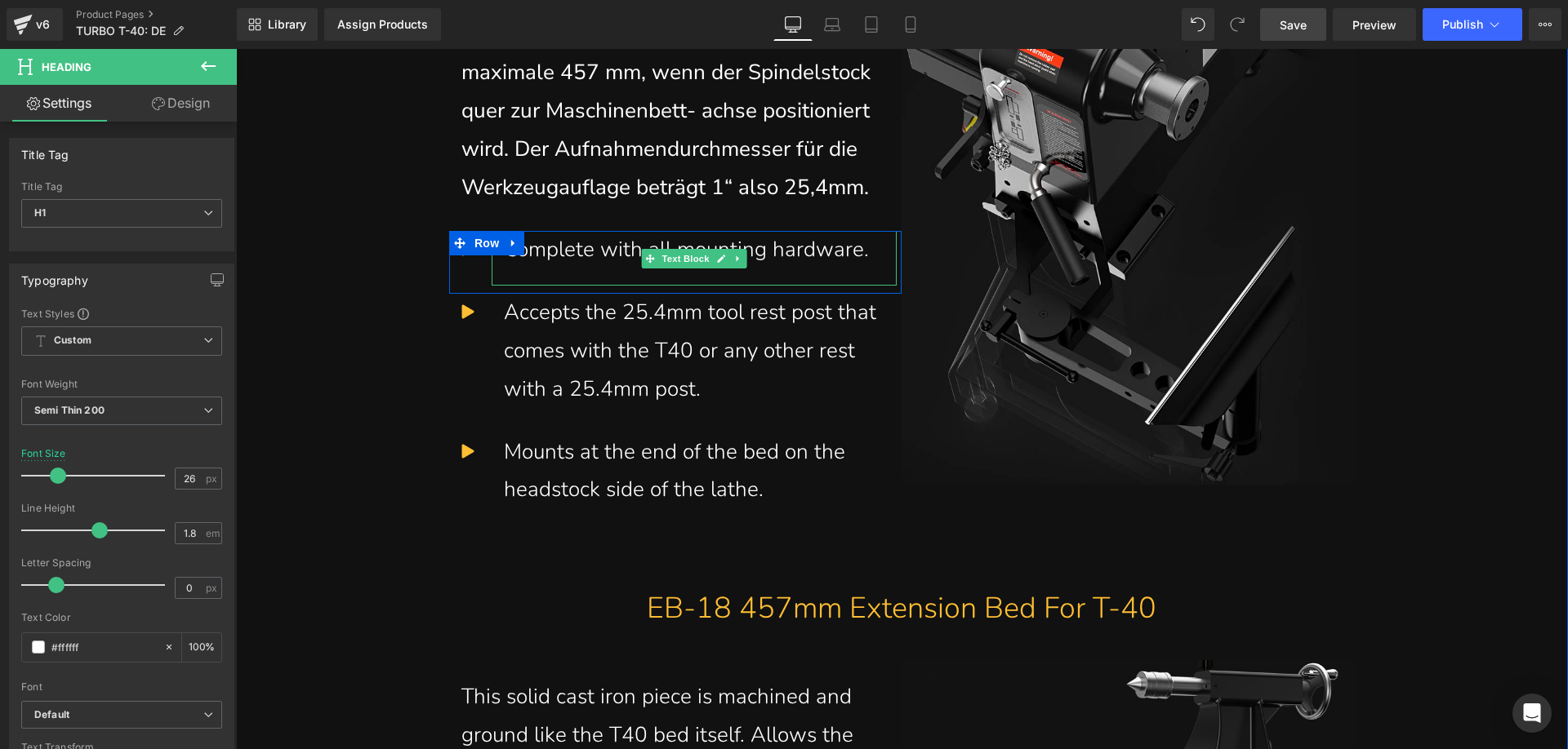
click at [628, 269] on div "Complete with all mounting hardware." at bounding box center [693, 250] width 380 height 39
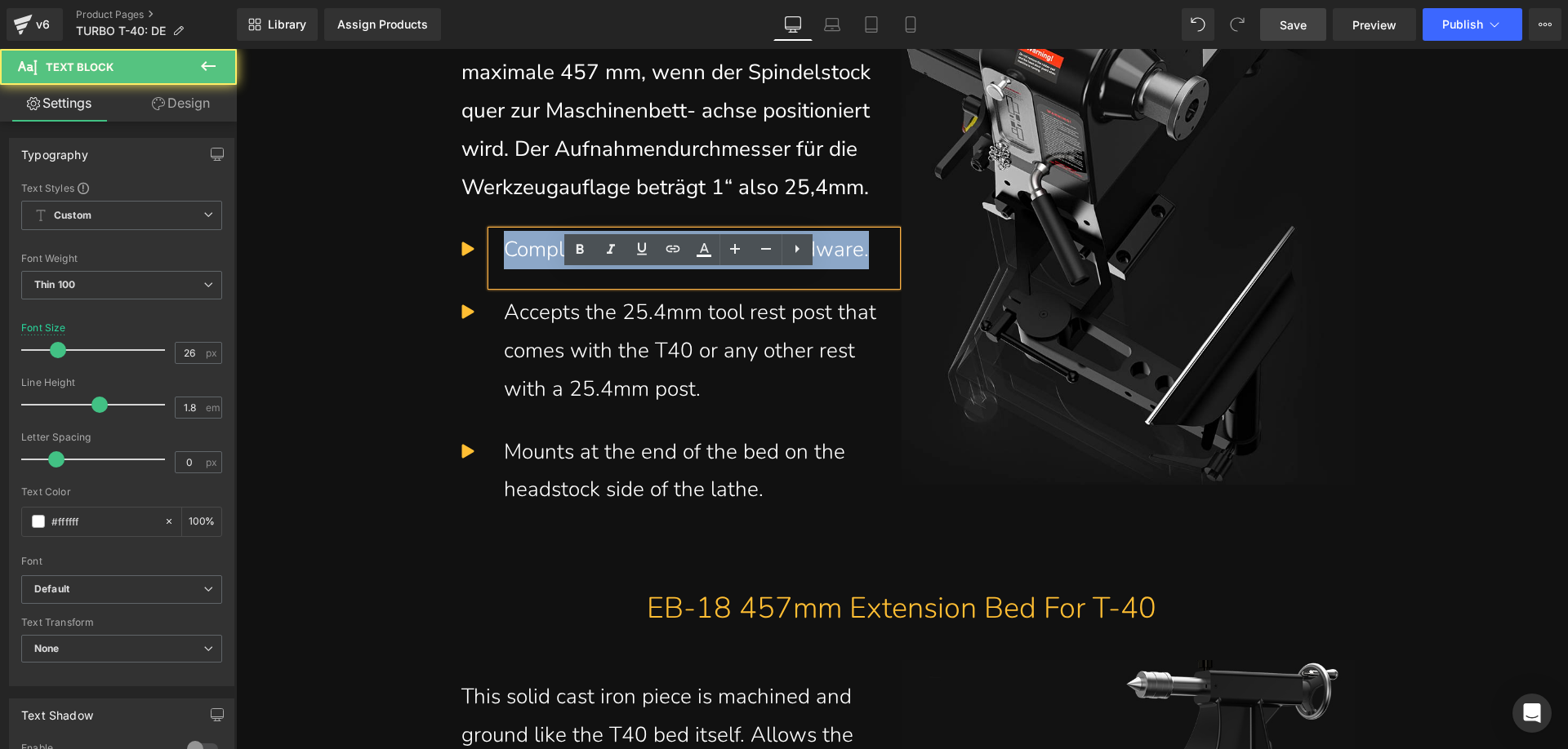
drag, startPoint x: 500, startPoint y: 290, endPoint x: 887, endPoint y: 292, distance: 387.0
click at [887, 286] on div "Complete with all mounting hardware." at bounding box center [694, 258] width 405 height 55
click at [778, 269] on div "Complete with all mounting hardware." at bounding box center [693, 250] width 380 height 39
drag, startPoint x: 868, startPoint y: 288, endPoint x: 499, endPoint y: 286, distance: 369.0
click at [504, 269] on div "Complete with all mounting hardware." at bounding box center [693, 250] width 380 height 39
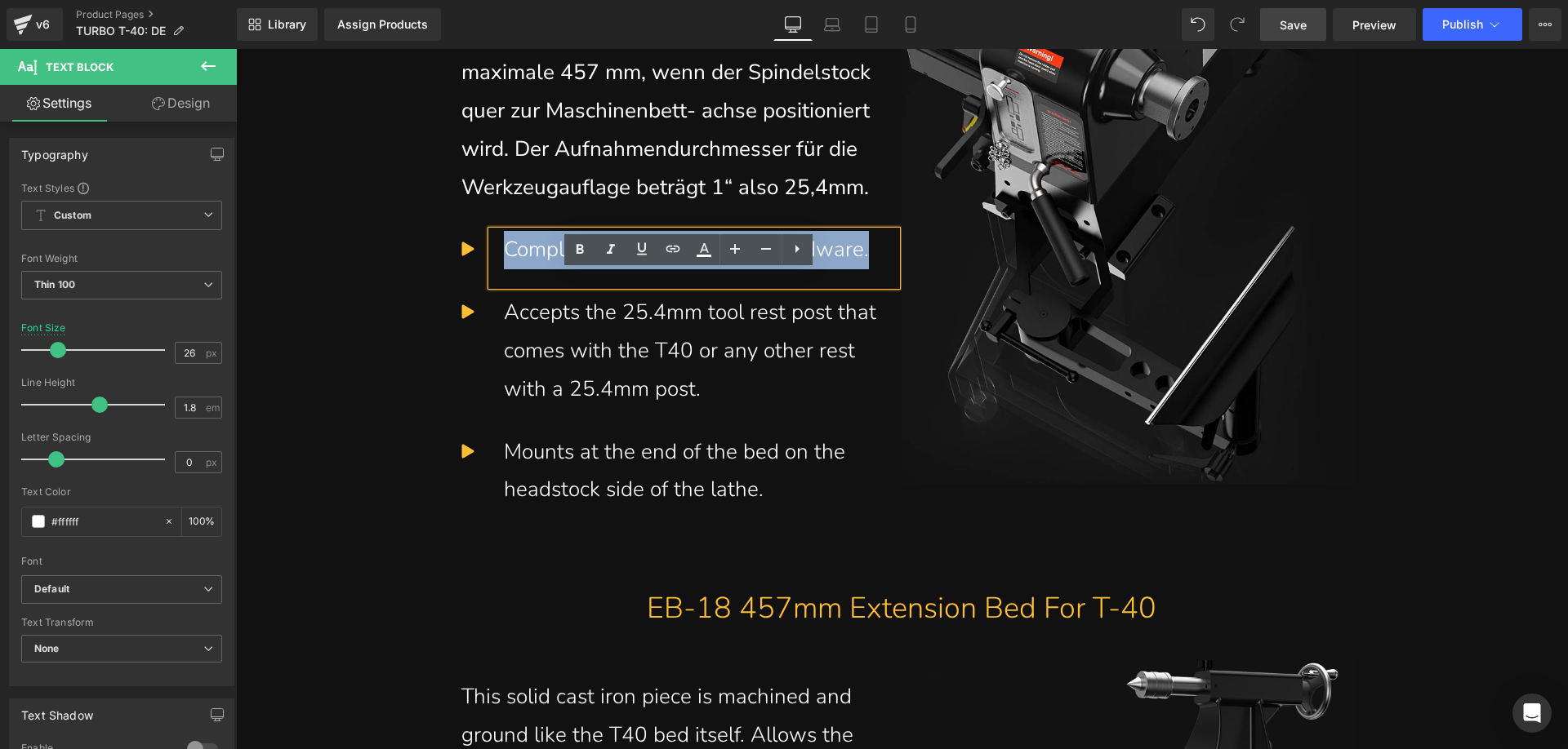
paste div
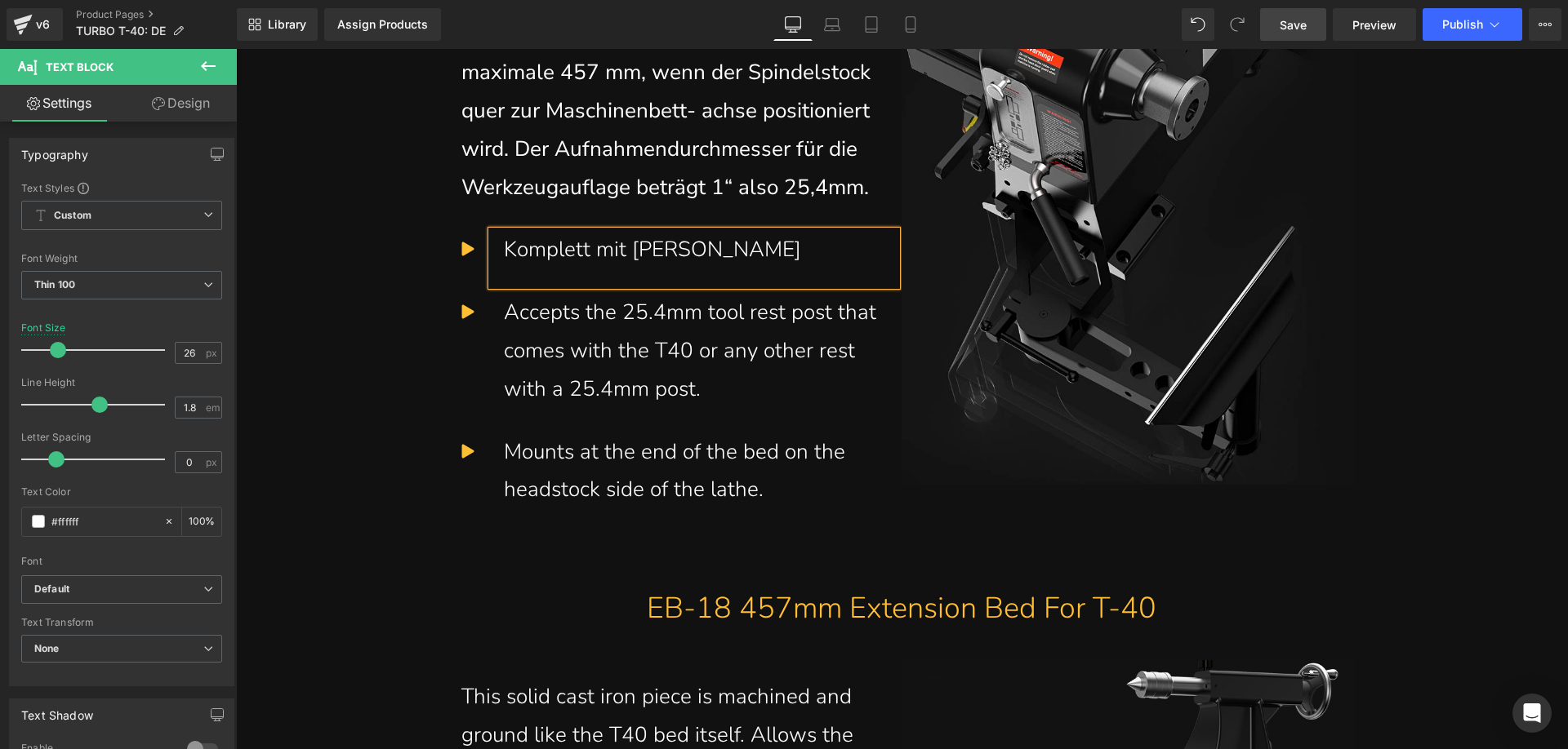
click at [741, 269] on div "Komplett mit [PERSON_NAME]" at bounding box center [693, 250] width 380 height 39
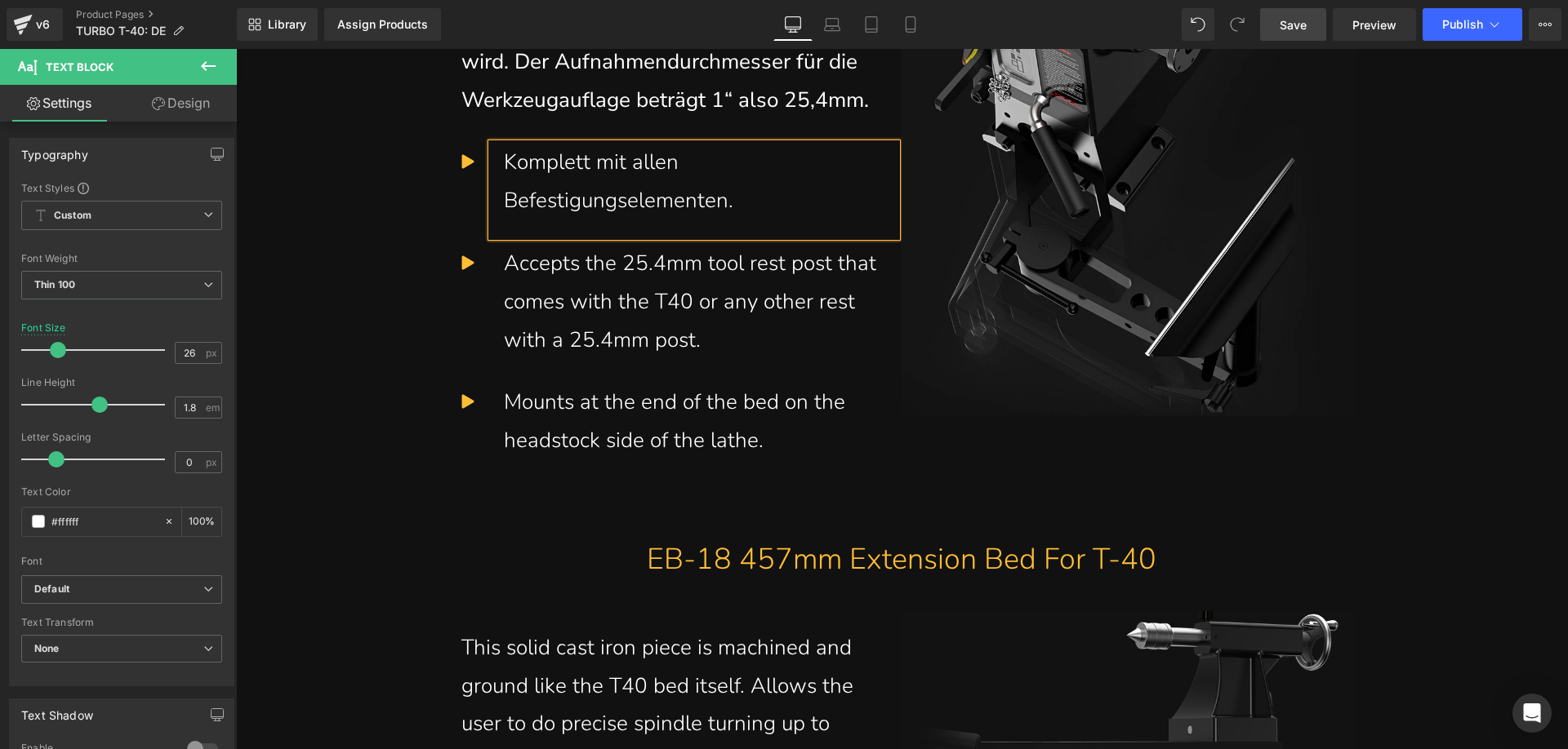
scroll to position [8985, 0]
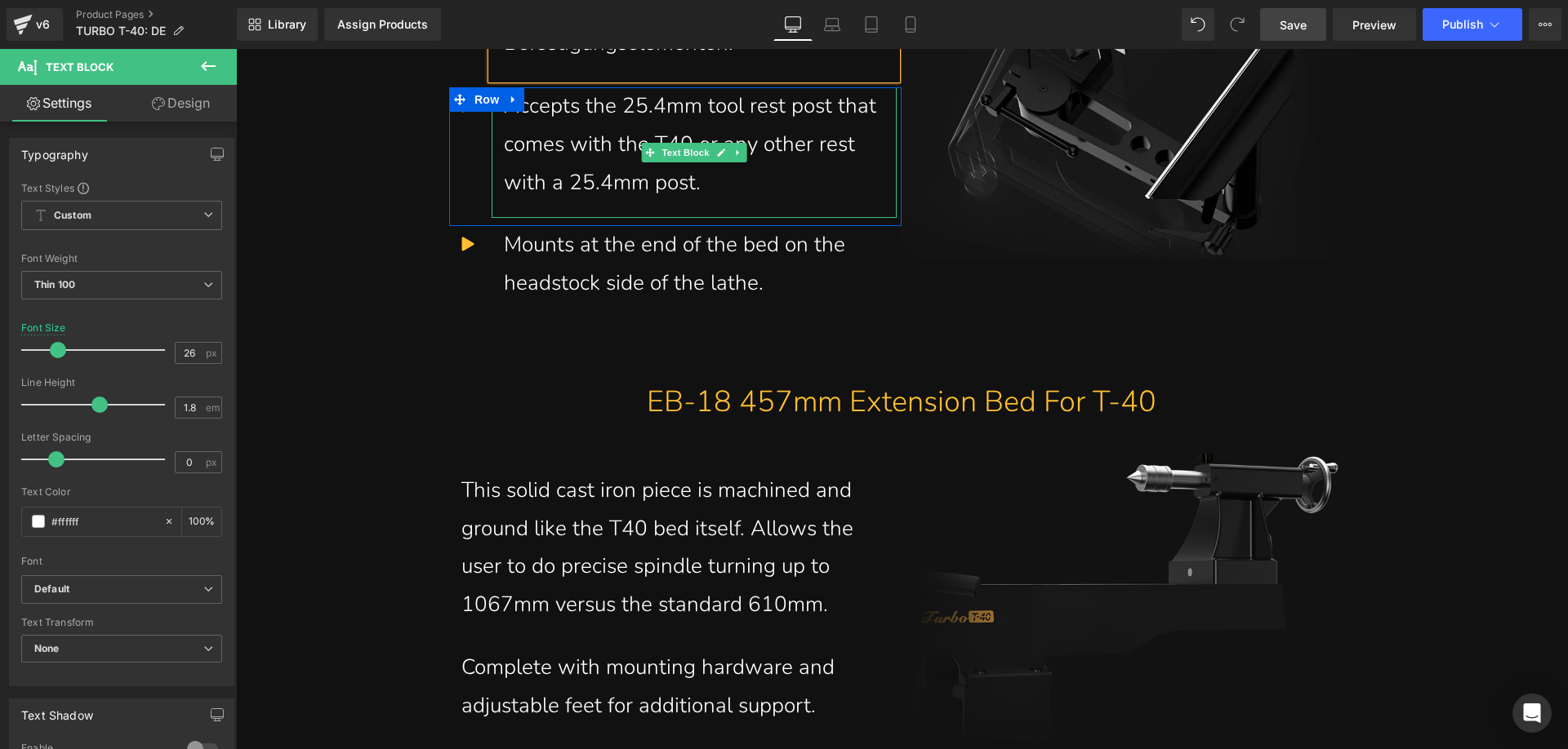
click at [682, 202] on div "Accepts the 25.4mm tool rest post that comes with the T40 or any other rest wit…" at bounding box center [693, 144] width 380 height 114
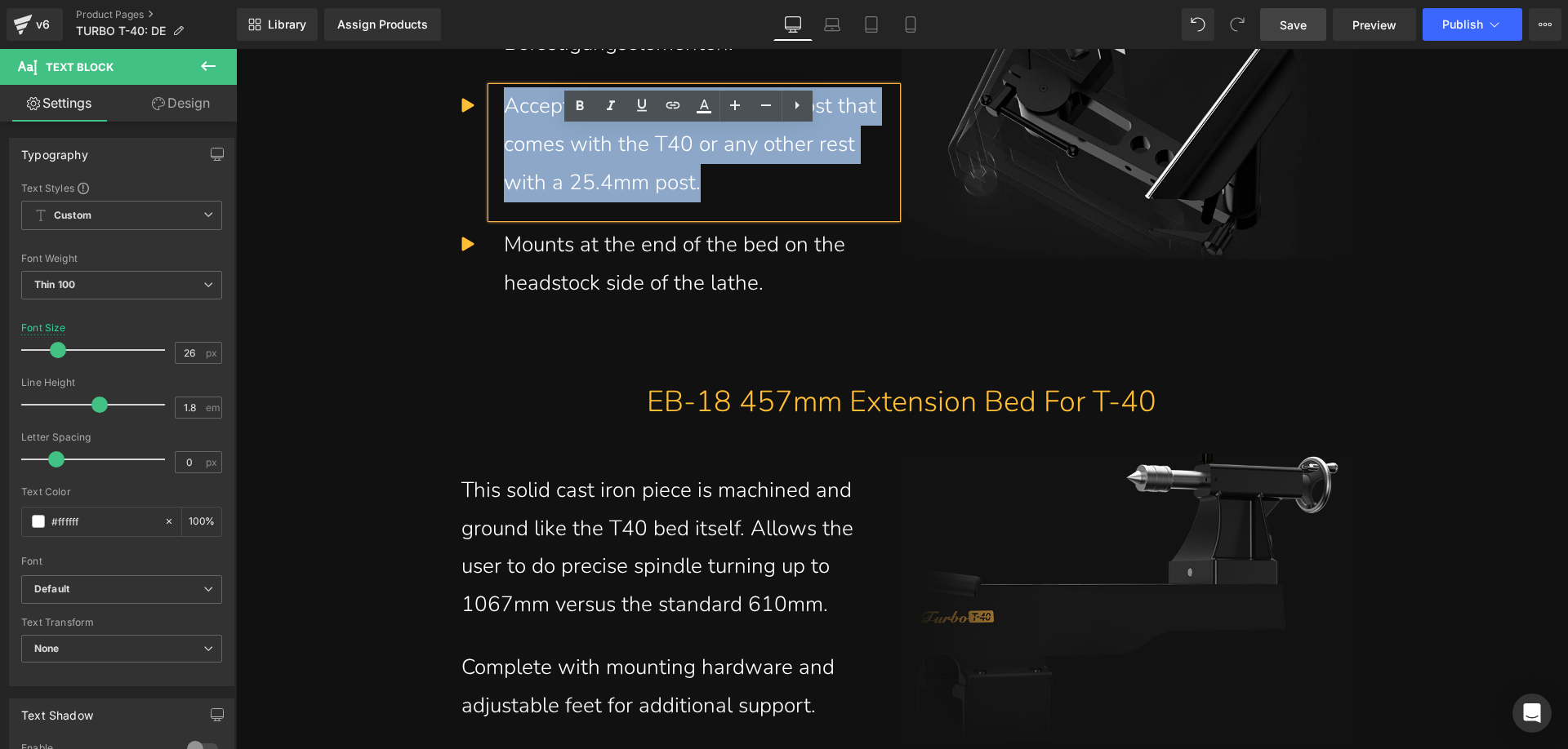
drag, startPoint x: 719, startPoint y: 227, endPoint x: 498, endPoint y: 142, distance: 236.8
click at [504, 142] on div "Accepts the 25.4mm tool rest post that comes with the T40 or any other rest wit…" at bounding box center [693, 144] width 380 height 114
paste div
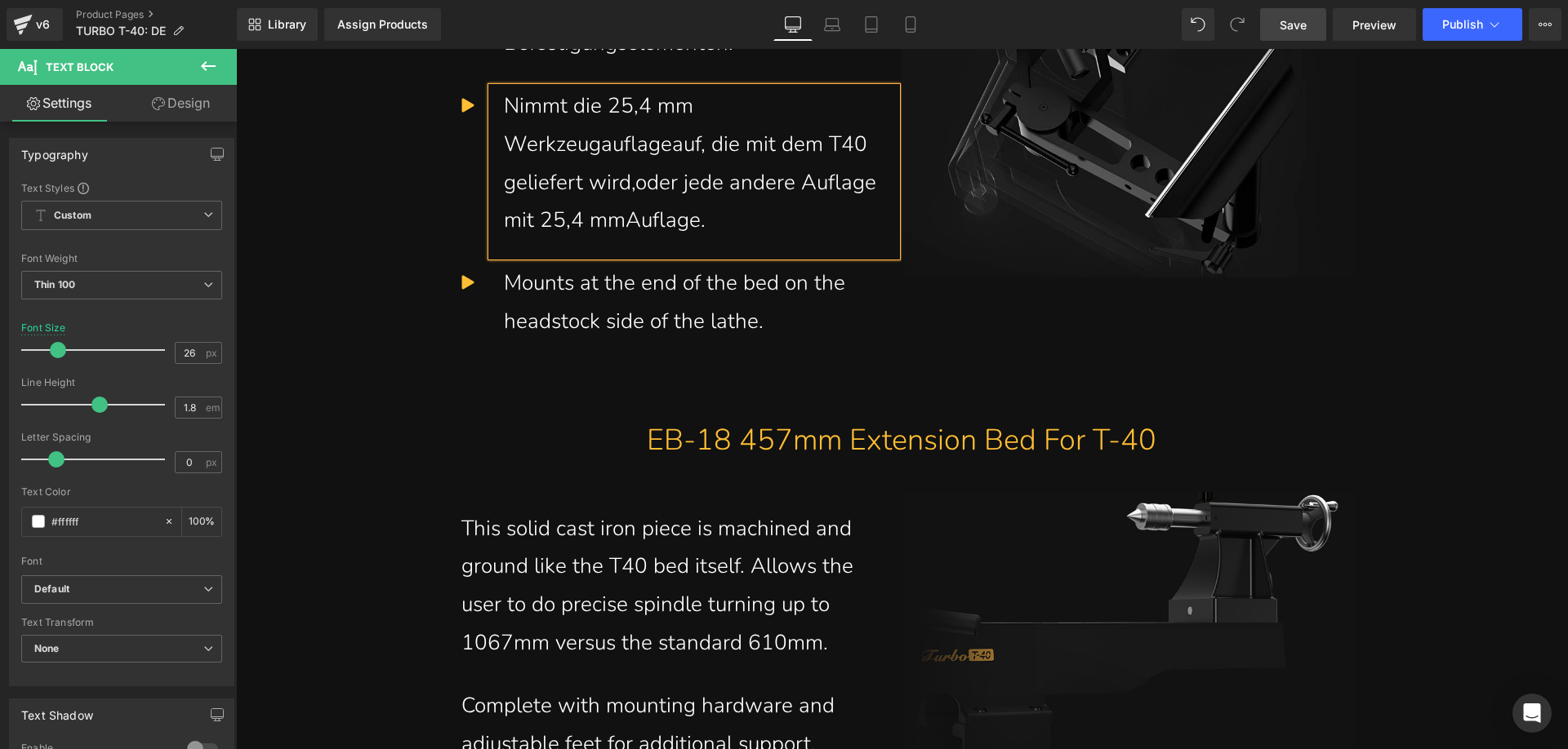
click at [664, 188] on div "Nimmt die 25,4 mm Werkzeugauflageauf, die mit dem T40 geliefert wird,oder jede …" at bounding box center [693, 164] width 380 height 153
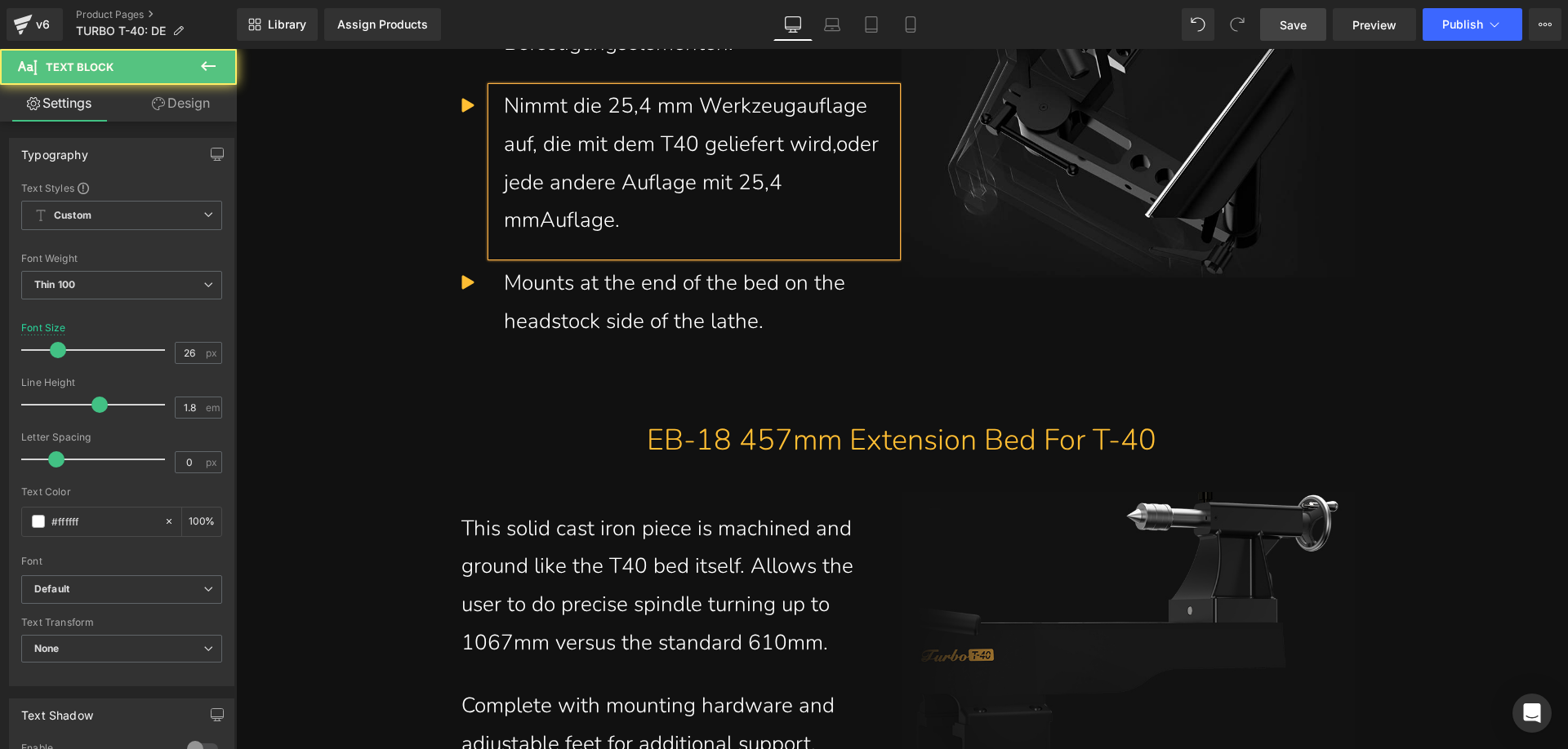
click at [536, 240] on div "Nimmt die 25,4 mm Werkzeugauflage auf, die mit dem T40 geliefert wird,oder jede…" at bounding box center [693, 164] width 380 height 153
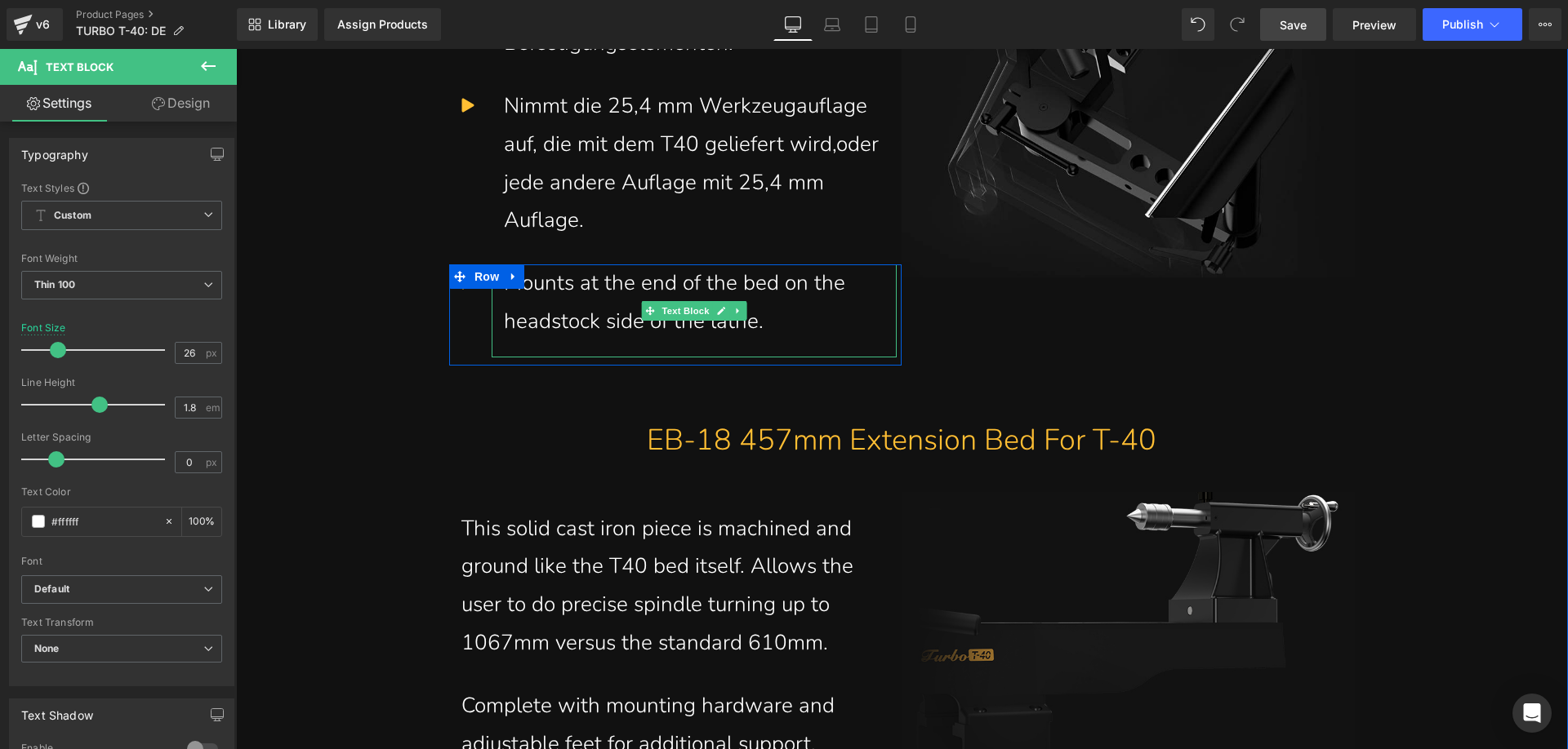
drag, startPoint x: 742, startPoint y: 371, endPoint x: 766, endPoint y: 371, distance: 24.0
click at [742, 341] on div "Mounts at the end of the bed on the headstock side of the lathe." at bounding box center [693, 302] width 380 height 76
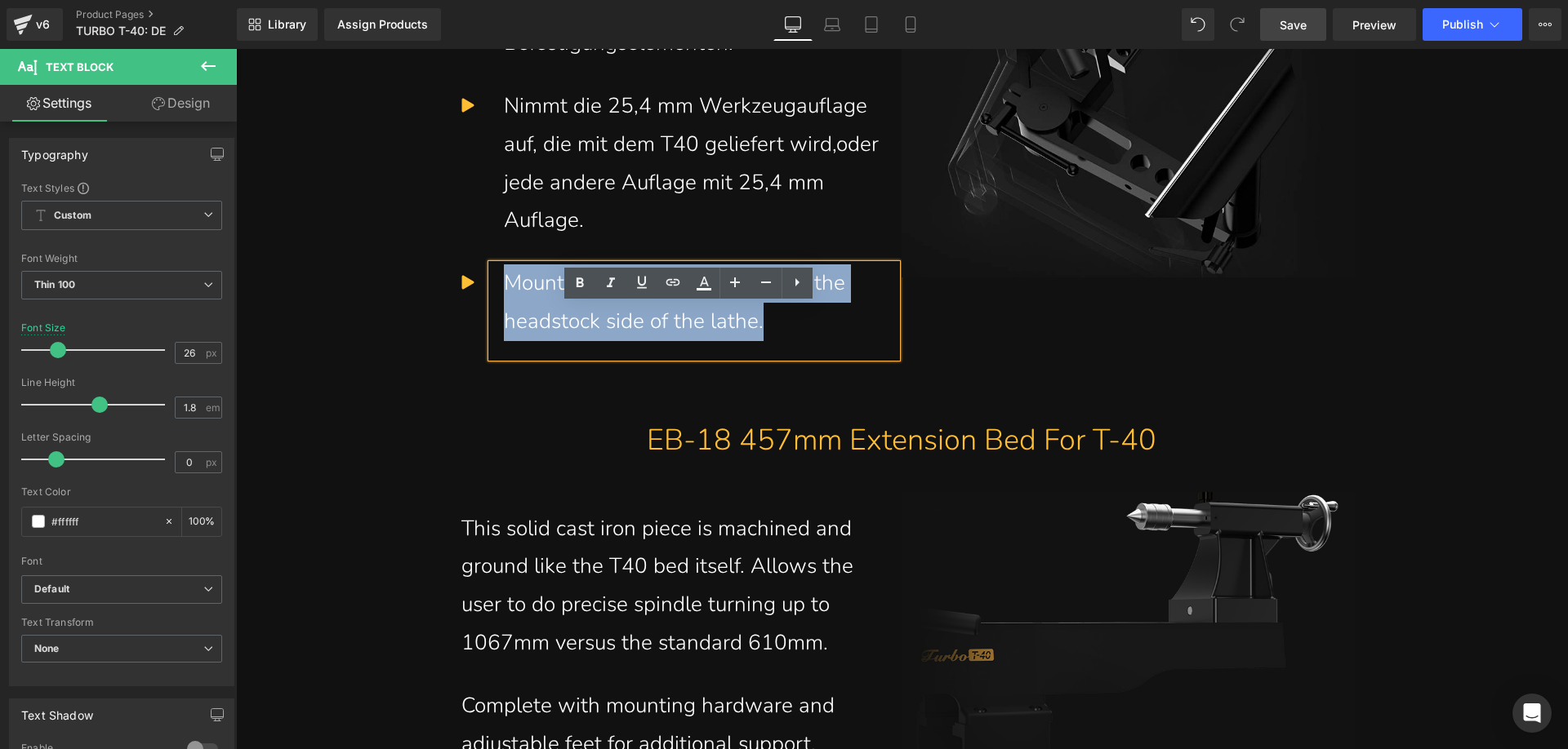
drag, startPoint x: 779, startPoint y: 365, endPoint x: 499, endPoint y: 313, distance: 284.8
click at [504, 313] on div "Mounts at the end of the bed on the headstock side of the lathe." at bounding box center [693, 302] width 380 height 76
paste div
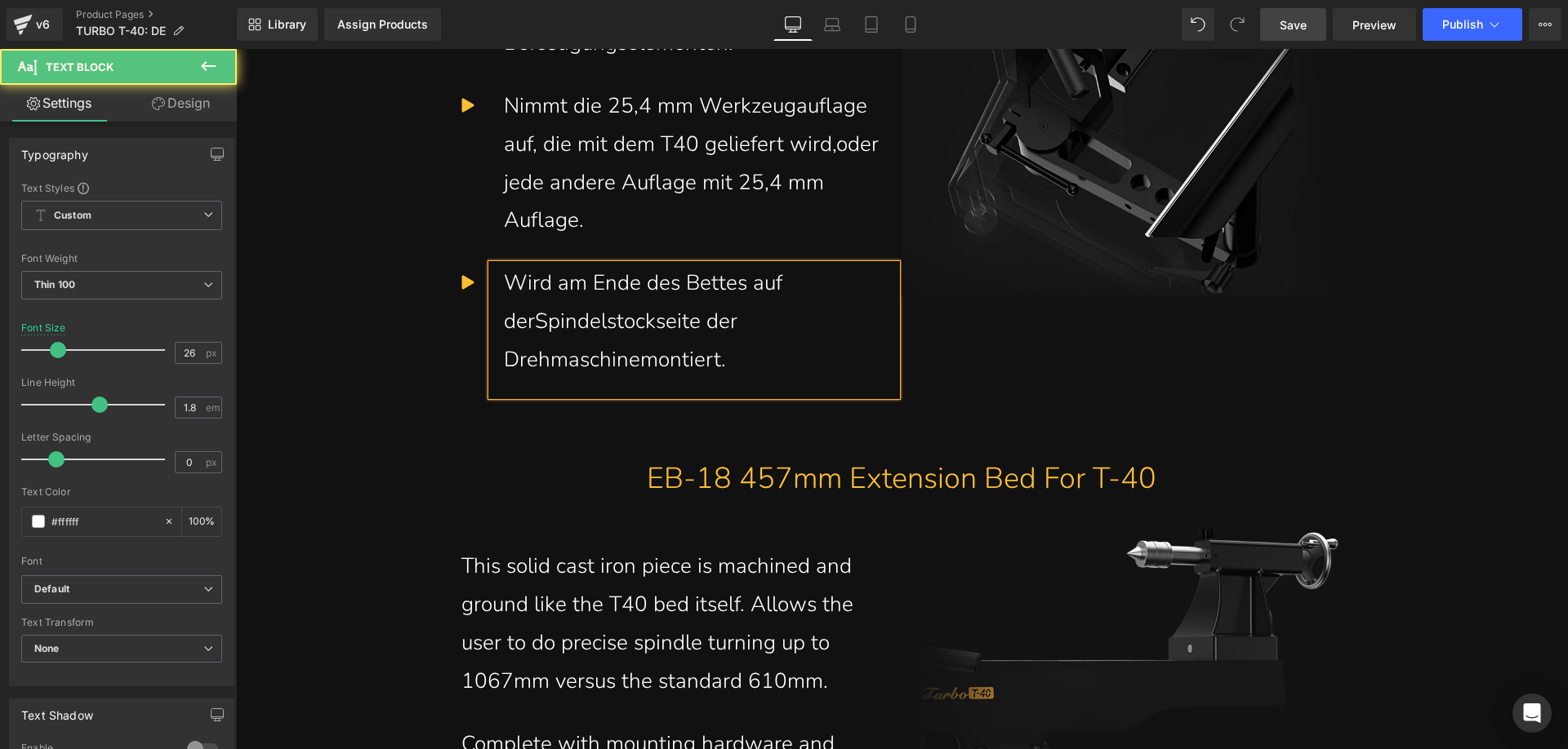
click at [528, 362] on div "Wird am Ende des Bettes auf derSpindelstockseite der Drehmaschinemontiert." at bounding box center [693, 321] width 380 height 114
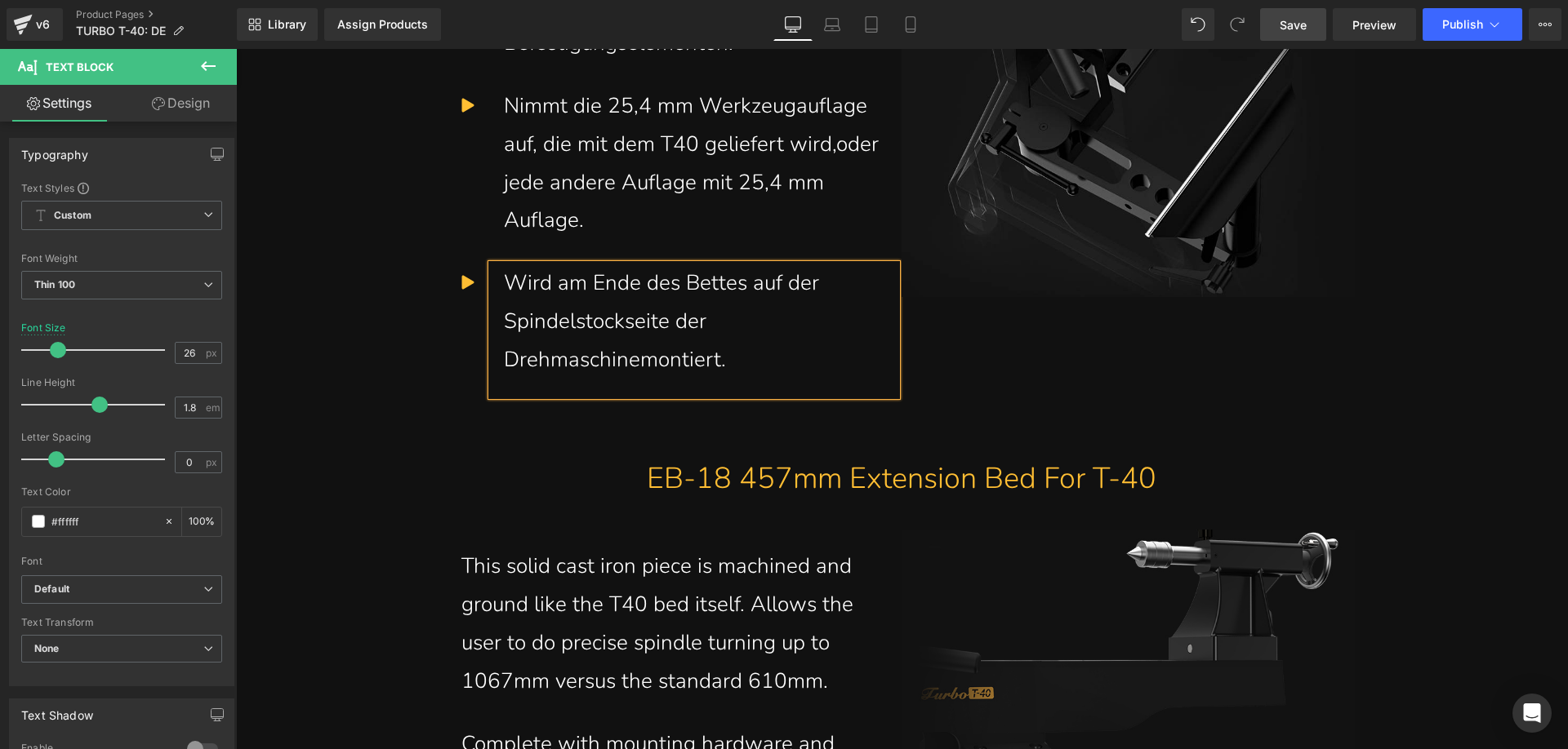
click at [633, 378] on div "Wird am Ende des Bettes auf der Spindelstockseite der Drehmaschinemontiert." at bounding box center [693, 321] width 380 height 114
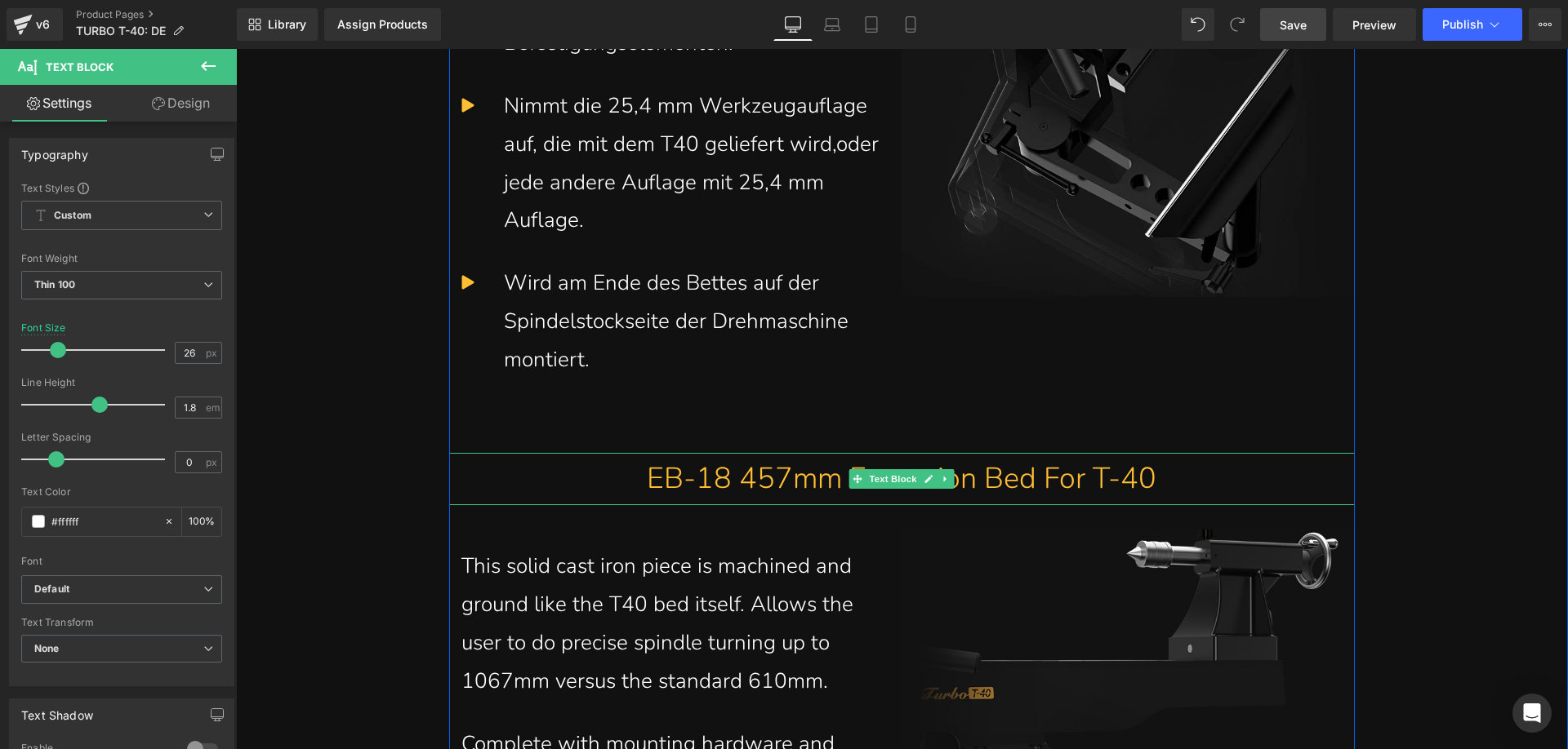
click at [686, 506] on p "EB-18 457mm Extension Bed For T-40" at bounding box center [901, 480] width 905 height 53
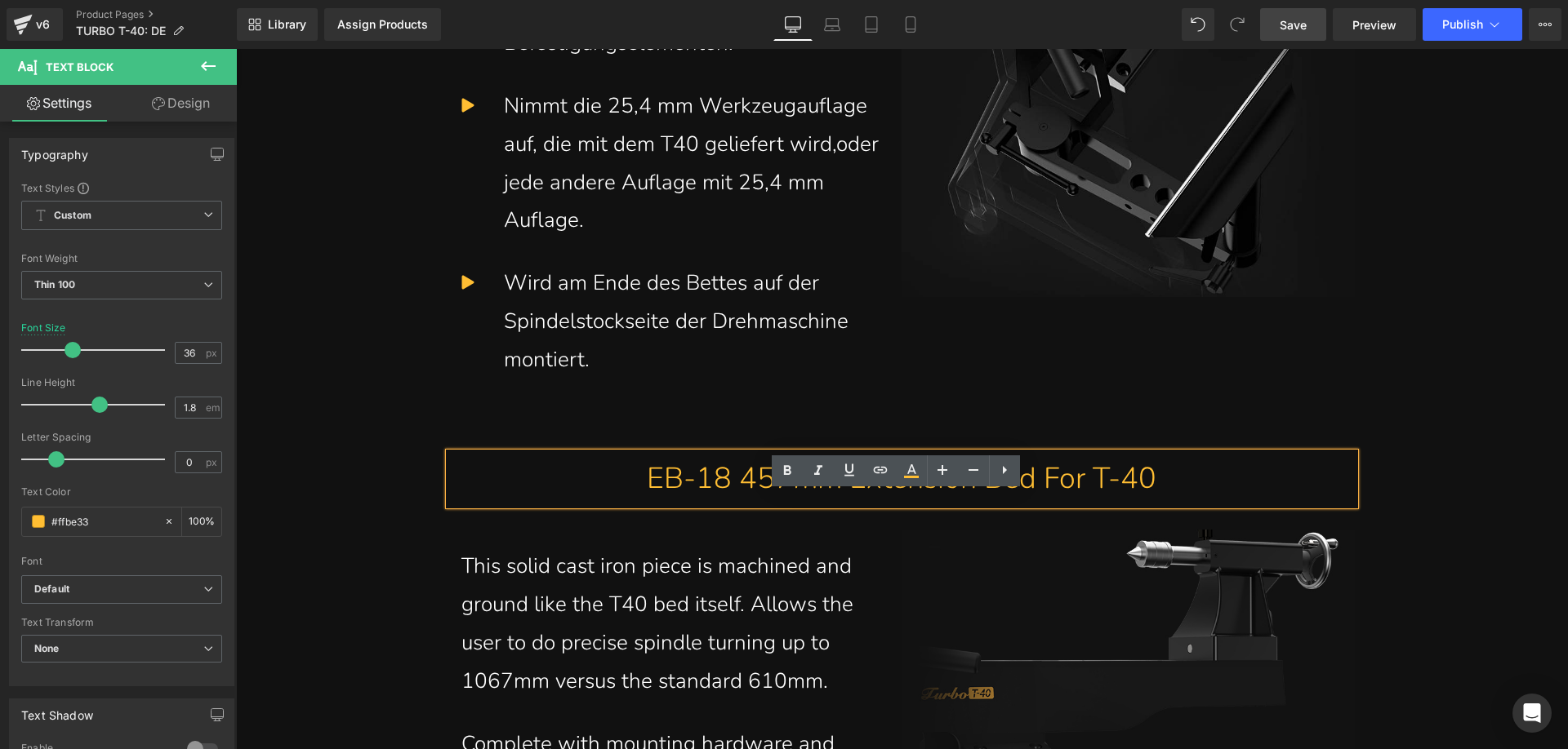
drag, startPoint x: 637, startPoint y: 516, endPoint x: 1179, endPoint y: 514, distance: 542.0
click at [1179, 506] on p "EB-18 457mm Extension Bed For T-40" at bounding box center [901, 480] width 905 height 53
paste div
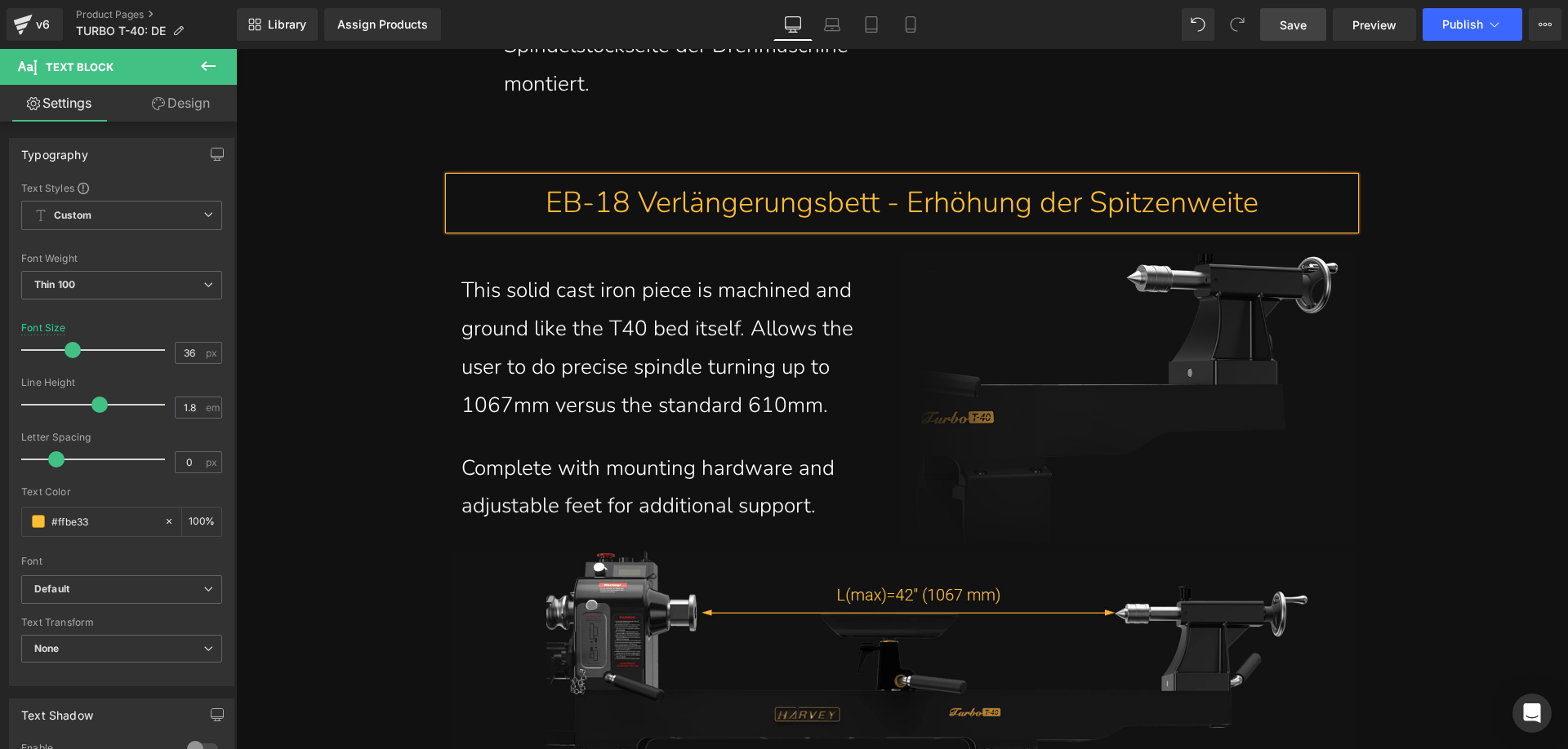
scroll to position [9311, 0]
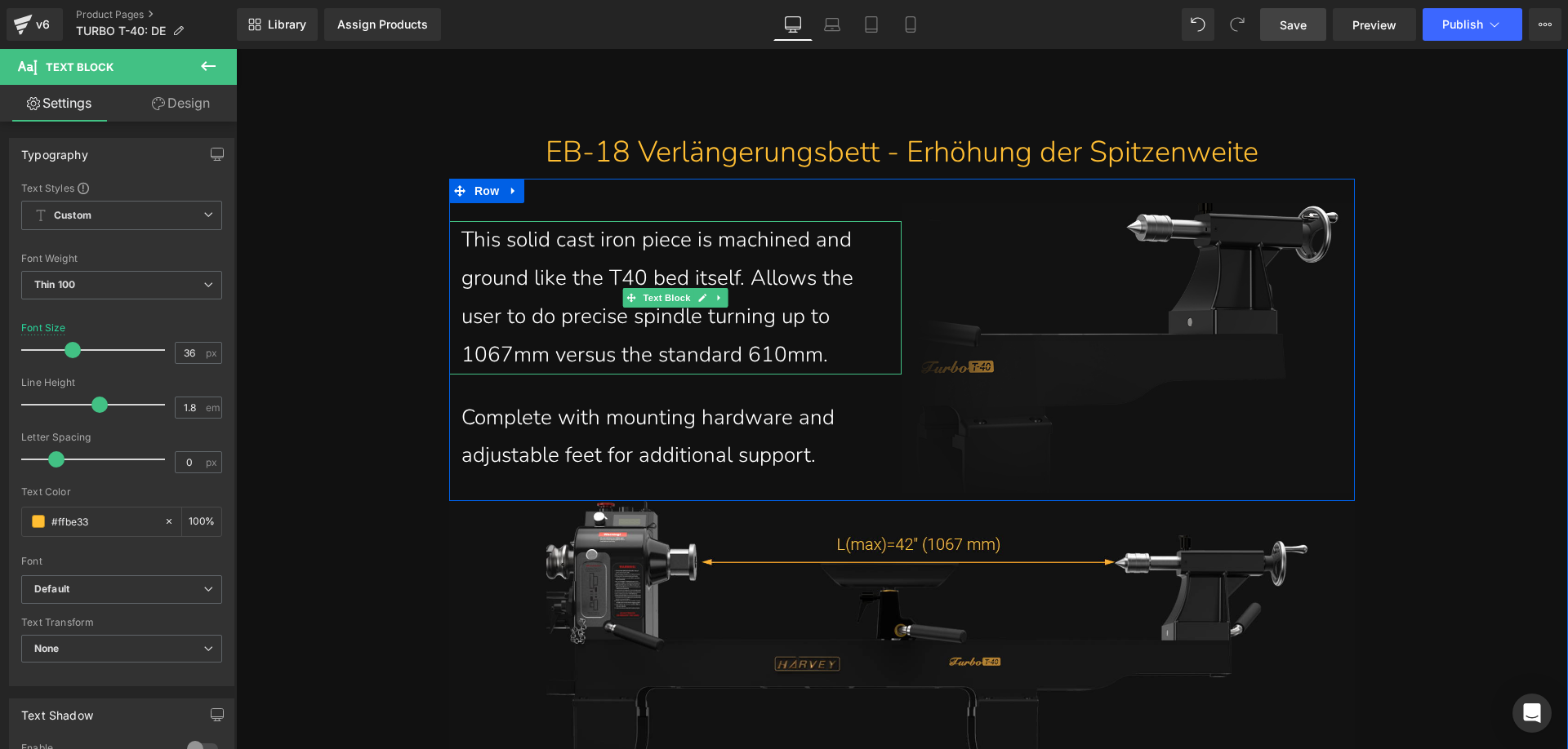
click at [516, 353] on p "This solid cast iron piece is machined and ground like the T40 bed itself. Allo…" at bounding box center [675, 298] width 428 height 153
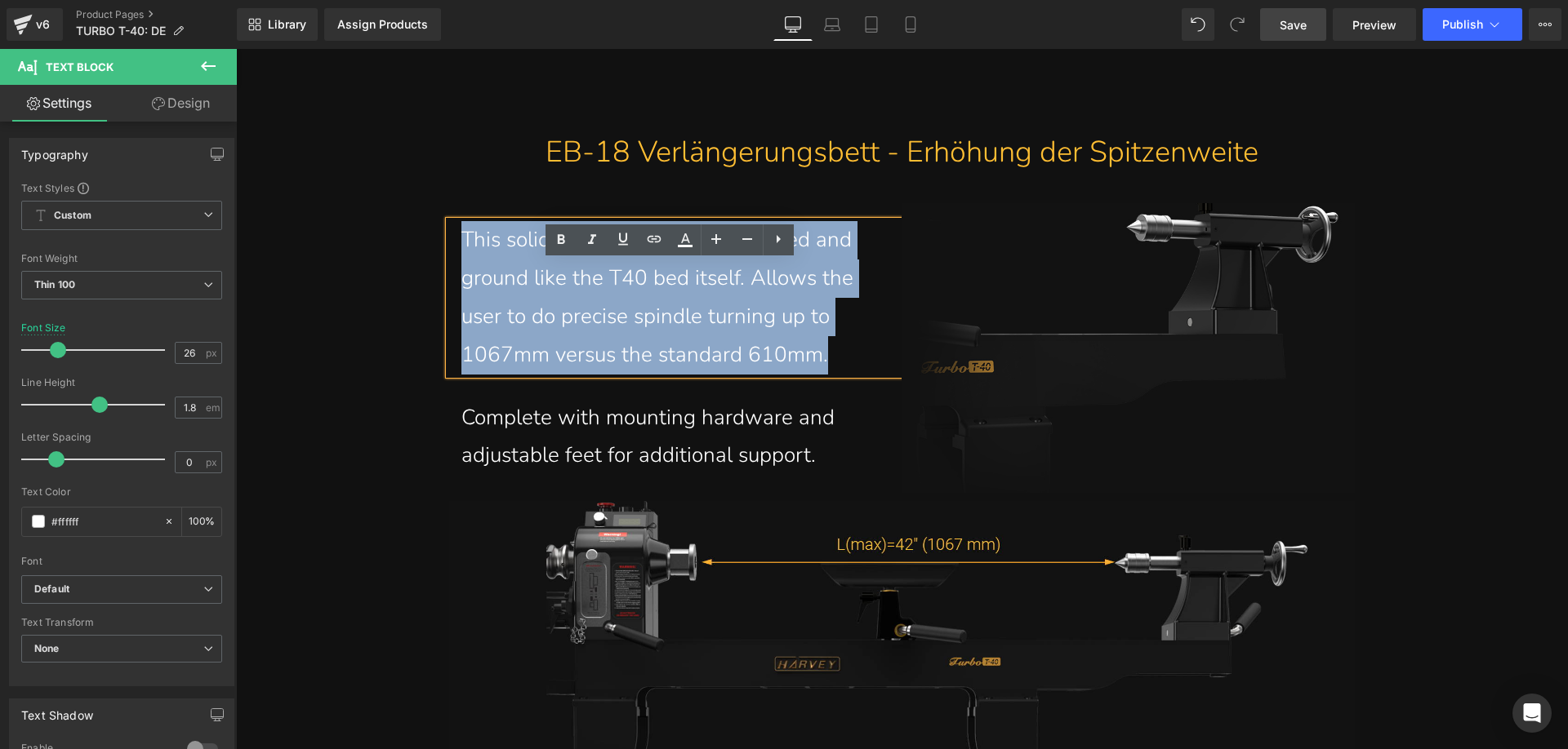
drag, startPoint x: 451, startPoint y: 275, endPoint x: 815, endPoint y: 388, distance: 381.1
click at [815, 374] on div "This solid cast iron piece is machined and ground like the T40 bed itself. Allo…" at bounding box center [675, 298] width 453 height 153
paste div
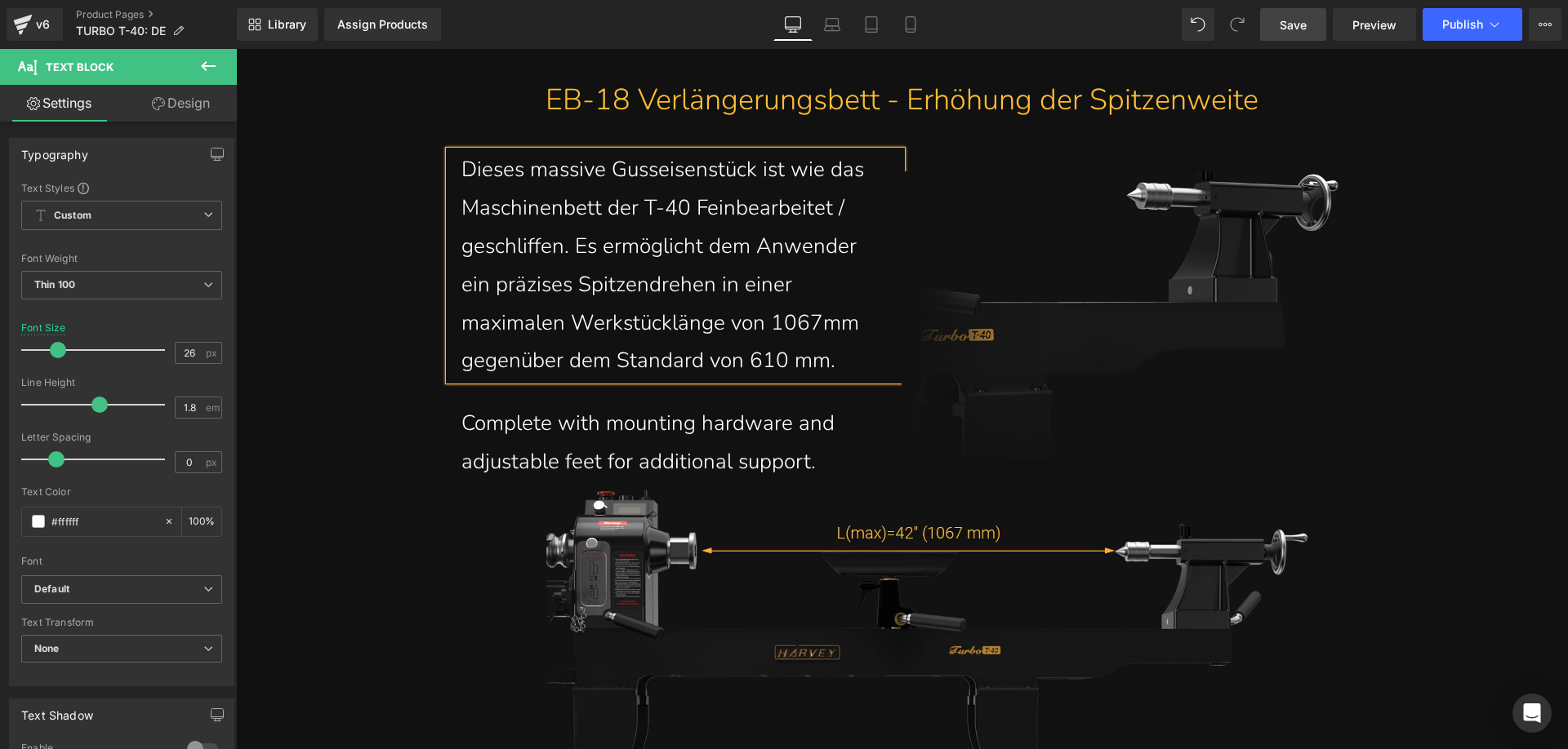
scroll to position [9456, 0]
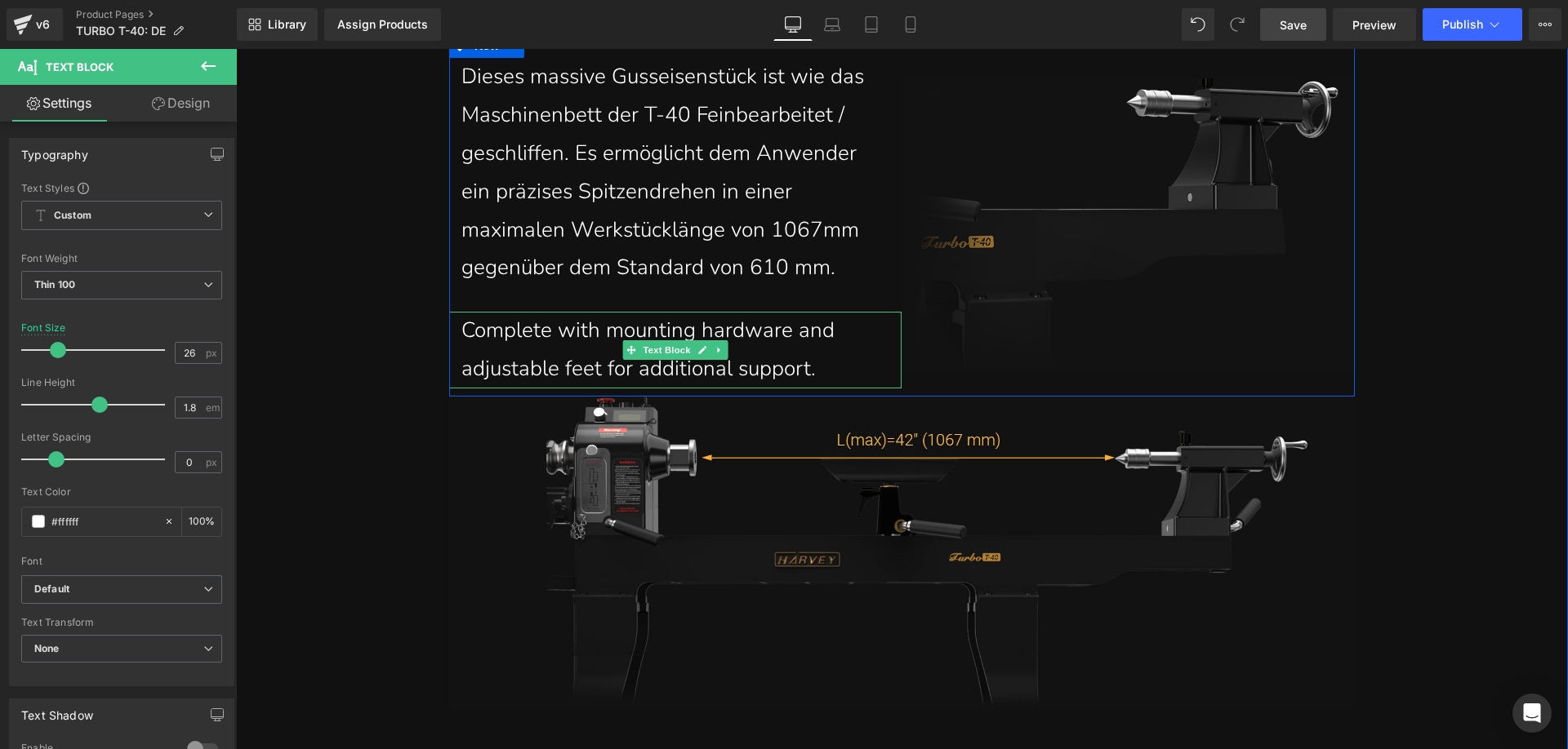
drag, startPoint x: 557, startPoint y: 390, endPoint x: 833, endPoint y: 394, distance: 276.0
click at [557, 389] on p "Complete with mounting hardware and adjustable feet for additional support." at bounding box center [675, 349] width 428 height 76
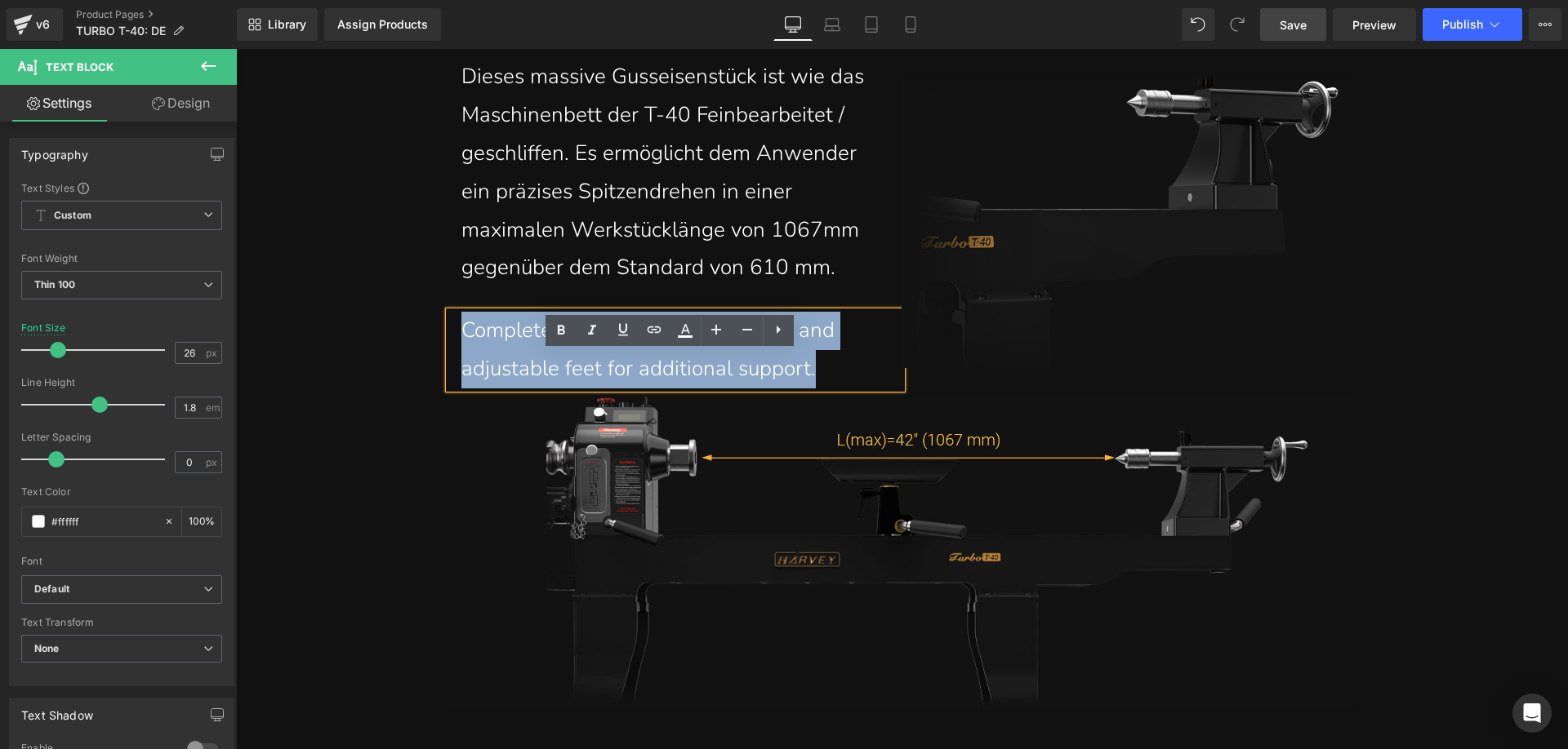
drag, startPoint x: 832, startPoint y: 408, endPoint x: 428, endPoint y: 365, distance: 406.3
paste div
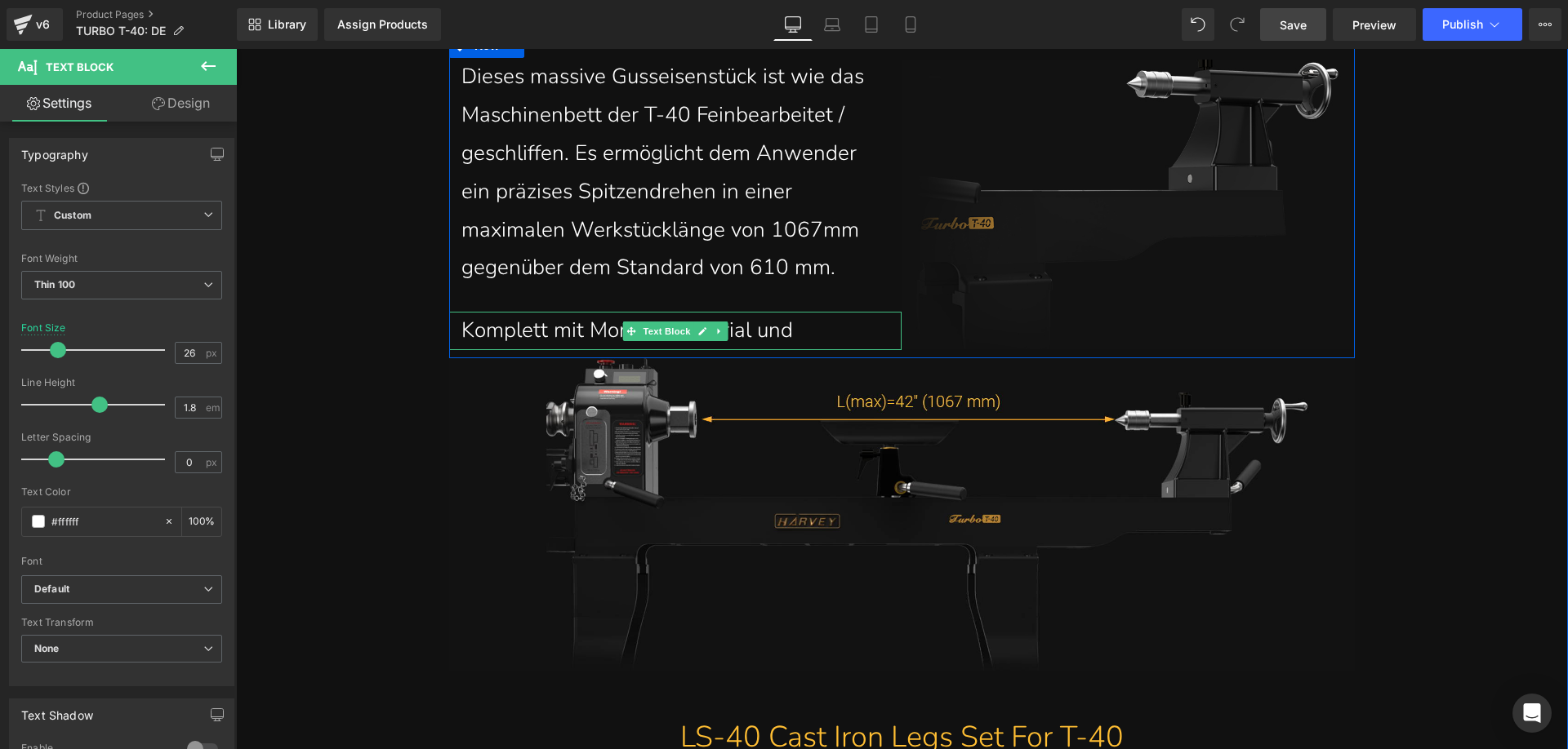
click at [818, 350] on p "Komplett mit Montagematerial und" at bounding box center [675, 330] width 428 height 39
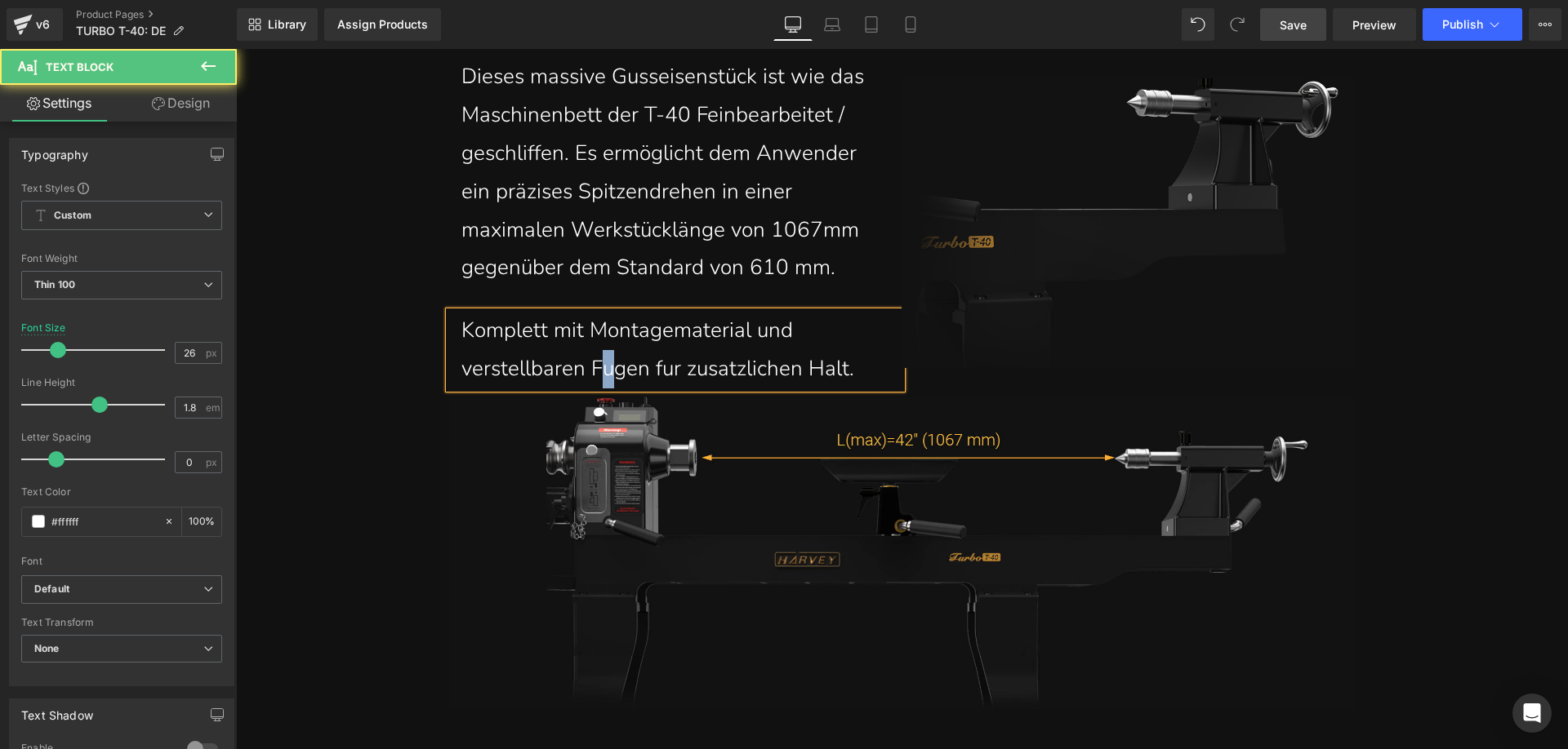
drag, startPoint x: 605, startPoint y: 410, endPoint x: 595, endPoint y: 409, distance: 10.0
click at [595, 389] on p "Komplett mit Montagematerial und verstellbaren Fugen fur zusatzlichen Halt." at bounding box center [675, 349] width 428 height 76
click at [660, 389] on p "Komplett mit Montagematerial und verstellbaren Fügen fur zusatzlichen Halt." at bounding box center [675, 349] width 428 height 76
click at [715, 389] on p "Komplett mit Montagematerial und verstellbaren Fügen für zusatzlichen Halt." at bounding box center [675, 349] width 428 height 76
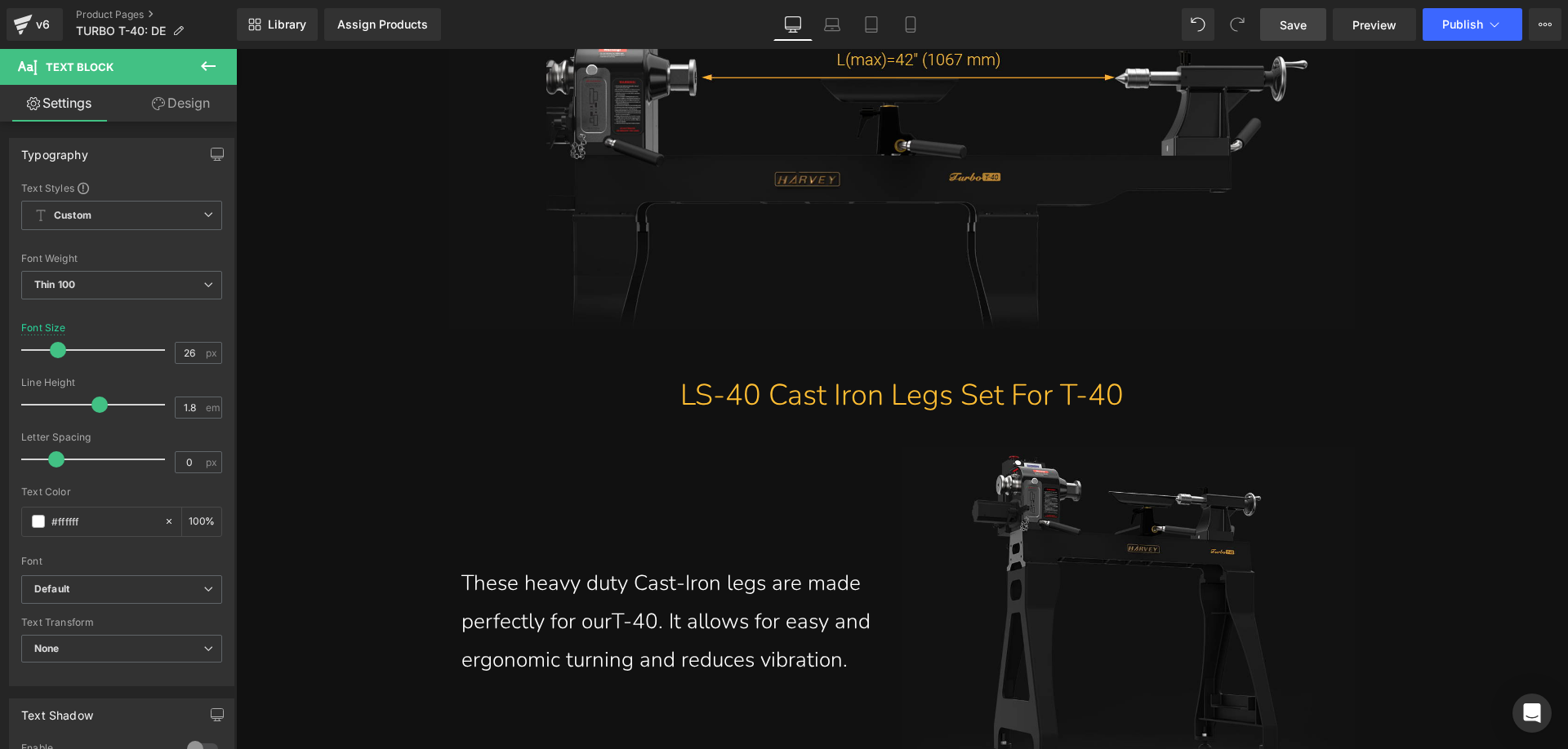
scroll to position [9864, 0]
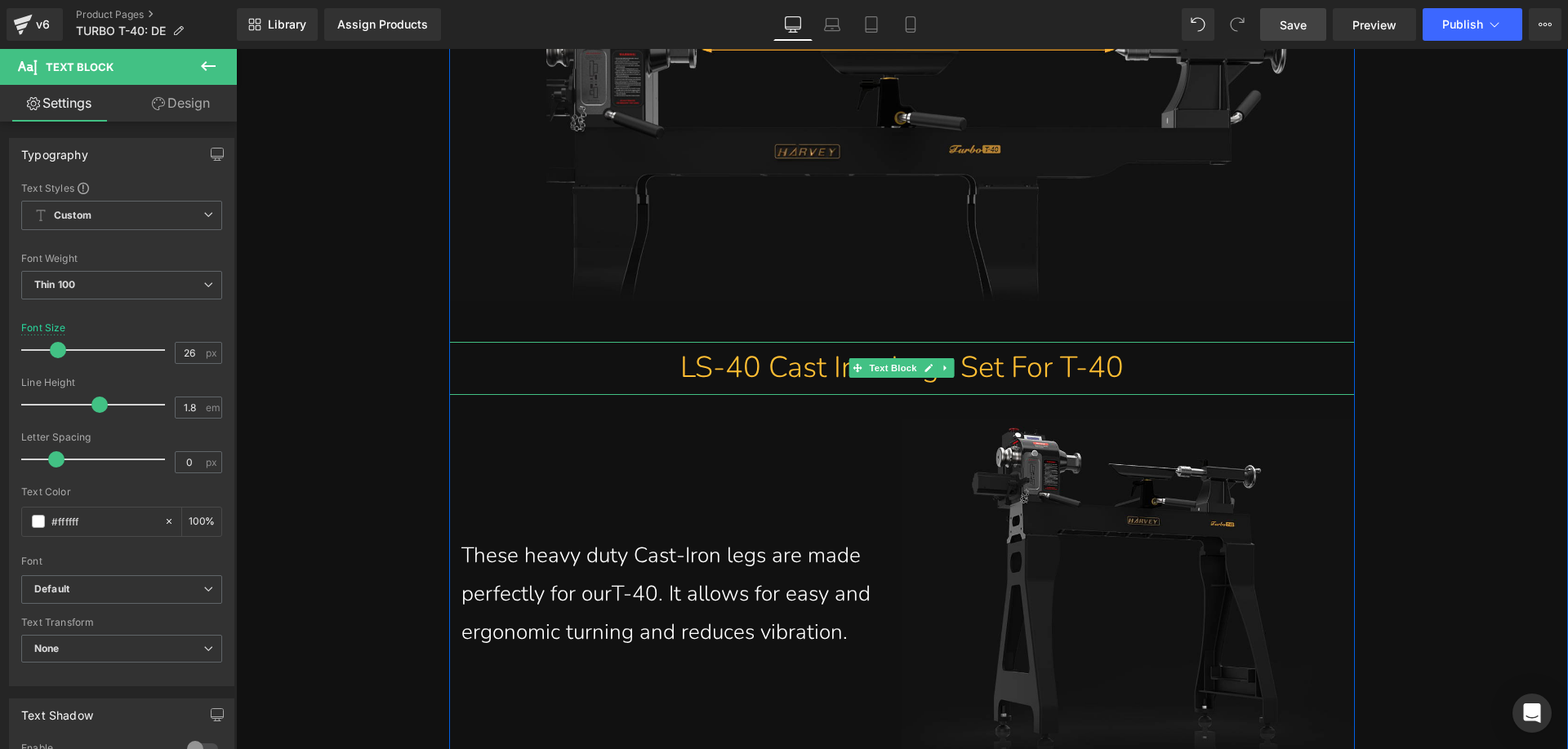
click at [693, 395] on p "LS-40 Cast Iron Legs Set For T-40" at bounding box center [901, 369] width 905 height 53
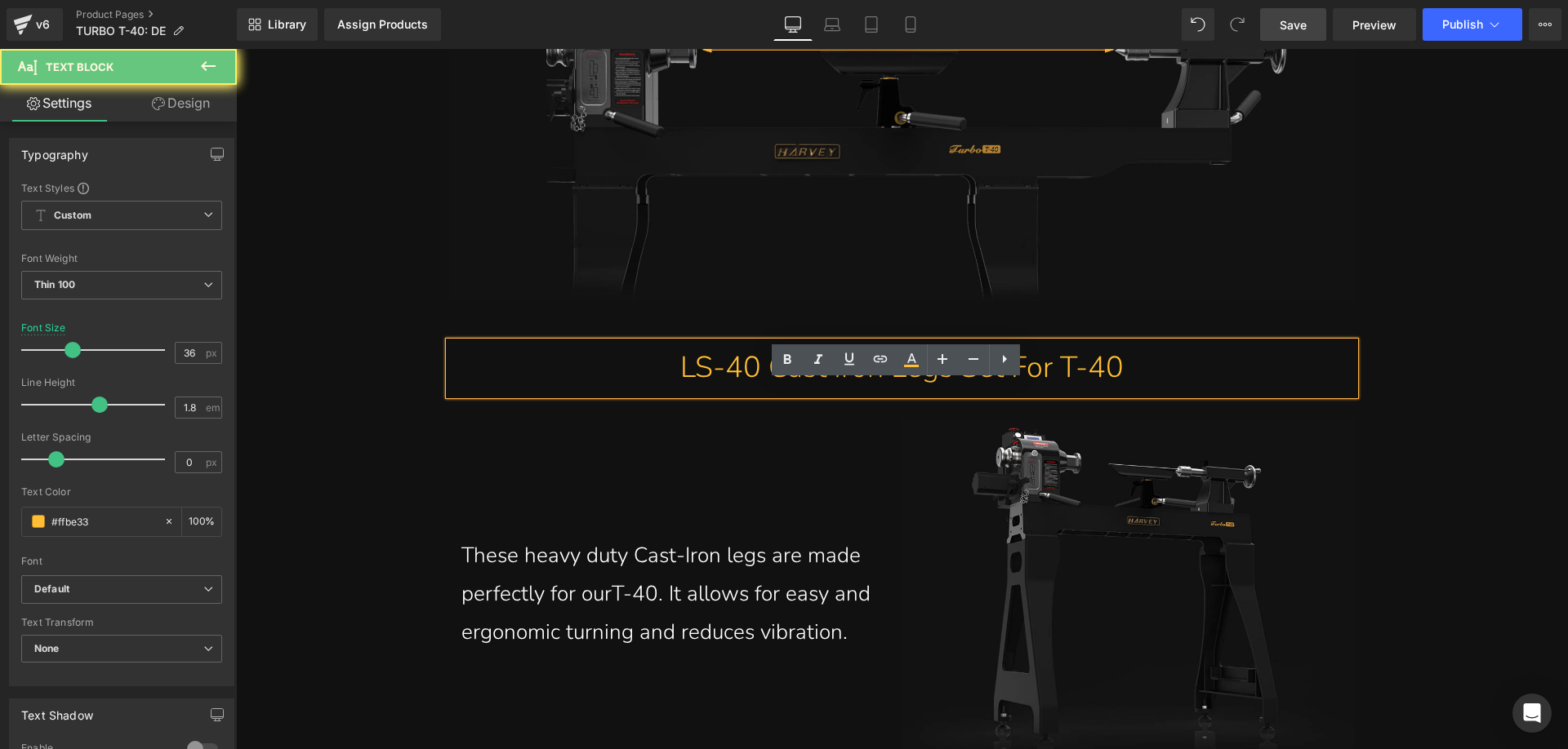
drag, startPoint x: 640, startPoint y: 407, endPoint x: 1129, endPoint y: 412, distance: 489.0
click at [1129, 395] on p "LS-40 Cast Iron Legs Set For T-40" at bounding box center [901, 369] width 905 height 53
paste div
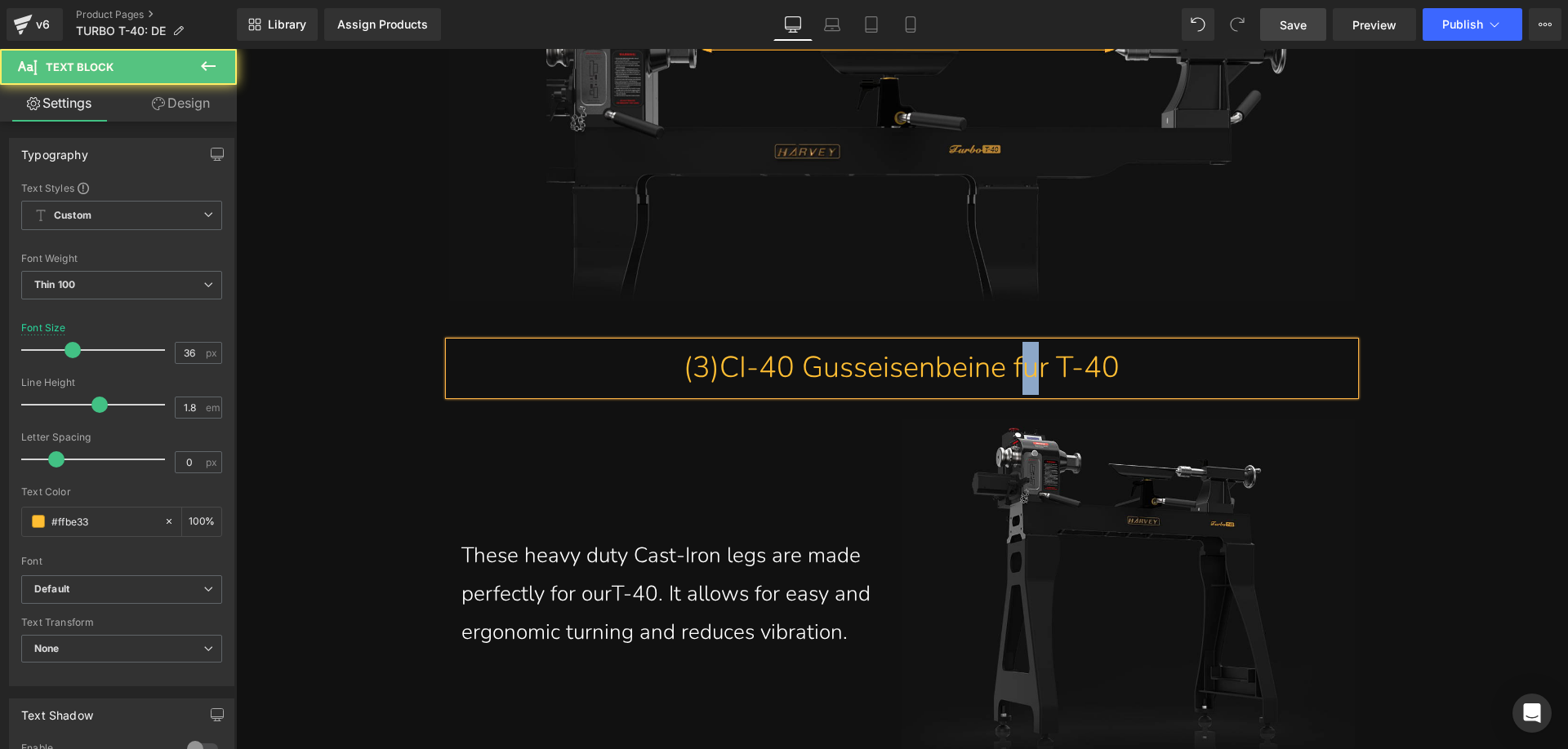
drag, startPoint x: 1031, startPoint y: 416, endPoint x: 1021, endPoint y: 411, distance: 11.2
click at [1021, 395] on p "(3)CI-40 Gusseisenbeine fur T-40" at bounding box center [901, 369] width 905 height 53
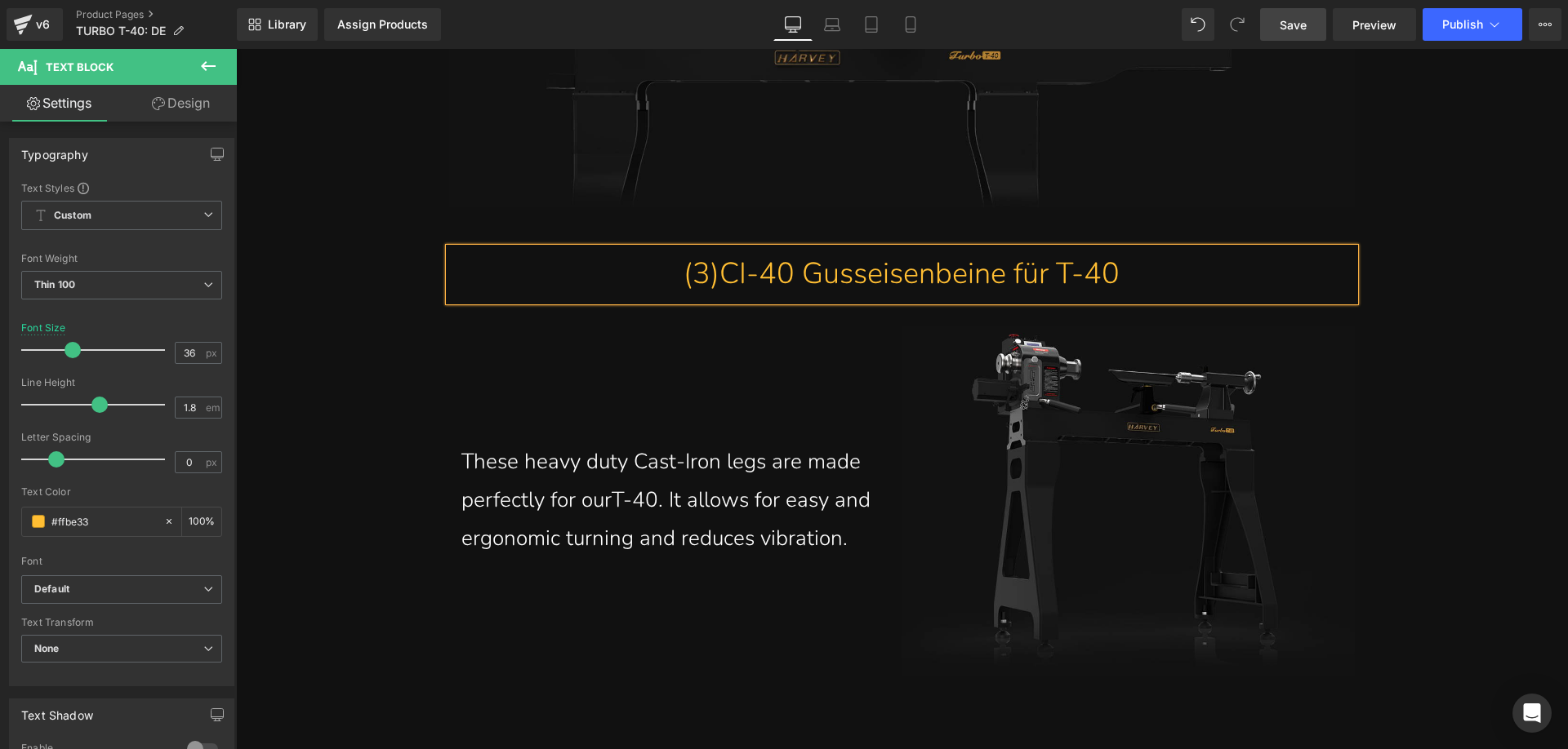
scroll to position [10109, 0]
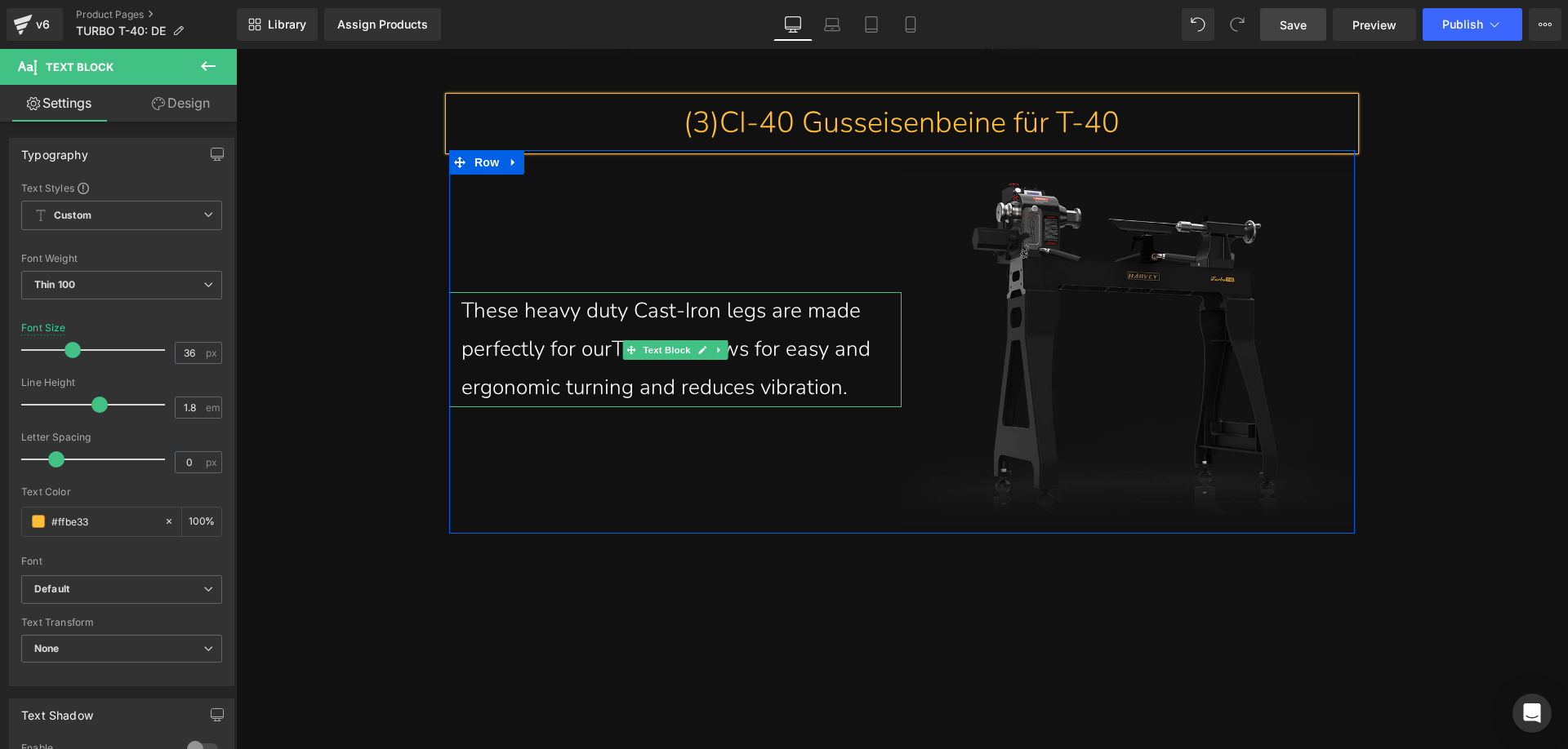
click at [505, 386] on p "These heavy duty Cast-Iron legs are made perfectly for our T-40. It allows for …" at bounding box center [675, 349] width 428 height 114
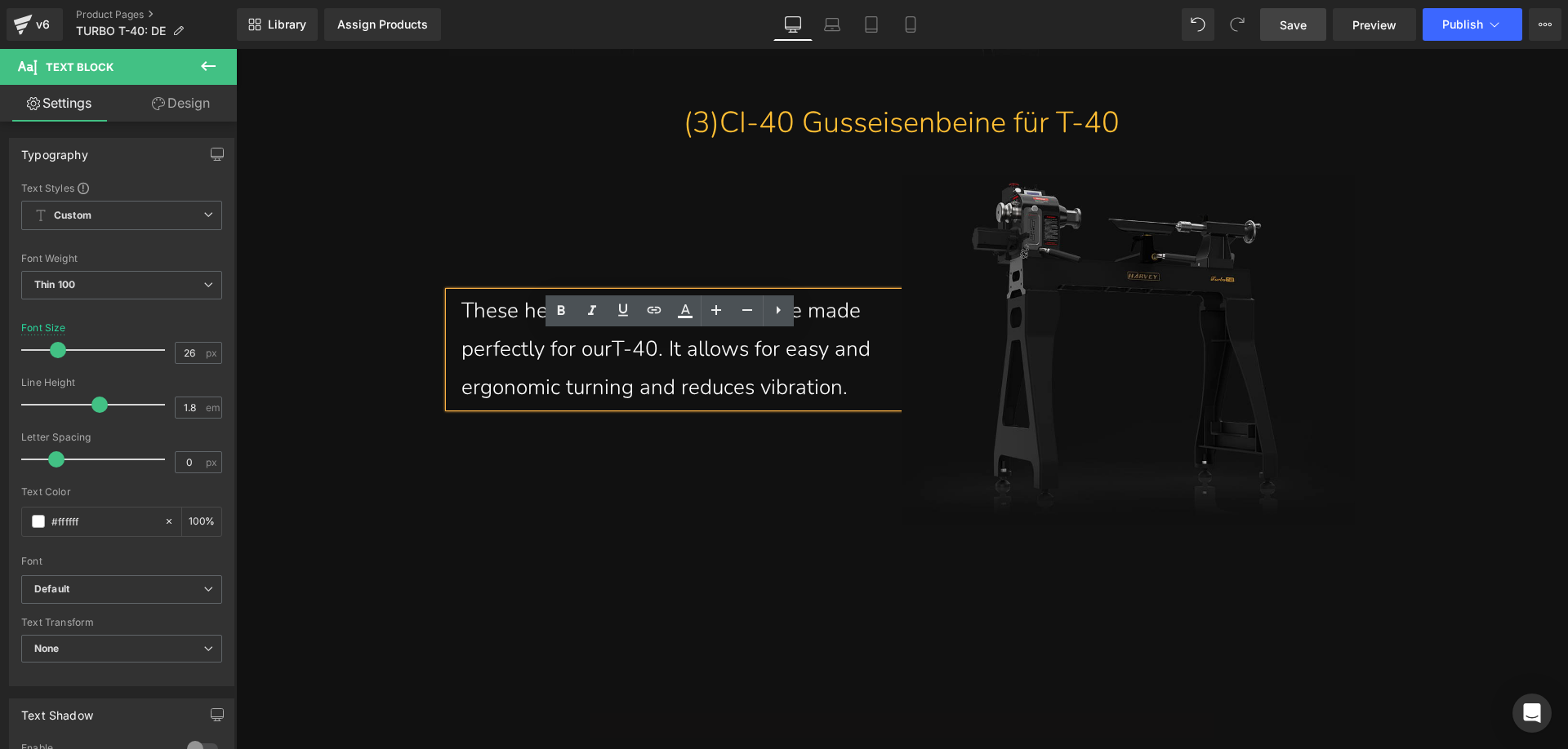
drag, startPoint x: 457, startPoint y: 347, endPoint x: 898, endPoint y: 436, distance: 449.9
click at [898, 436] on div "These heavy duty Cast-Iron legs are made perfectly for our T-40. It allows for …" at bounding box center [901, 341] width 905 height 384
paste div
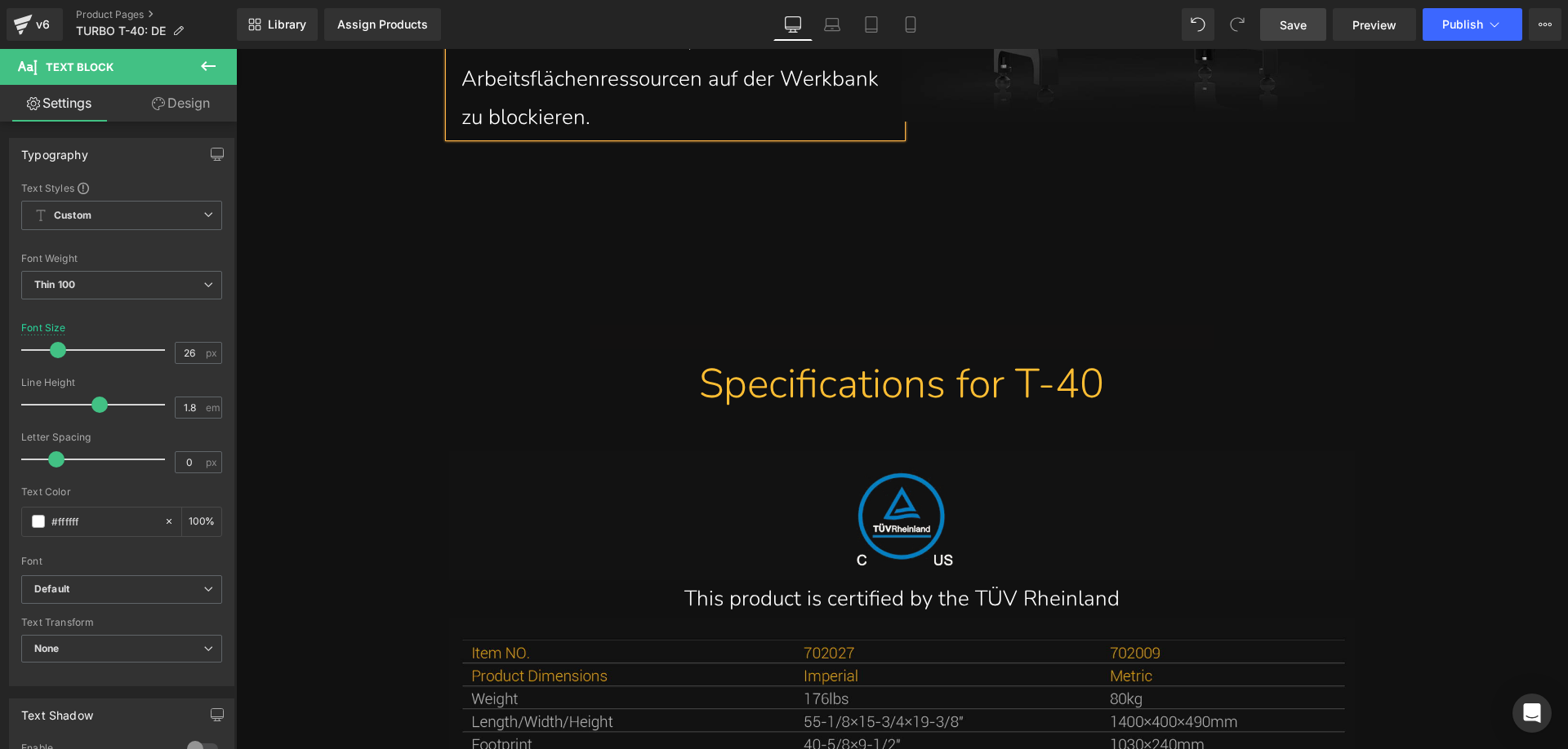
scroll to position [10562, 0]
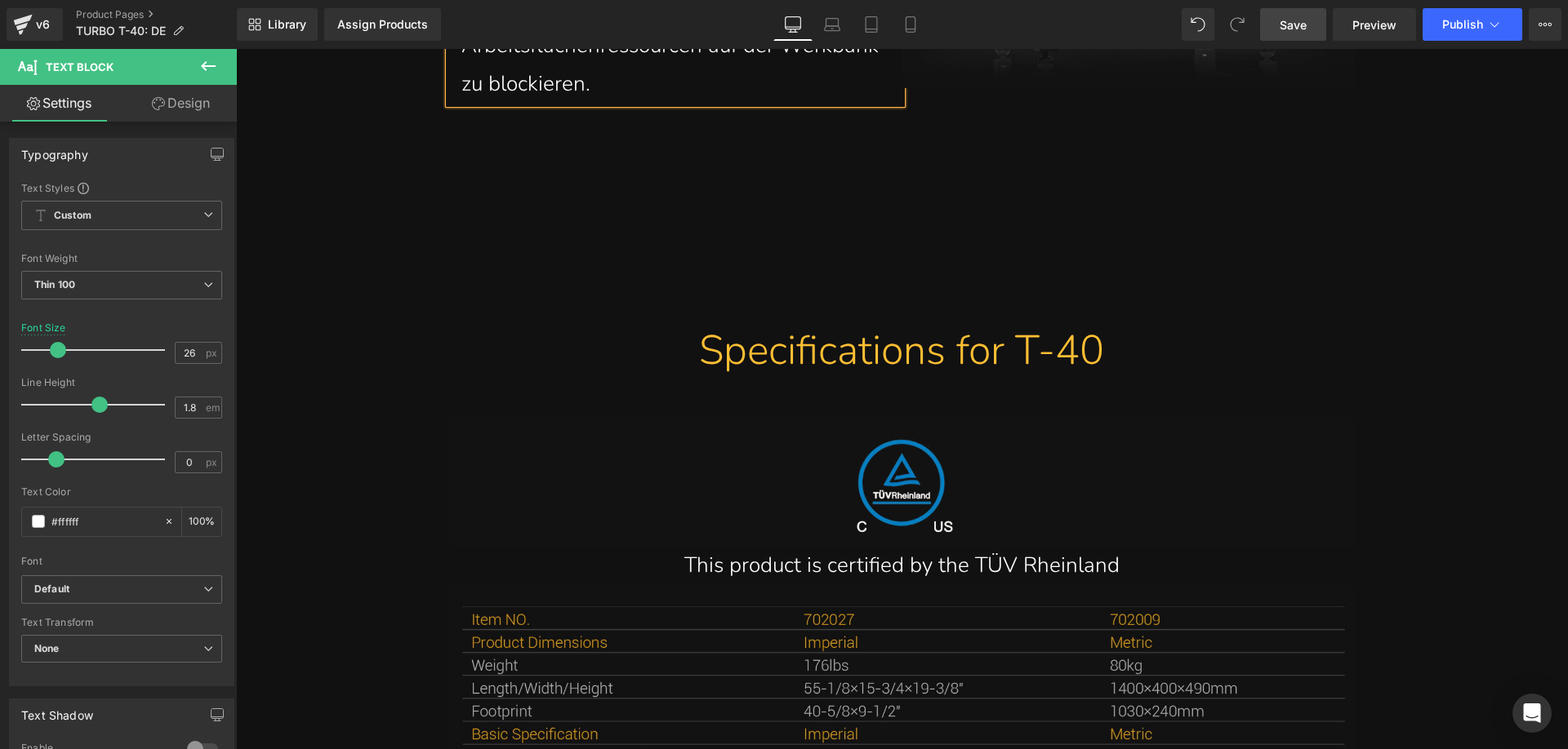
click at [762, 378] on div "Specifications for T-40" at bounding box center [902, 351] width 881 height 53
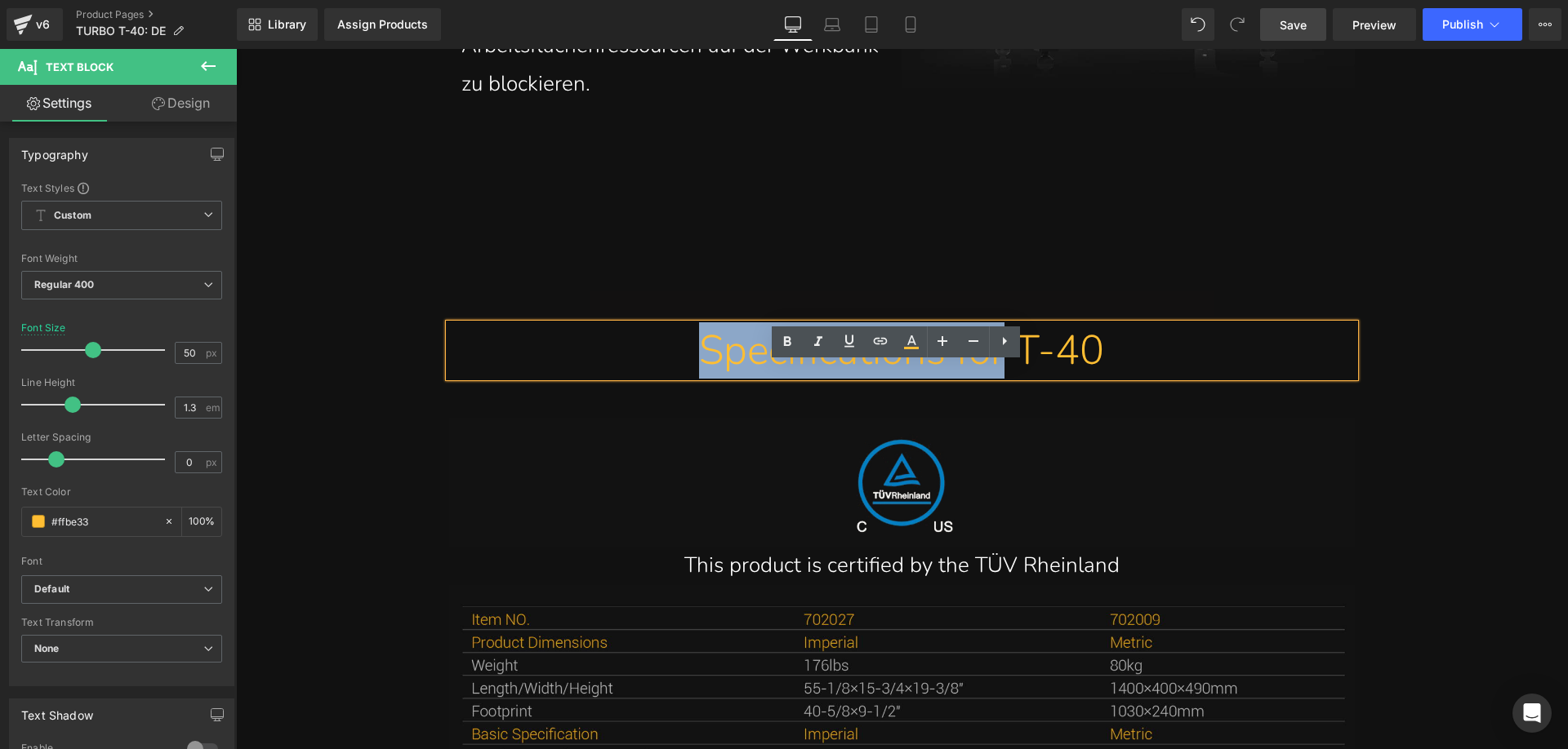
drag, startPoint x: 655, startPoint y: 390, endPoint x: 1008, endPoint y: 389, distance: 353.0
click at [1008, 378] on div "Specifications for T-40" at bounding box center [902, 351] width 881 height 53
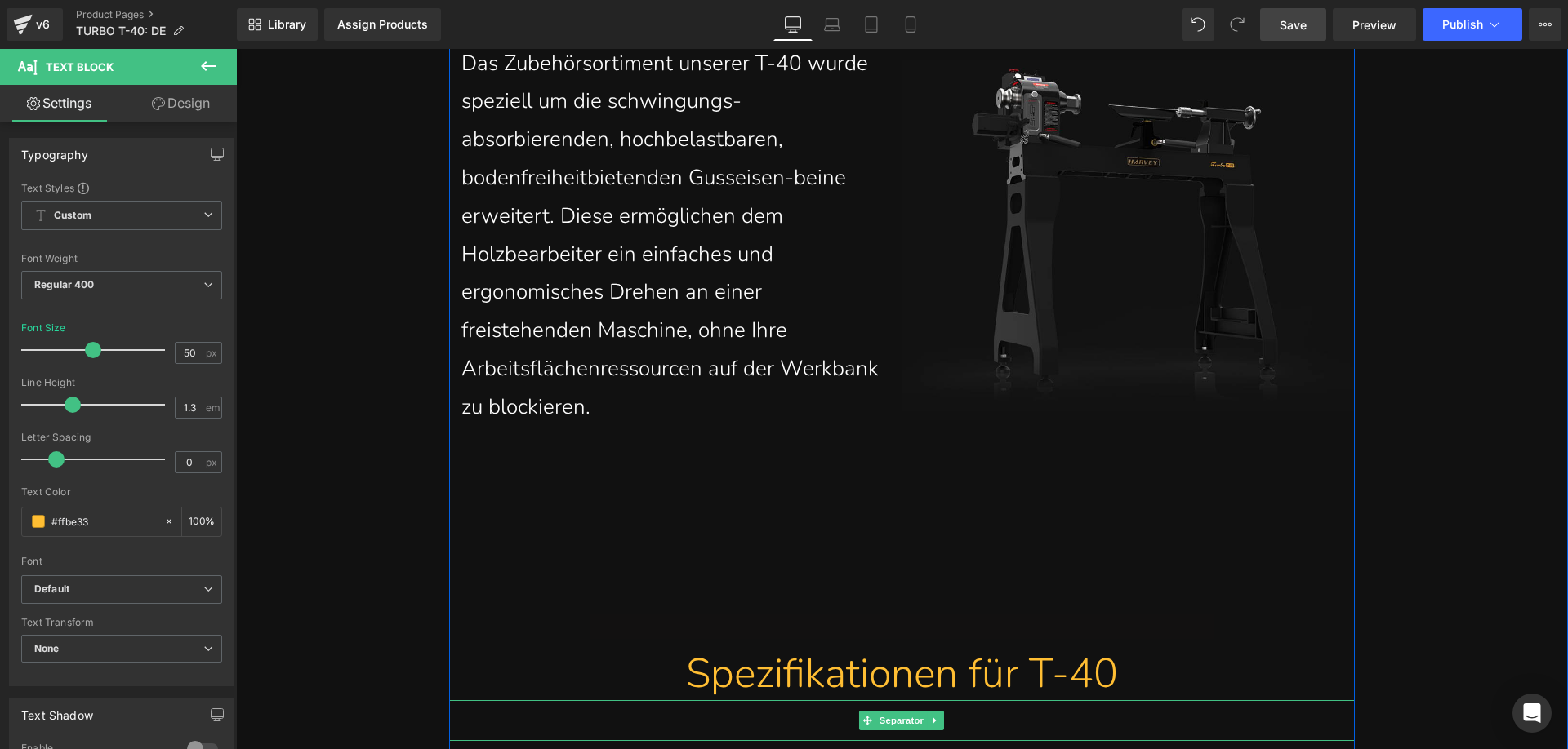
scroll to position [10235, 0]
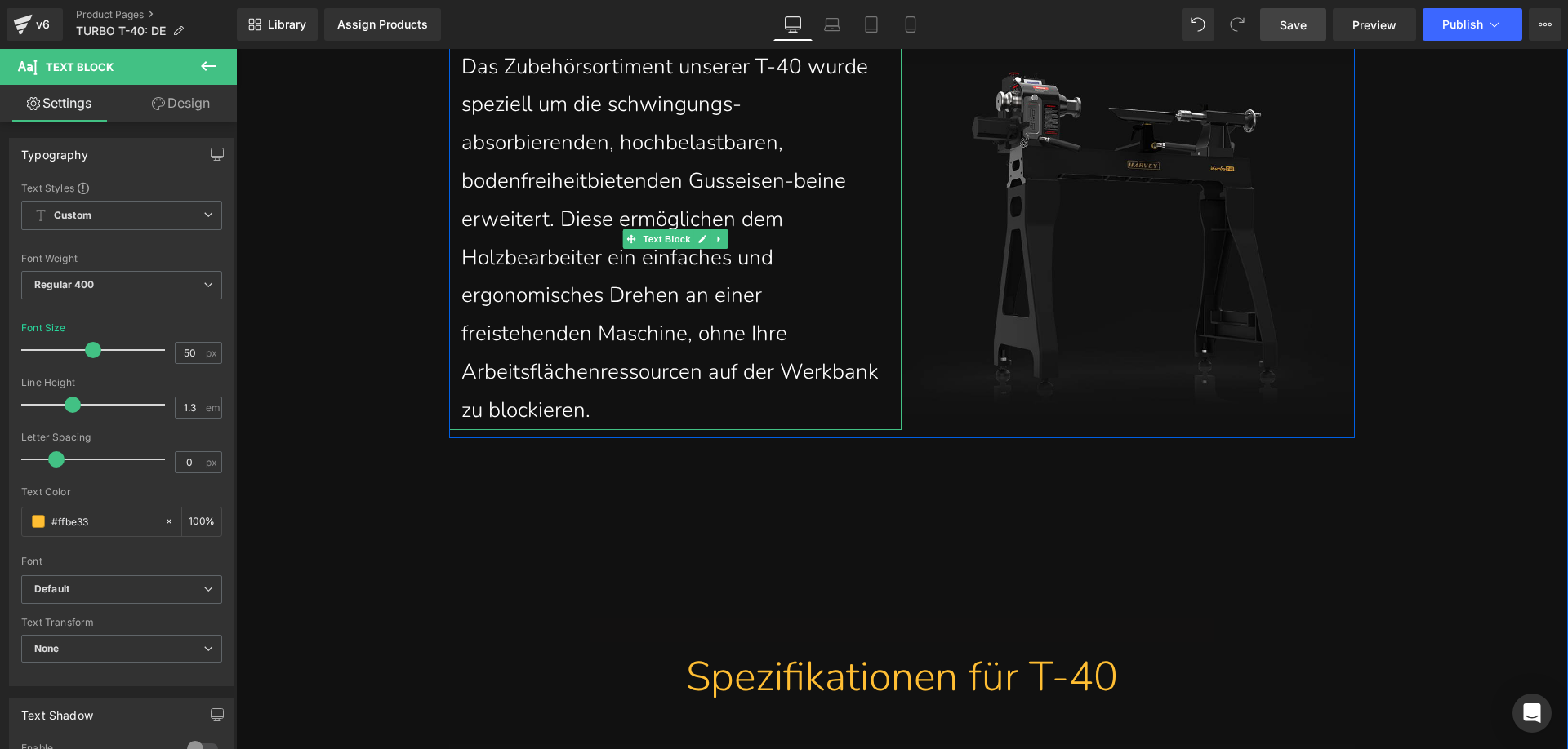
click at [621, 430] on p "Das Zubehörsortiment unserer T-40 wurde speziell um die schwingungs- absorbiere…" at bounding box center [675, 239] width 428 height 382
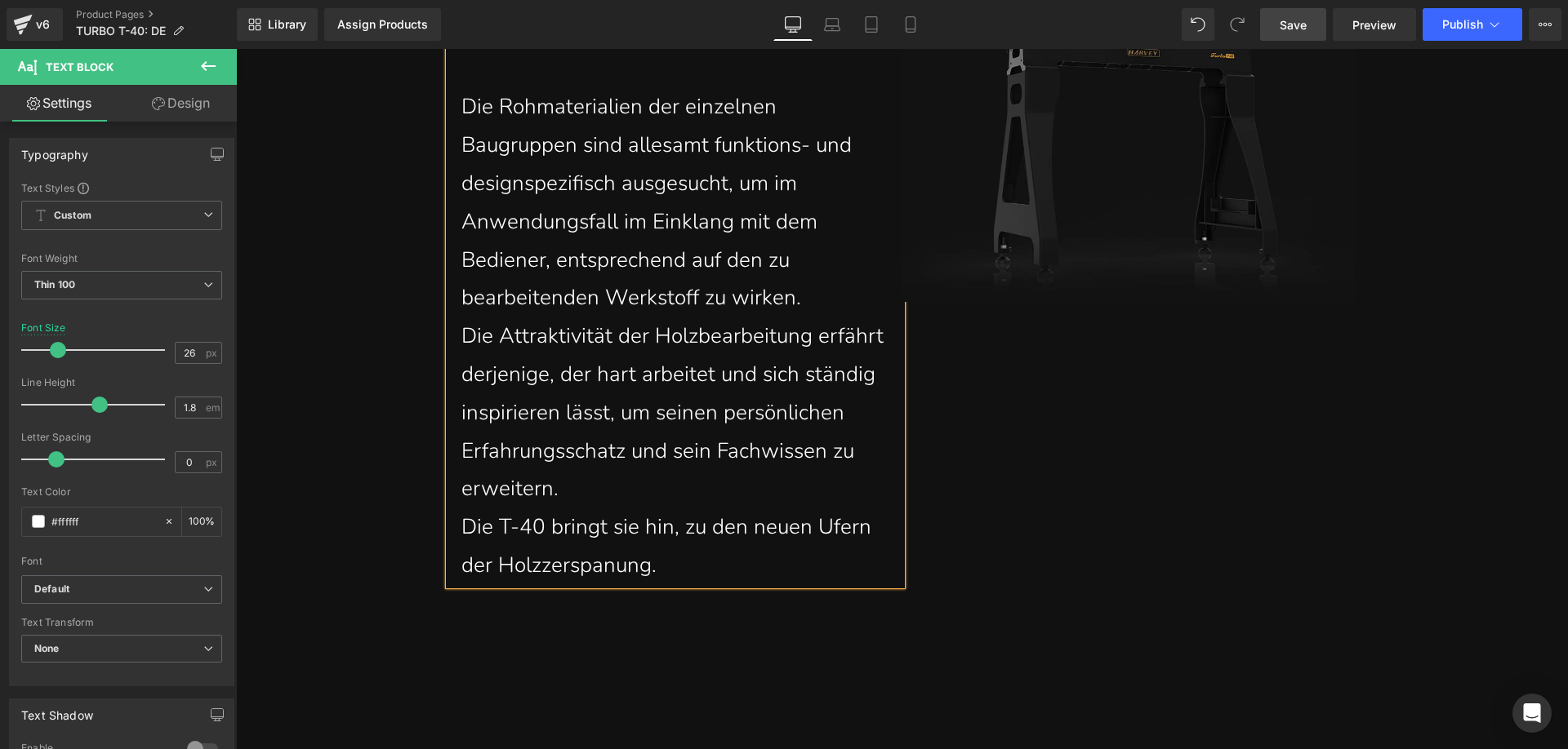
scroll to position [10644, 0]
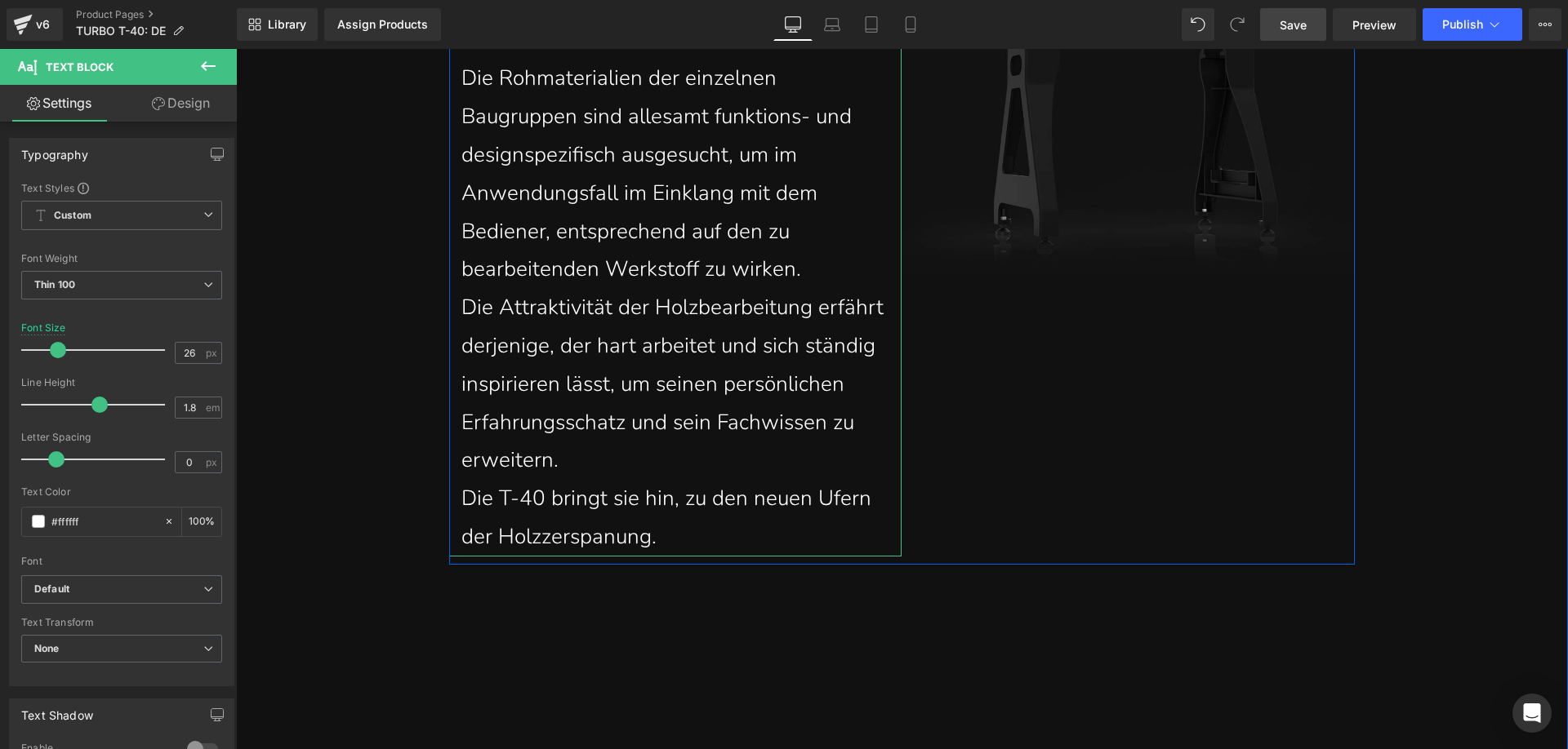
click at [810, 289] on p "Die Rohmaterialien der einzelnen Baugruppen sind allesamt funktions- und design…" at bounding box center [675, 173] width 428 height 229
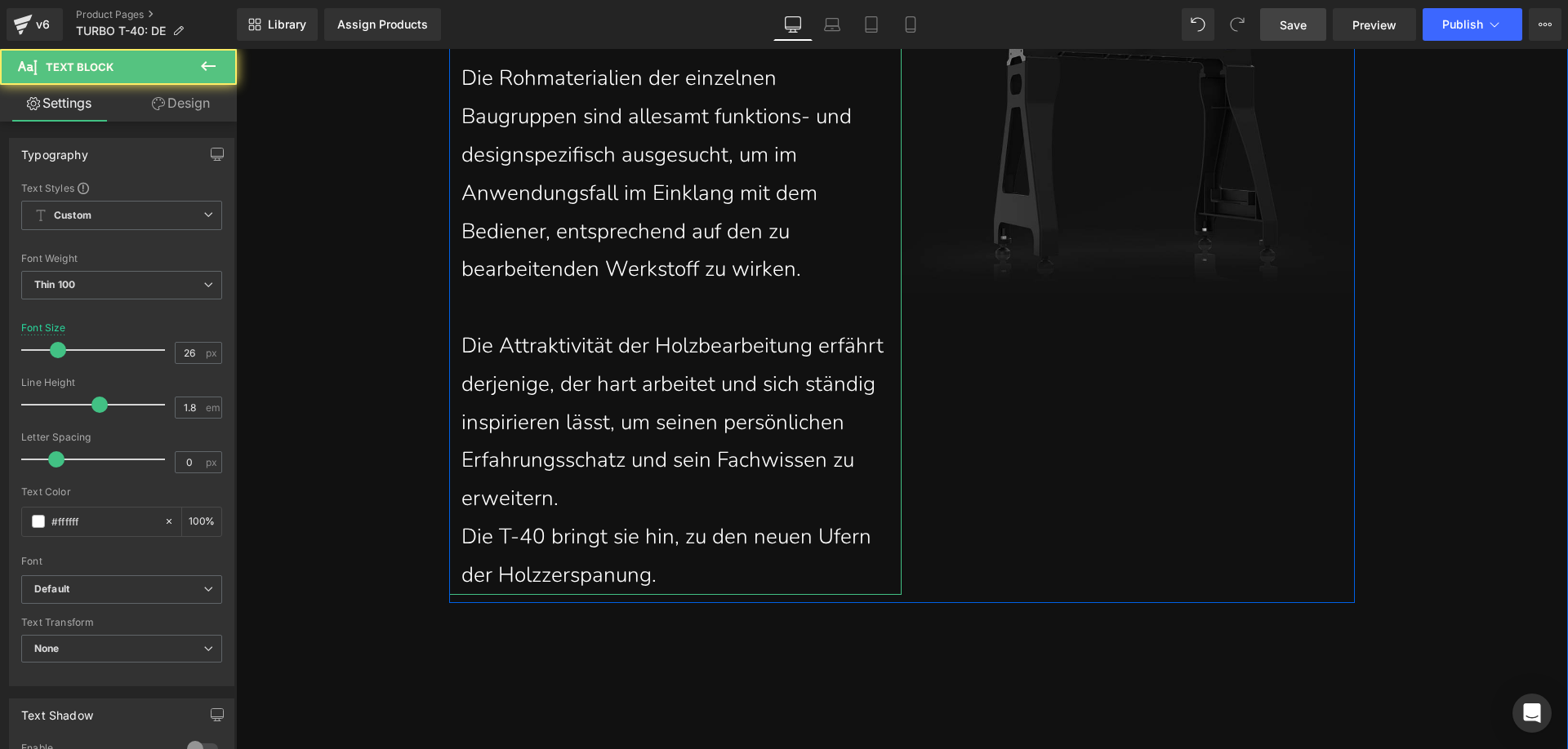
click at [585, 518] on p "Die Attraktivität der Holzbearbeitung erfährt derjenige, der hart arbeitet und …" at bounding box center [675, 423] width 428 height 191
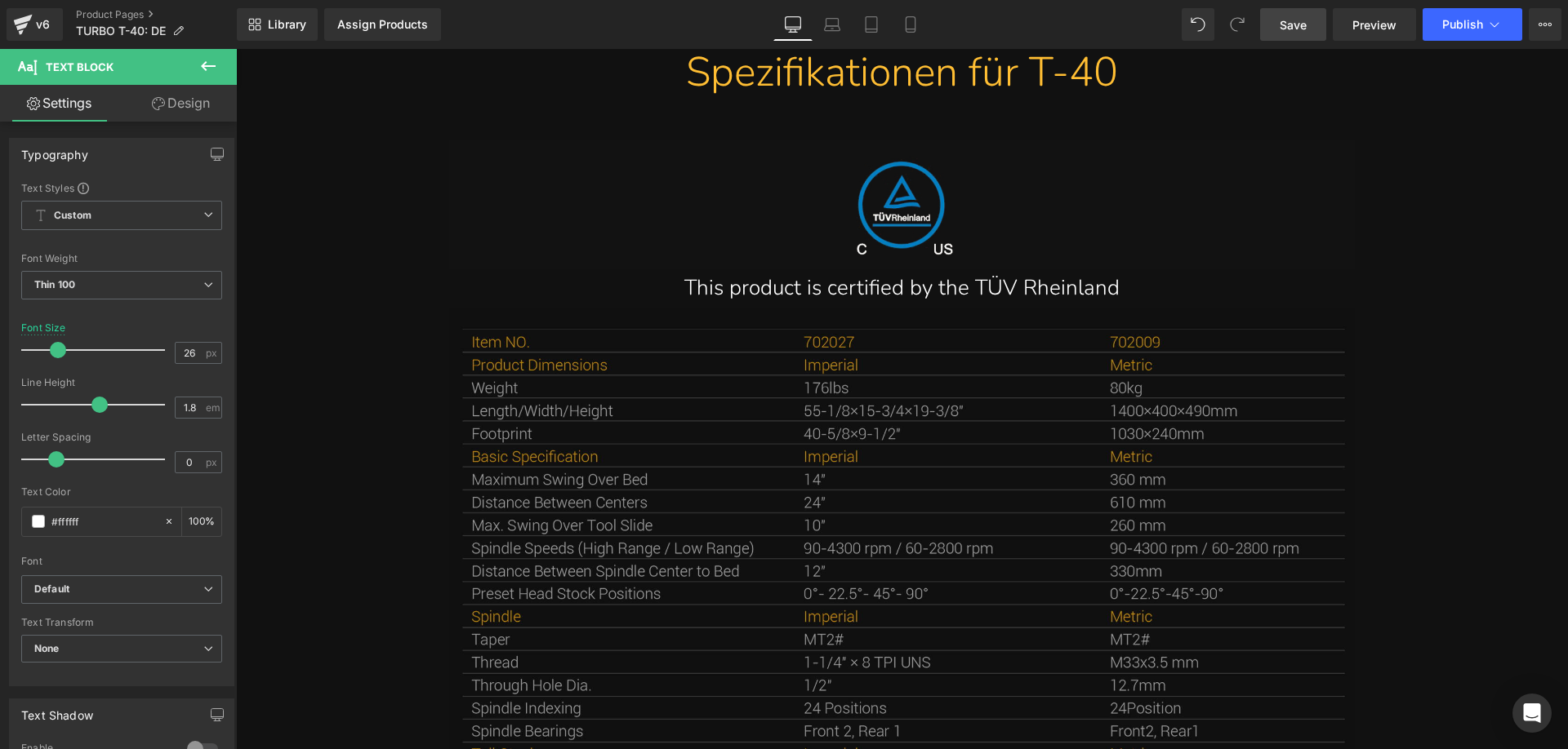
scroll to position [11460, 0]
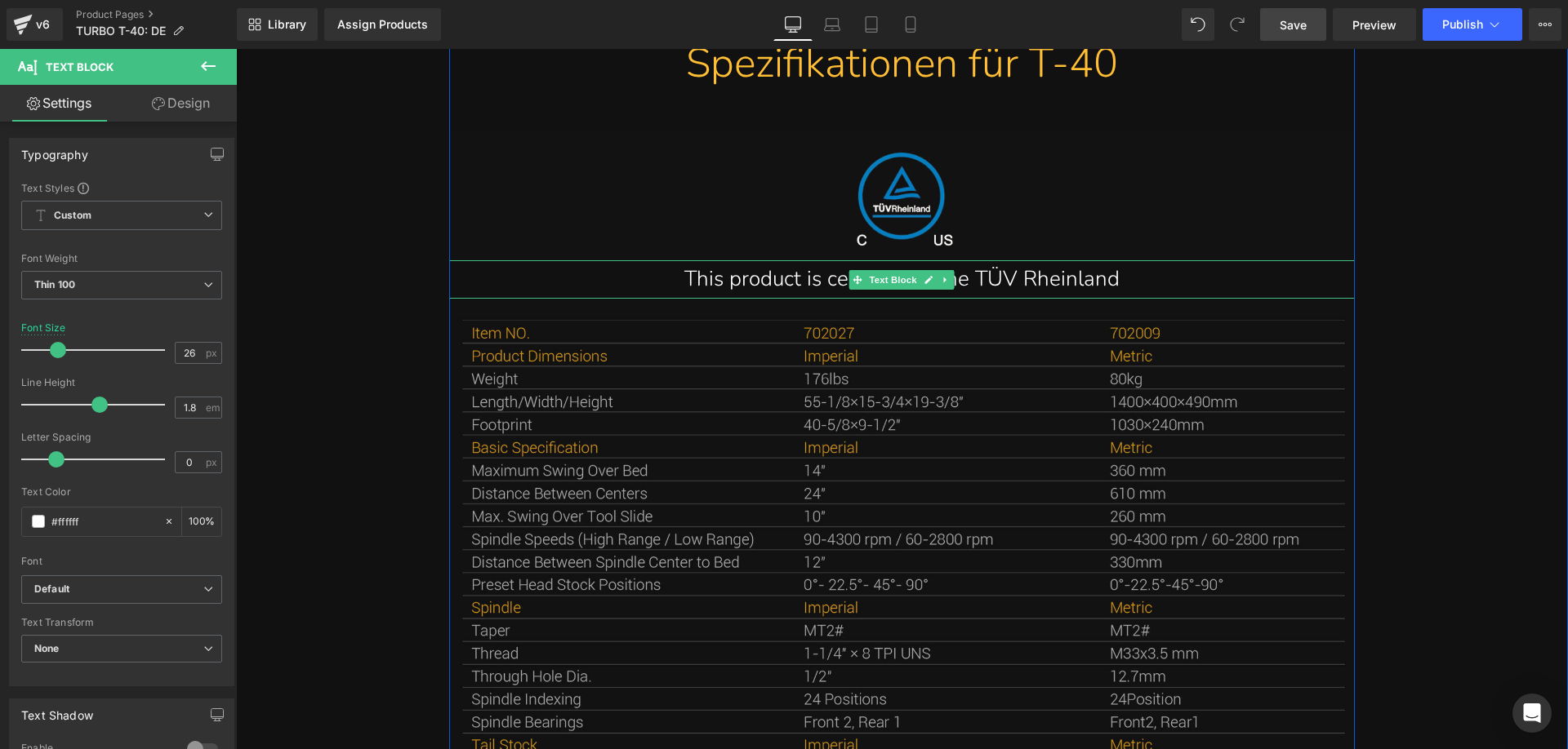
drag, startPoint x: 710, startPoint y: 312, endPoint x: 686, endPoint y: 314, distance: 24.1
click at [710, 299] on p "This product is certified by the TÜV Rheinland" at bounding box center [901, 279] width 840 height 39
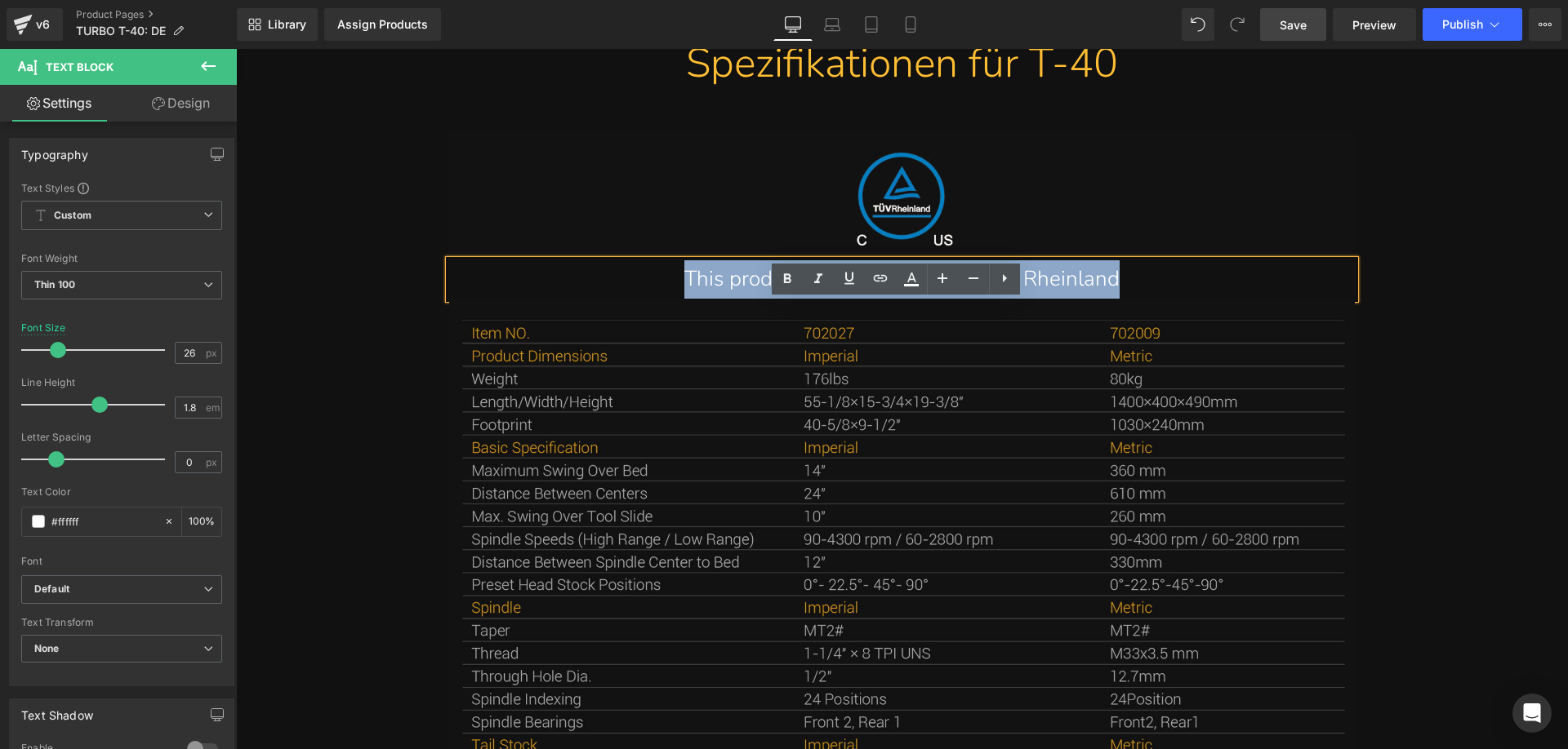
drag, startPoint x: 662, startPoint y: 314, endPoint x: 1131, endPoint y: 320, distance: 469.0
click at [1131, 299] on p "This product is certified by the TÜV Rheinland" at bounding box center [901, 279] width 840 height 39
paste div
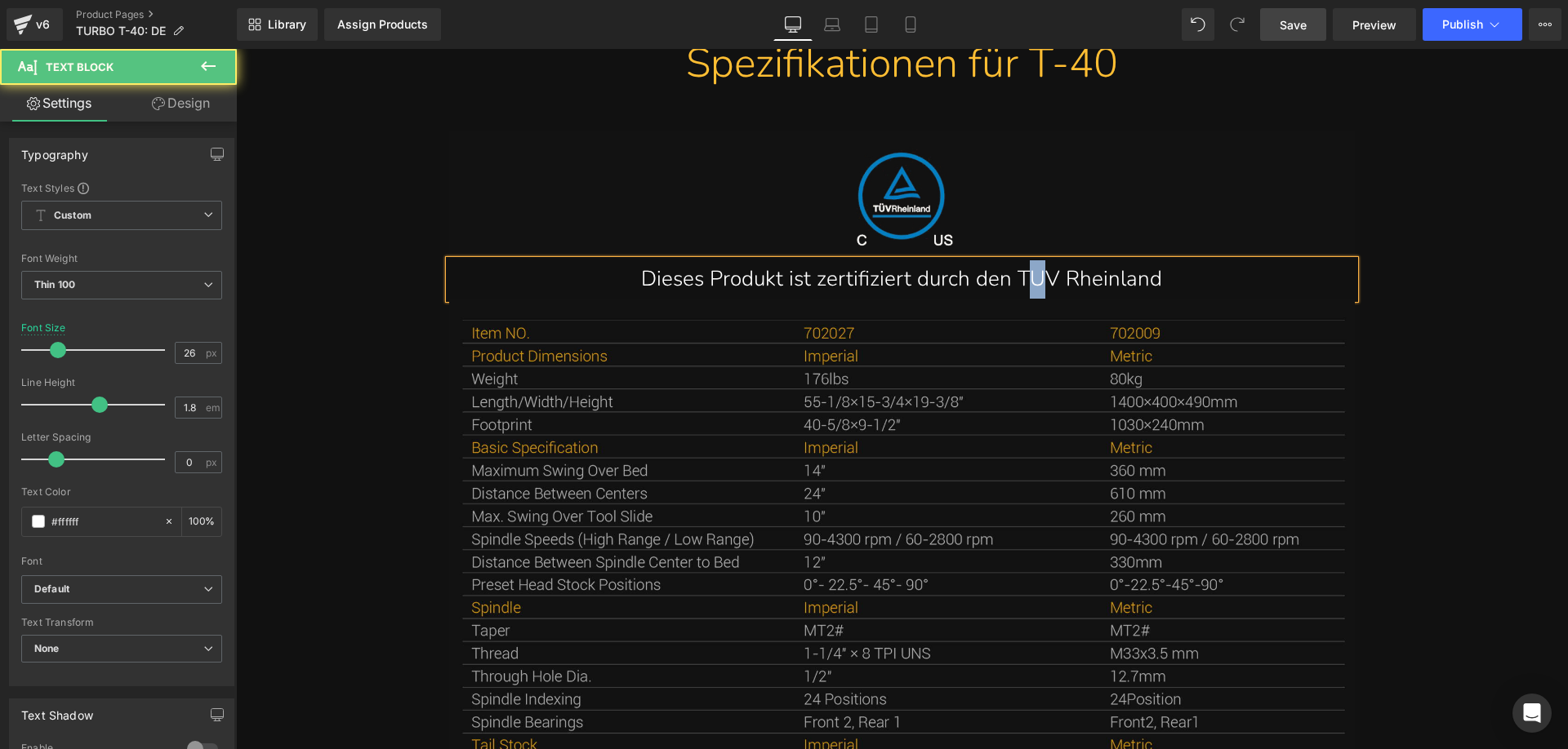
drag, startPoint x: 1039, startPoint y: 326, endPoint x: 1032, endPoint y: 322, distance: 8.1
click at [1032, 299] on p "Dieses Produkt ist zertifiziert durch den TUV Rheinland" at bounding box center [901, 279] width 840 height 39
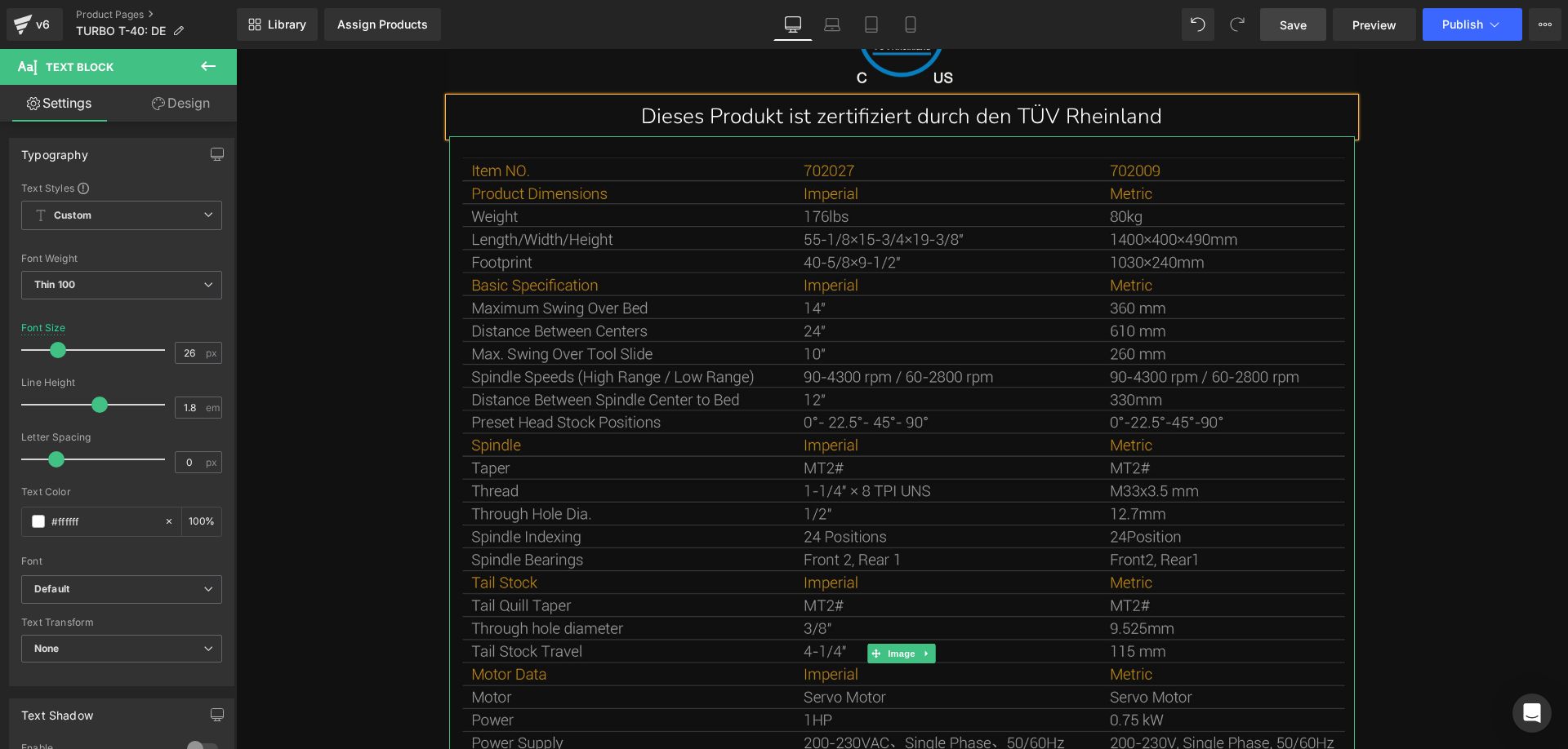
scroll to position [11624, 0]
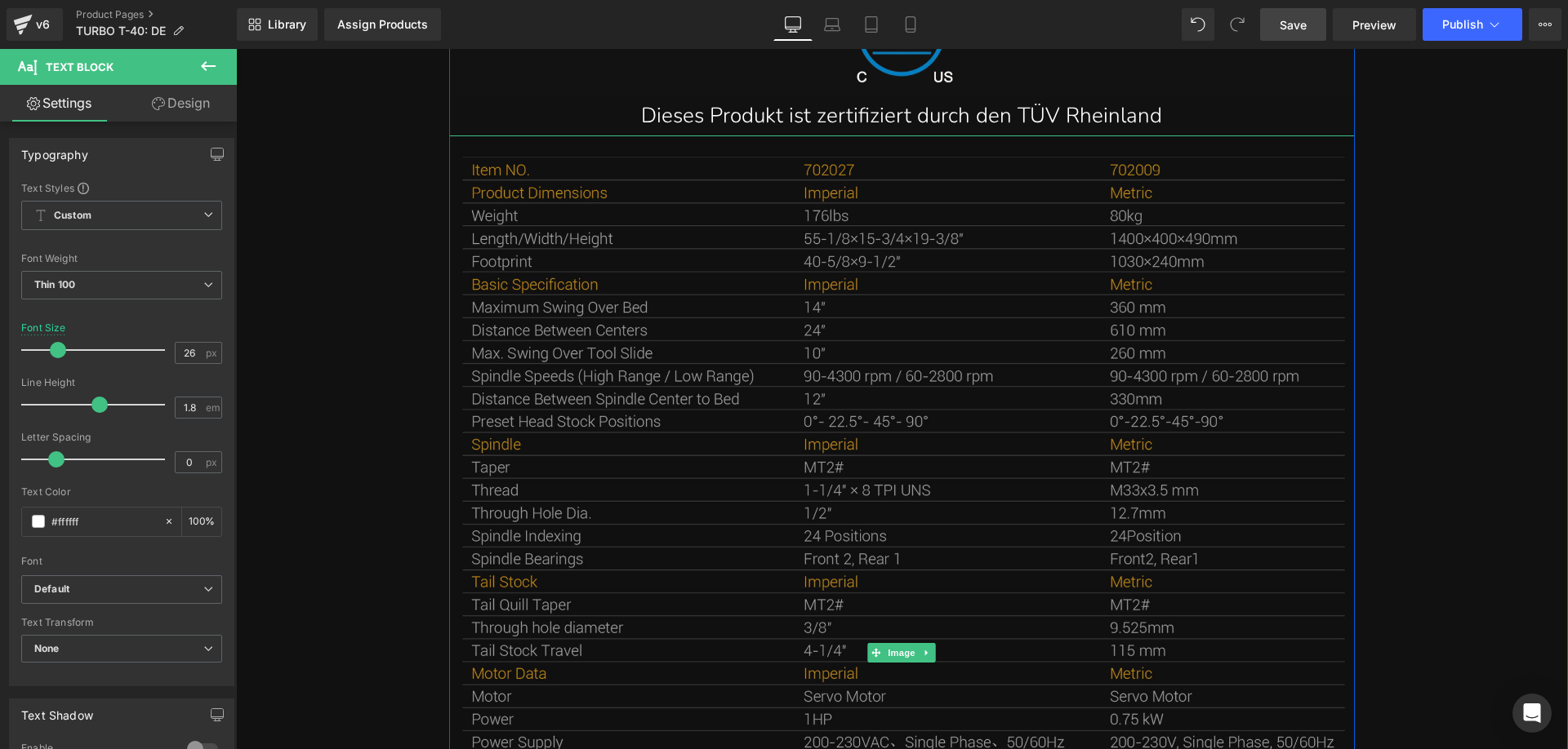
click at [706, 466] on img at bounding box center [901, 653] width 905 height 1036
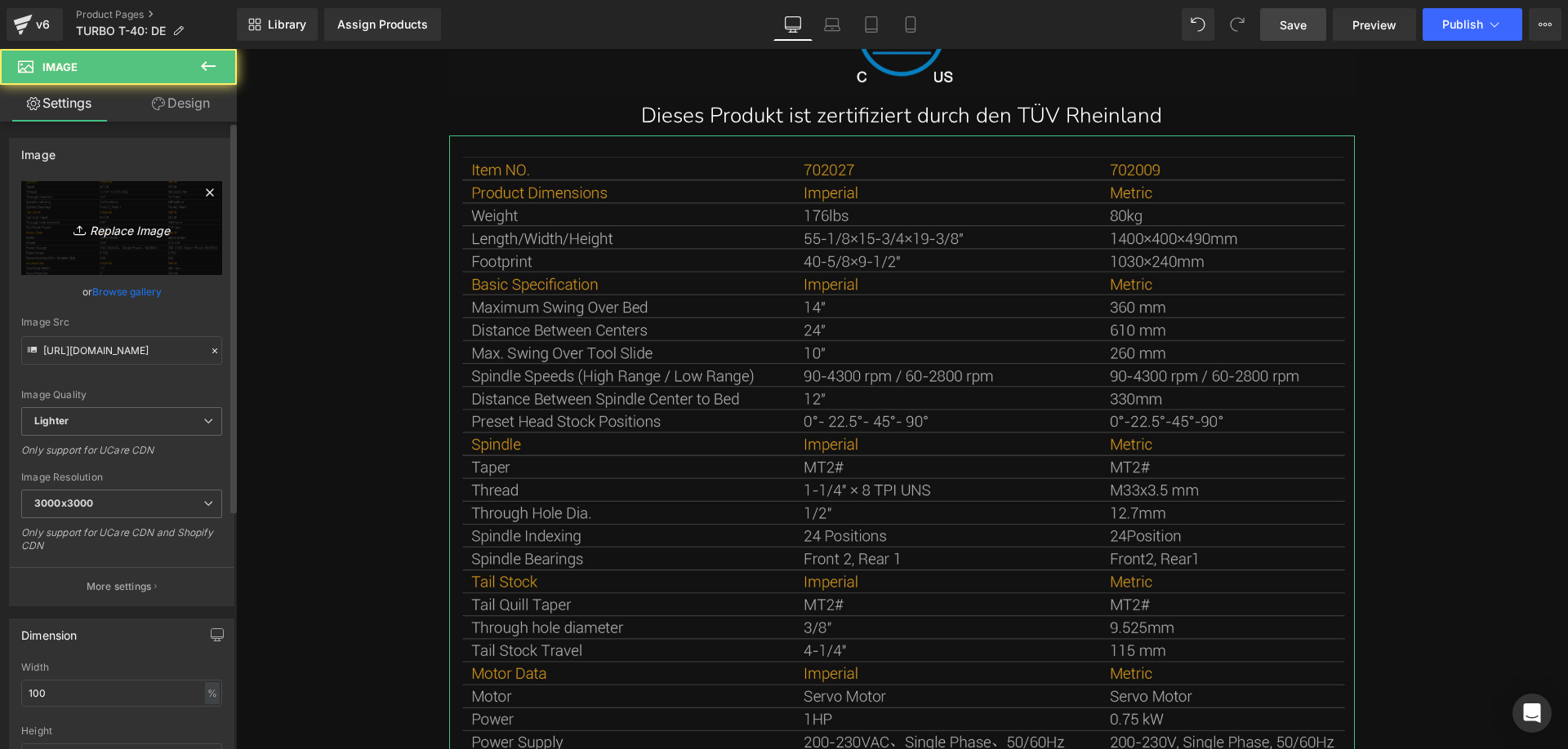
click at [124, 202] on link "Replace Image" at bounding box center [122, 227] width 201 height 94
type input "C:\fakepath\T-40-4.webp"
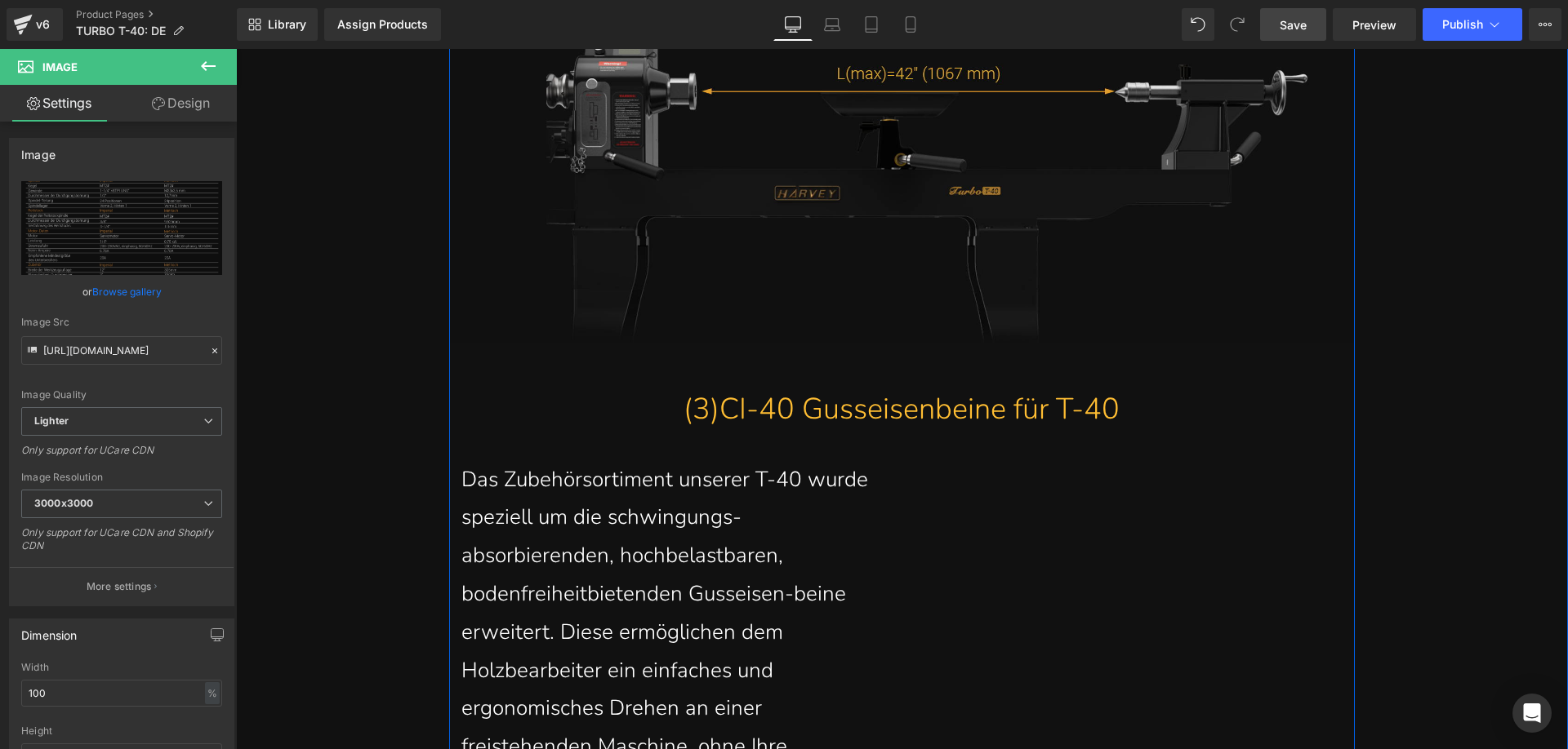
scroll to position [9420, 0]
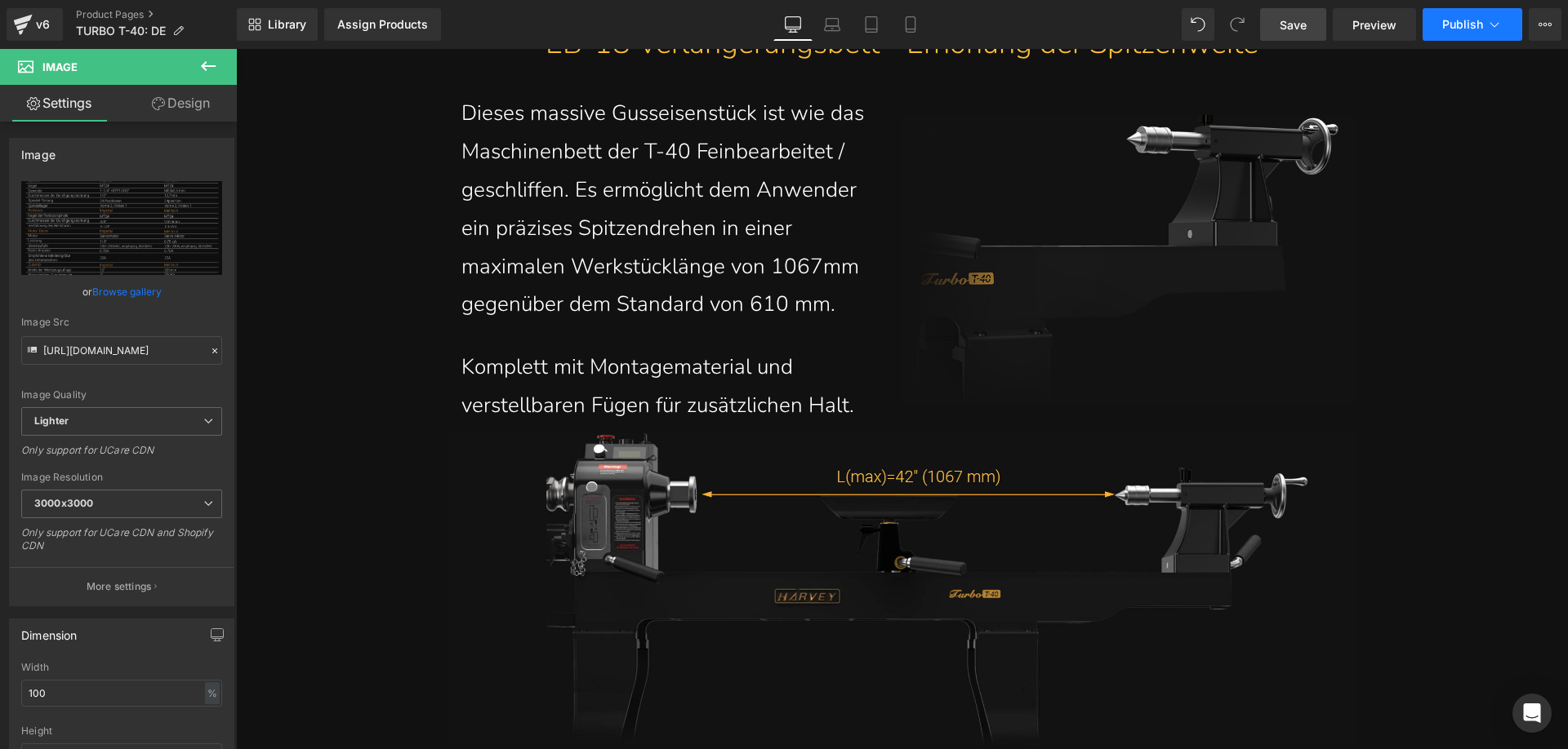
click at [1463, 20] on span "Publish" at bounding box center [1462, 24] width 41 height 13
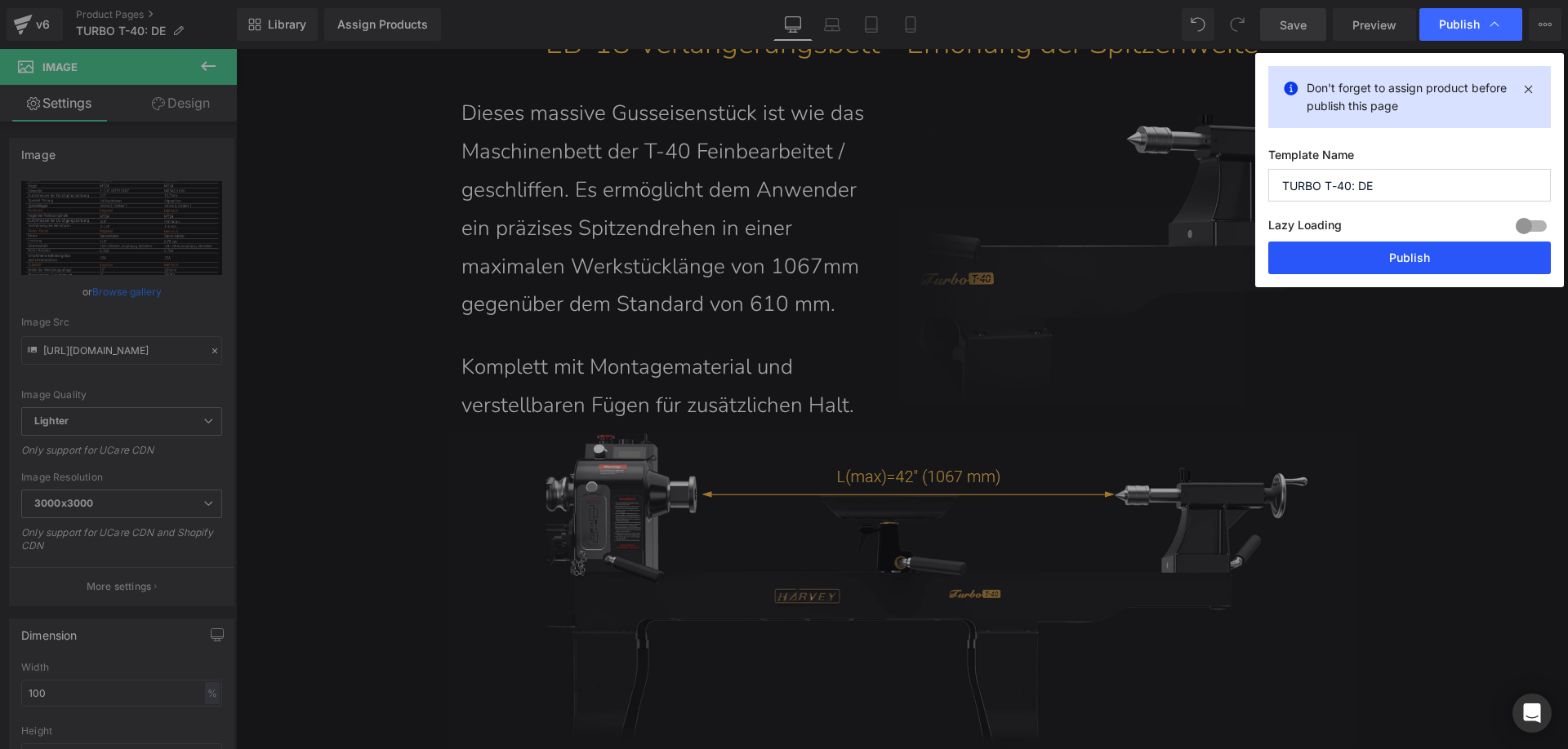
click at [1346, 251] on button "Publish" at bounding box center [1408, 258] width 282 height 33
